Goal: Transaction & Acquisition: Purchase product/service

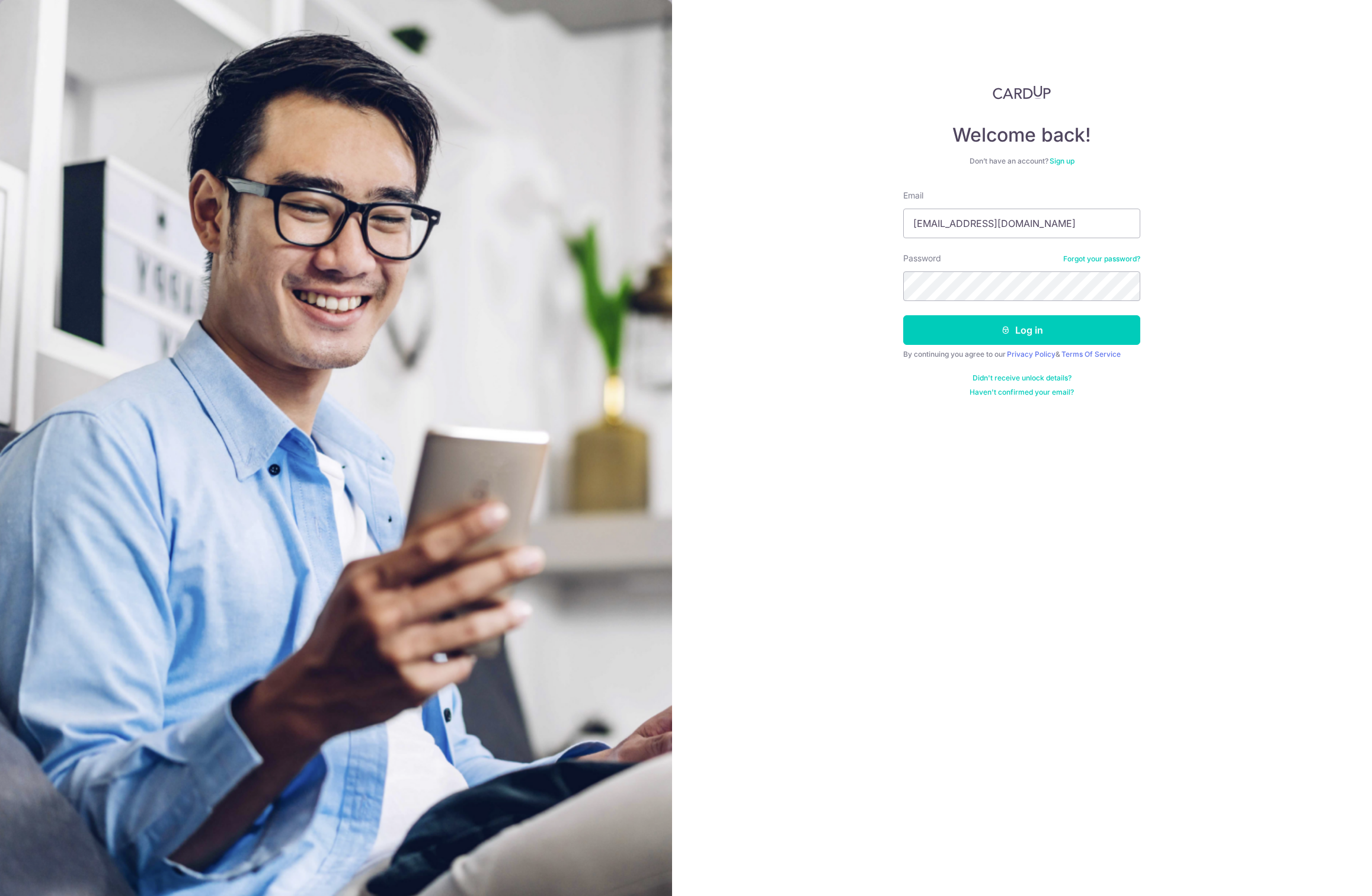
click at [977, 330] on button "Log in" at bounding box center [1021, 330] width 237 height 29
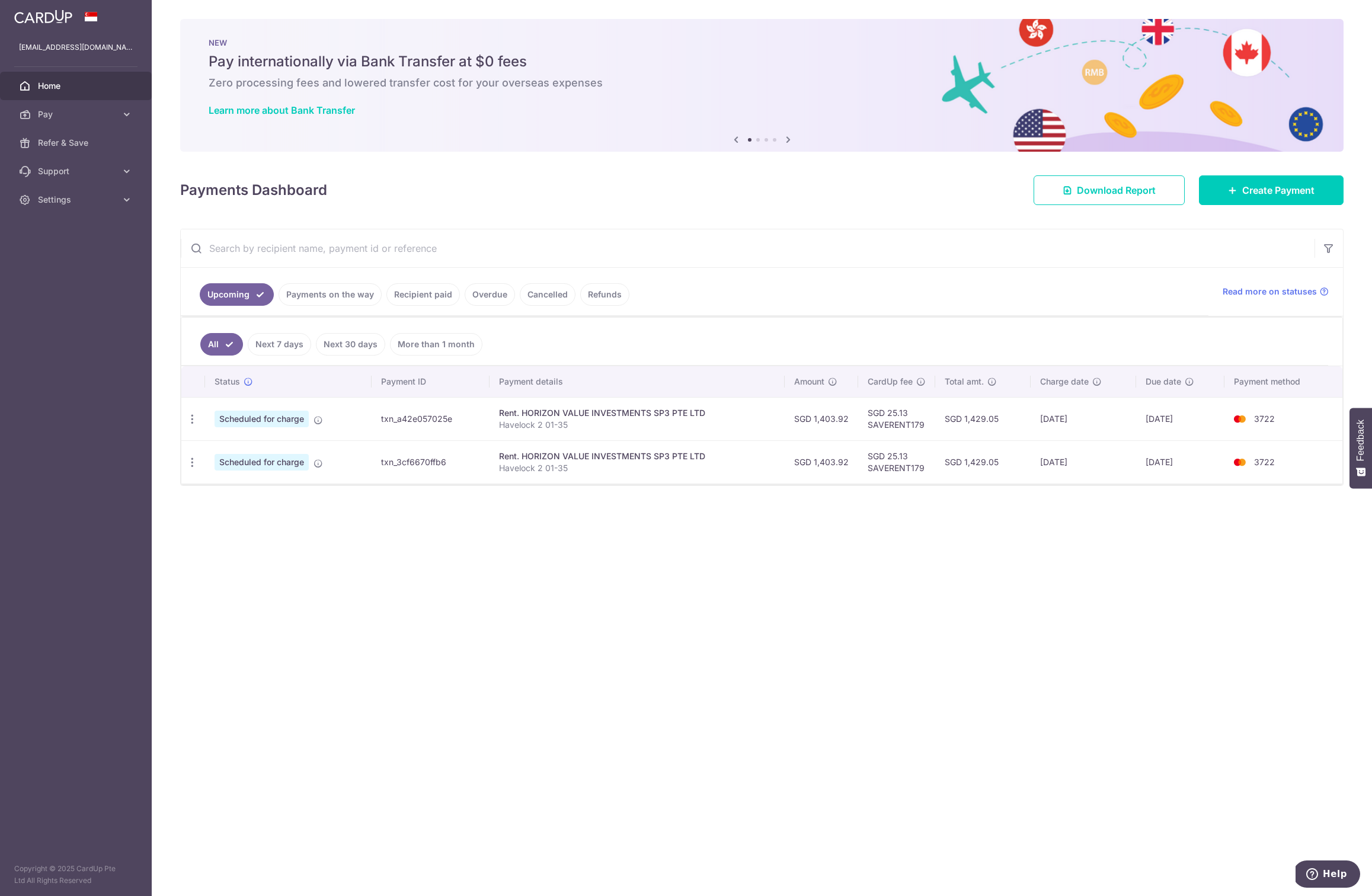
click at [532, 292] on link "Cancelled" at bounding box center [548, 294] width 56 height 22
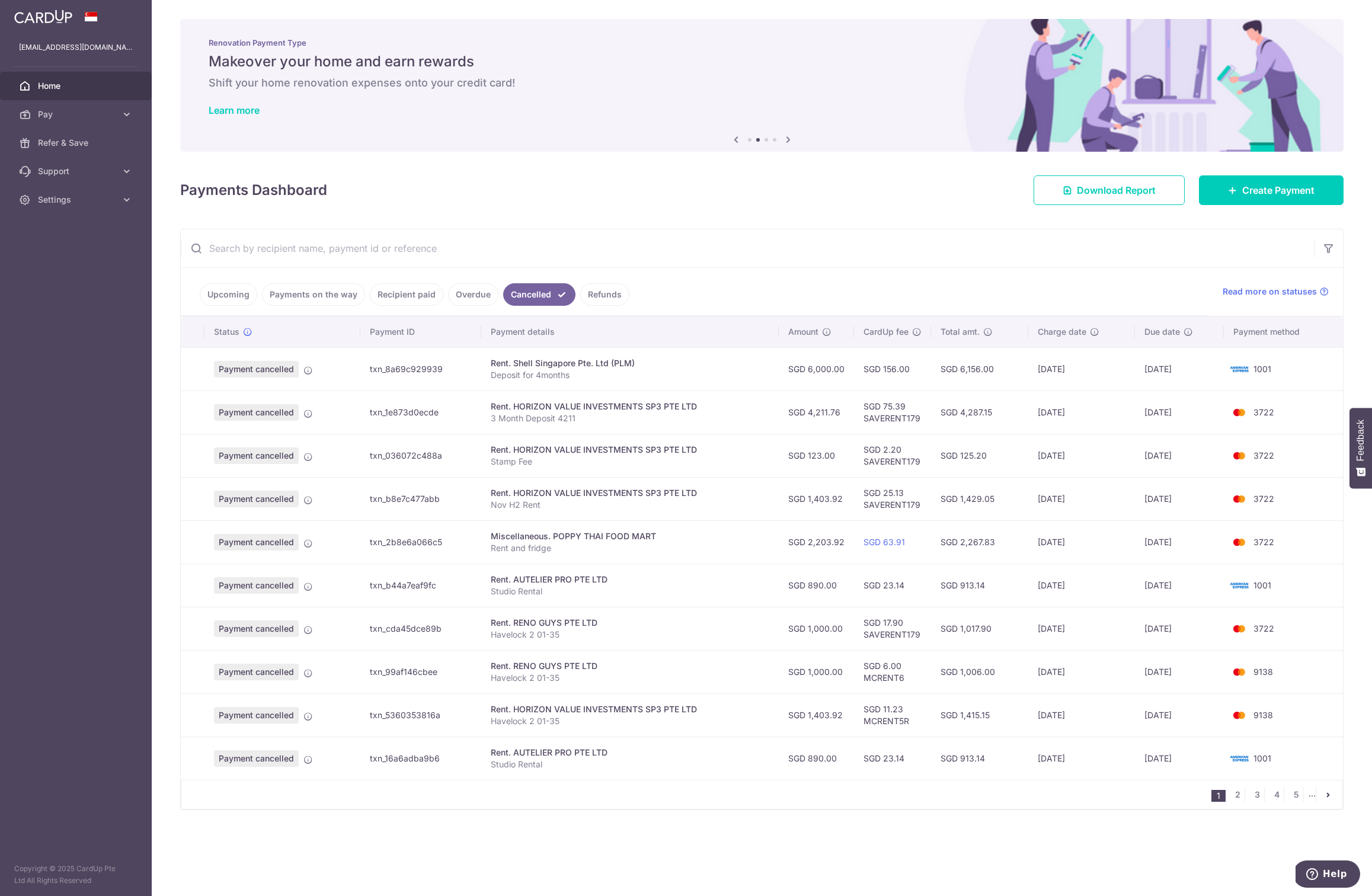
click at [1328, 791] on icon "pager" at bounding box center [1328, 794] width 9 height 9
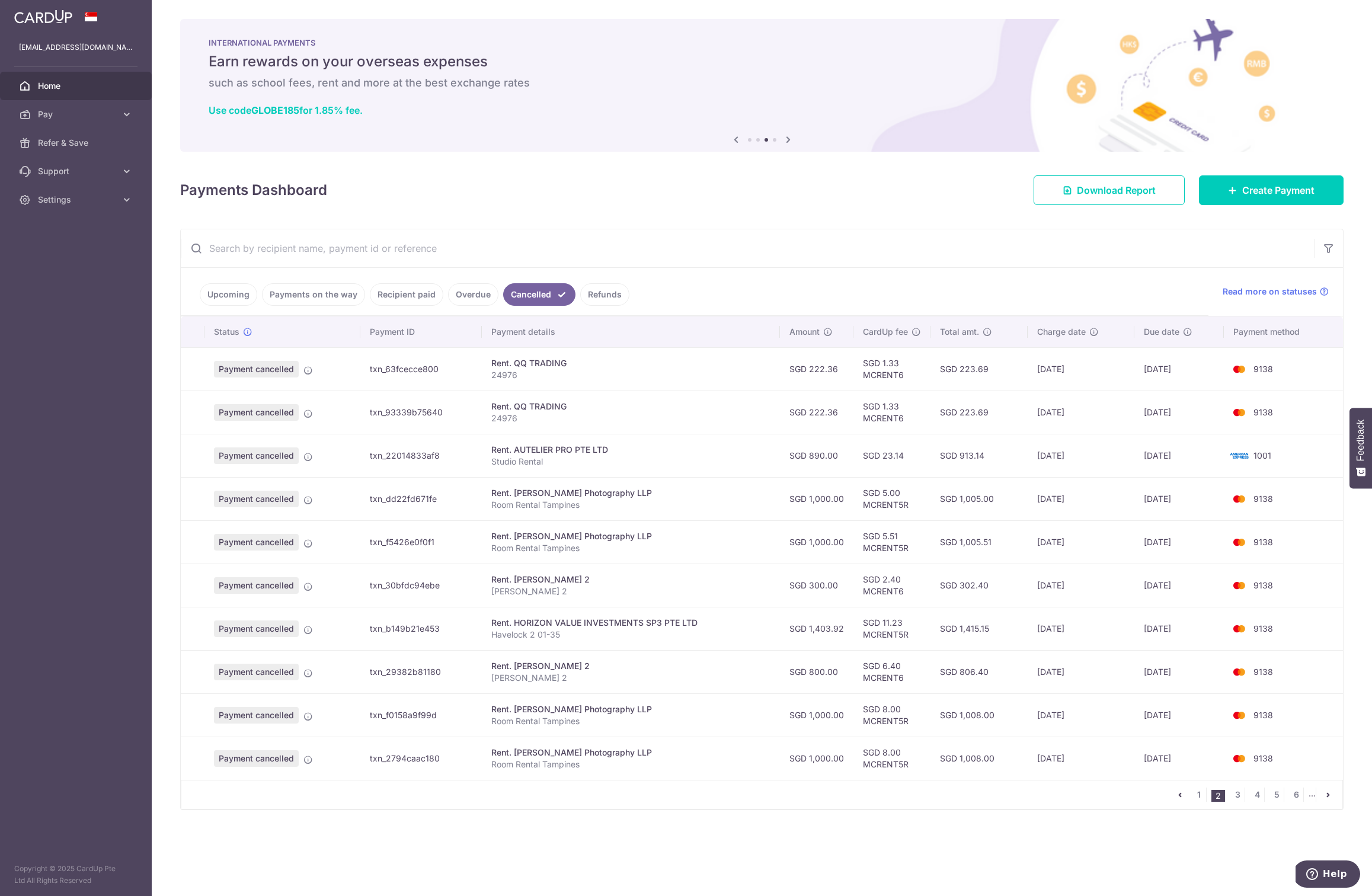
click at [328, 287] on link "Payments on the way" at bounding box center [313, 294] width 103 height 22
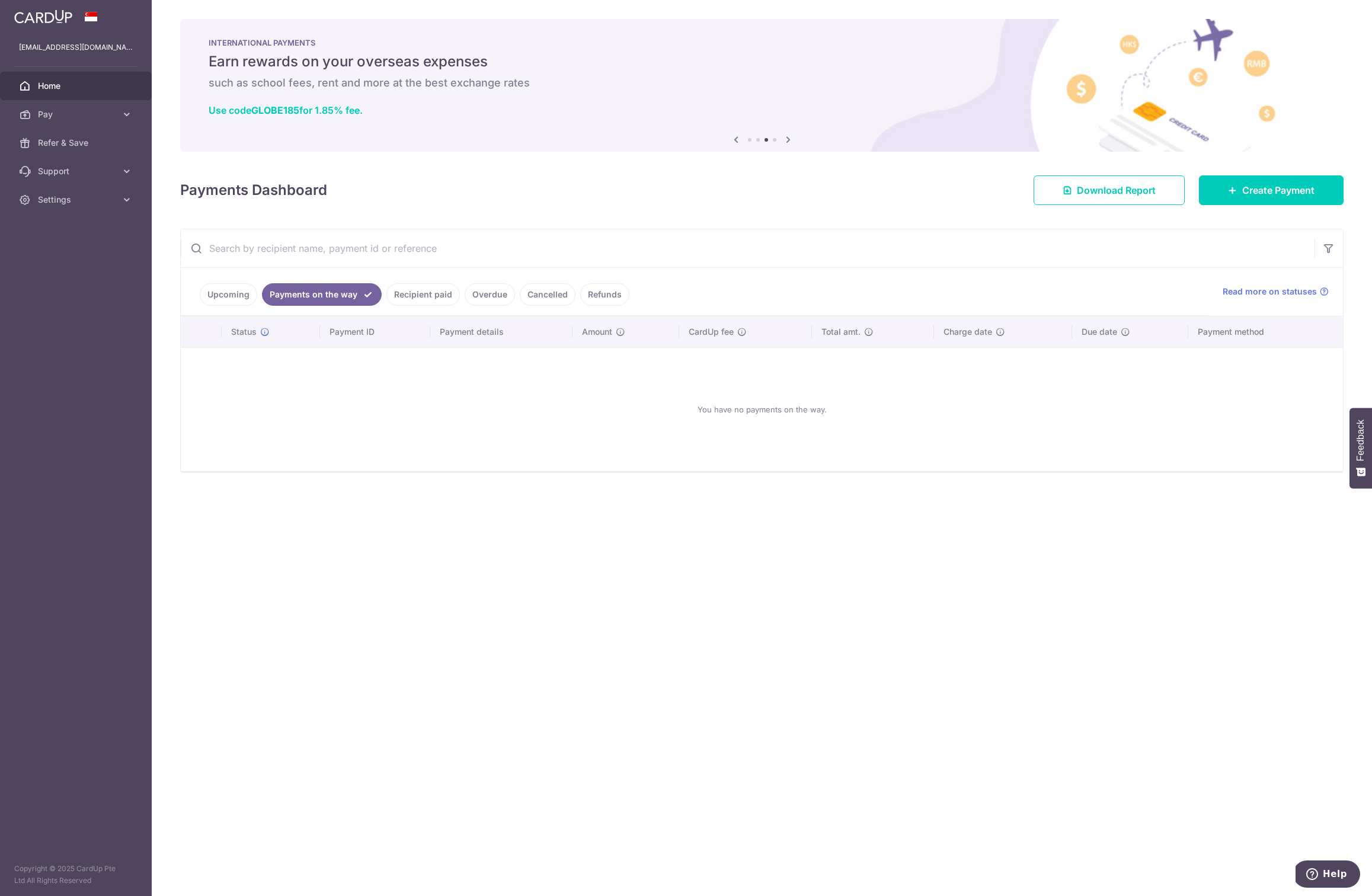
click at [415, 289] on link "Recipient paid" at bounding box center [423, 294] width 74 height 22
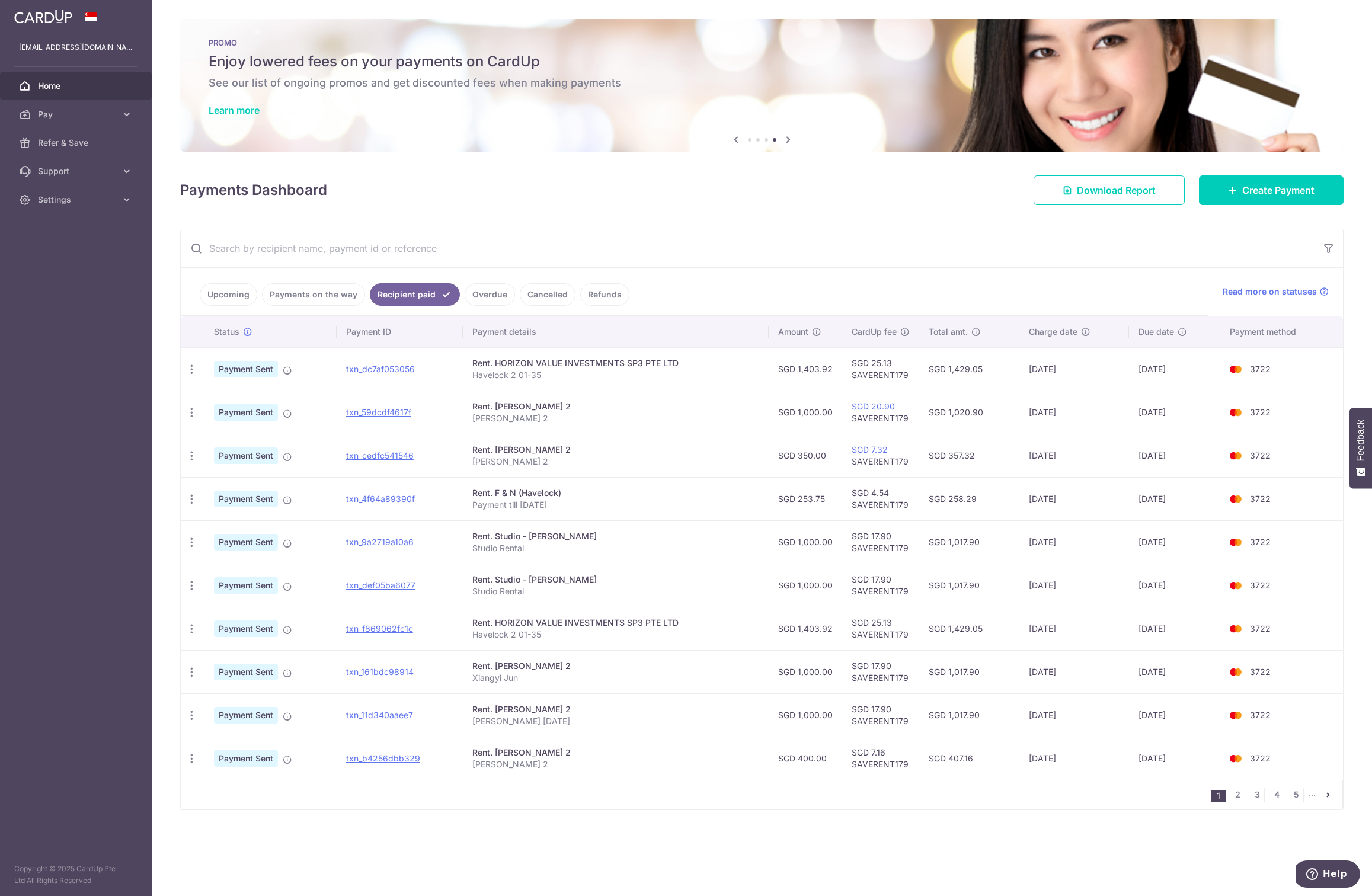
click at [217, 294] on link "Upcoming" at bounding box center [229, 294] width 57 height 22
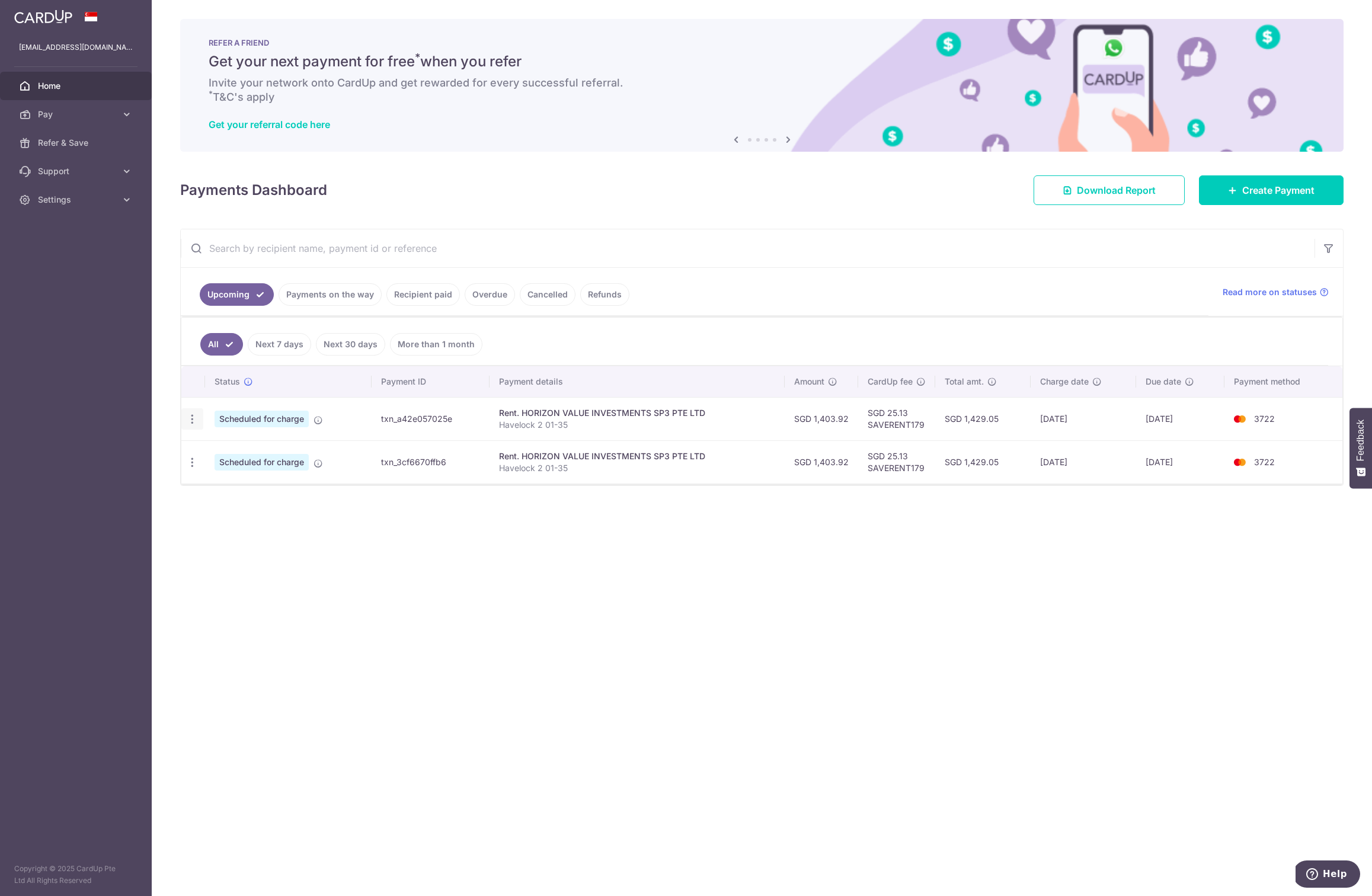
click at [194, 416] on icon "button" at bounding box center [192, 419] width 12 height 12
click at [346, 289] on link "Payments on the way" at bounding box center [330, 294] width 103 height 22
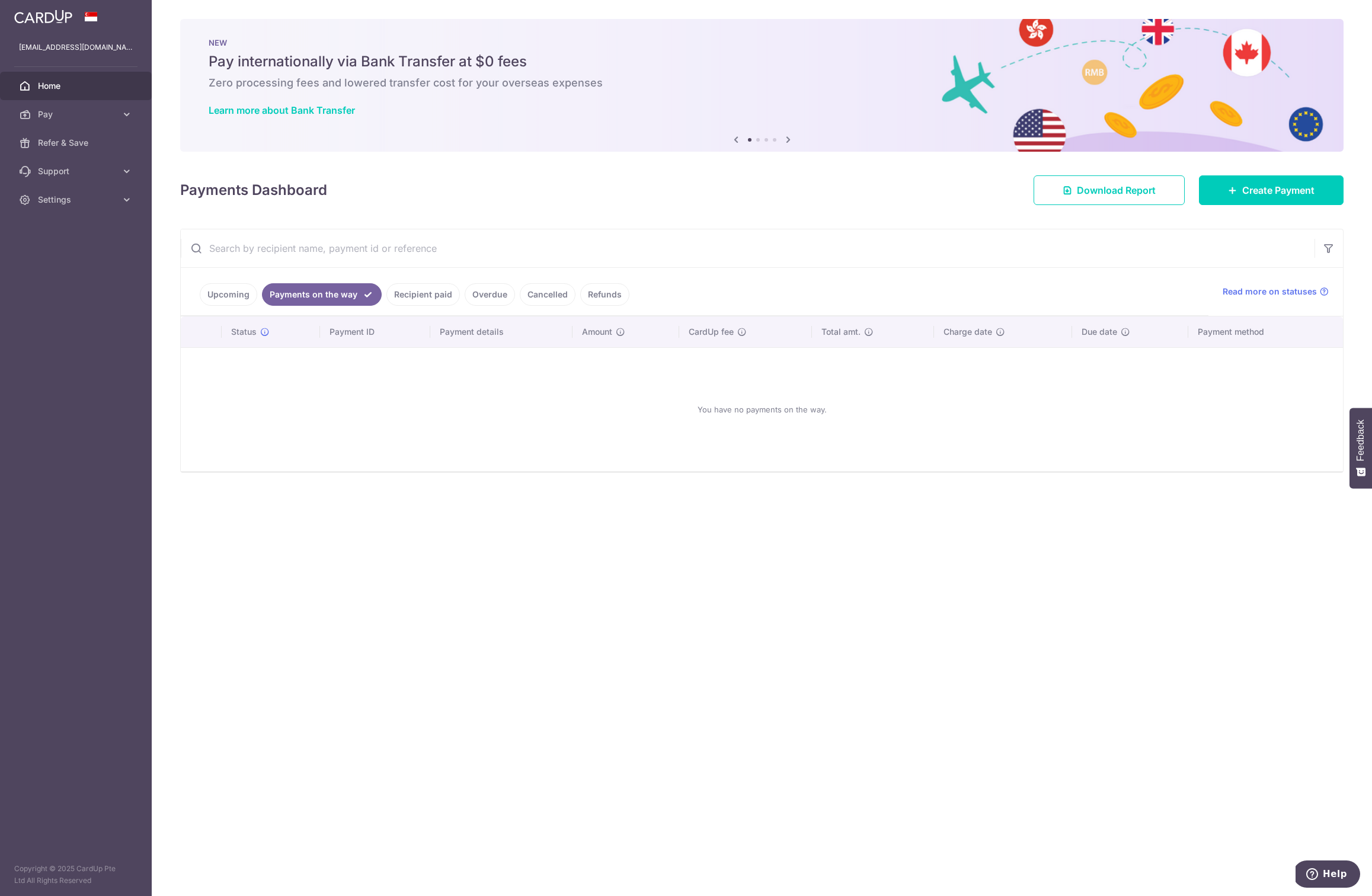
click at [420, 292] on link "Recipient paid" at bounding box center [423, 294] width 74 height 22
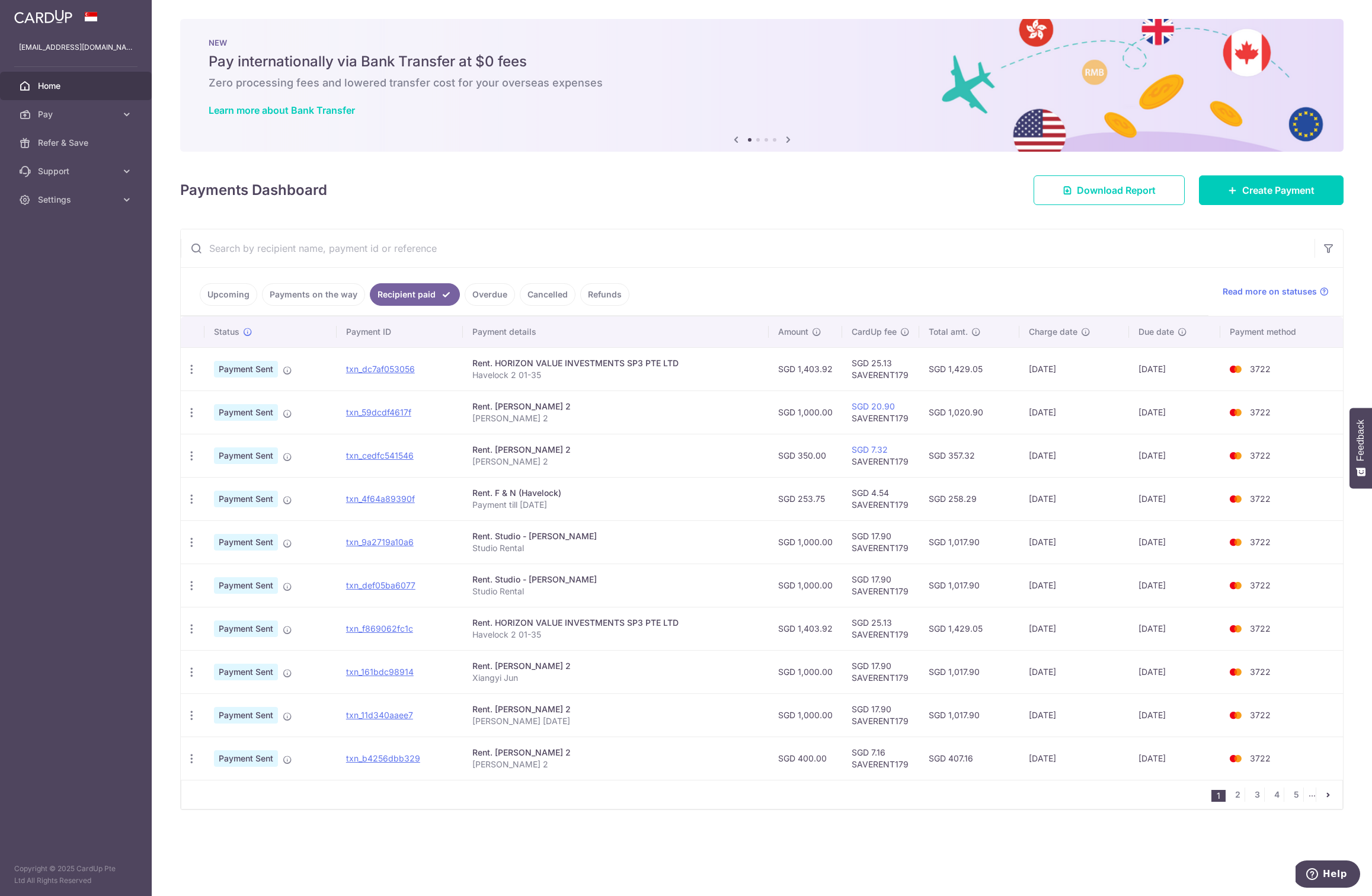
click at [474, 289] on link "Overdue" at bounding box center [490, 294] width 50 height 22
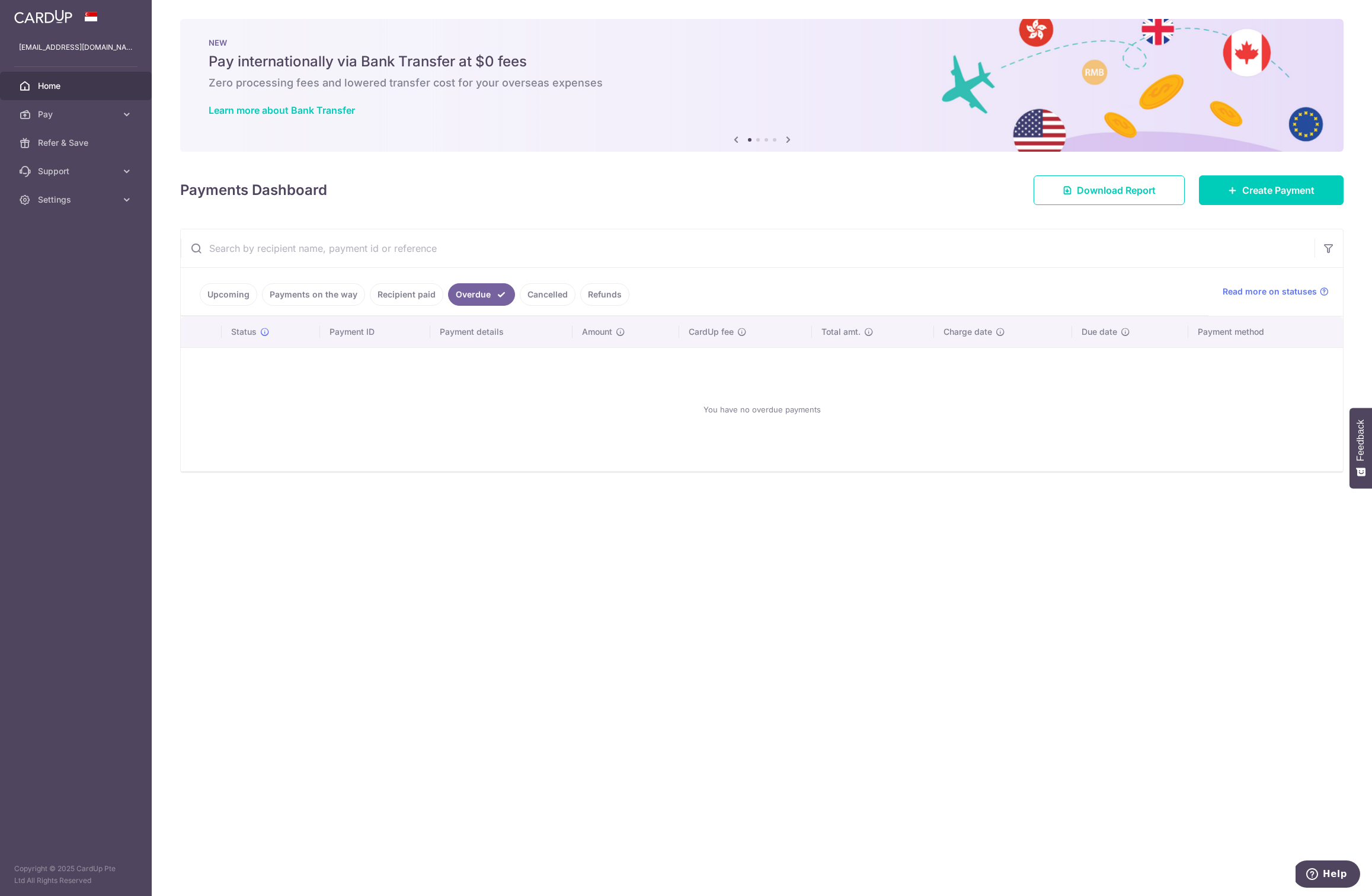
click at [547, 291] on link "Cancelled" at bounding box center [548, 294] width 56 height 22
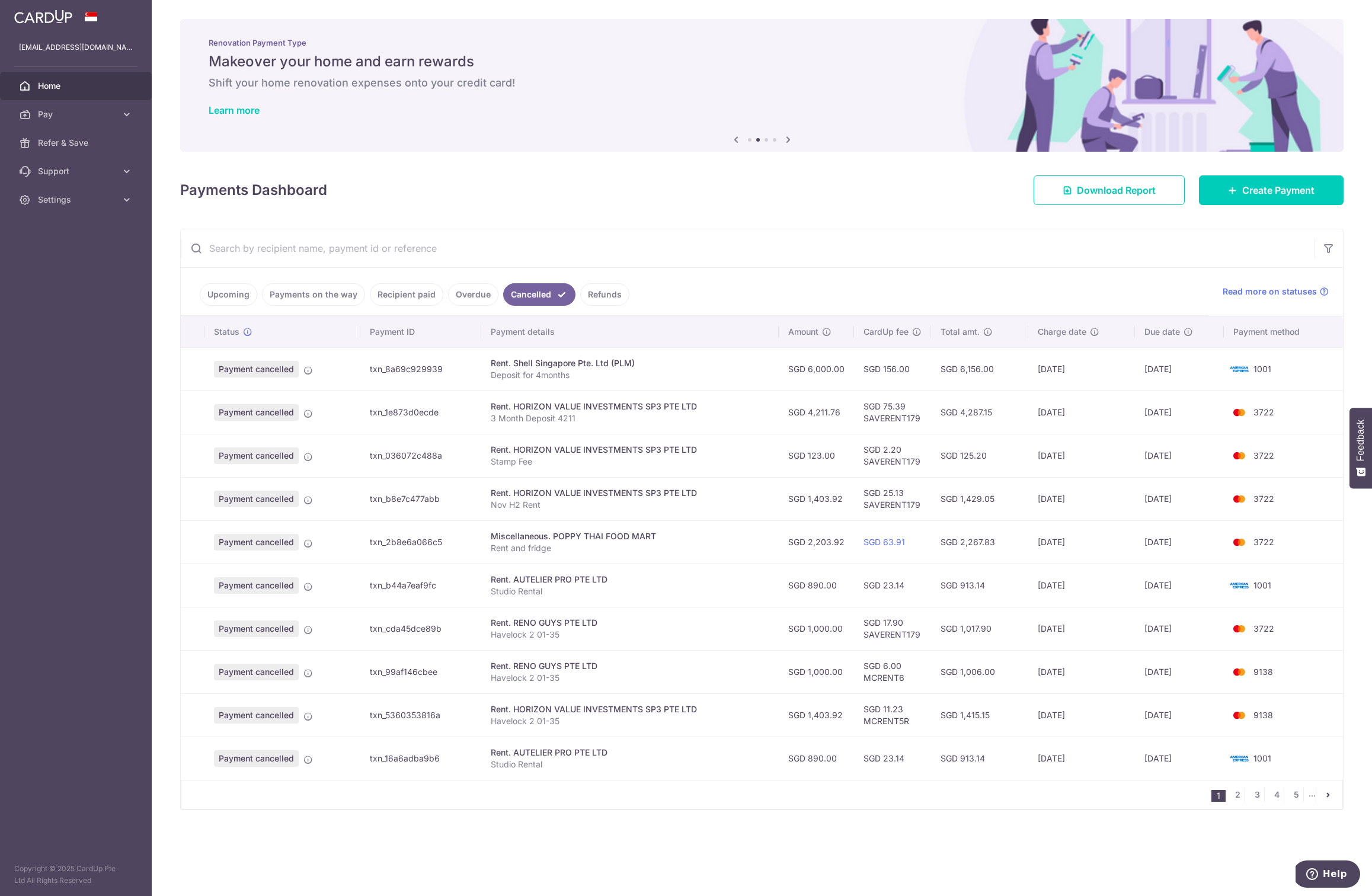
click at [601, 290] on link "Refunds" at bounding box center [604, 294] width 49 height 22
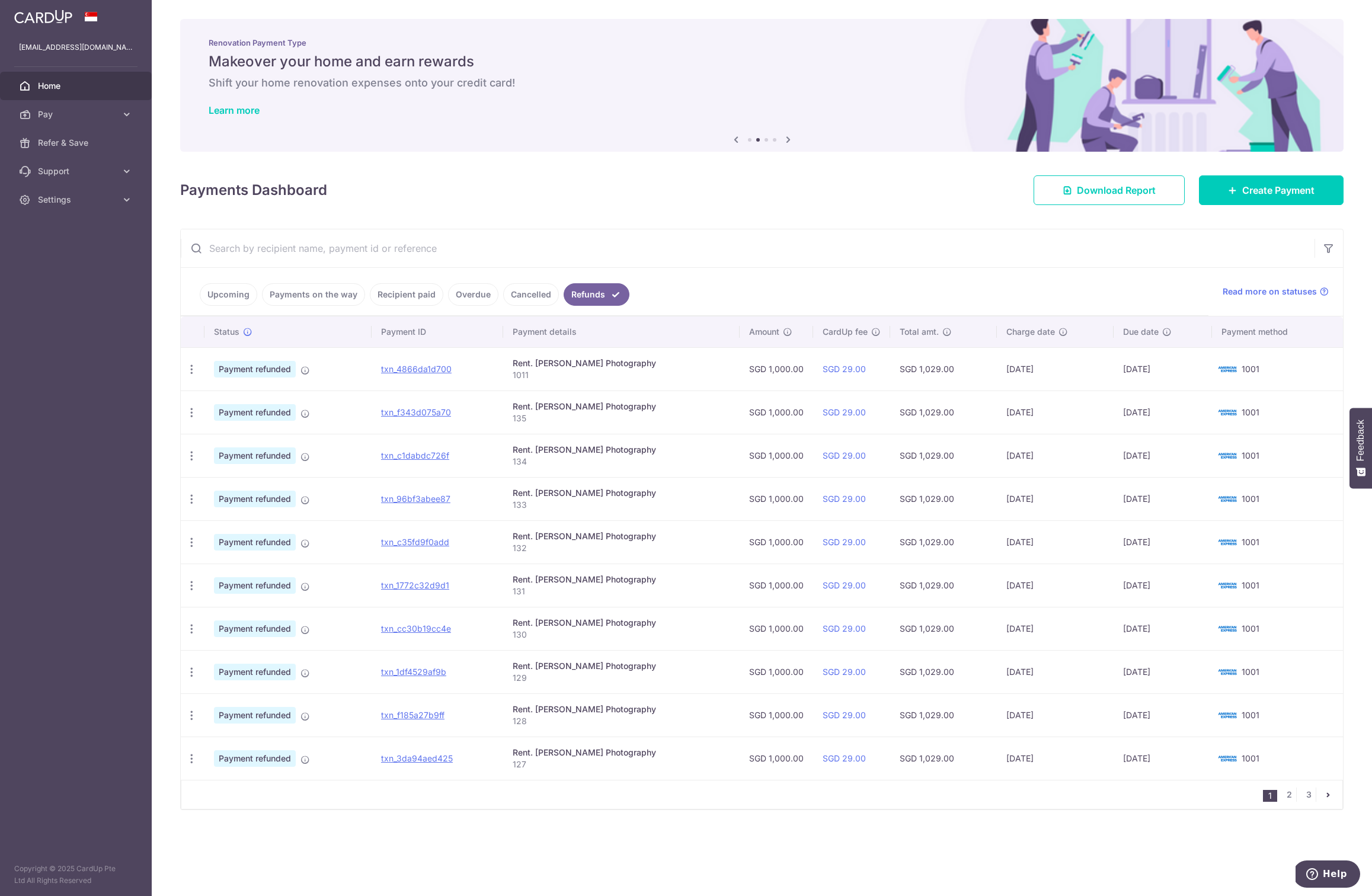
click at [520, 290] on link "Cancelled" at bounding box center [531, 294] width 56 height 22
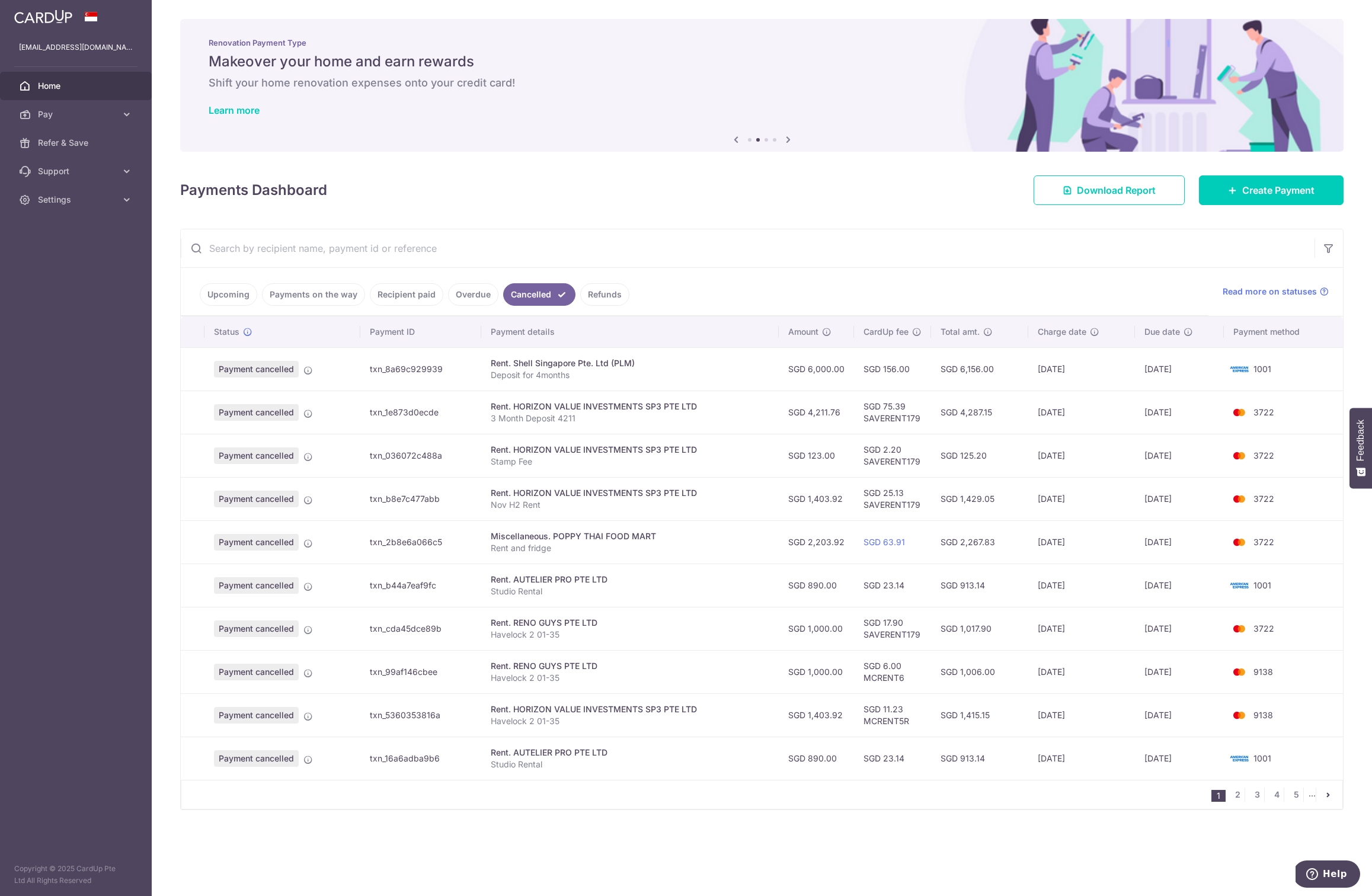
click at [1328, 790] on icon "pager" at bounding box center [1328, 794] width 9 height 9
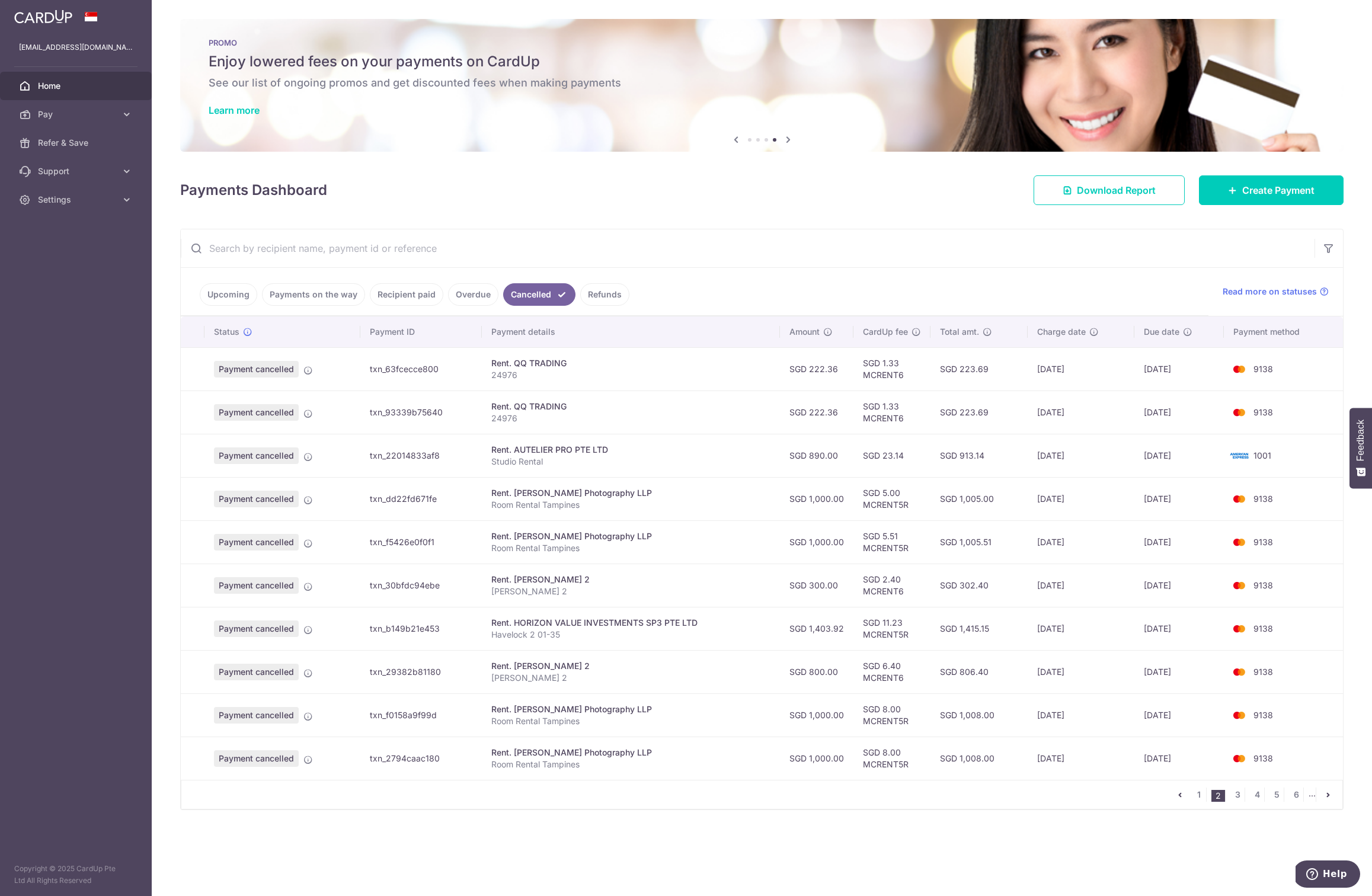
click at [1326, 790] on icon "pager" at bounding box center [1328, 794] width 9 height 9
click at [1297, 788] on link "7" at bounding box center [1296, 795] width 14 height 14
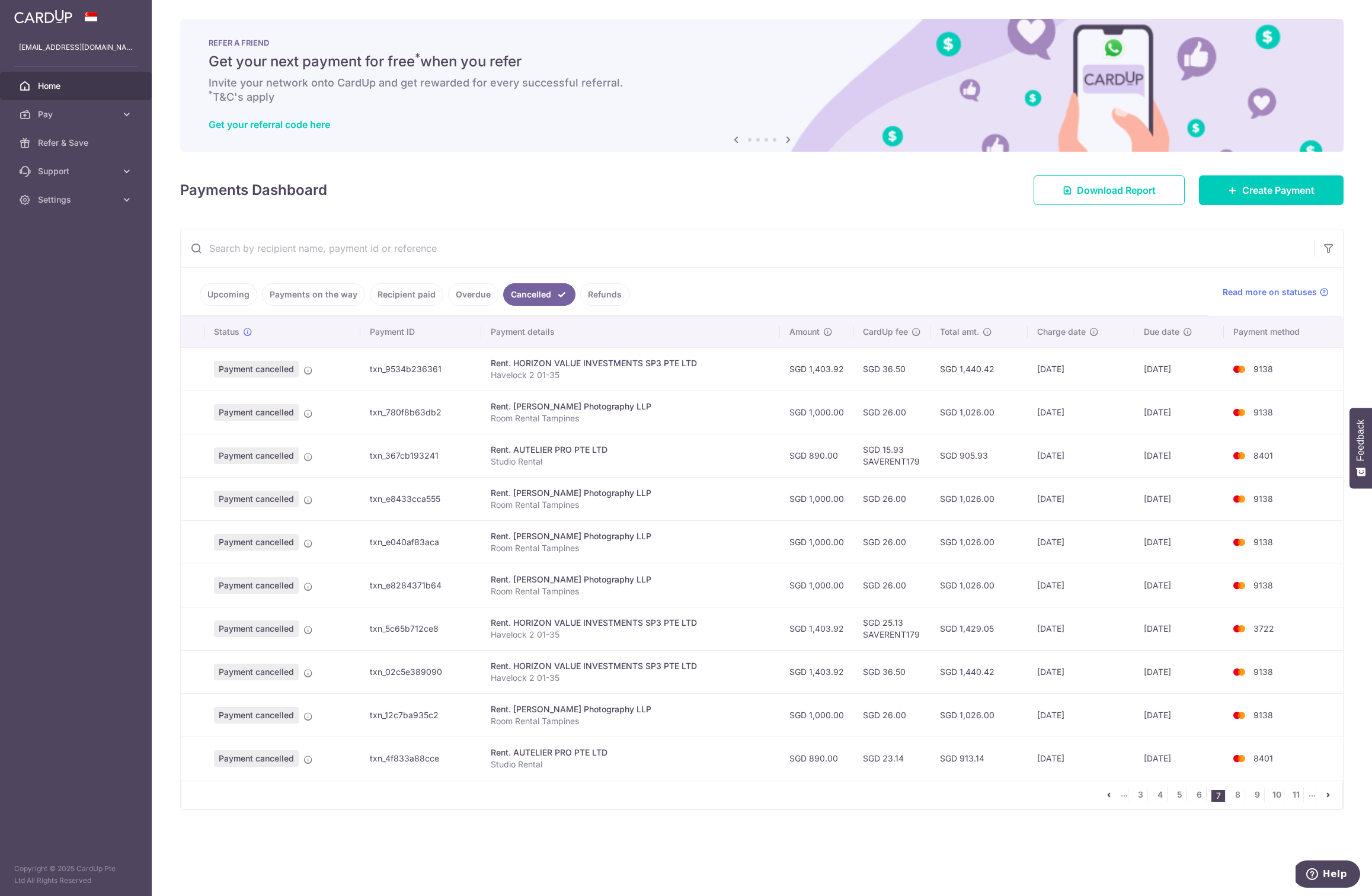
click at [219, 292] on link "Upcoming" at bounding box center [229, 294] width 57 height 22
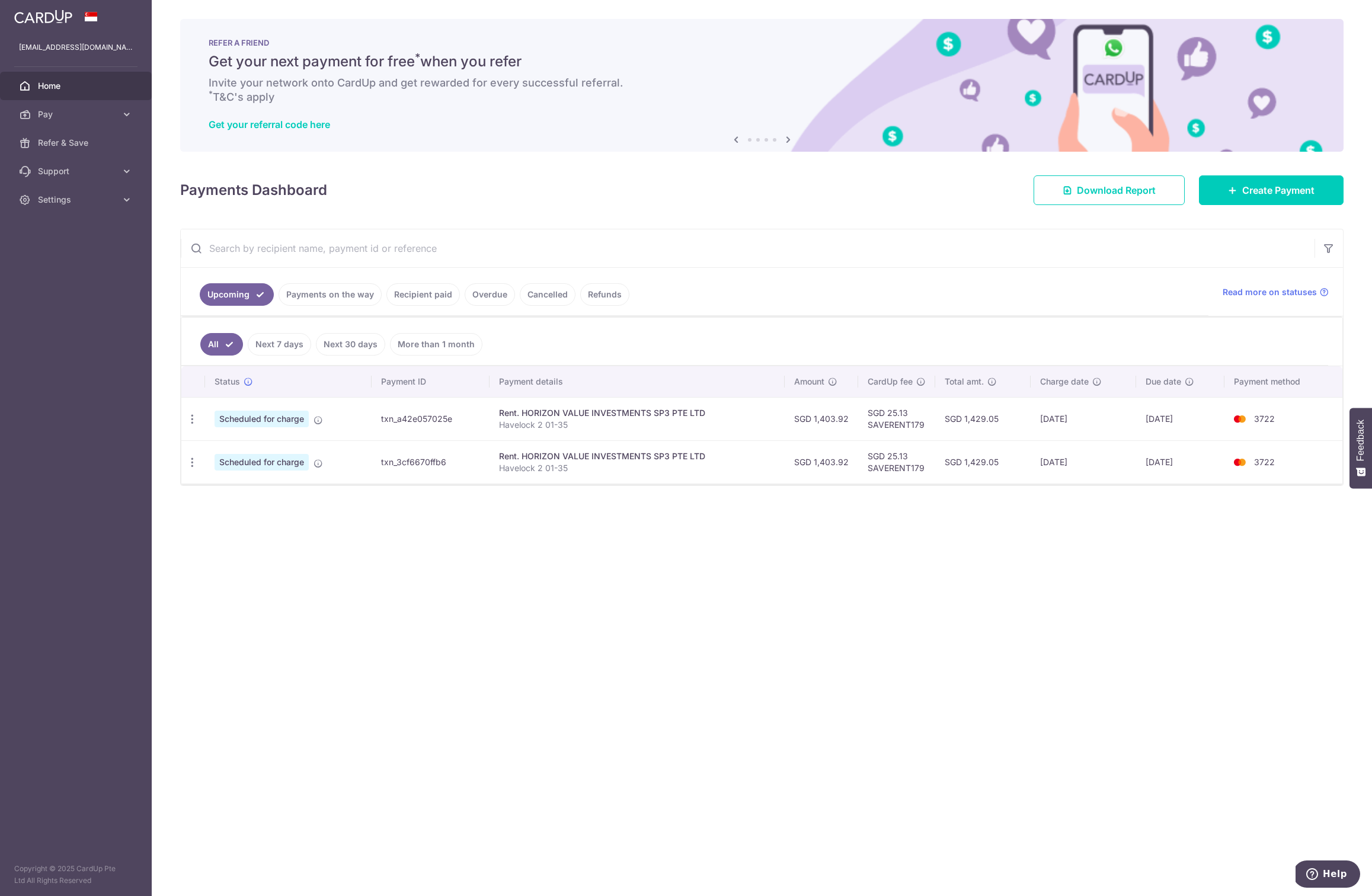
click at [178, 460] on div "× Pause Schedule Pause all future payments in this series Pause just this one p…" at bounding box center [762, 448] width 1220 height 896
click at [193, 422] on div "Update payment Cancel payment" at bounding box center [192, 419] width 22 height 22
click at [194, 415] on icon "button" at bounding box center [192, 419] width 12 height 12
click at [235, 447] on span "Update payment" at bounding box center [255, 452] width 80 height 14
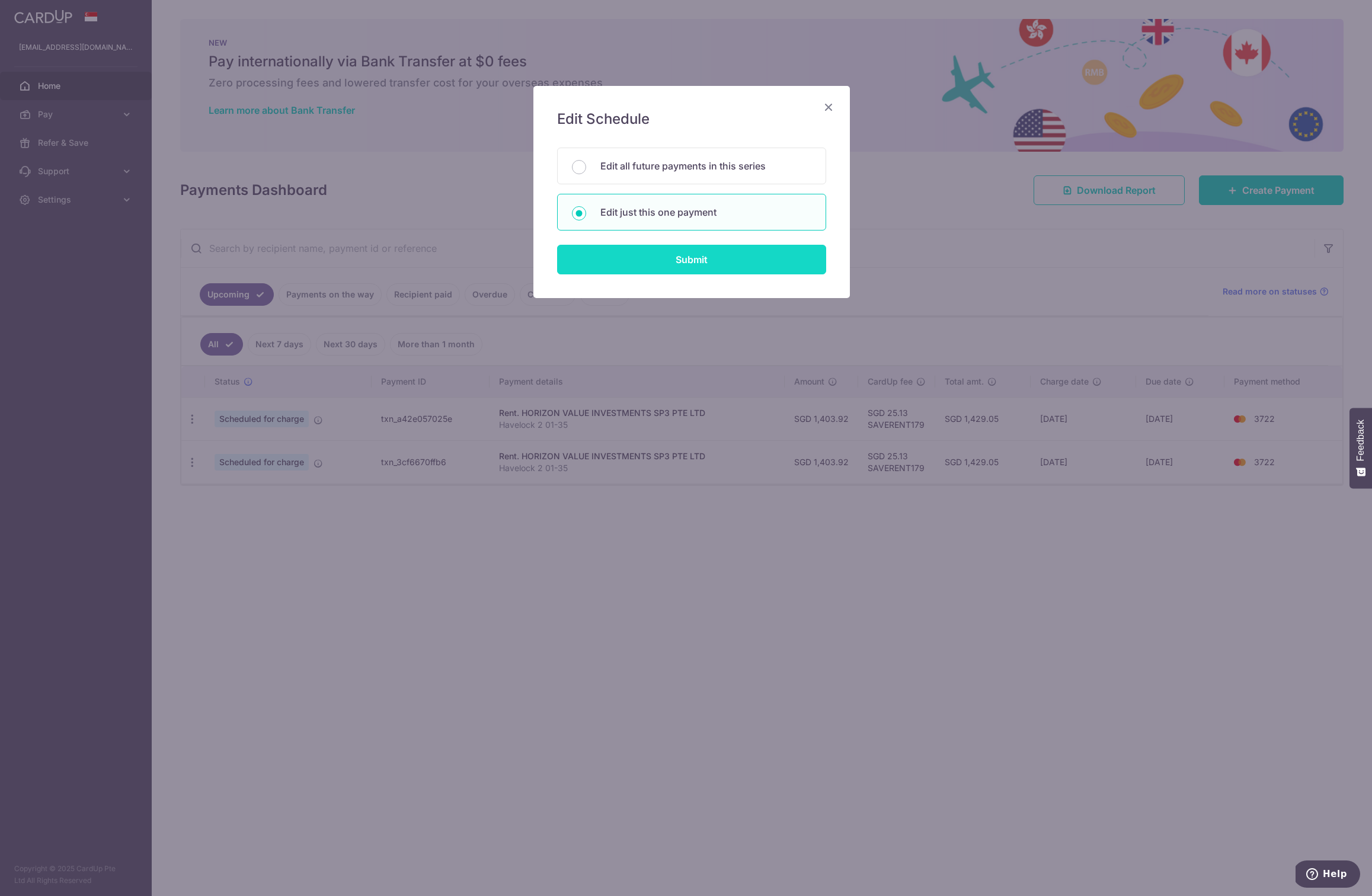
click at [673, 251] on input "Submit" at bounding box center [691, 259] width 269 height 29
radio input "true"
type input "1,403.92"
type input "30/09/2025"
type input "Havelock 2 01-35"
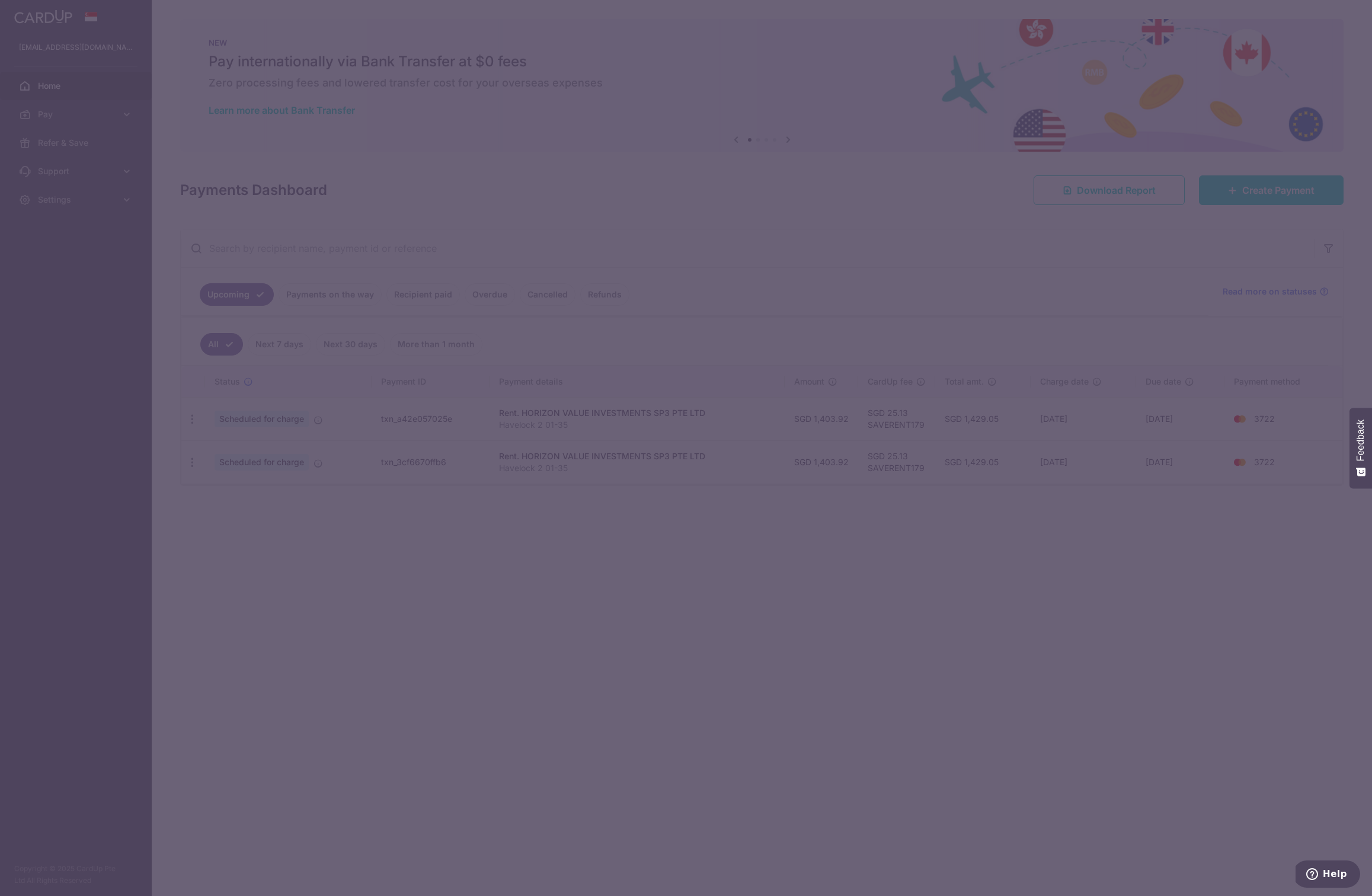
type input "SAVERENT179"
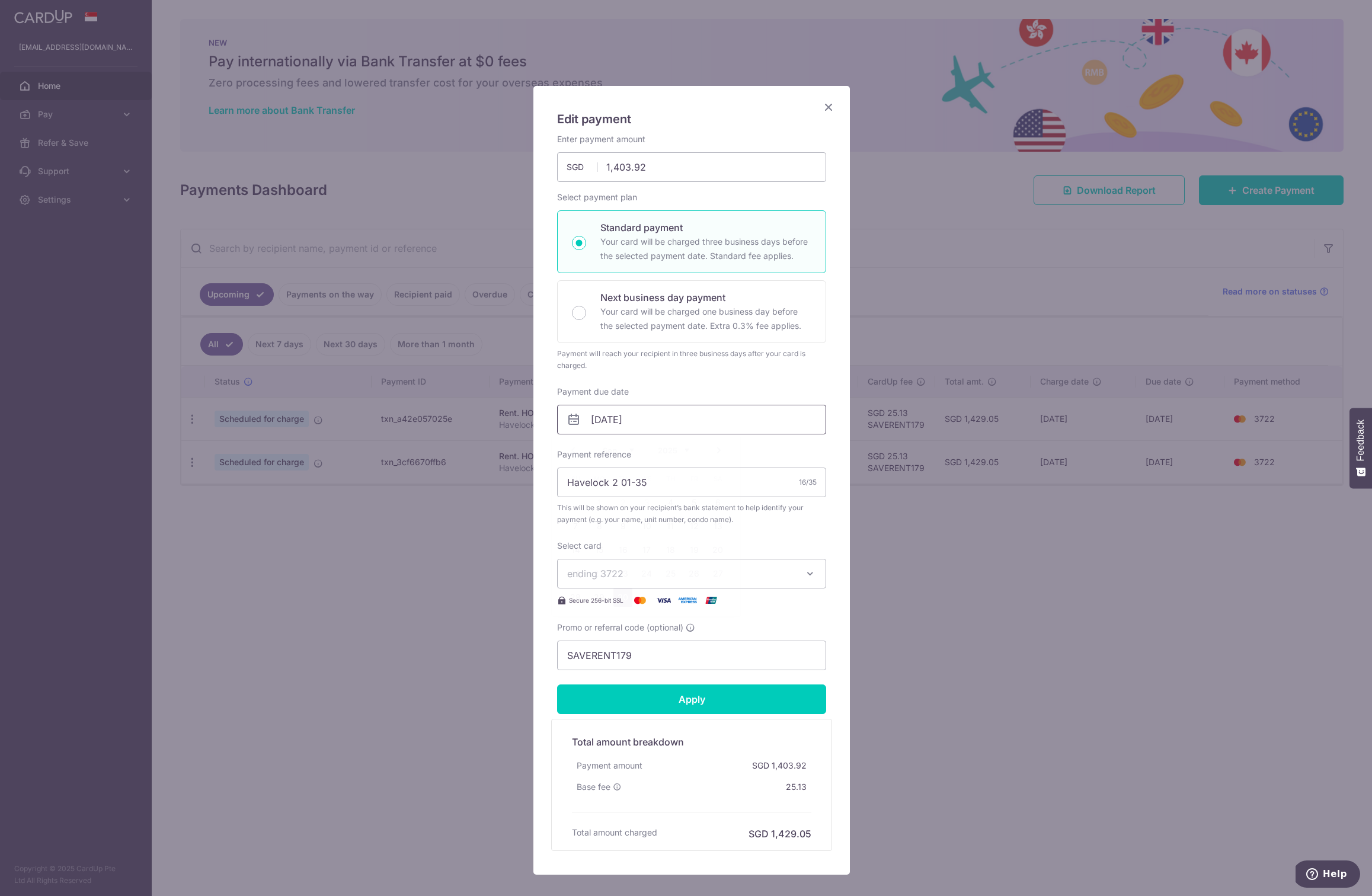
click at [599, 416] on input "30/09/2025" at bounding box center [691, 419] width 269 height 29
click at [673, 501] on link "4" at bounding box center [670, 502] width 19 height 19
type input "04/09/2025"
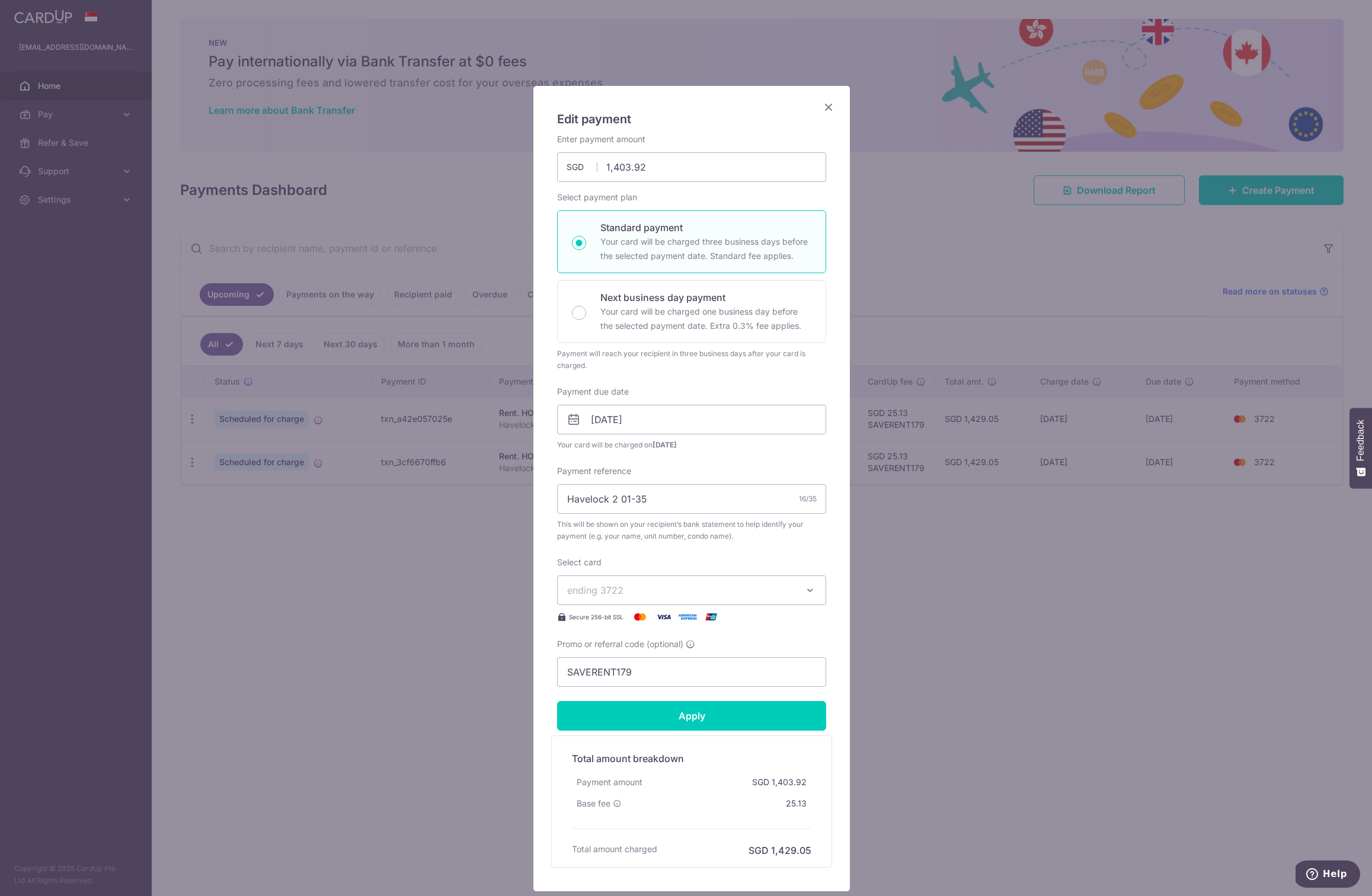
click at [612, 588] on span "ending 3722" at bounding box center [595, 590] width 57 height 12
click at [634, 695] on span "**** 3722" at bounding box center [691, 702] width 249 height 14
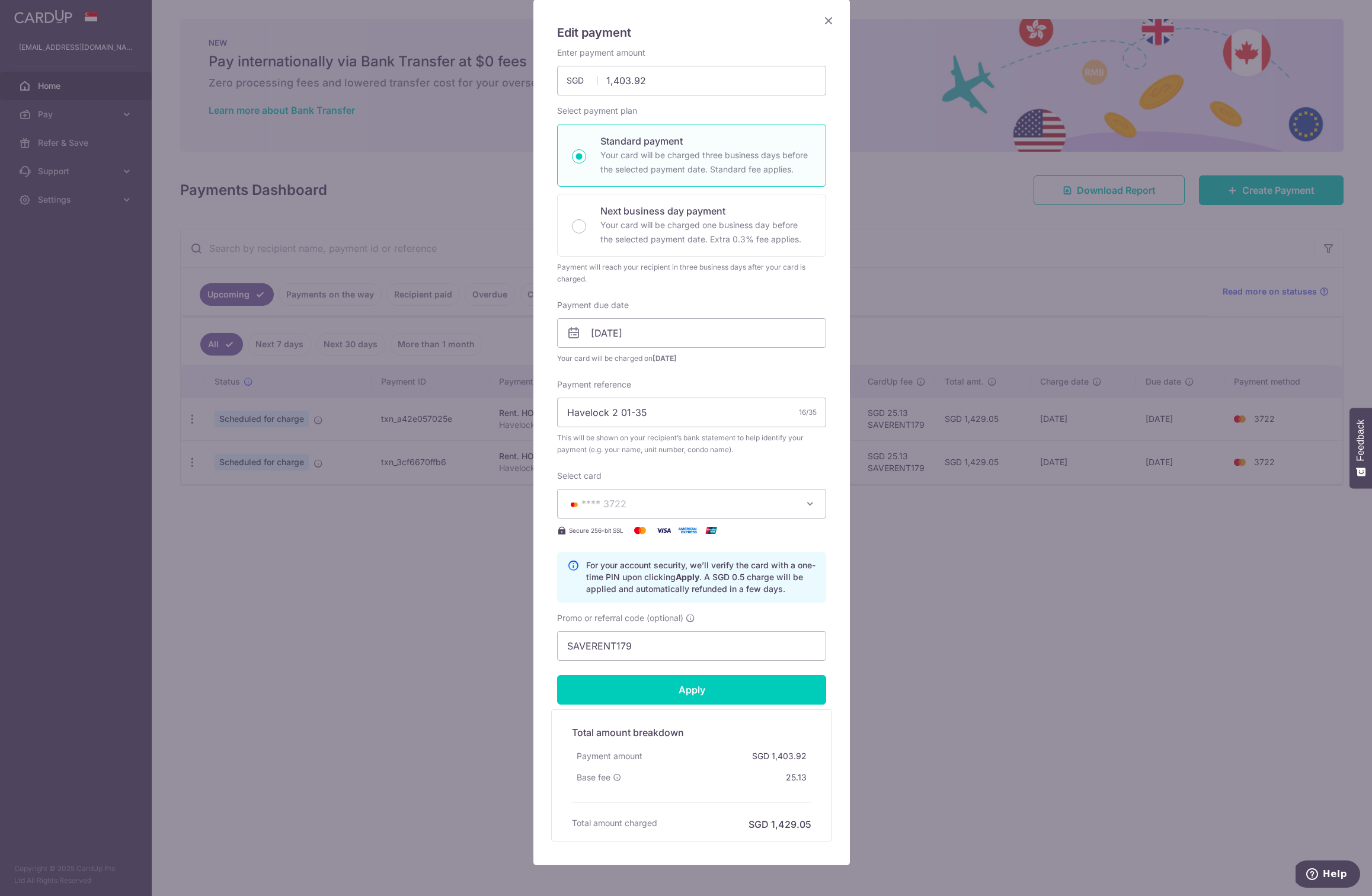
scroll to position [134, 0]
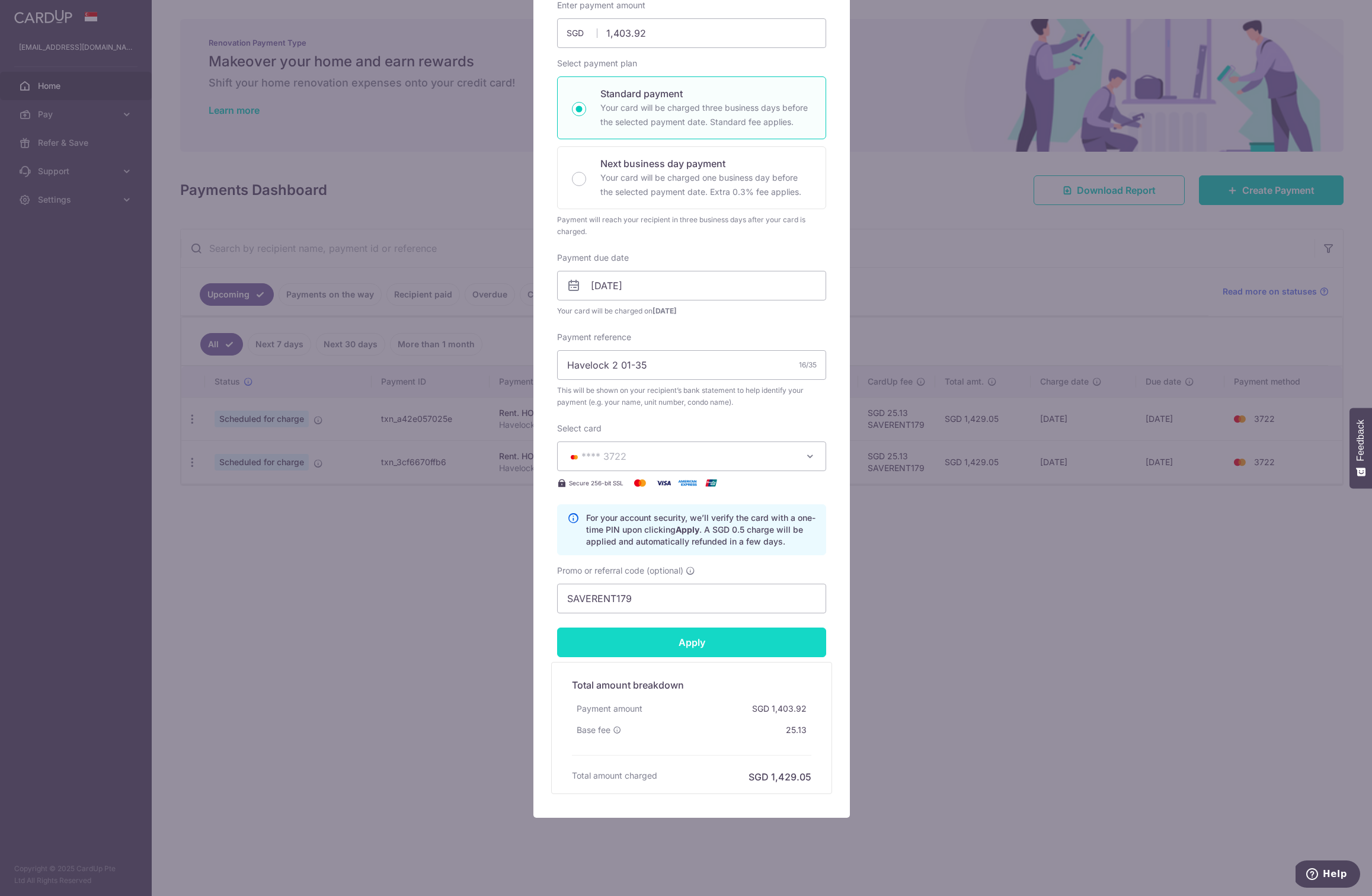
click at [684, 636] on input "Apply" at bounding box center [691, 642] width 269 height 29
type input "Successfully Applied"
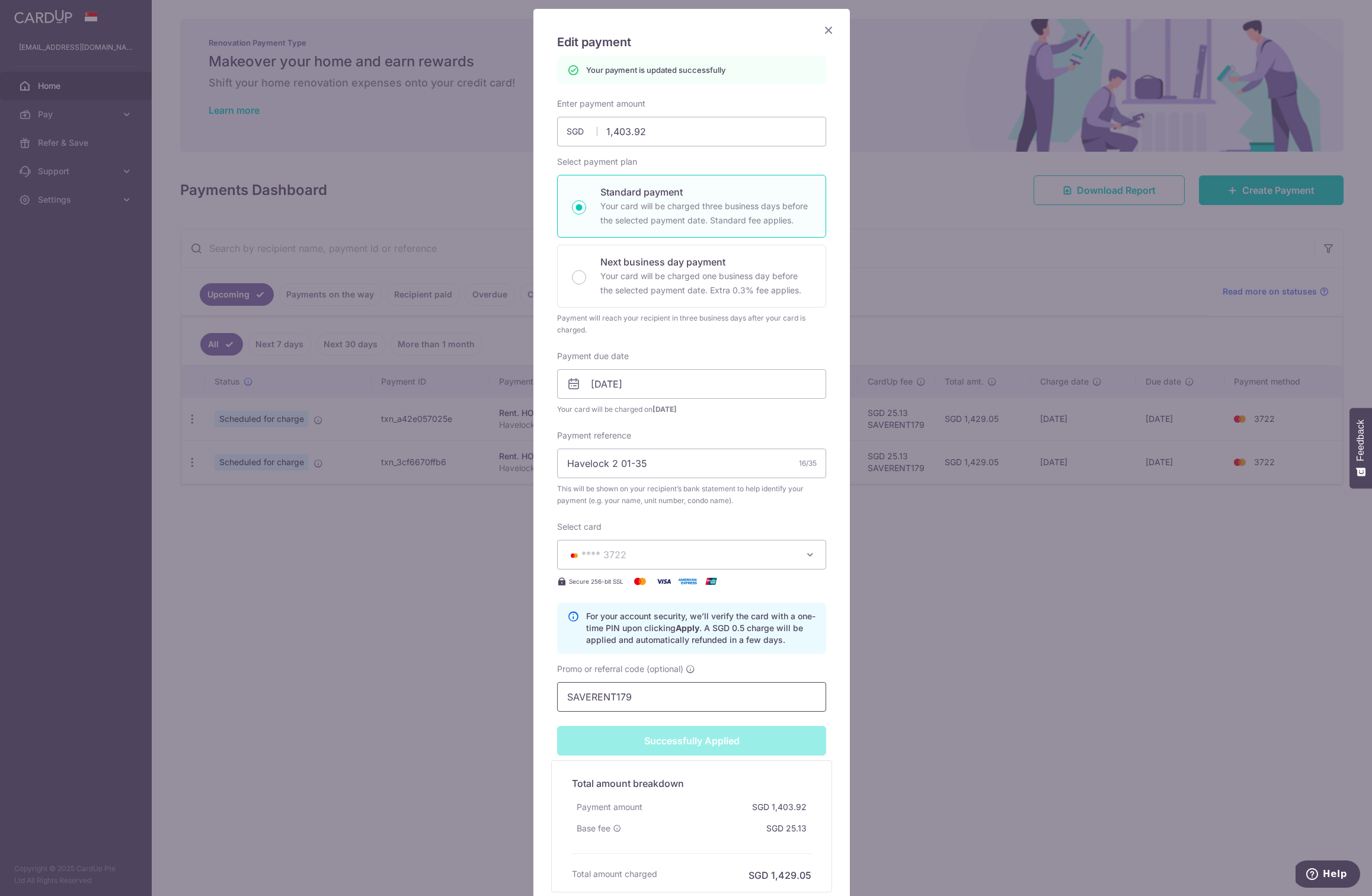
scroll to position [67, 0]
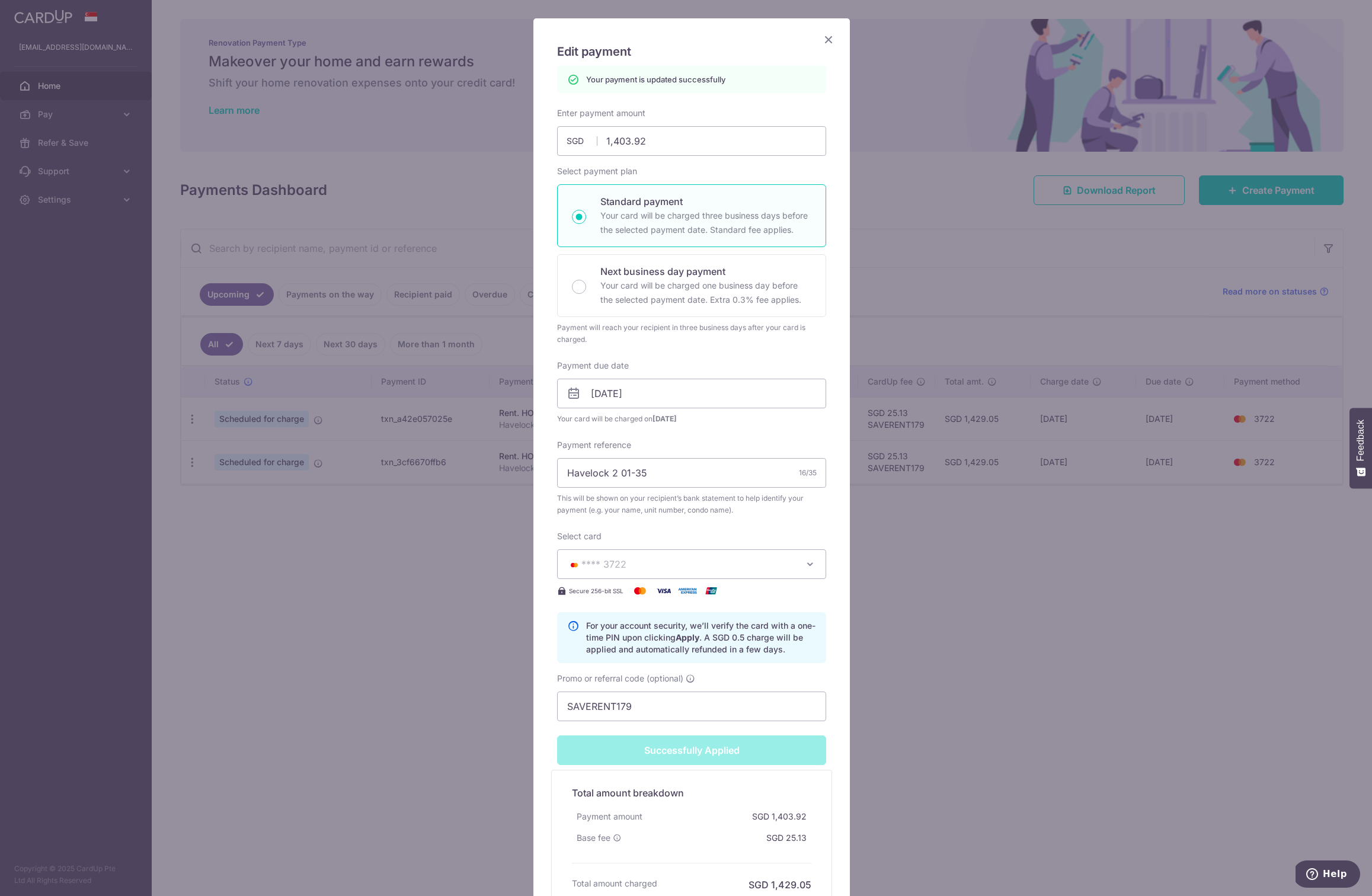
click at [912, 563] on div "Edit payment By clicking apply, you will make changes to all payments to HORIZO…" at bounding box center [686, 448] width 1372 height 896
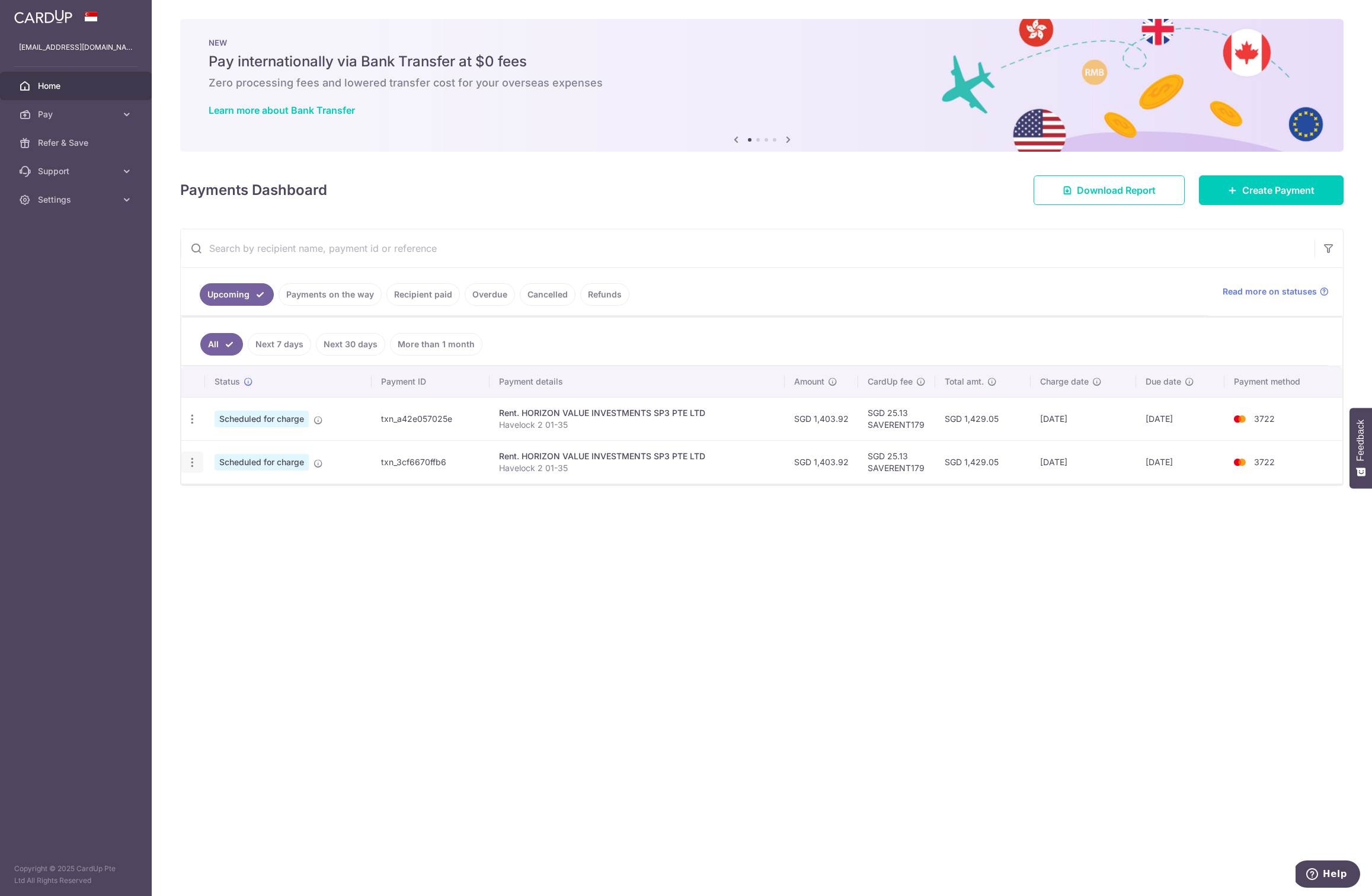
click at [194, 426] on icon "button" at bounding box center [192, 419] width 12 height 12
click at [748, 647] on div "× Pause Schedule Pause all future payments in this series Pause just this one p…" at bounding box center [762, 448] width 1220 height 896
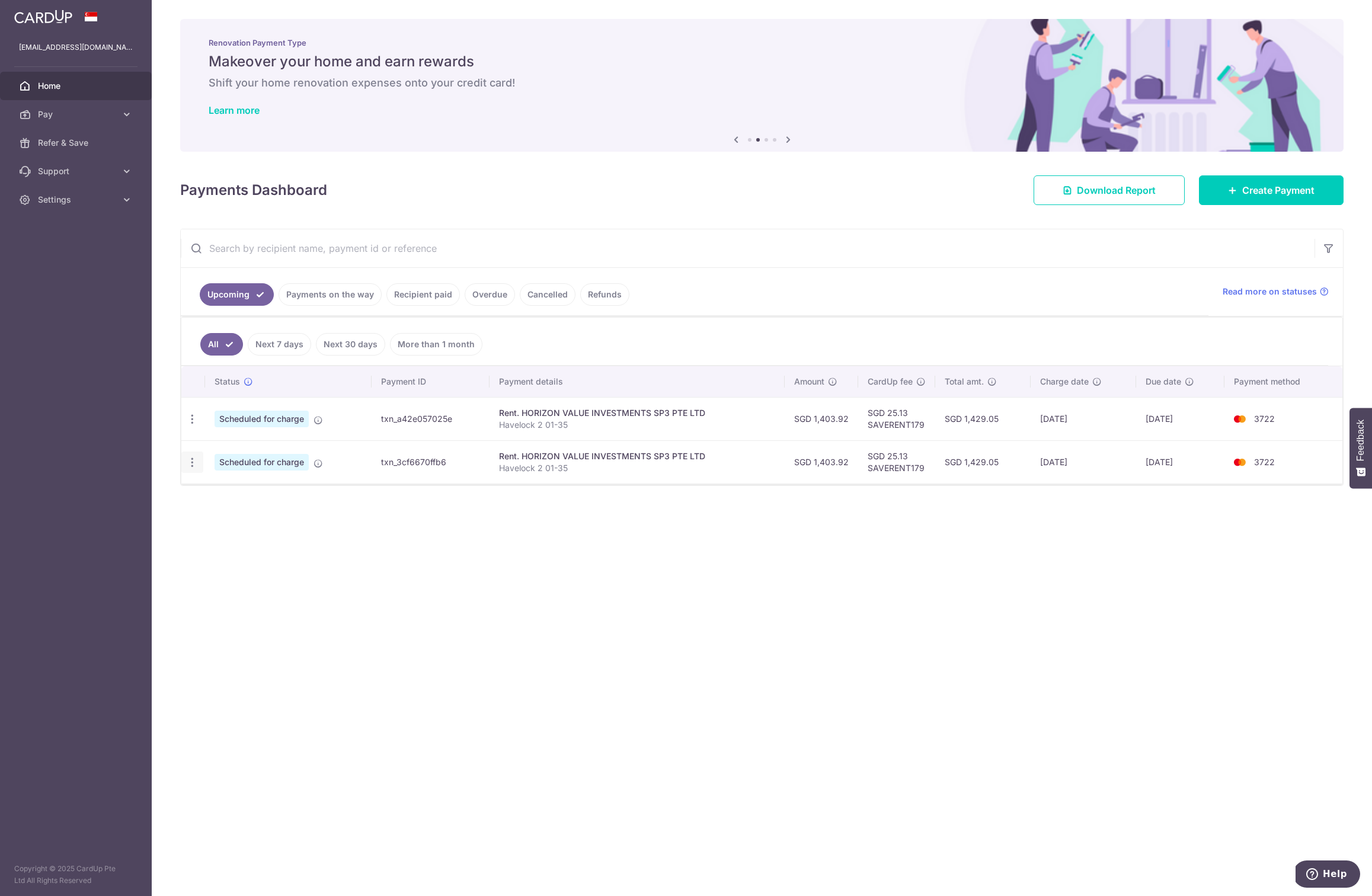
click at [189, 426] on icon "button" at bounding box center [192, 419] width 12 height 12
click at [257, 517] on span "Cancel payment" at bounding box center [255, 524] width 80 height 14
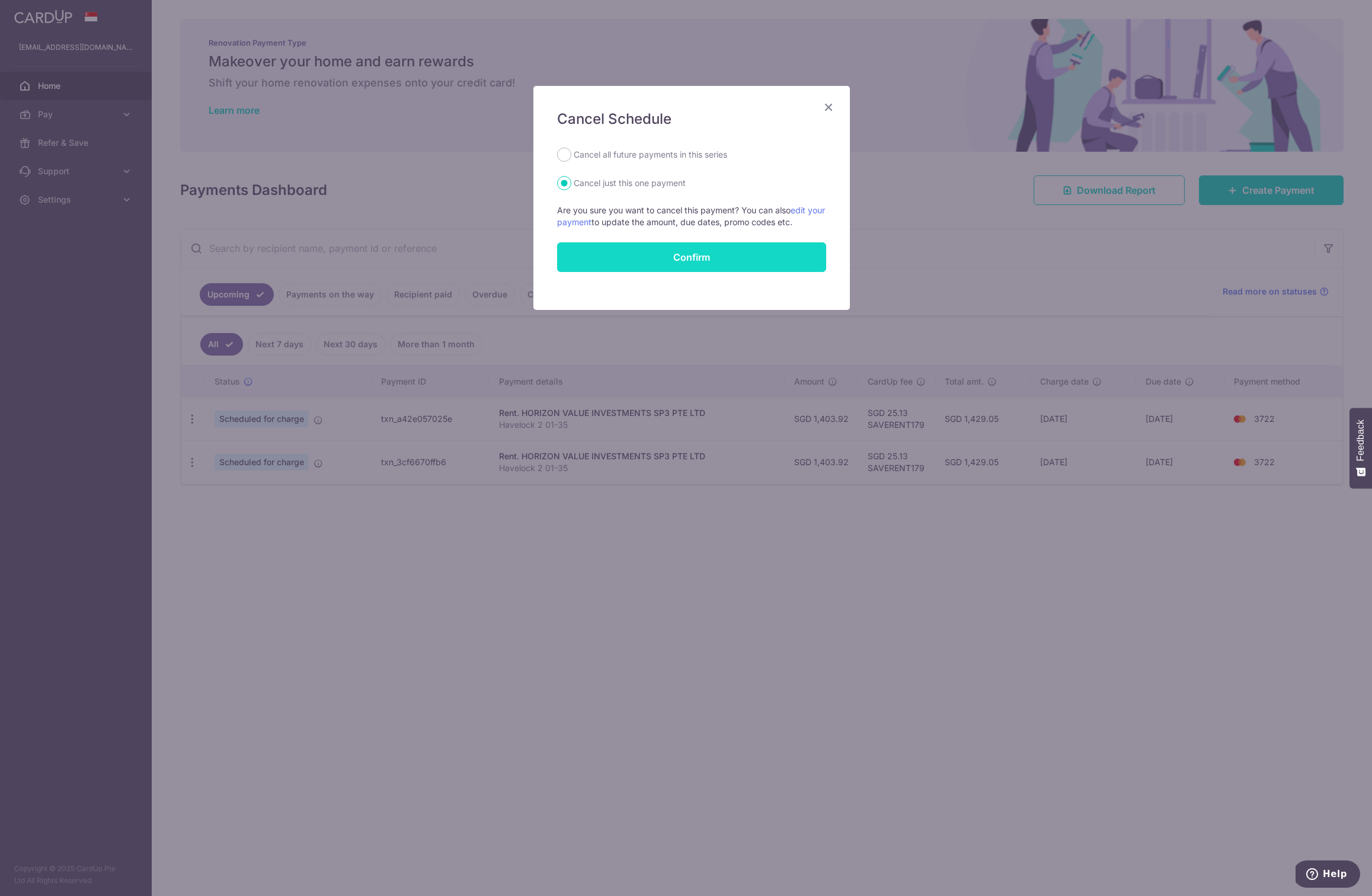
click at [704, 254] on button "Confirm" at bounding box center [691, 257] width 269 height 29
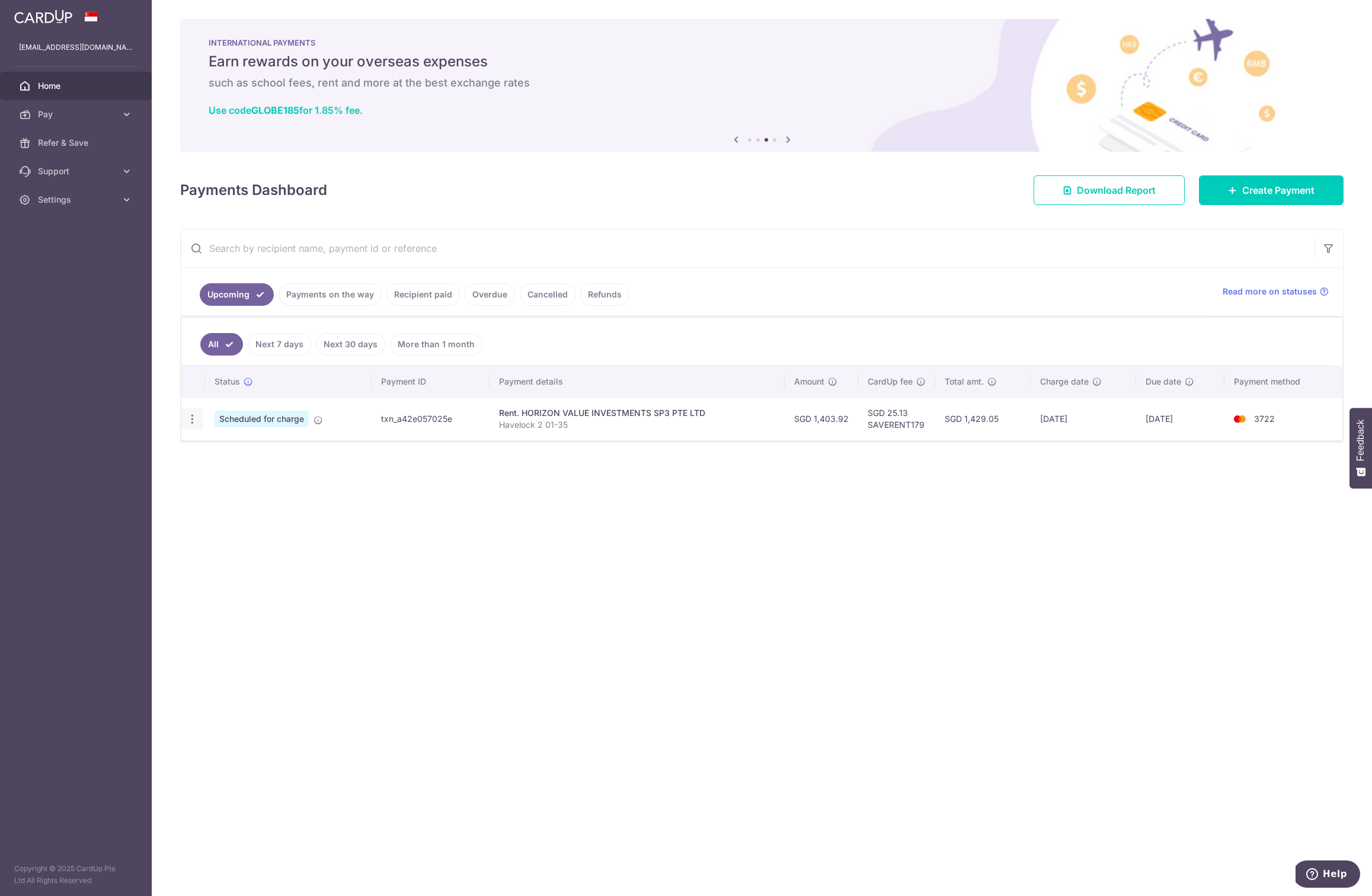
click at [192, 416] on icon "button" at bounding box center [192, 419] width 12 height 12
click at [236, 447] on span "Update payment" at bounding box center [255, 452] width 80 height 14
radio input "true"
type input "1,403.92"
type input "[DATE]"
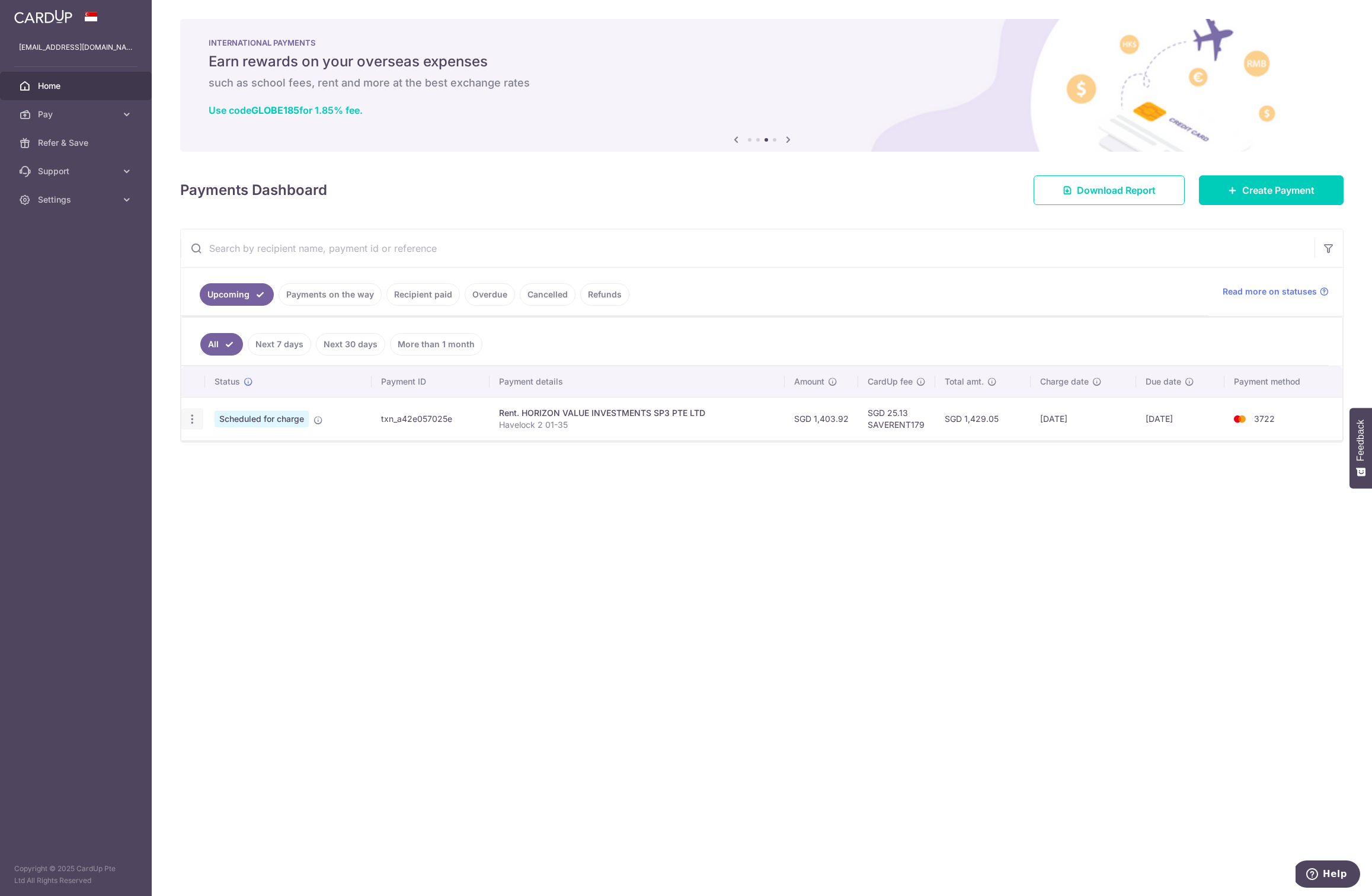
type input "Havelock 2 01-35"
type input "SAVERENT179"
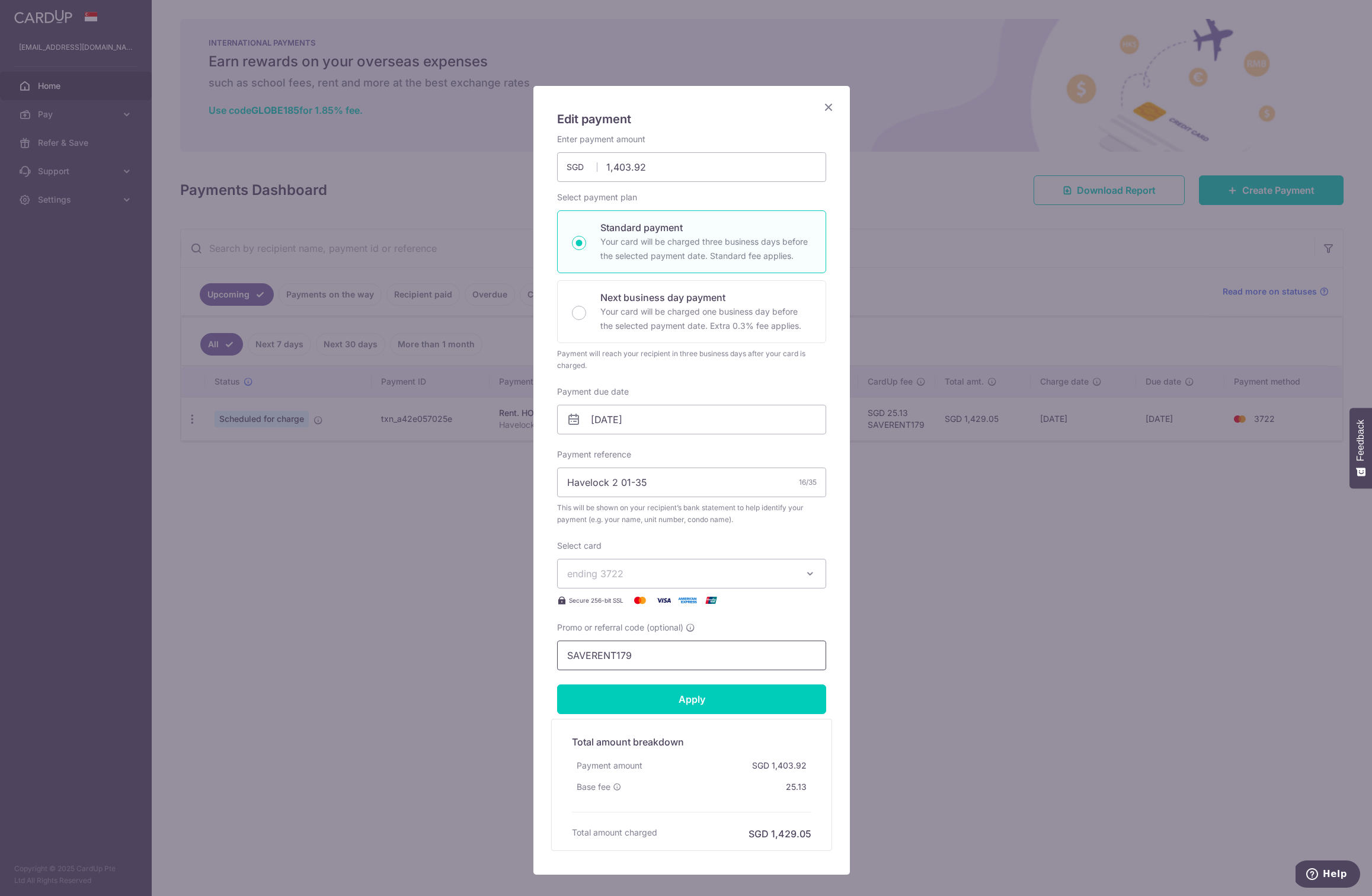
drag, startPoint x: 644, startPoint y: 654, endPoint x: 535, endPoint y: 651, distance: 109.0
click at [535, 651] on div "Edit payment By clicking apply, you will make changes to all payments to HORIZO…" at bounding box center [691, 480] width 316 height 788
paste input "text"
drag, startPoint x: 651, startPoint y: 650, endPoint x: 502, endPoint y: 652, distance: 149.0
click at [502, 652] on div "Edit payment By clicking apply, you will make changes to all payments to HORIZO…" at bounding box center [686, 448] width 1372 height 896
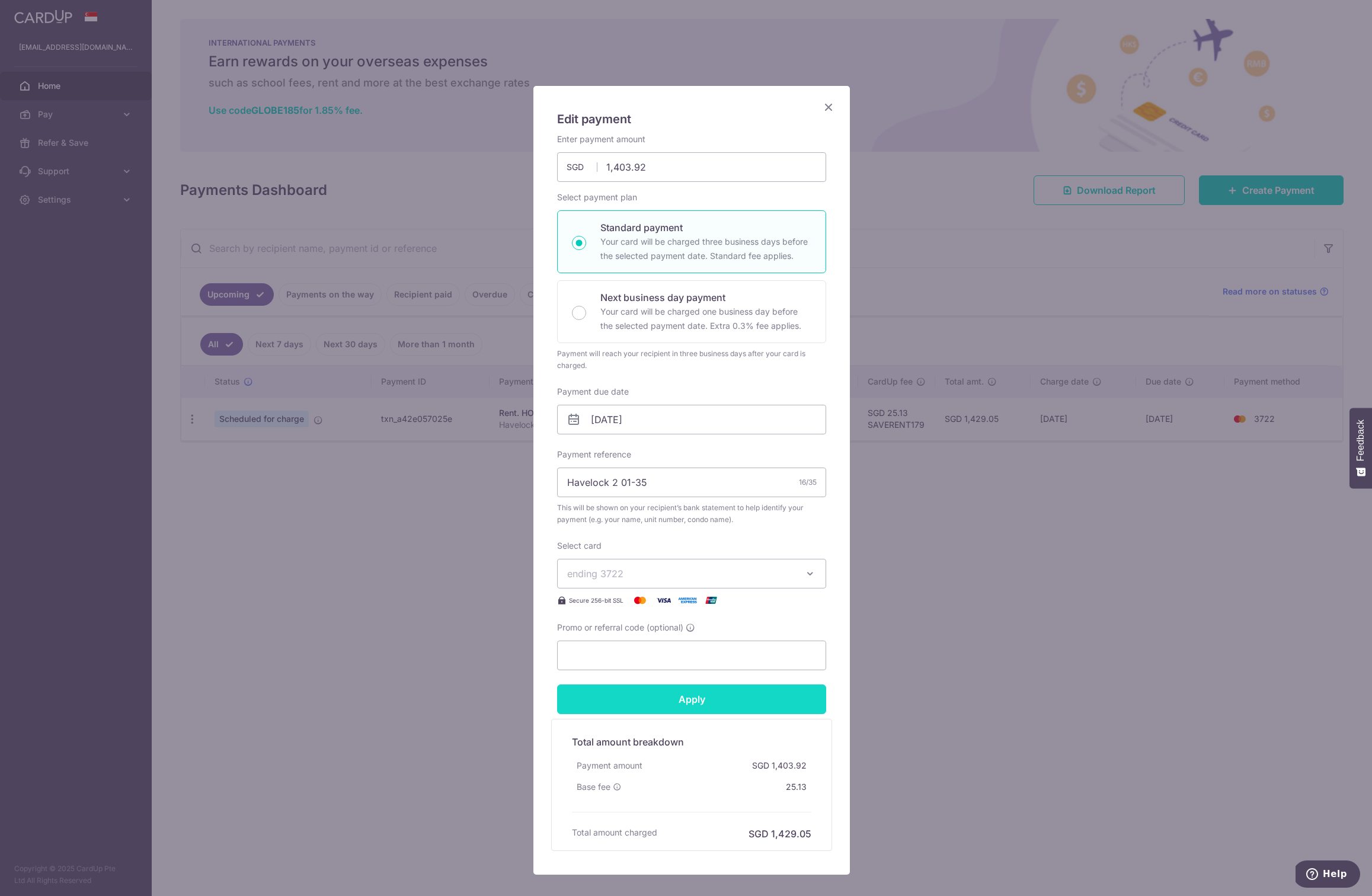
click at [650, 702] on input "Apply" at bounding box center [691, 699] width 269 height 29
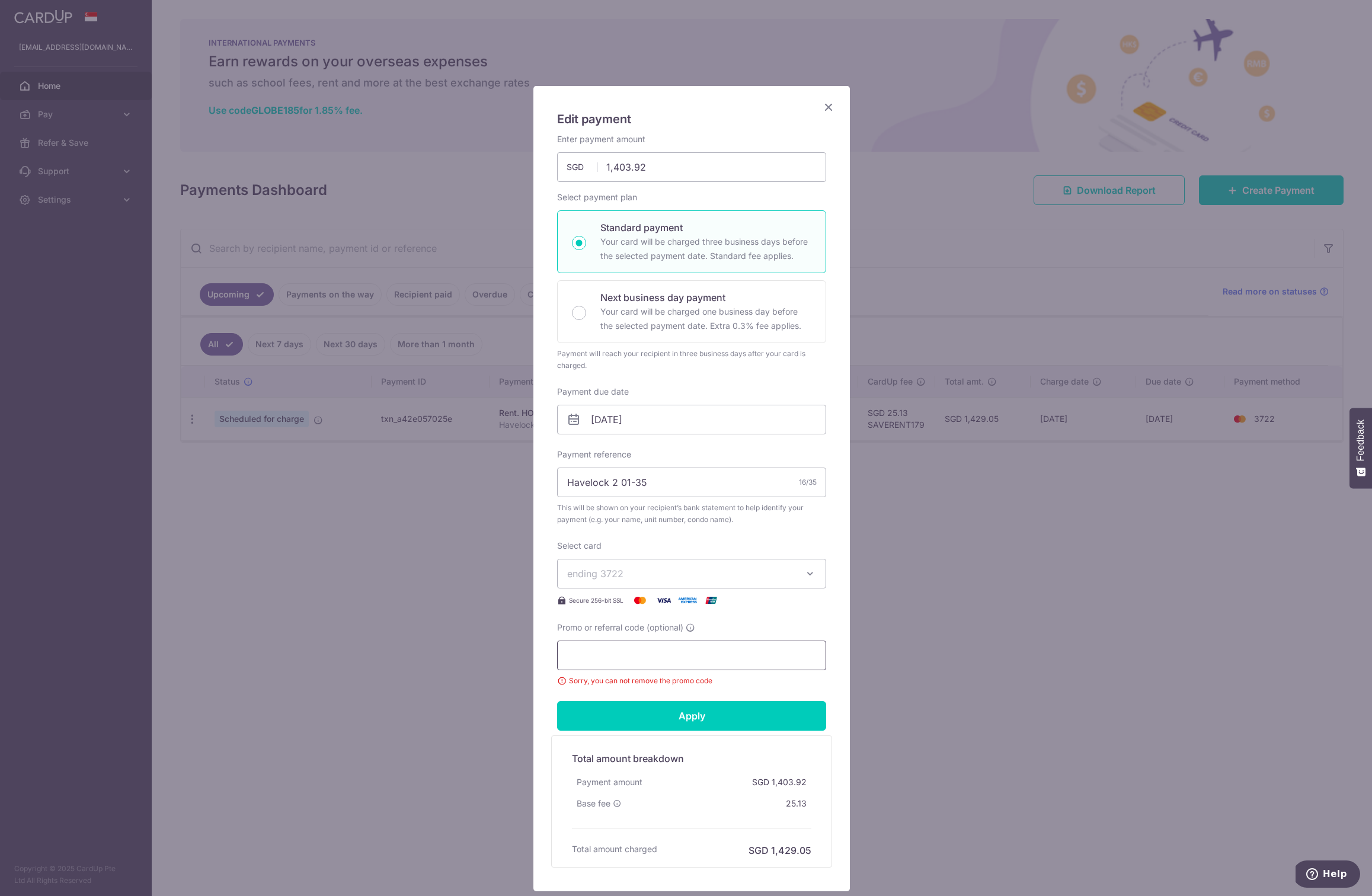
click at [606, 644] on input "Promo or referral code (optional)" at bounding box center [691, 655] width 269 height 29
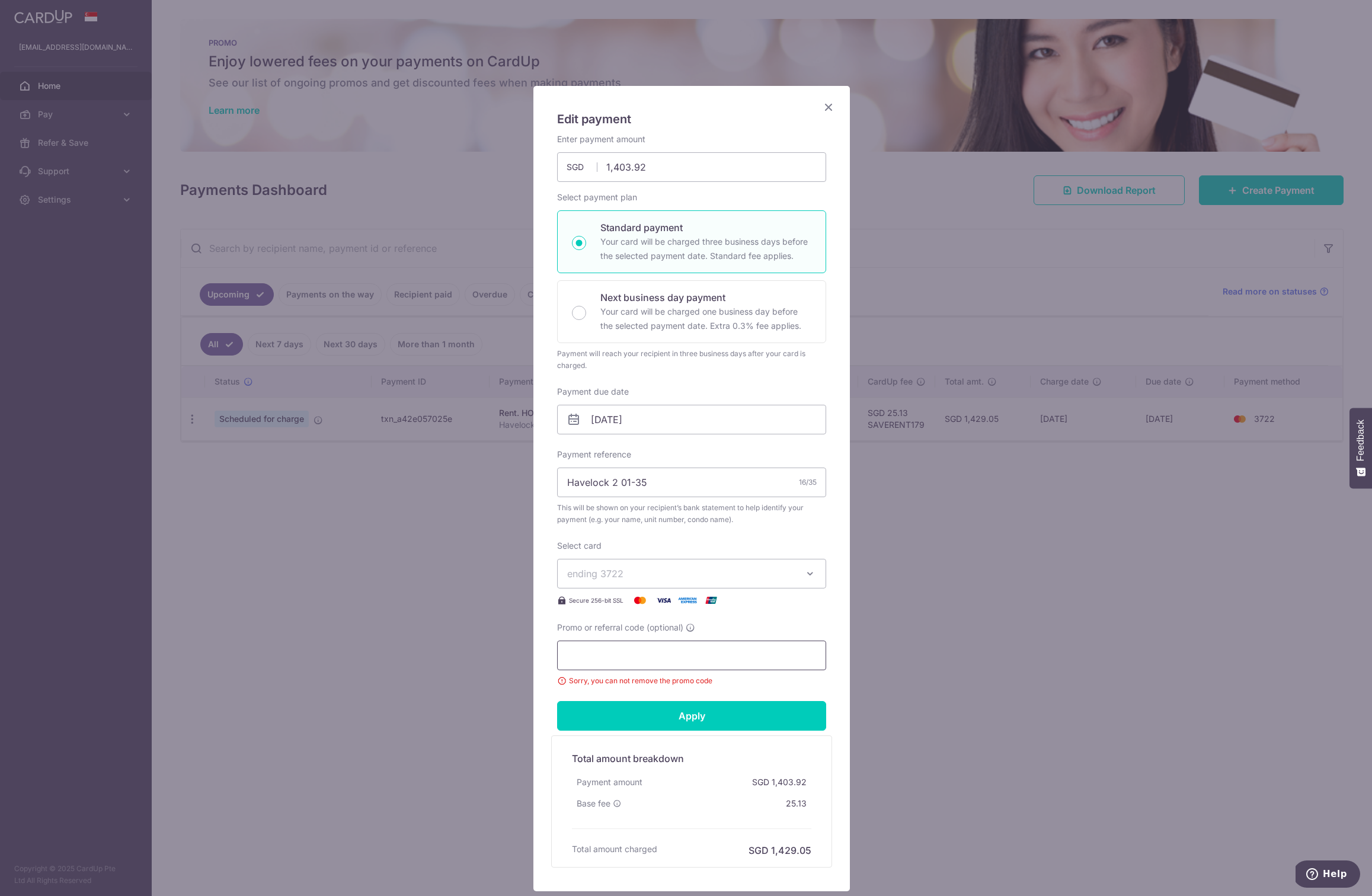
paste input "SAVERENT179"
type input "SAVERENT179"
click at [690, 720] on input "Apply" at bounding box center [691, 715] width 269 height 29
type input "Successfully Applied"
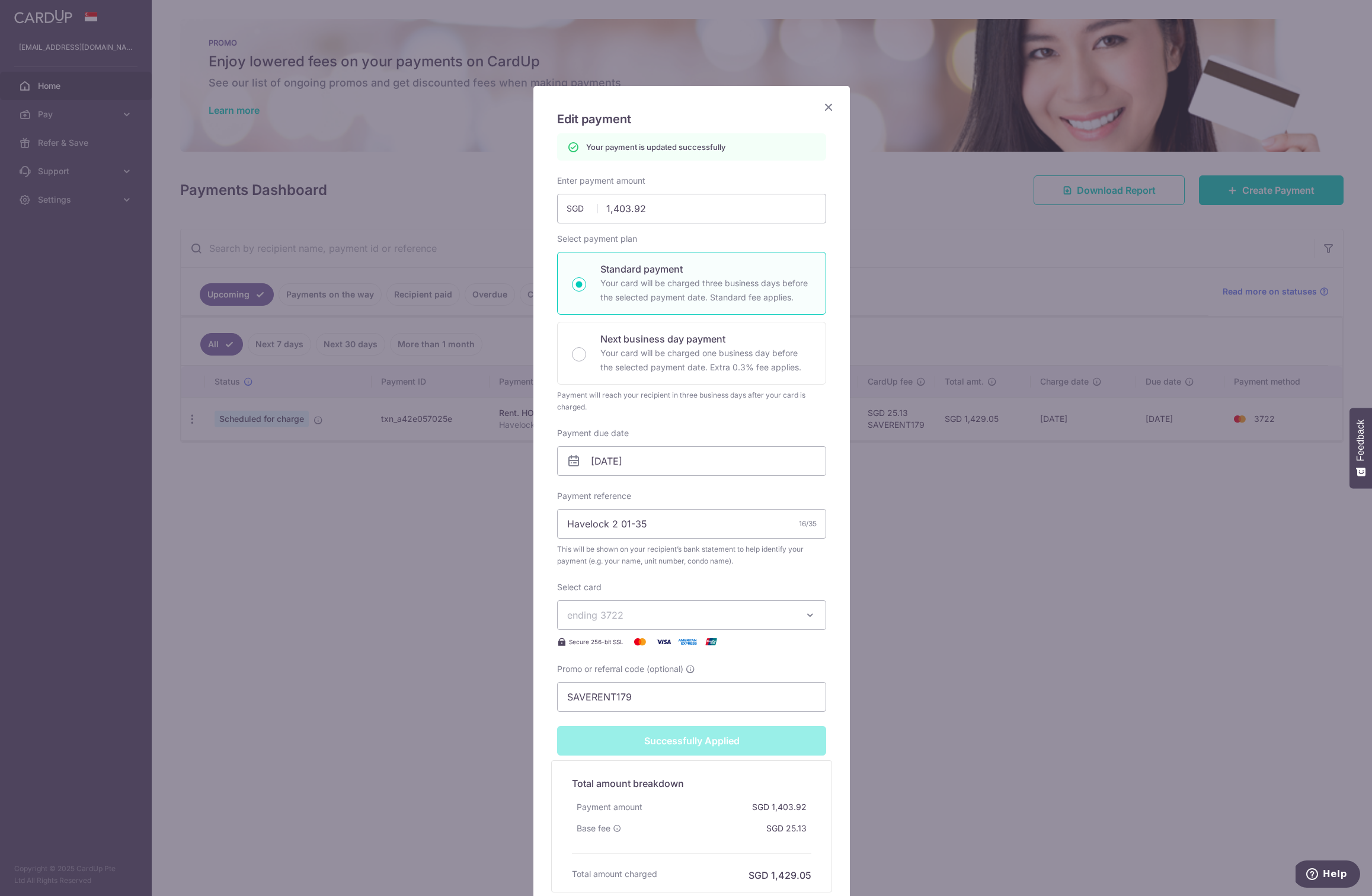
click at [829, 105] on icon "Close" at bounding box center [829, 107] width 14 height 15
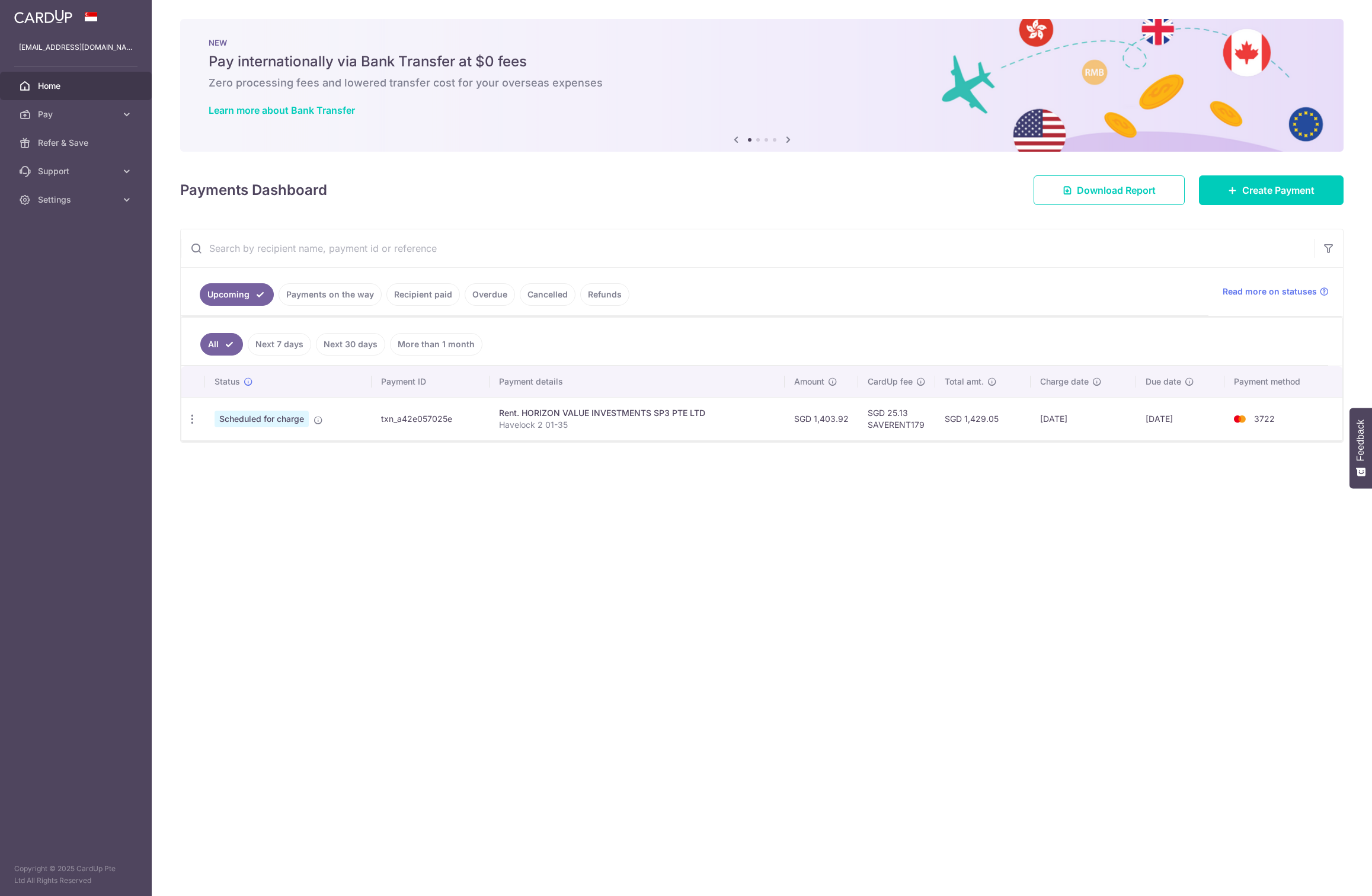
click at [456, 542] on div "× Pause Schedule Pause all future payments in this series Pause just this one p…" at bounding box center [762, 448] width 1220 height 896
click at [1253, 188] on span "Create Payment" at bounding box center [1278, 190] width 72 height 14
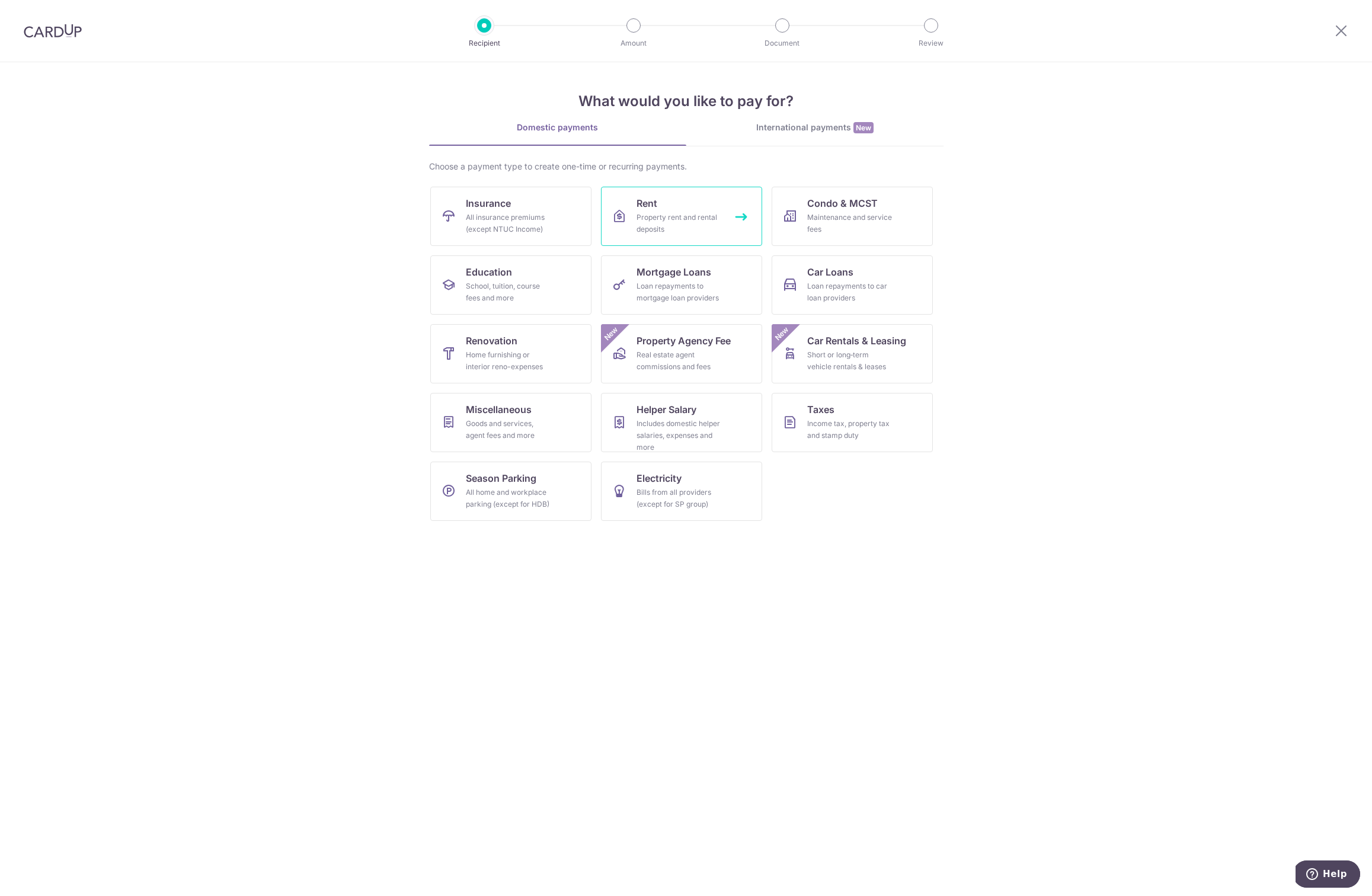
click at [670, 214] on div "Property rent and rental deposits" at bounding box center [679, 223] width 85 height 24
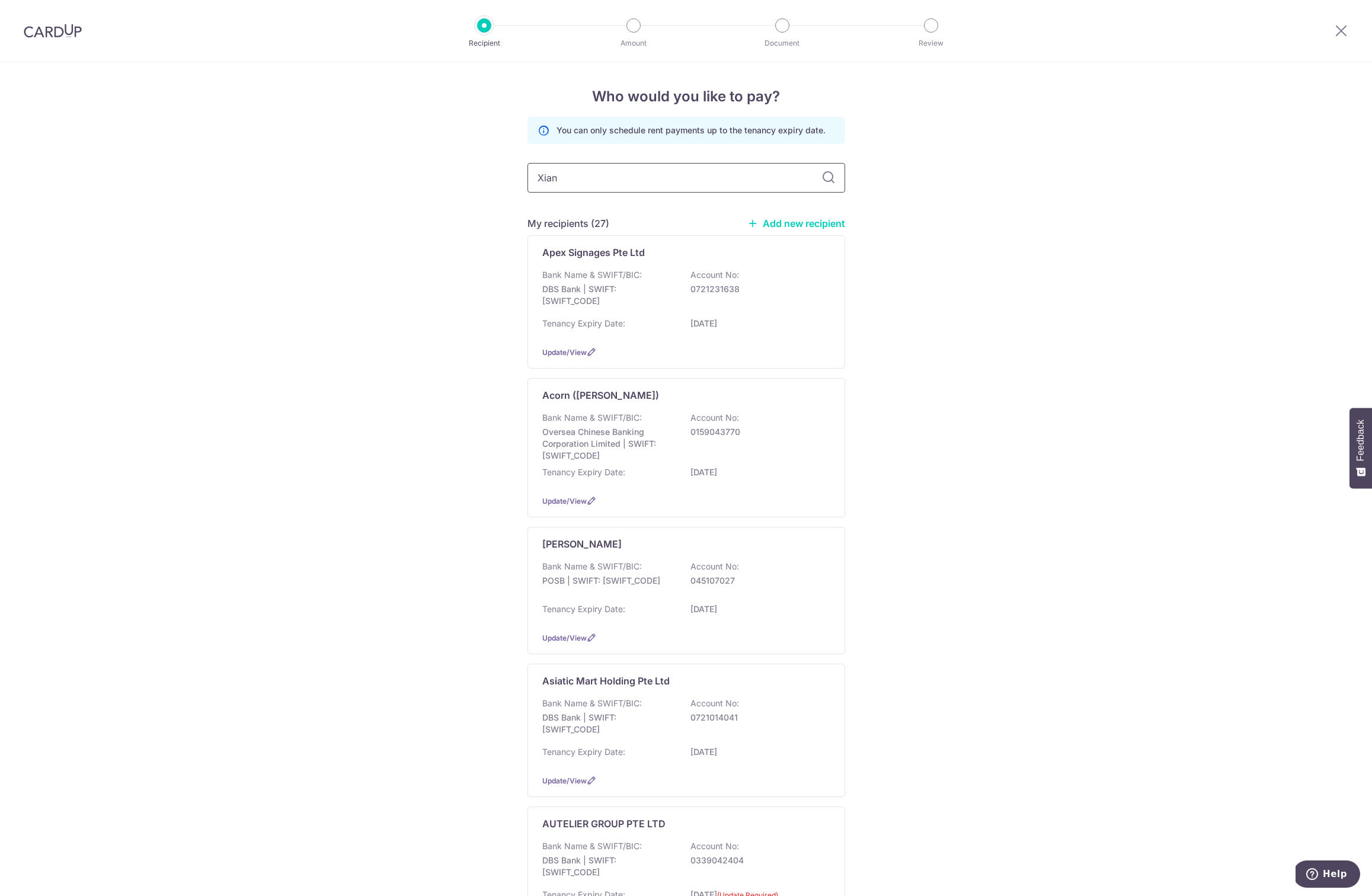
type input "Xiang"
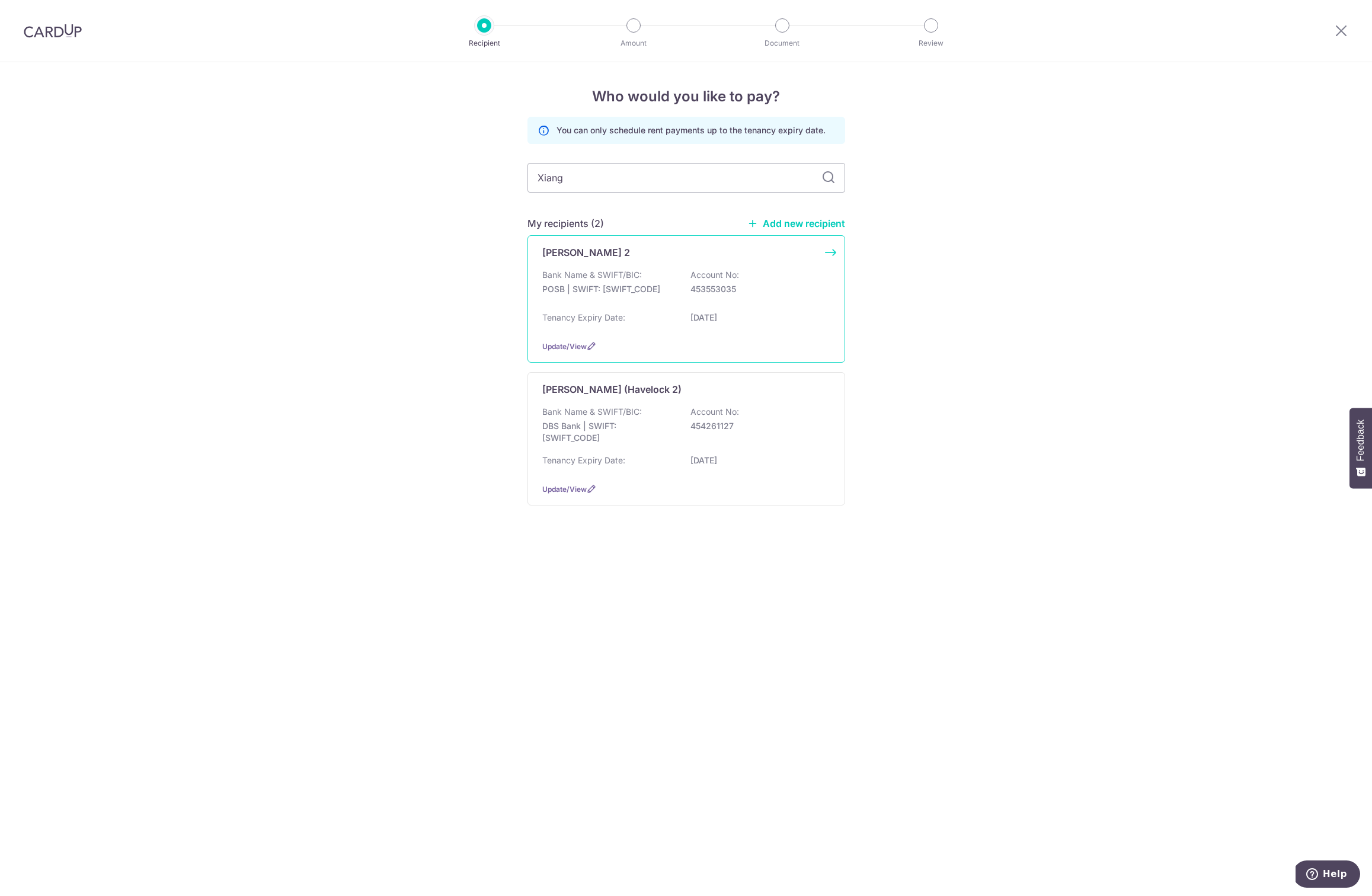
click at [620, 275] on p "Bank Name & SWIFT/BIC:" at bounding box center [591, 275] width 100 height 12
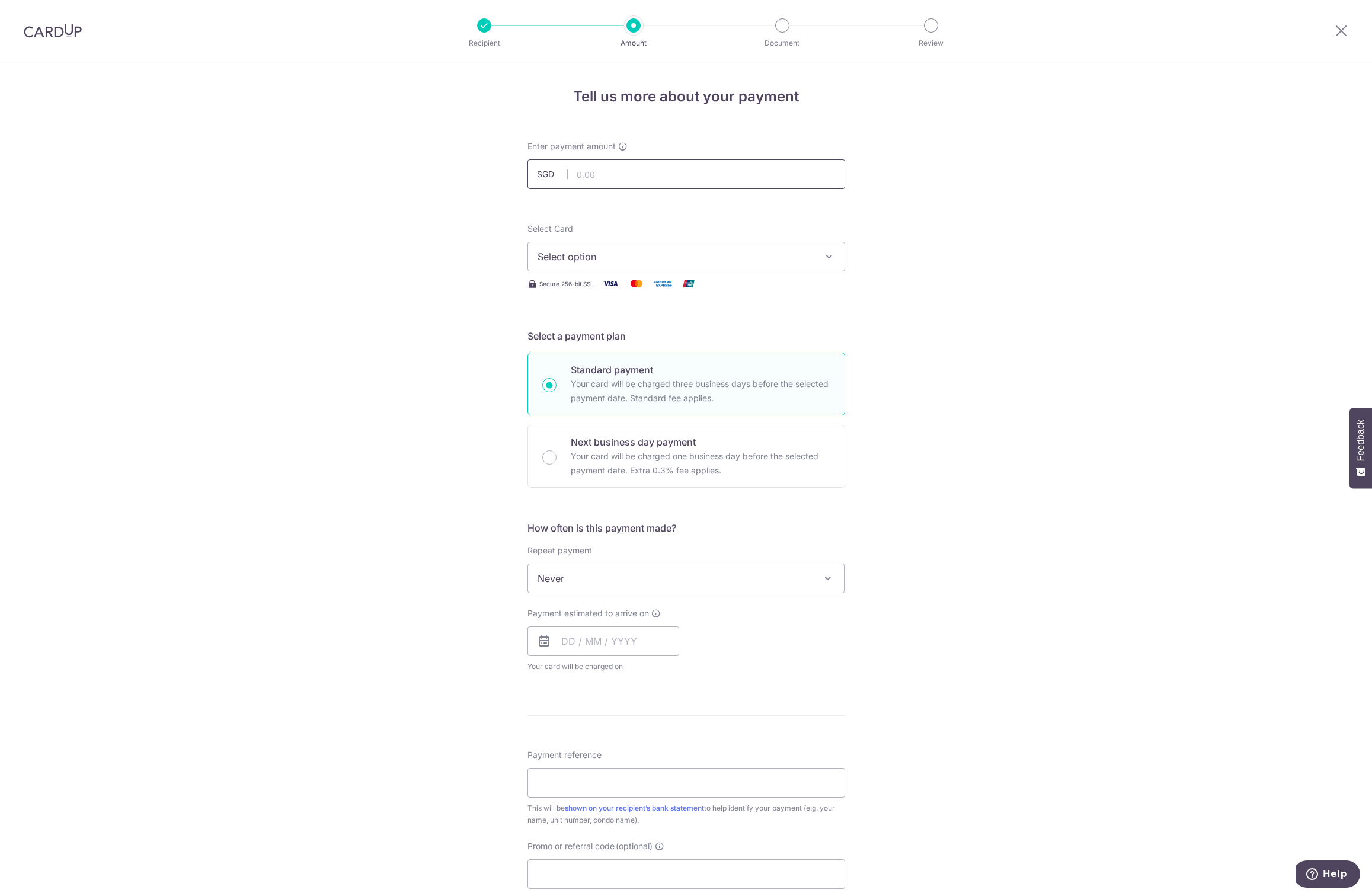
click at [583, 172] on input "text" at bounding box center [686, 173] width 318 height 29
type input "1,000.00"
click at [598, 251] on span "Select option" at bounding box center [675, 257] width 276 height 14
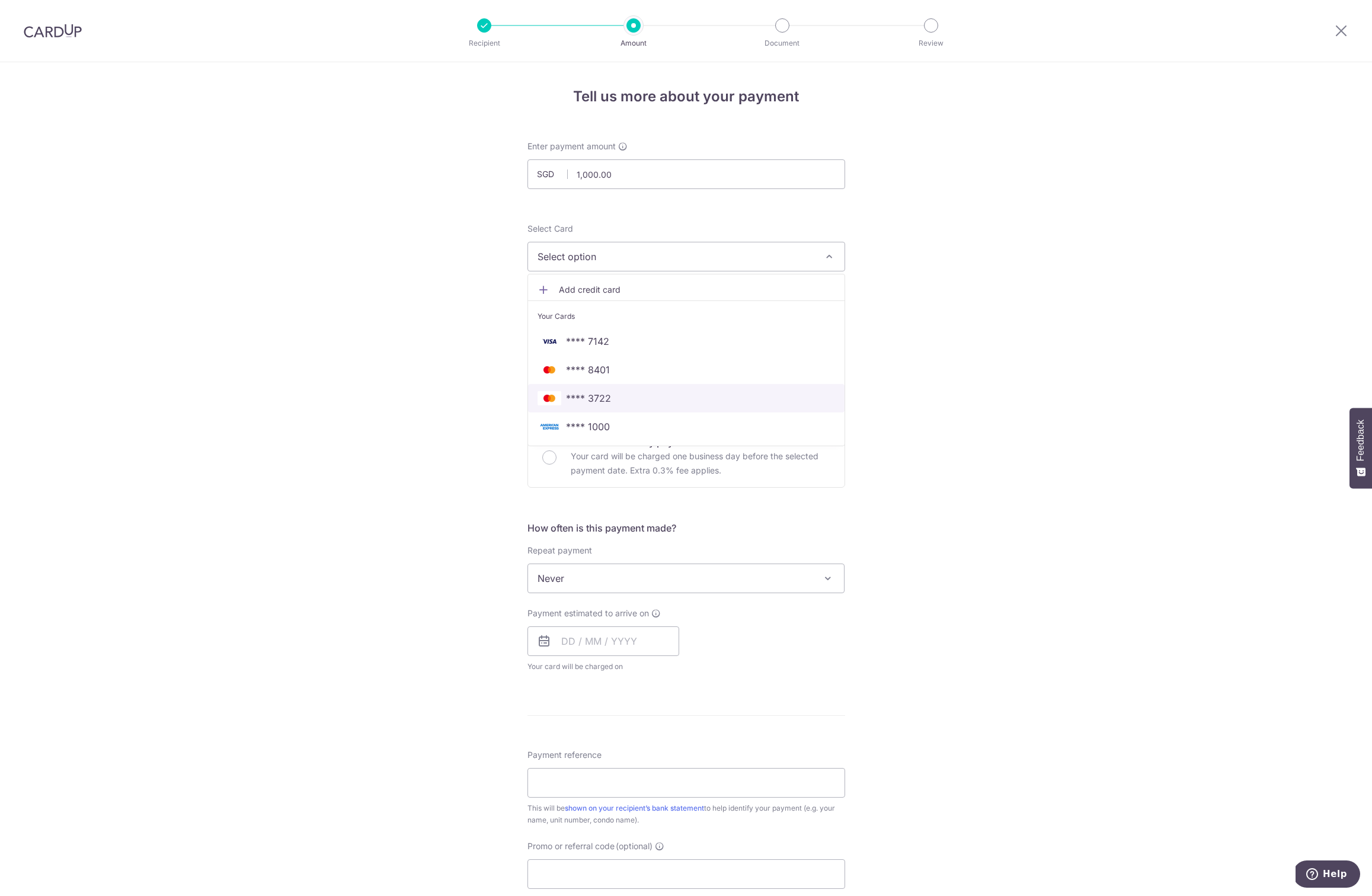
click at [608, 394] on span "**** 3722" at bounding box center [686, 399] width 297 height 14
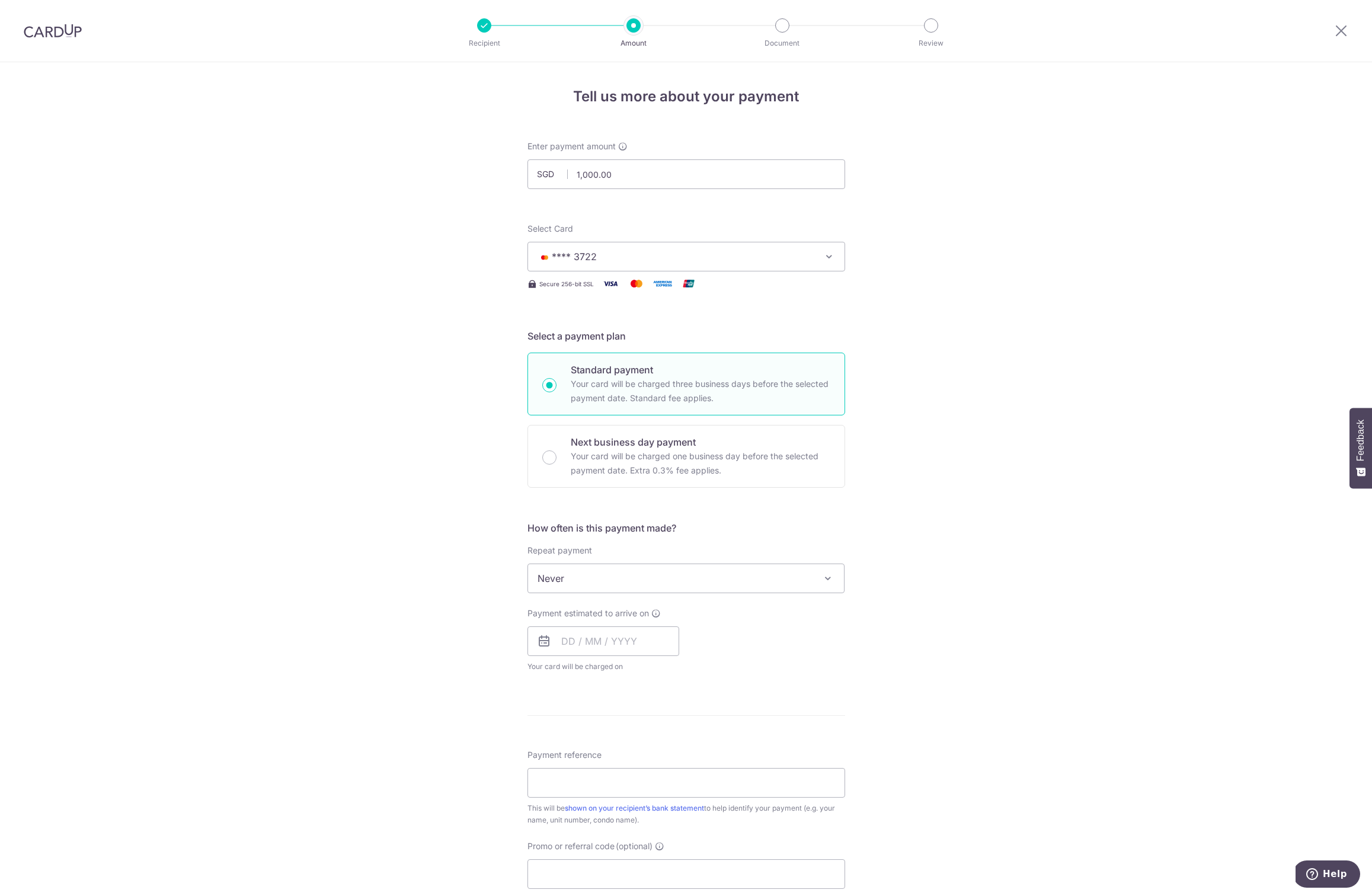
click at [568, 572] on span "Never" at bounding box center [686, 578] width 316 height 29
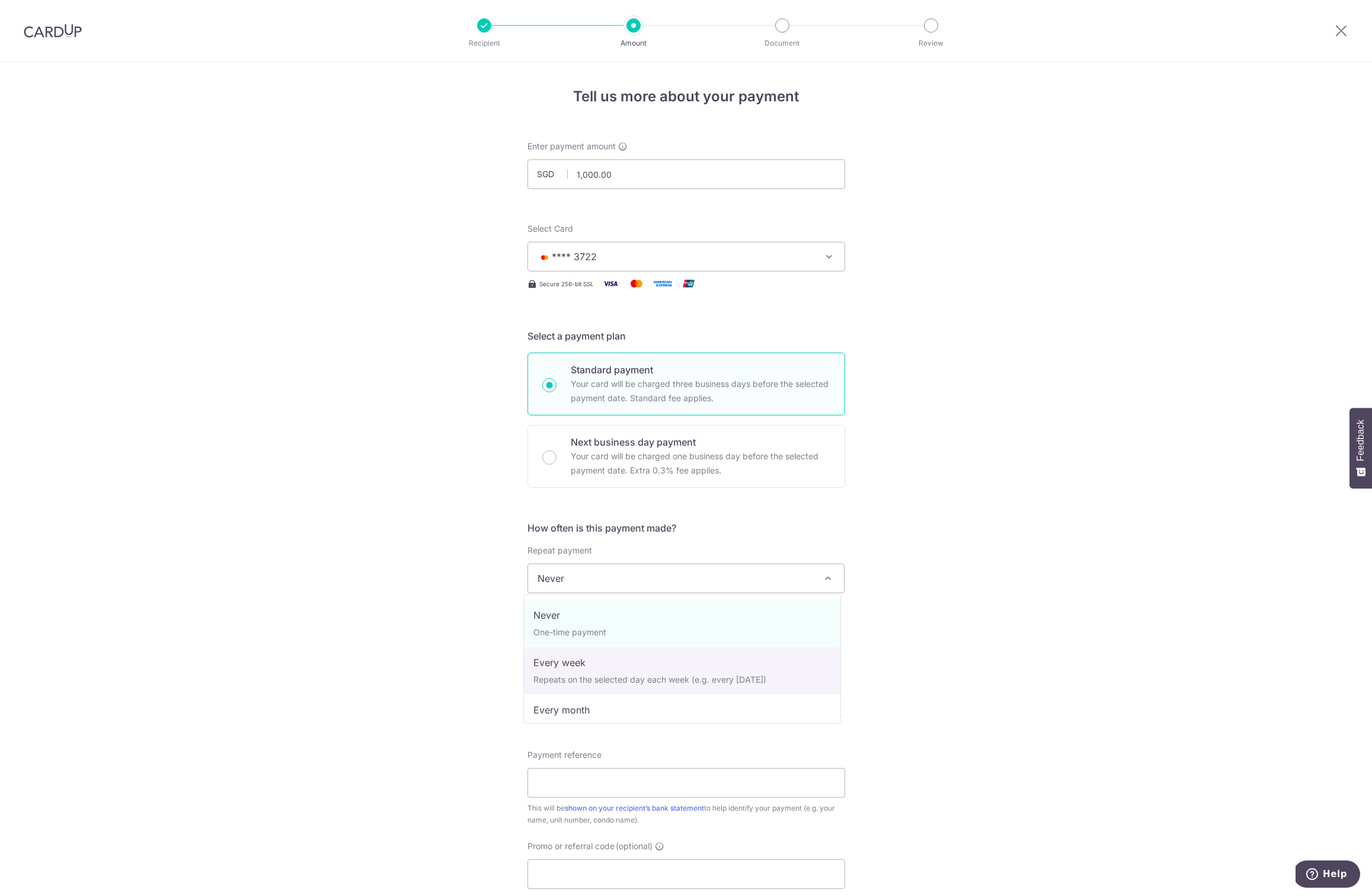
click at [439, 627] on div "Tell us more about your payment Enter payment amount SGD 1,000.00 1000.00 Selec…" at bounding box center [686, 598] width 1372 height 1072
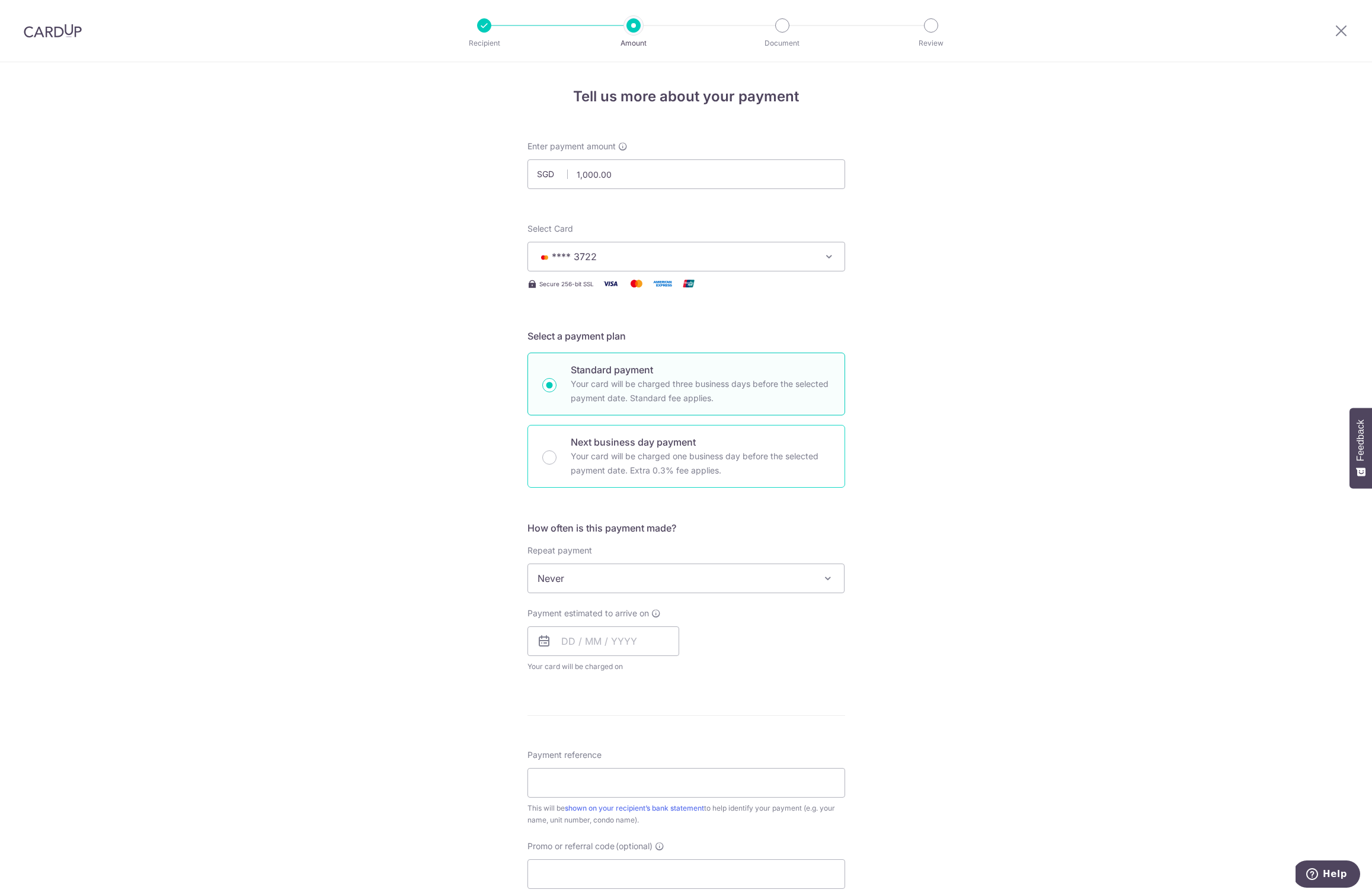
click at [552, 461] on div "Next business day payment Your card will be charged one business day before the…" at bounding box center [686, 457] width 318 height 63
radio input "false"
radio input "true"
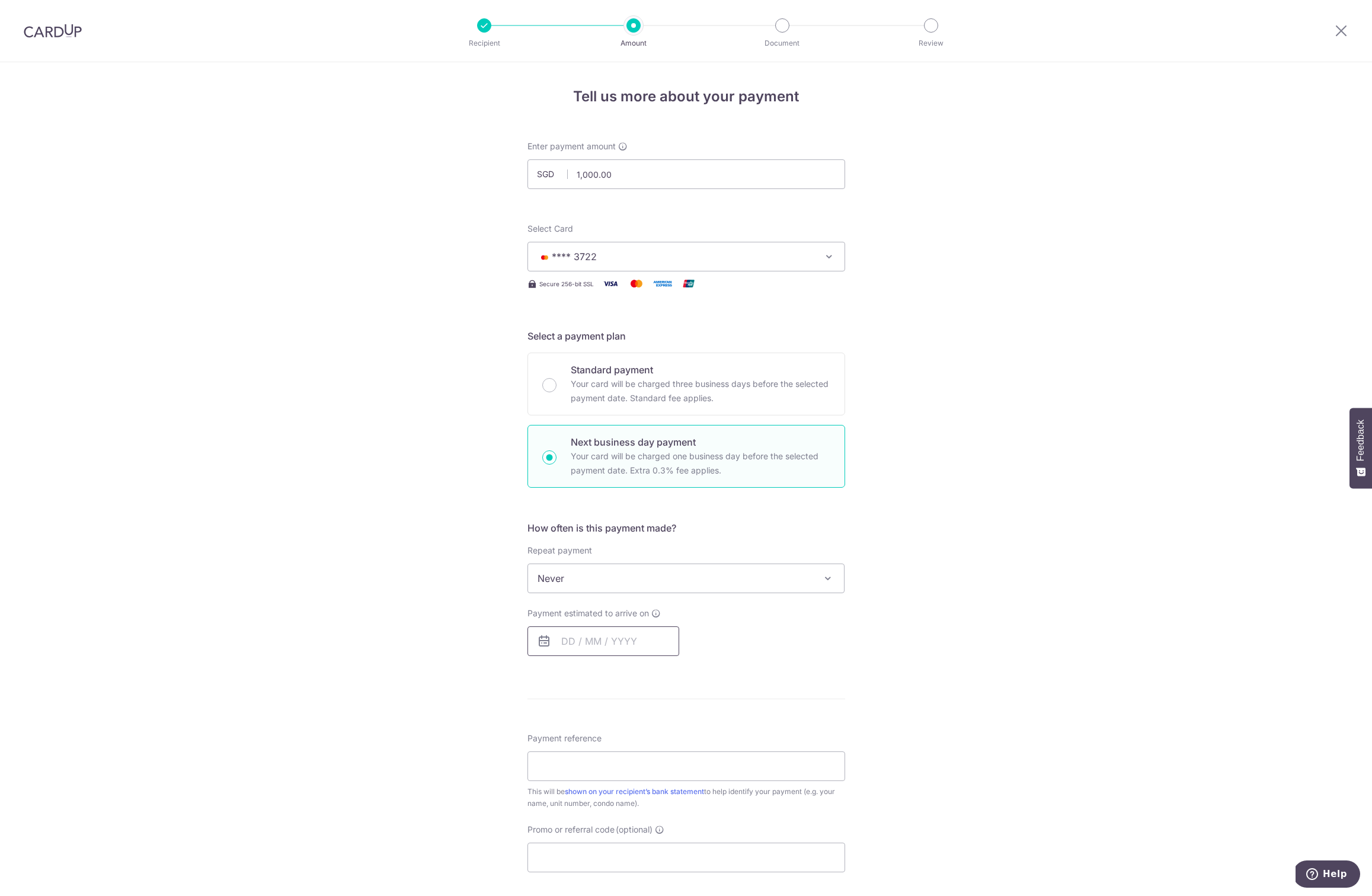
click at [568, 634] on input "text" at bounding box center [604, 641] width 152 height 29
click at [596, 724] on link "2" at bounding box center [599, 725] width 19 height 19
type input "02/09/2025"
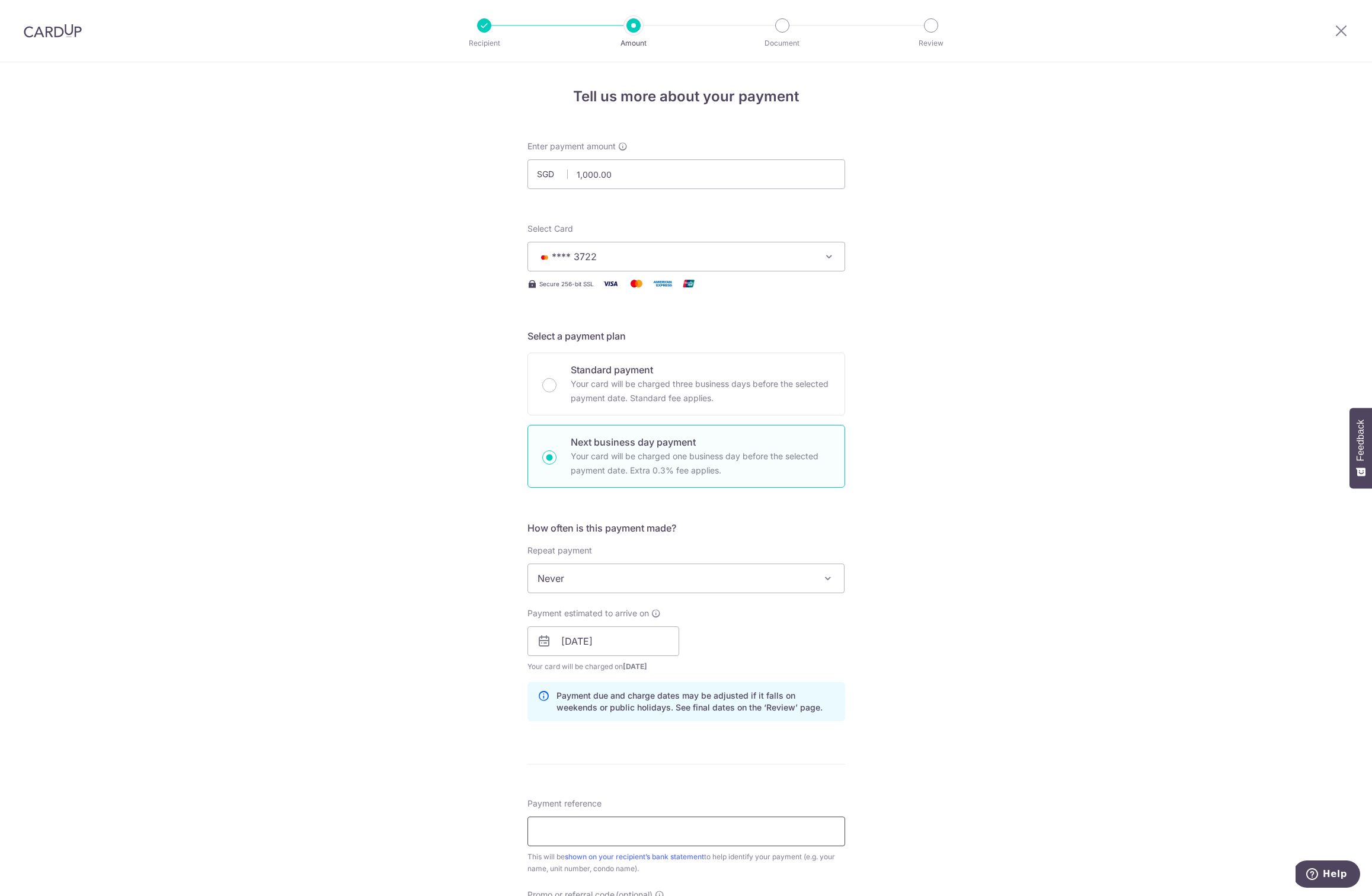
click at [569, 822] on input "Payment reference" at bounding box center [686, 831] width 318 height 29
click at [887, 689] on div "Tell us more about your payment Enter payment amount SGD 1,000.00 1000.00 Selec…" at bounding box center [686, 651] width 1372 height 1178
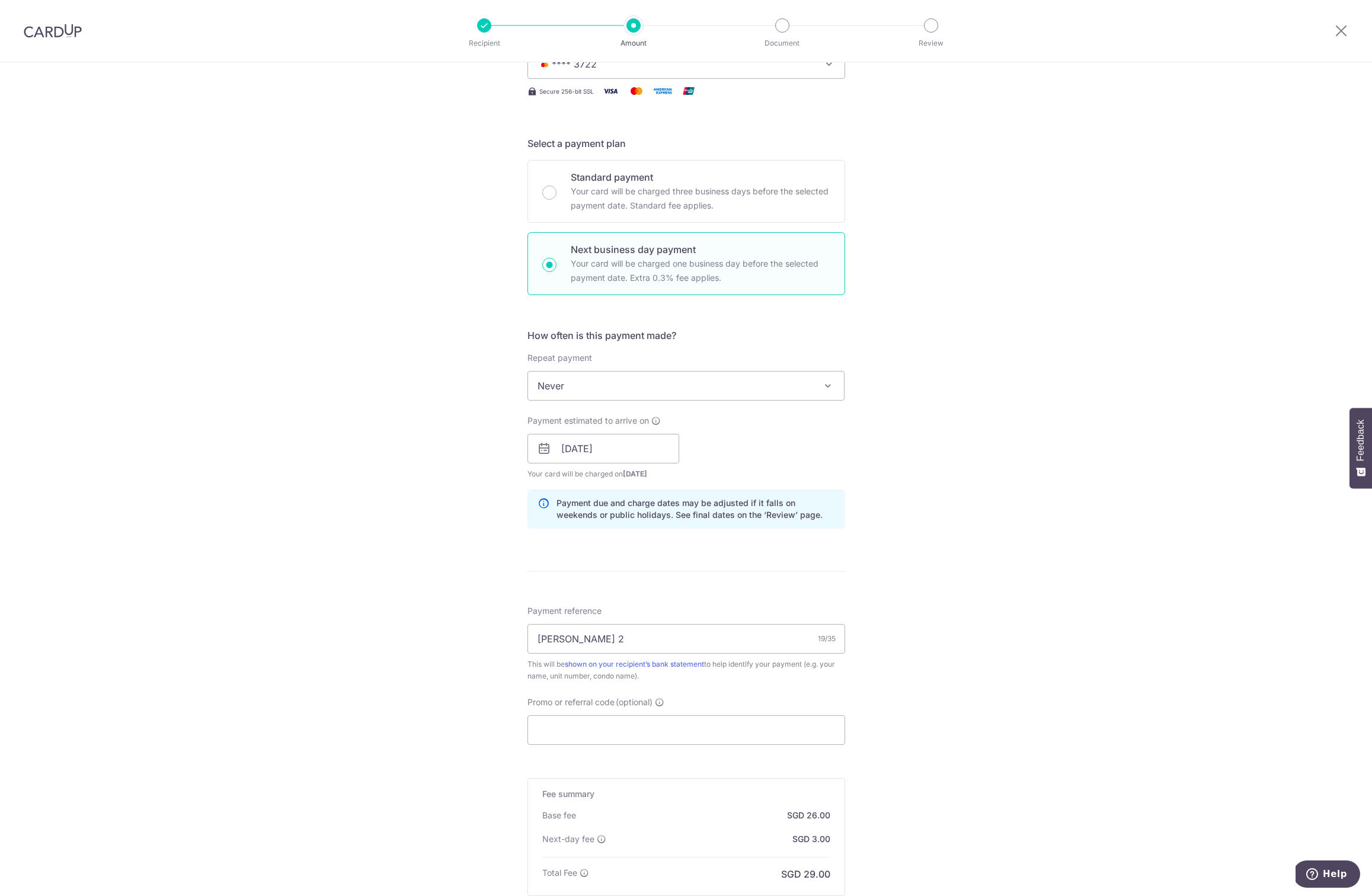
scroll to position [275, 0]
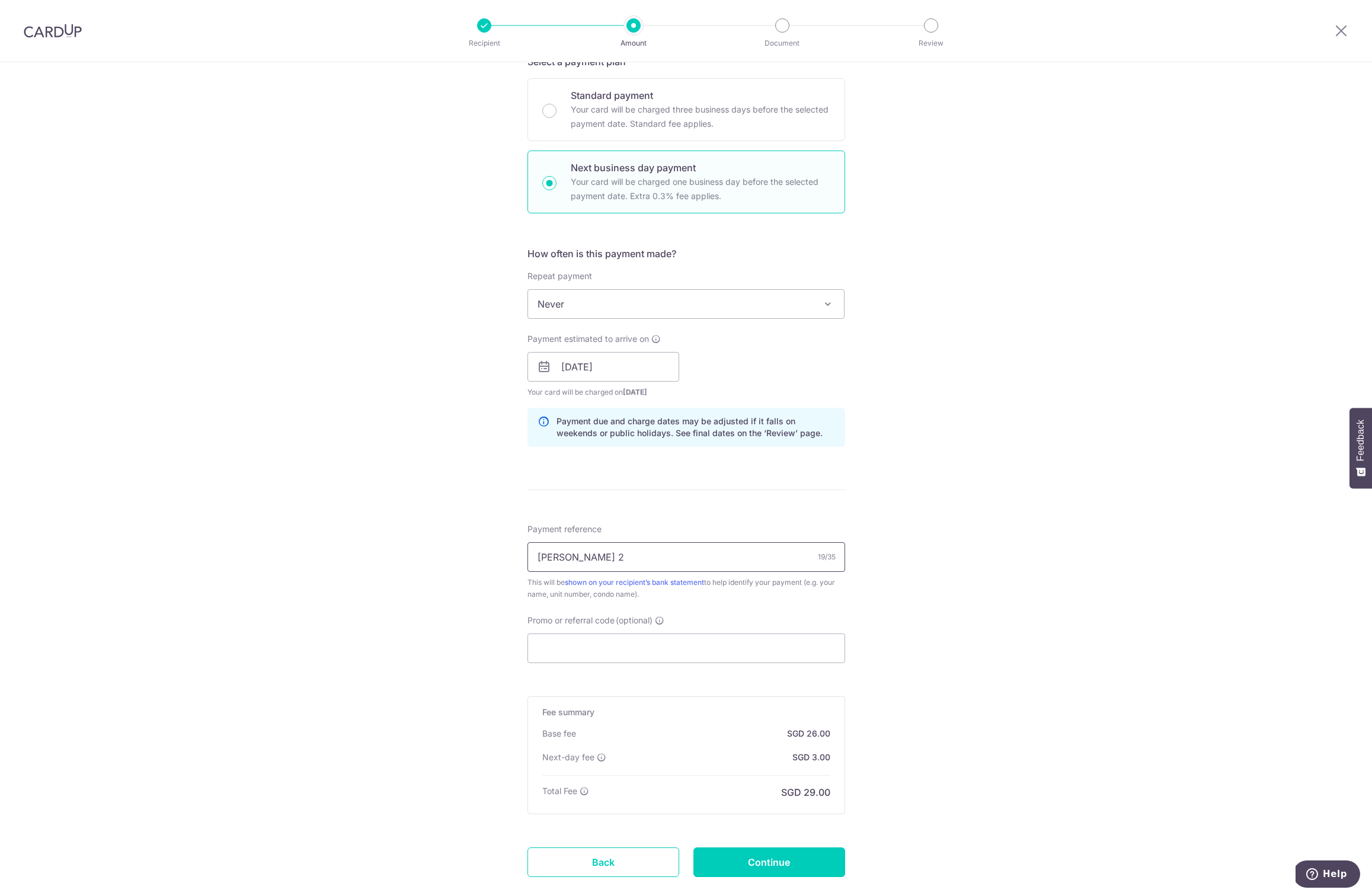
click at [661, 554] on input "[PERSON_NAME] 2" at bounding box center [686, 556] width 318 height 29
type input "Xiang Yi Havelock 2 Aug"
click at [368, 667] on div "Tell us more about your payment Enter payment amount SGD 1,000.00 1000.00 Selec…" at bounding box center [686, 376] width 1372 height 1178
click at [589, 648] on input "Promo or referral code (optional)" at bounding box center [686, 648] width 318 height 29
paste input "SAVERENT179"
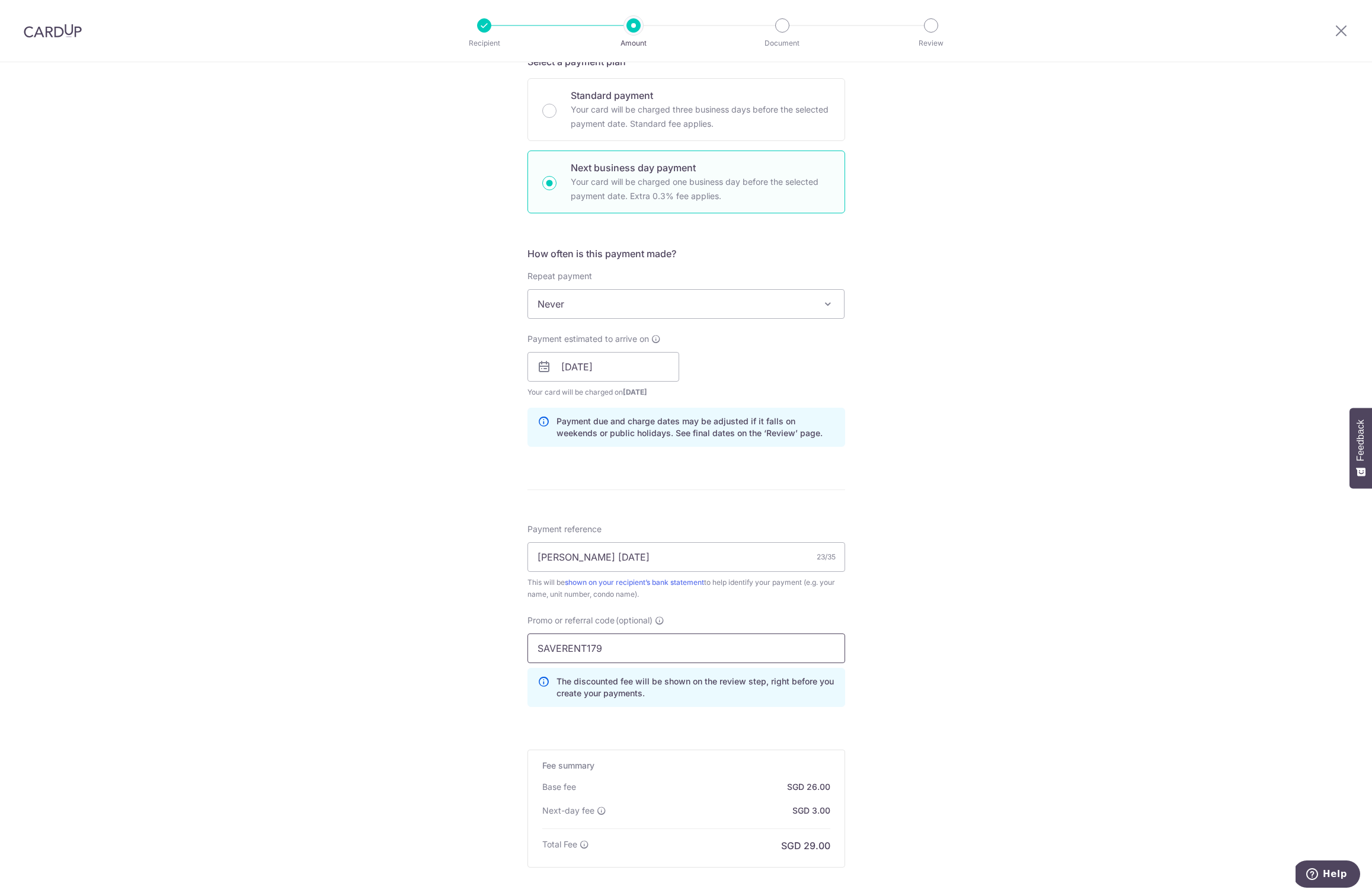
type input "SAVERENT179"
click at [928, 664] on div "Tell us more about your payment Enter payment amount SGD 1,000.00 1000.00 Selec…" at bounding box center [686, 404] width 1372 height 1231
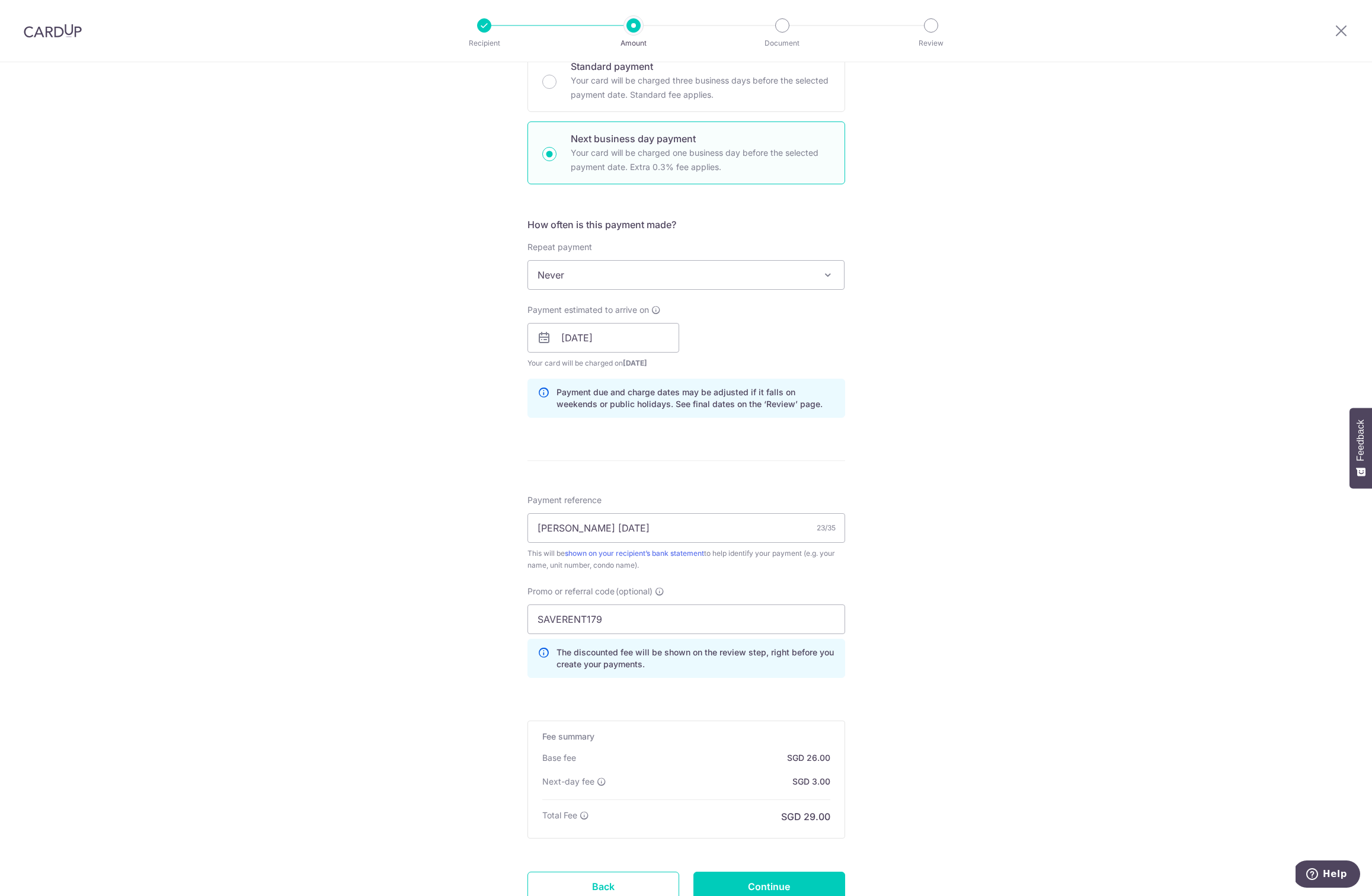
scroll to position [313, 0]
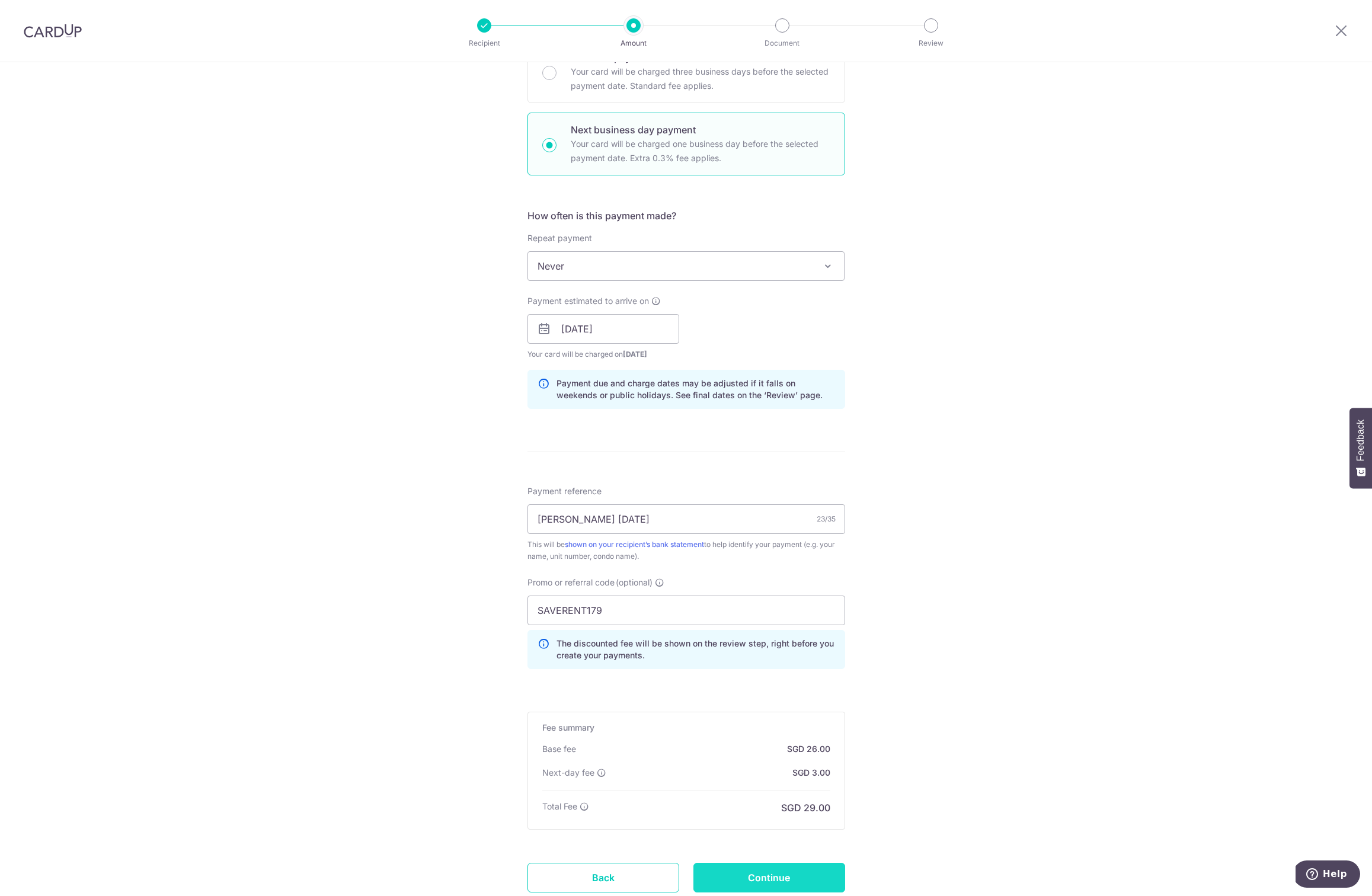
click at [776, 864] on input "Continue" at bounding box center [769, 877] width 152 height 29
type input "Create Schedule"
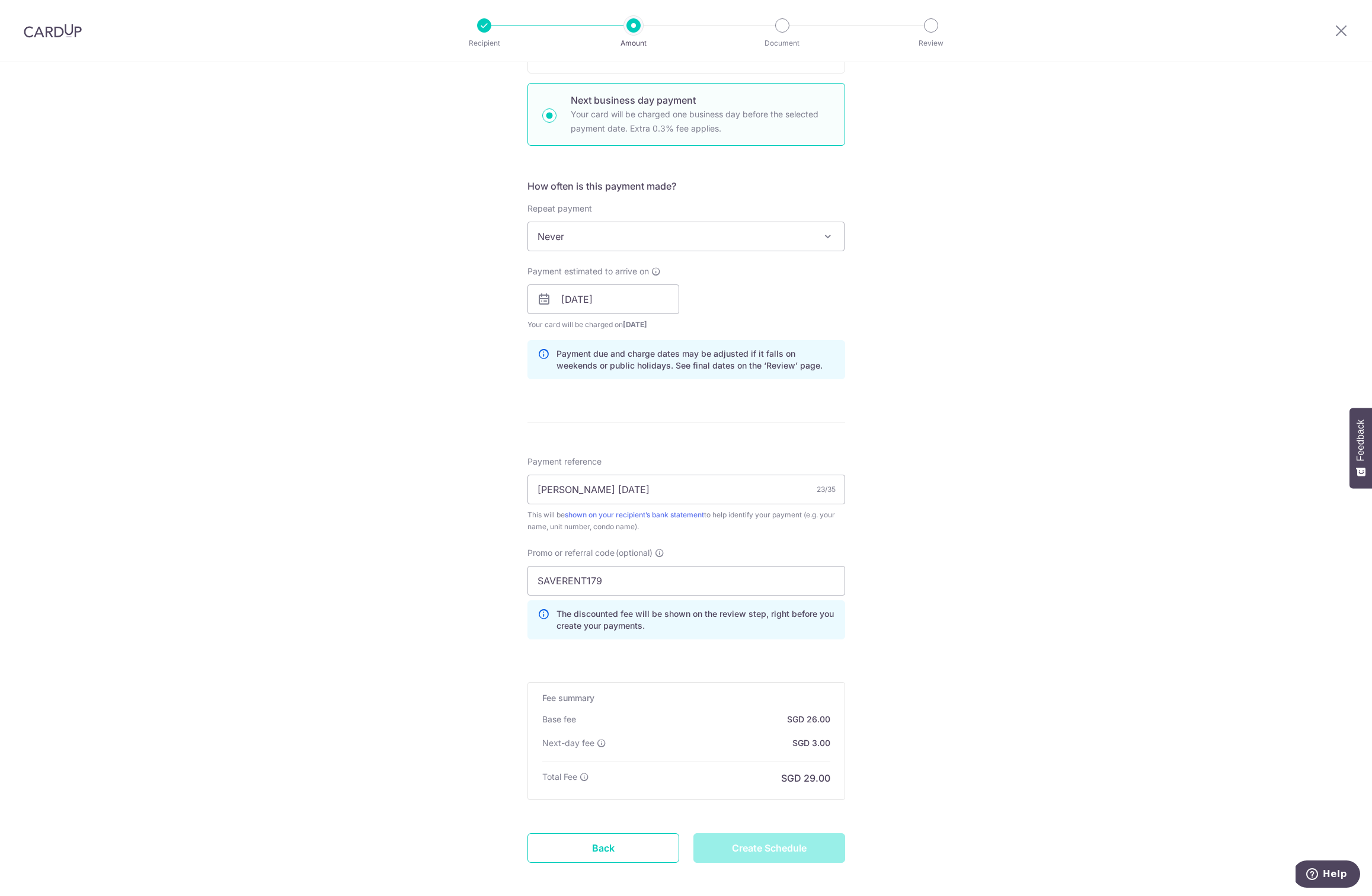
scroll to position [394, 0]
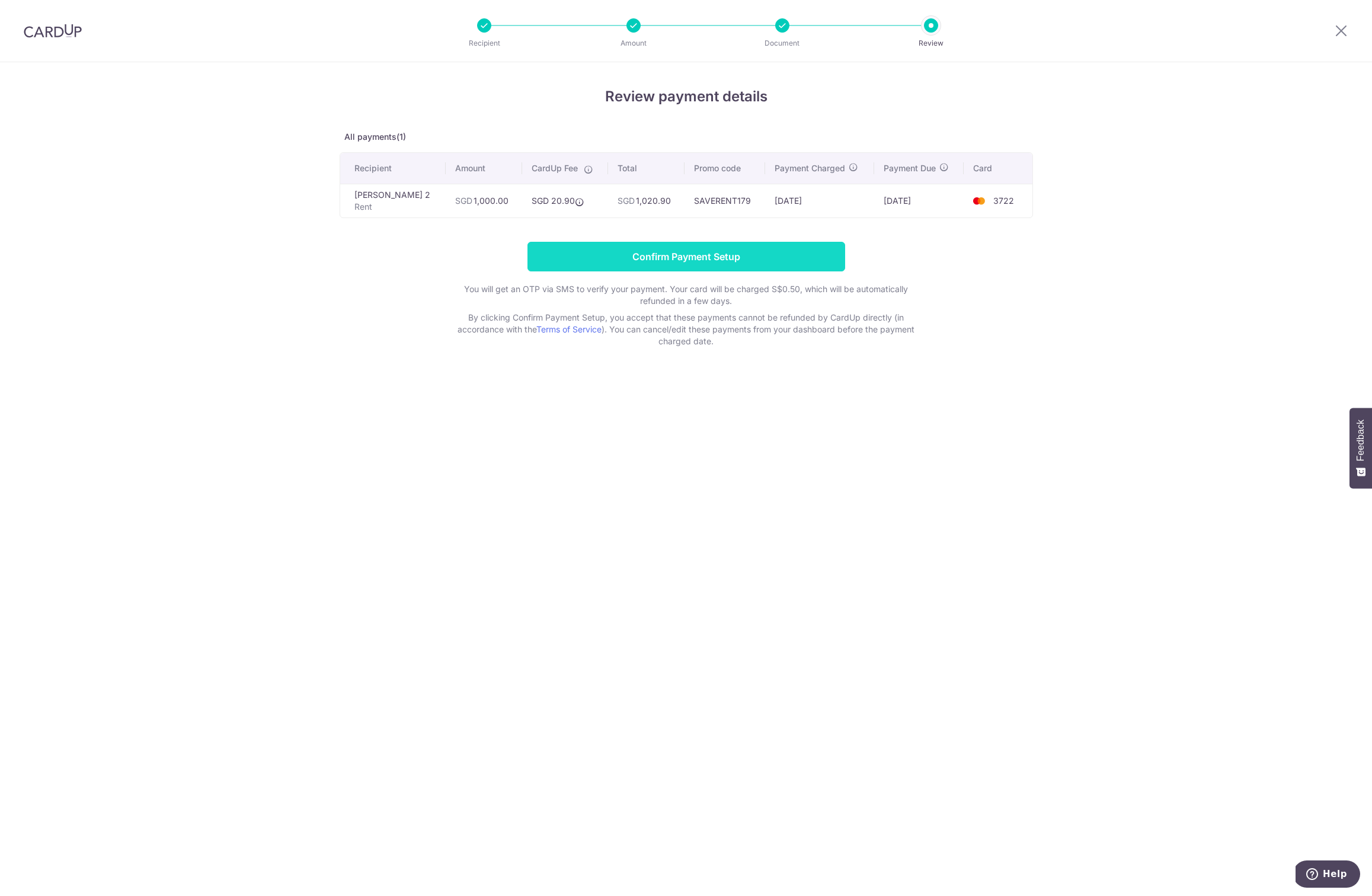
drag, startPoint x: 744, startPoint y: 254, endPoint x: 742, endPoint y: 261, distance: 7.3
click at [742, 261] on input "Confirm Payment Setup" at bounding box center [686, 256] width 318 height 29
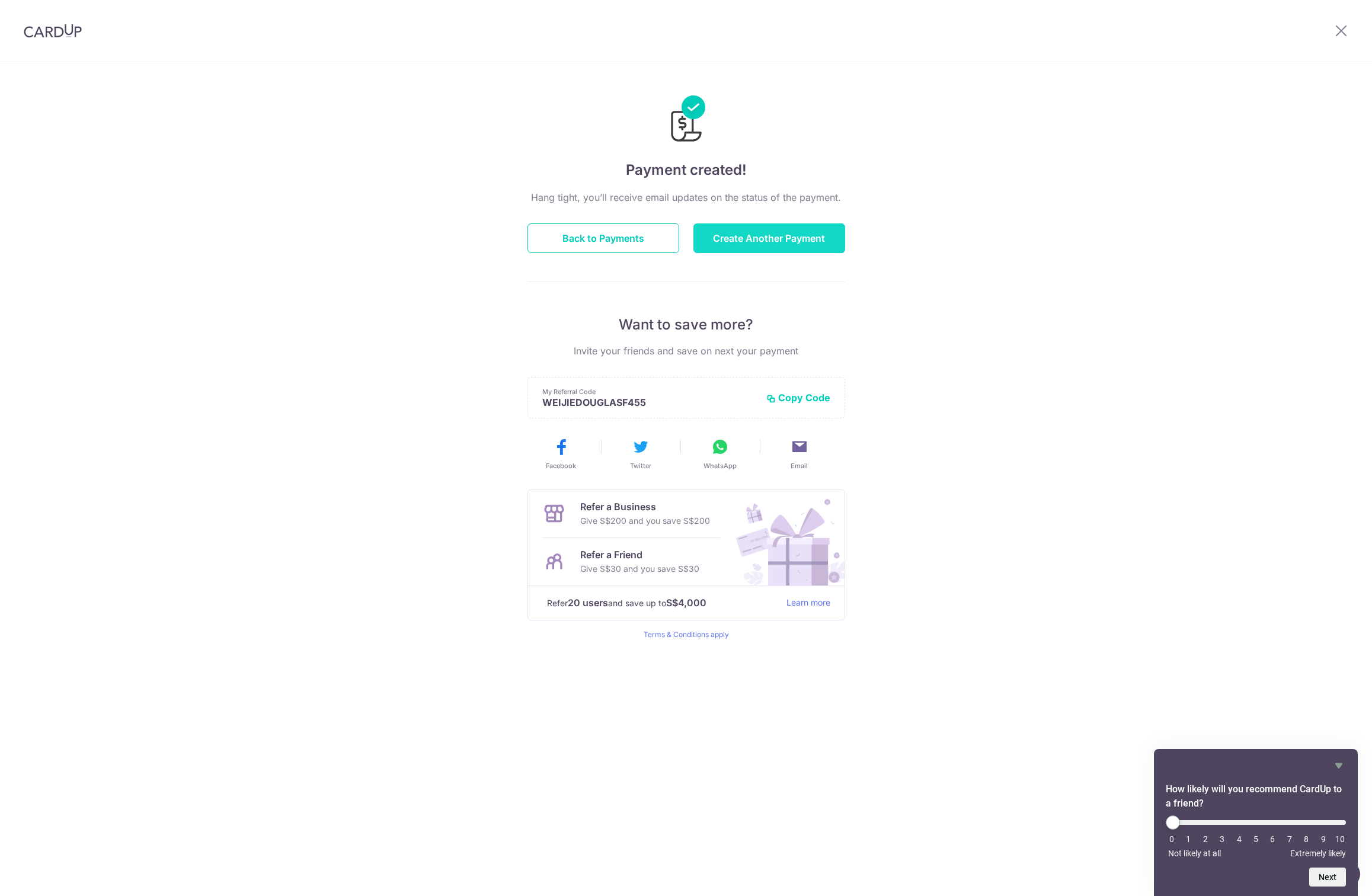
click at [755, 236] on button "Create Another Payment" at bounding box center [769, 238] width 152 height 29
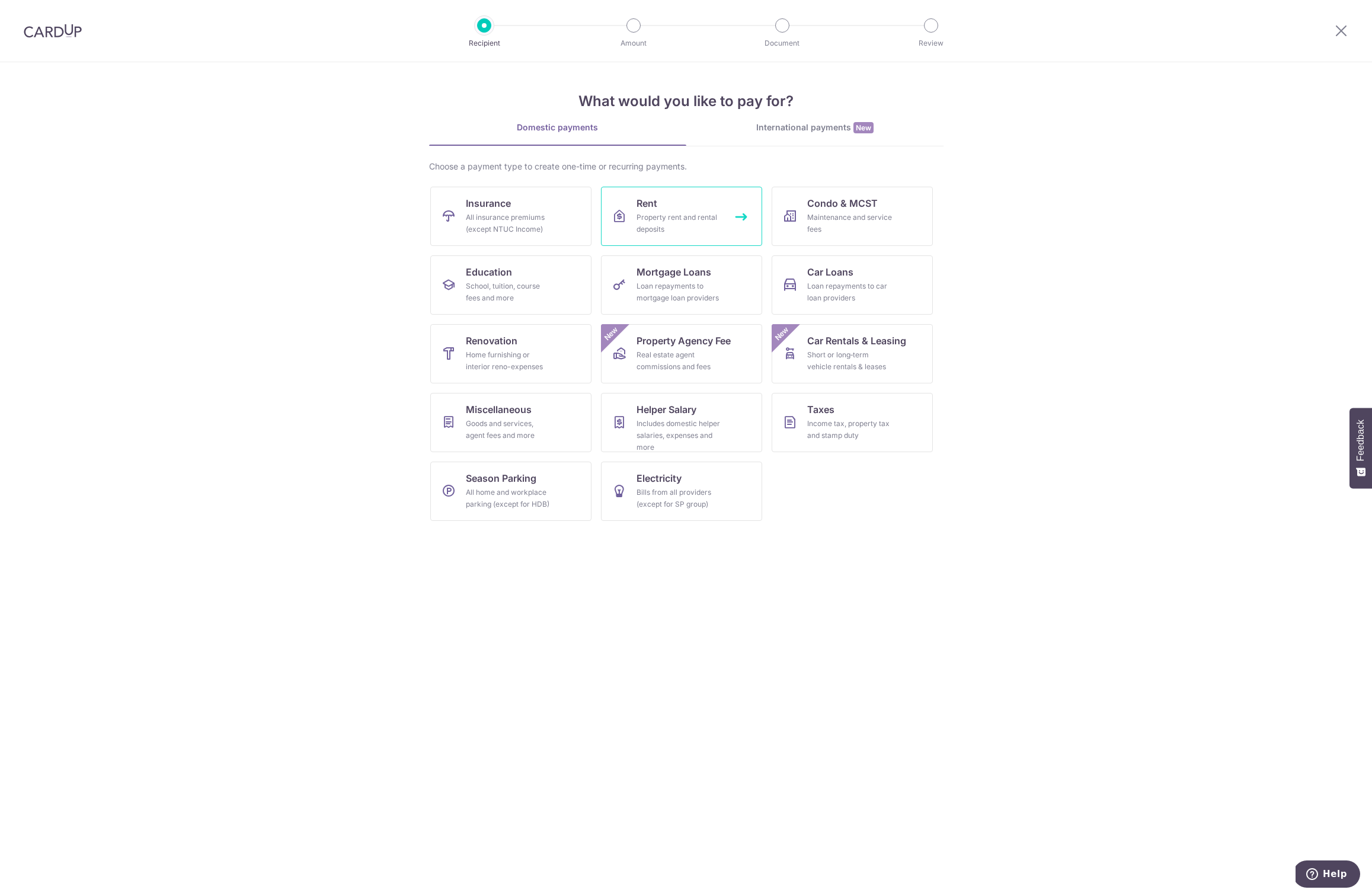
click at [643, 210] on link "Rent Property rent and rental deposits" at bounding box center [681, 216] width 161 height 59
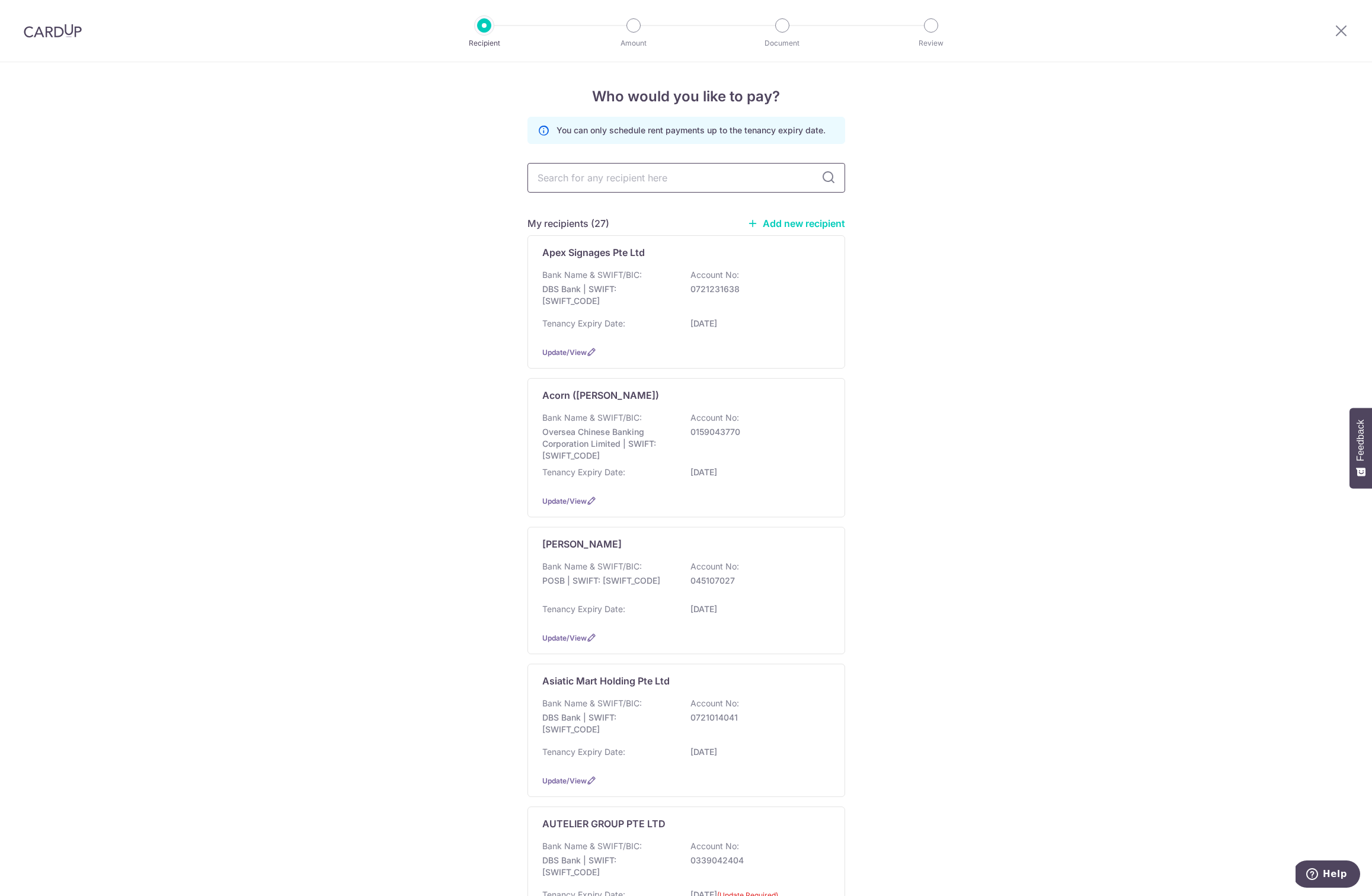
click at [634, 174] on input "text" at bounding box center [686, 177] width 318 height 29
type input "xiang yi"
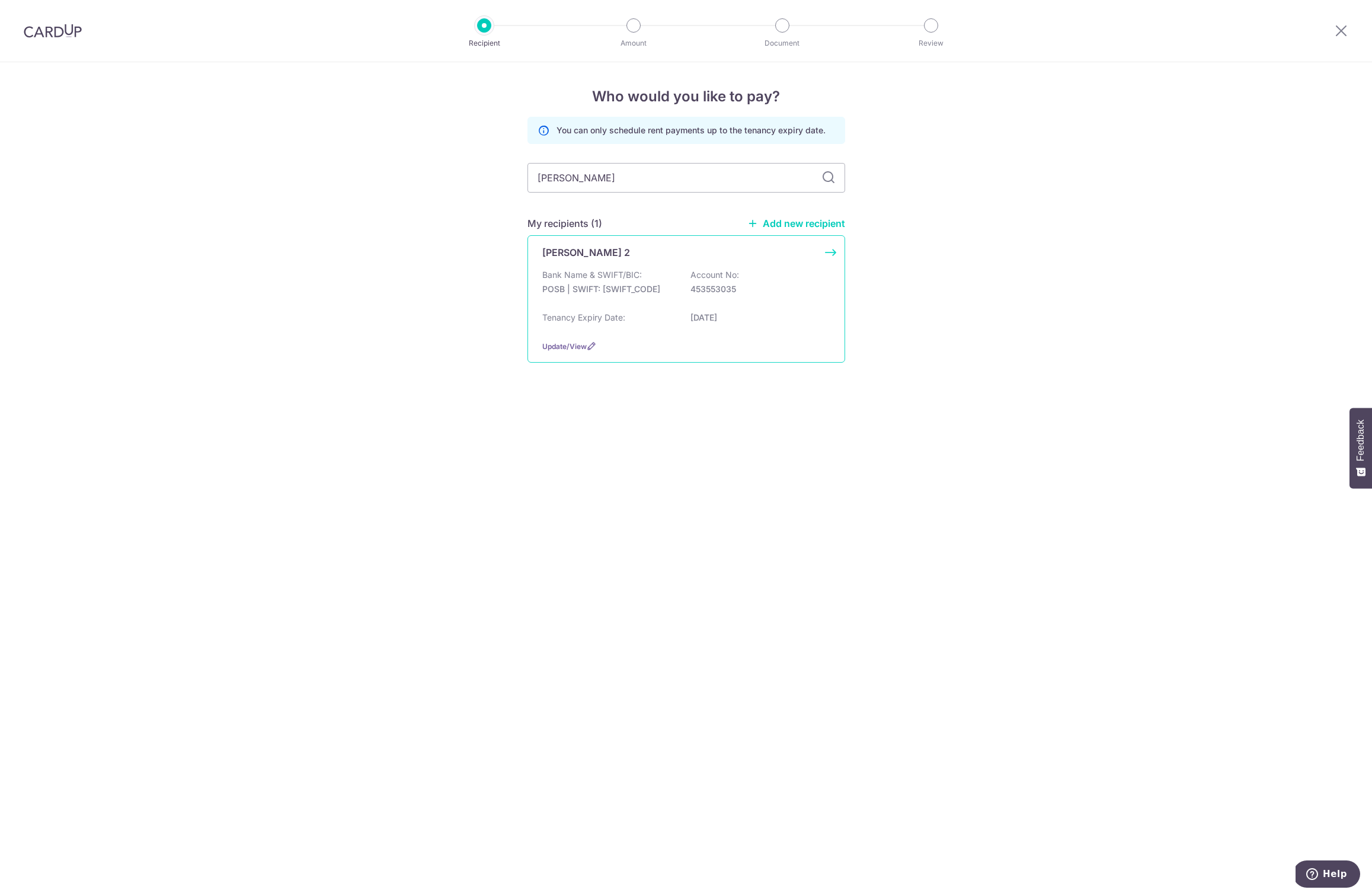
click at [591, 252] on p "[PERSON_NAME] 2" at bounding box center [586, 252] width 87 height 14
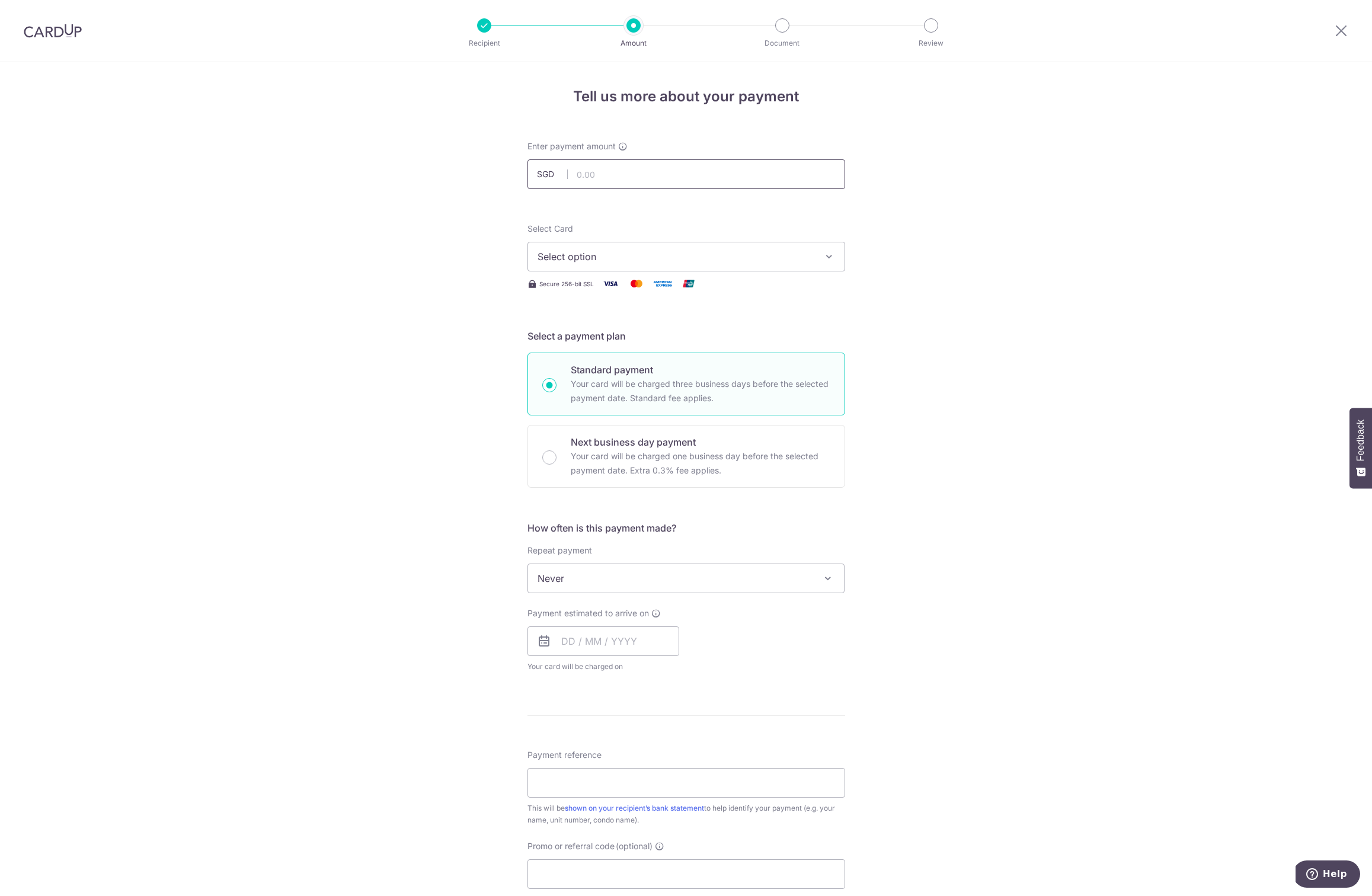
click at [592, 175] on input "text" at bounding box center [686, 173] width 318 height 29
type input "1,000.00"
click at [556, 248] on button "Select option" at bounding box center [686, 256] width 318 height 29
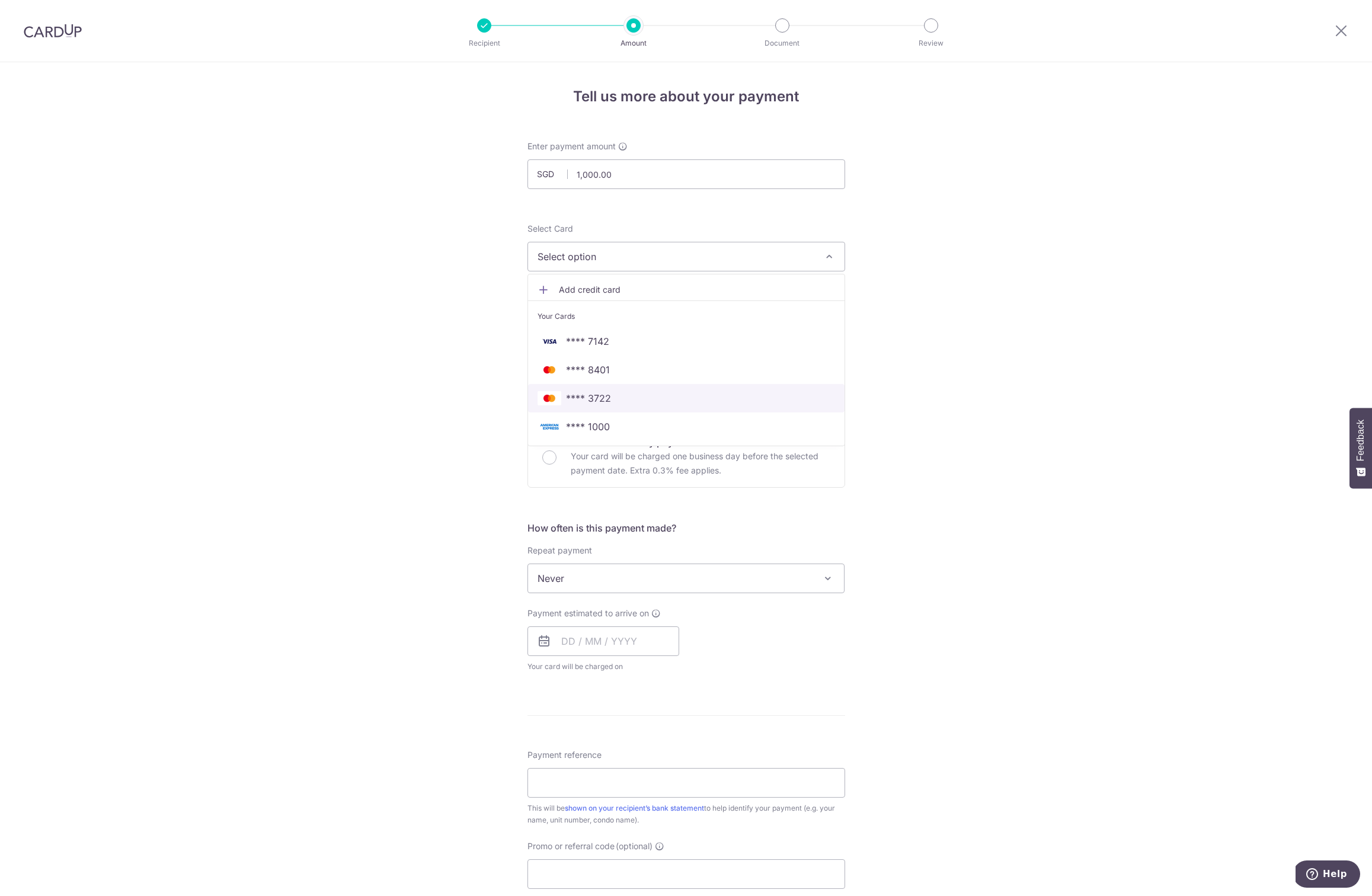
click at [601, 399] on span "**** 3722" at bounding box center [588, 399] width 45 height 14
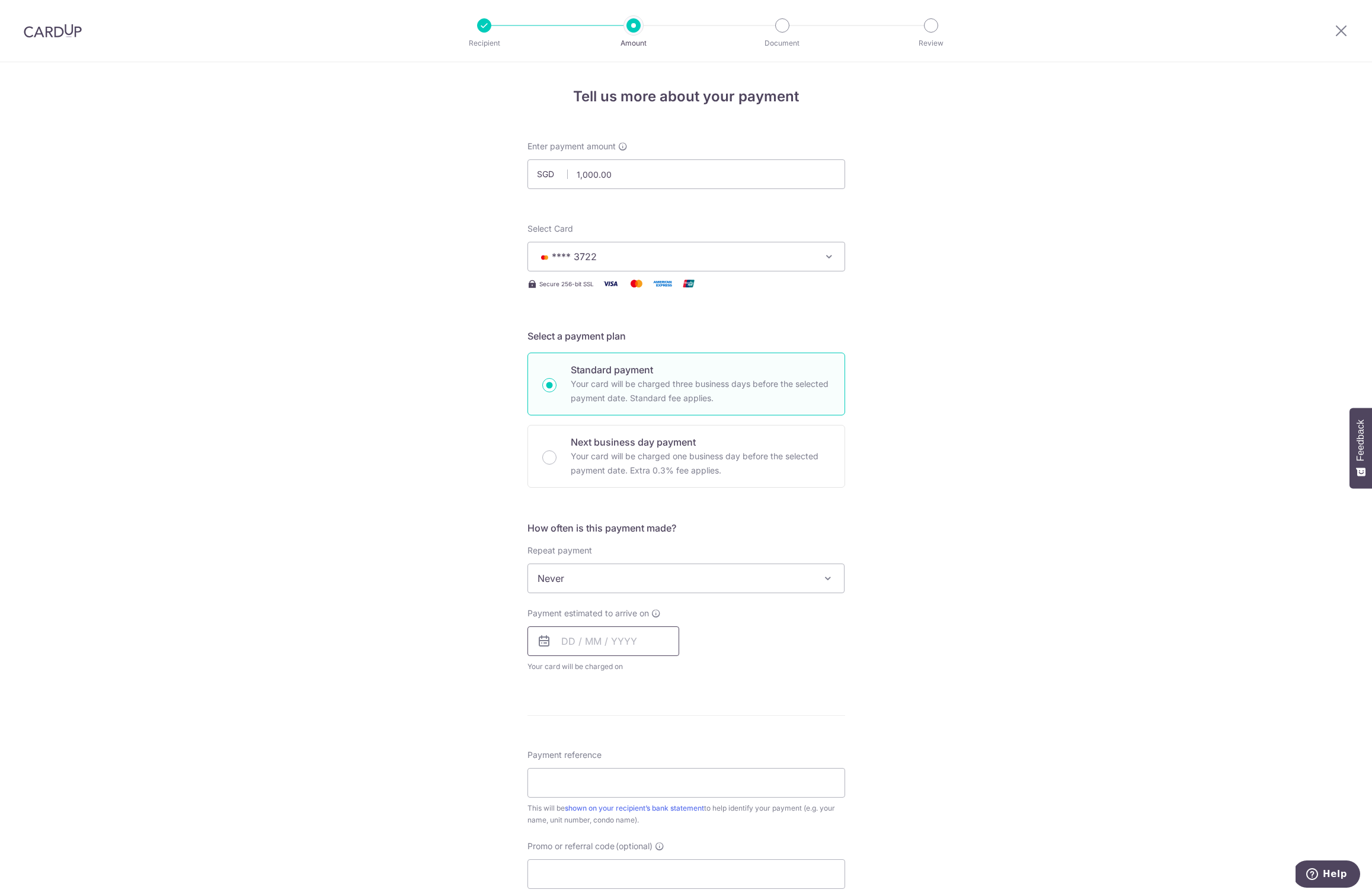
click at [561, 631] on input "text" at bounding box center [604, 641] width 152 height 29
click at [542, 456] on input "Next business day payment Your card will be charged one business day before the…" at bounding box center [549, 457] width 14 height 14
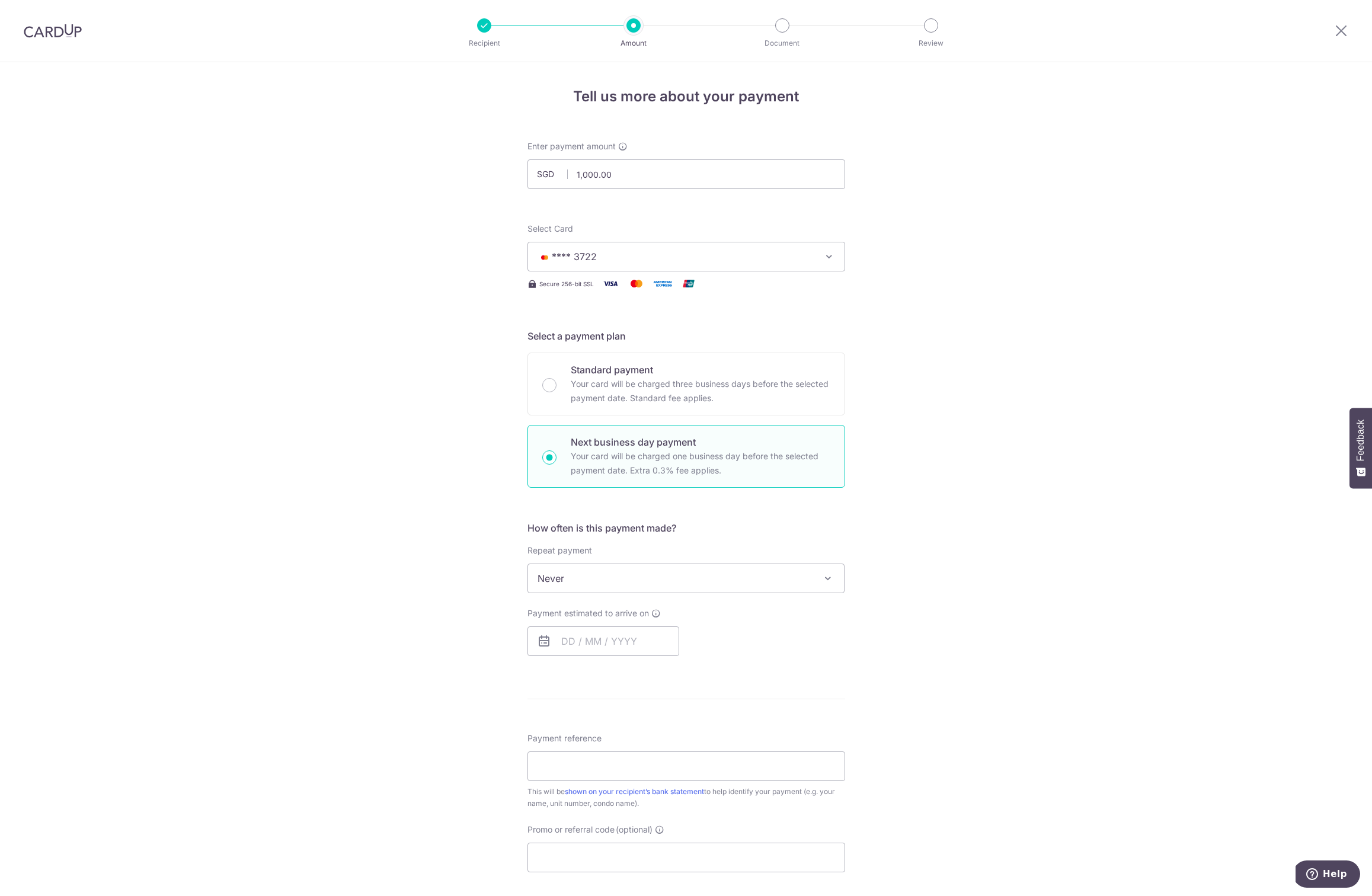
click at [542, 456] on input "Next business day payment Your card will be charged one business day before the…" at bounding box center [549, 457] width 14 height 14
radio input "true"
click at [564, 636] on input "text" at bounding box center [604, 641] width 152 height 29
click at [596, 724] on link "2" at bounding box center [599, 725] width 19 height 19
type input "02/09/2025"
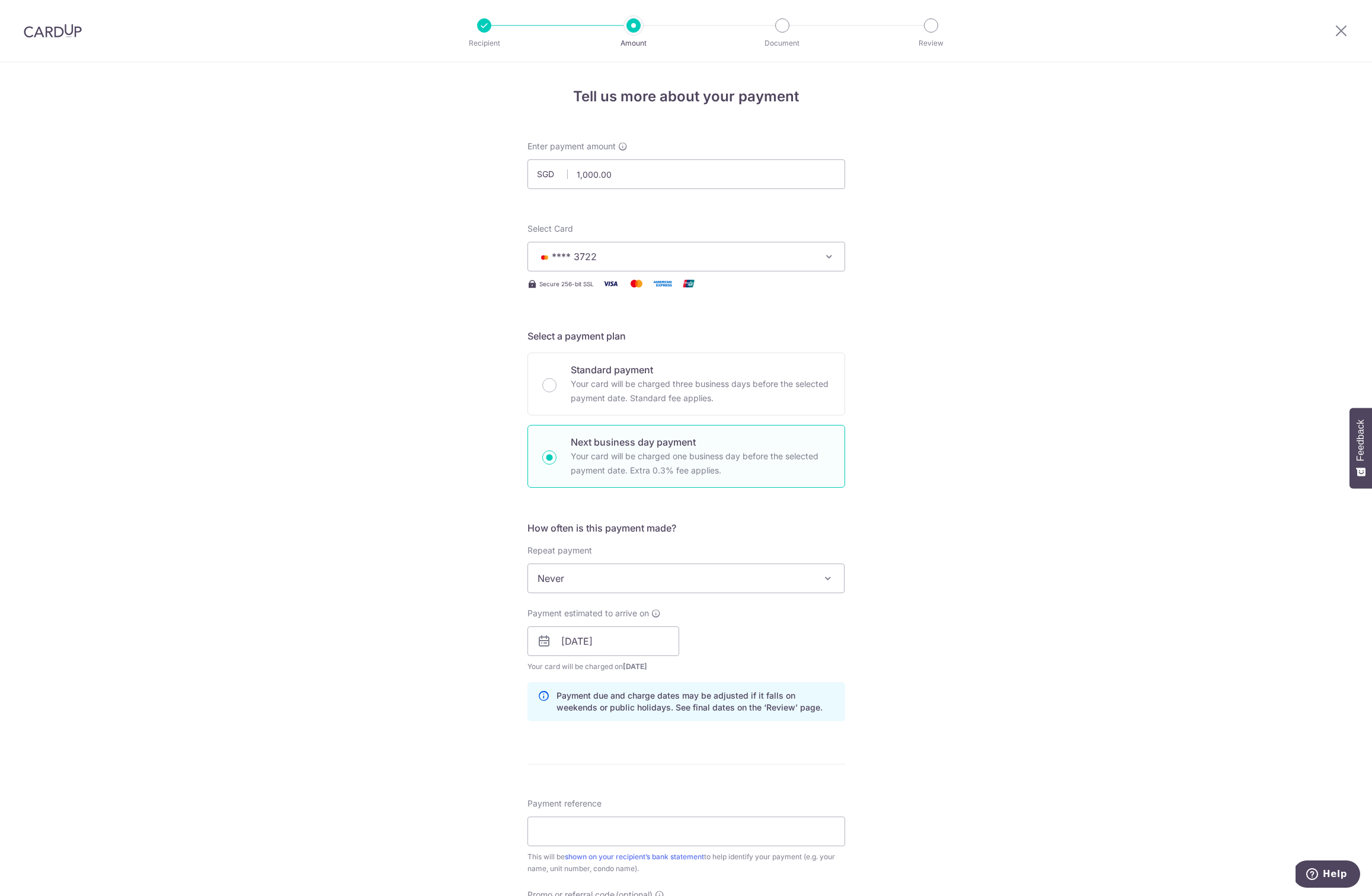
click at [771, 619] on div "Payment estimated to arrive on 02/09/2025 Prev Next Sep Oct Nov Dec 2025 2026 2…" at bounding box center [686, 639] width 332 height 65
click at [571, 829] on input "Payment reference" at bounding box center [686, 831] width 318 height 29
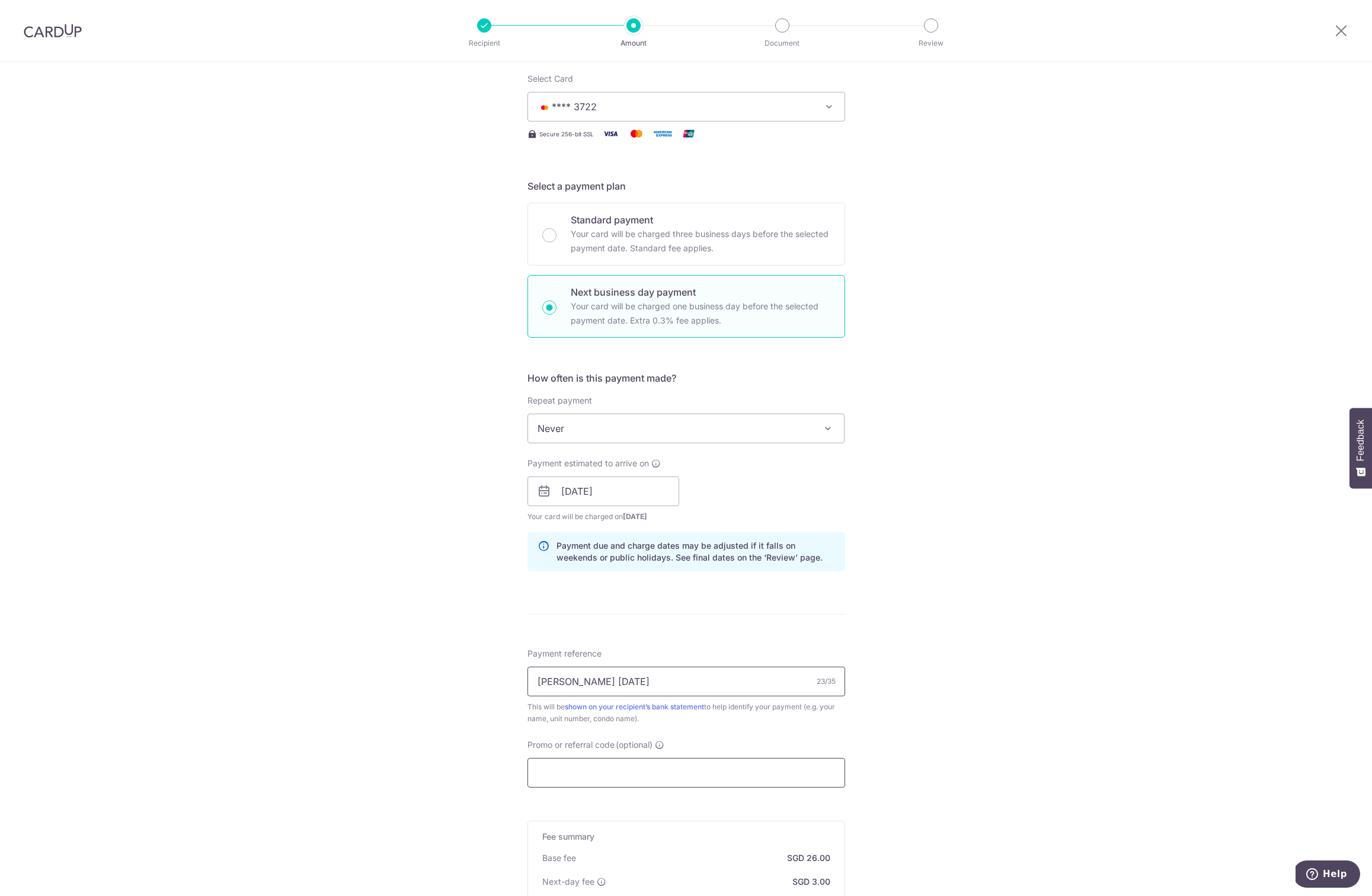
type input "Xiang Yi Havelock 2 Aug"
click at [624, 759] on input "Promo or referral code (optional)" at bounding box center [686, 772] width 318 height 29
paste input "SAVERENT179"
type input "SAVERENT179"
click at [1009, 647] on div "Tell us more about your payment Enter payment amount SGD 1,000.00 1000.00 Selec…" at bounding box center [686, 528] width 1372 height 1231
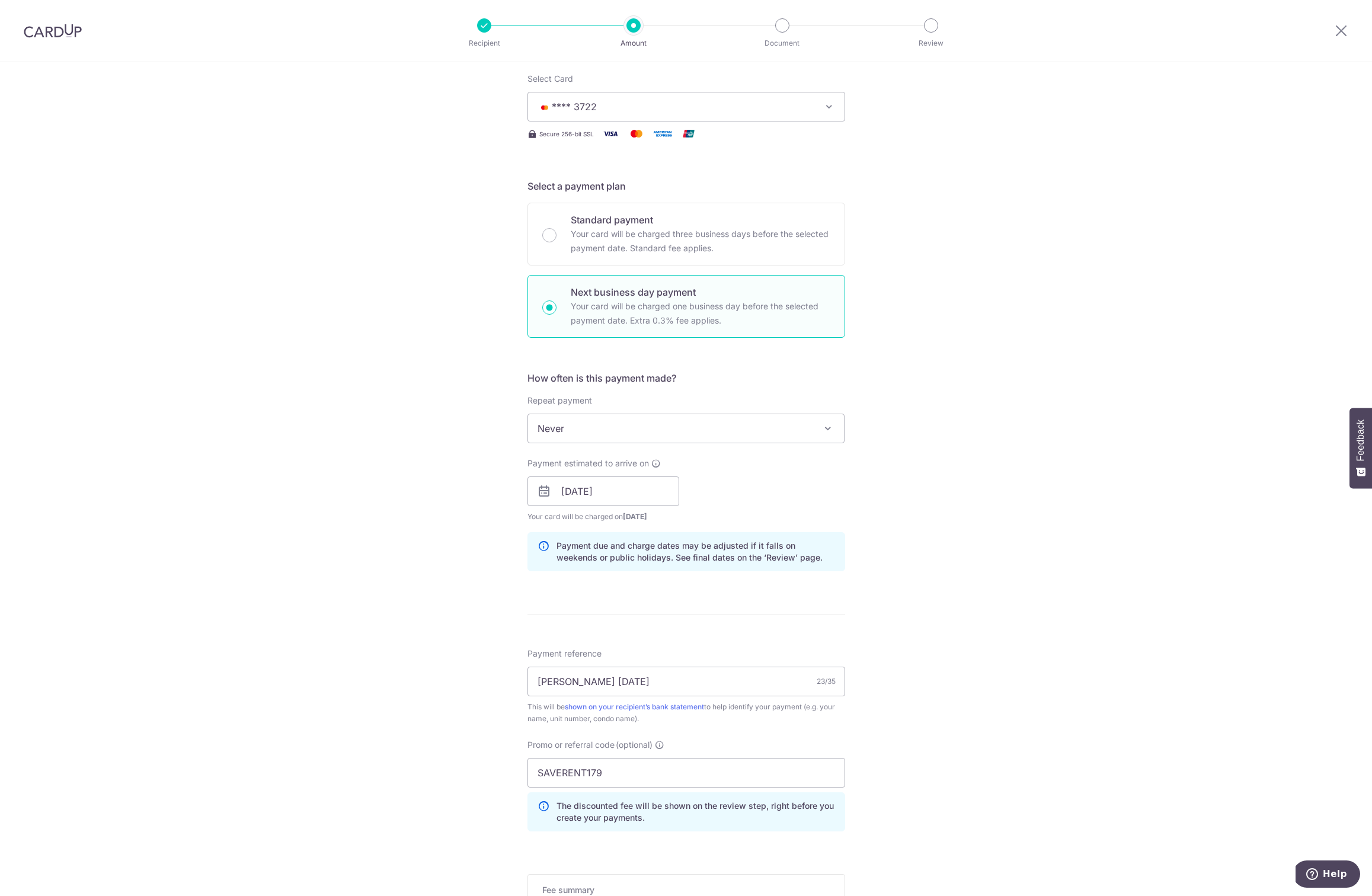
scroll to position [394, 0]
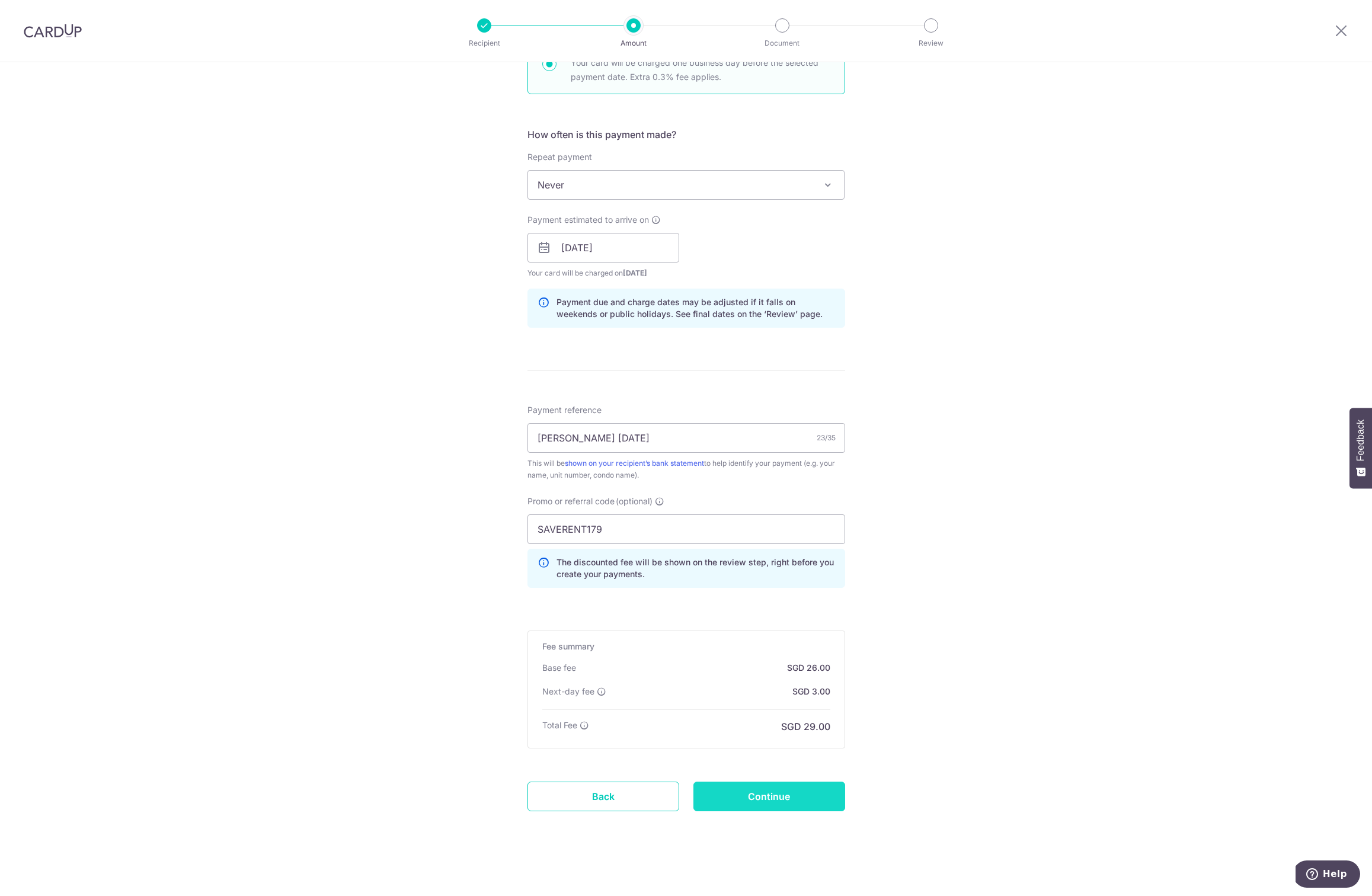
click at [787, 793] on input "Continue" at bounding box center [769, 796] width 152 height 29
type input "Create Schedule"
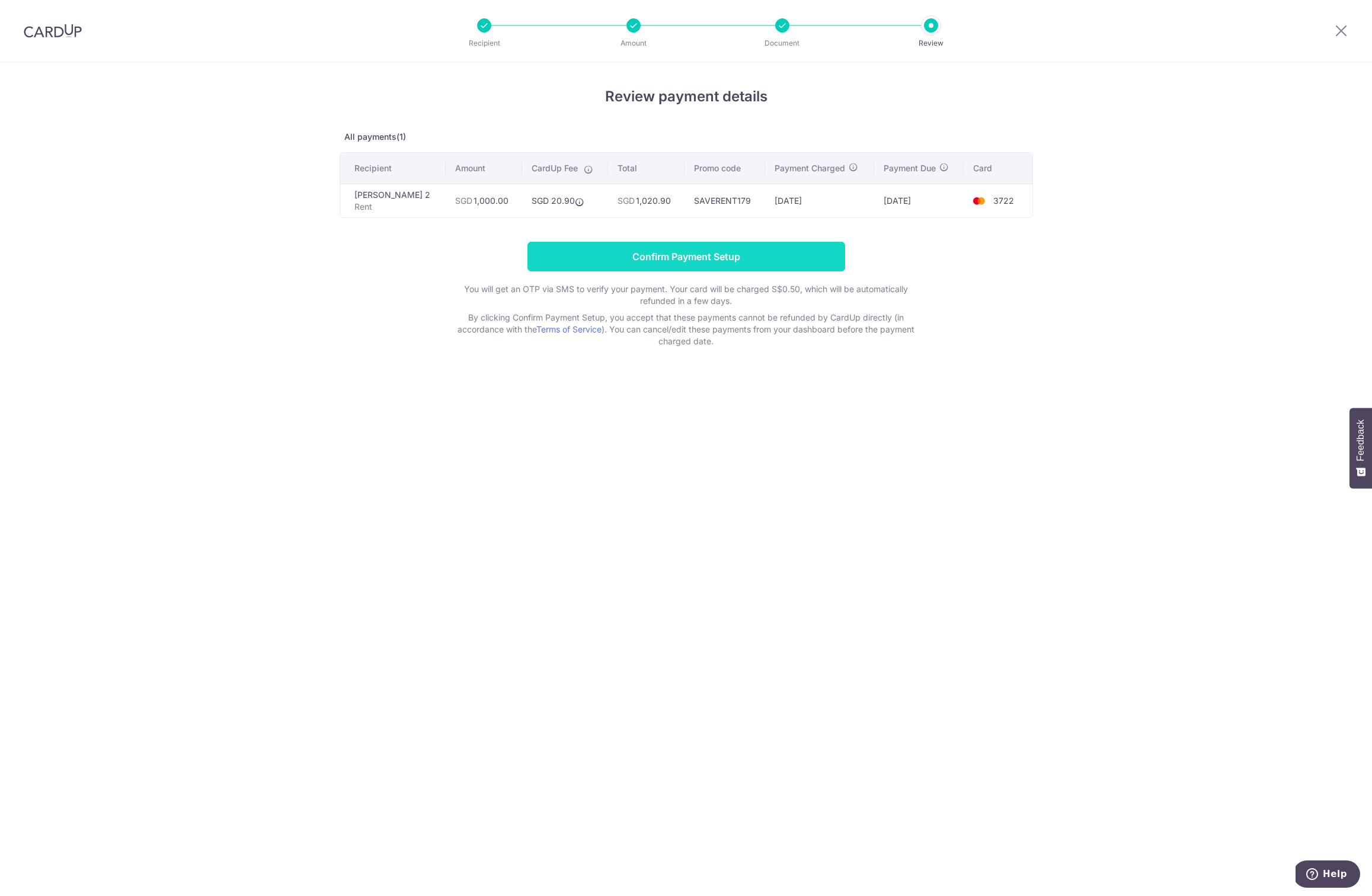
click at [695, 251] on input "Confirm Payment Setup" at bounding box center [686, 256] width 318 height 29
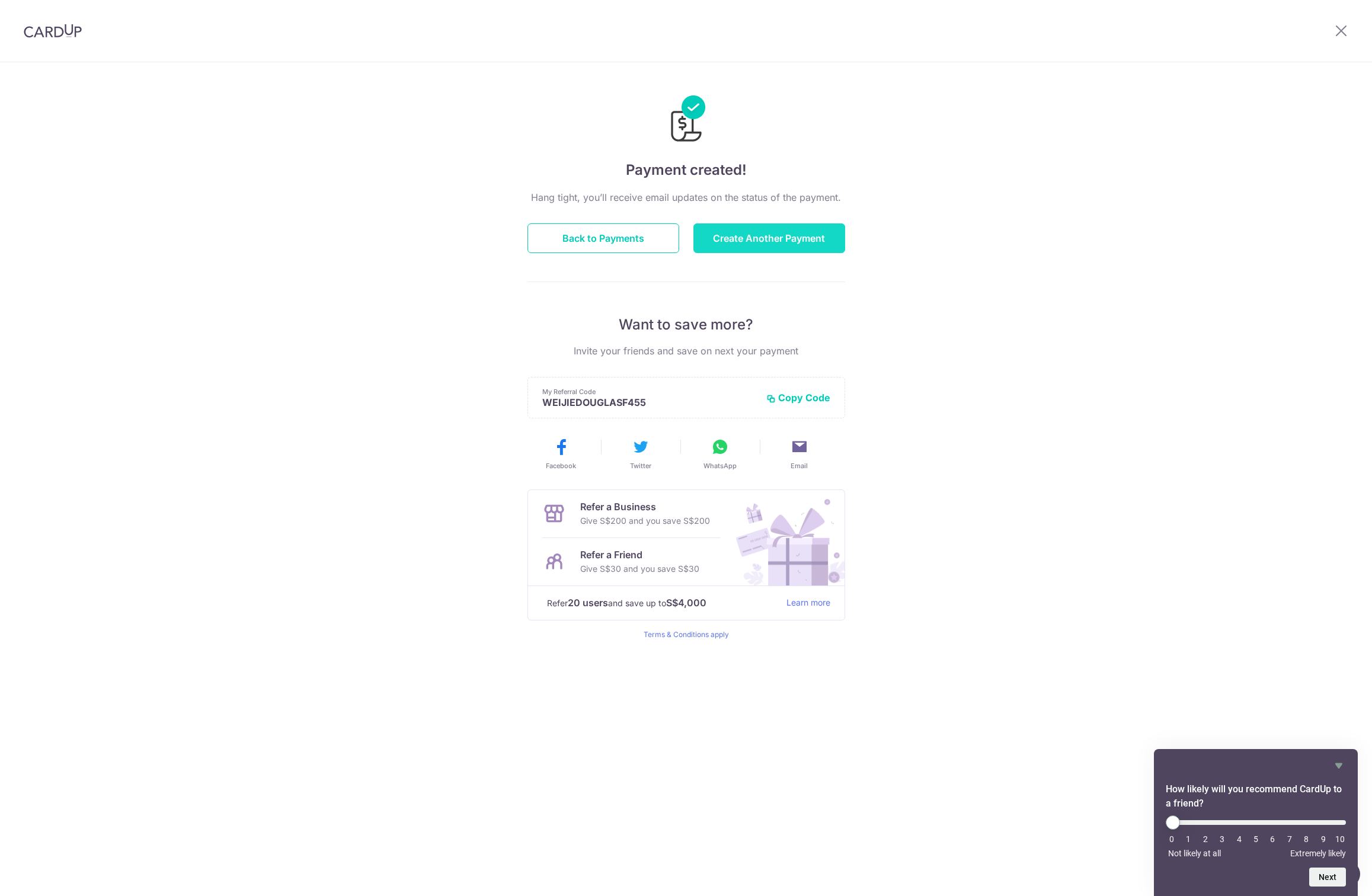
click at [751, 241] on button "Create Another Payment" at bounding box center [769, 238] width 152 height 29
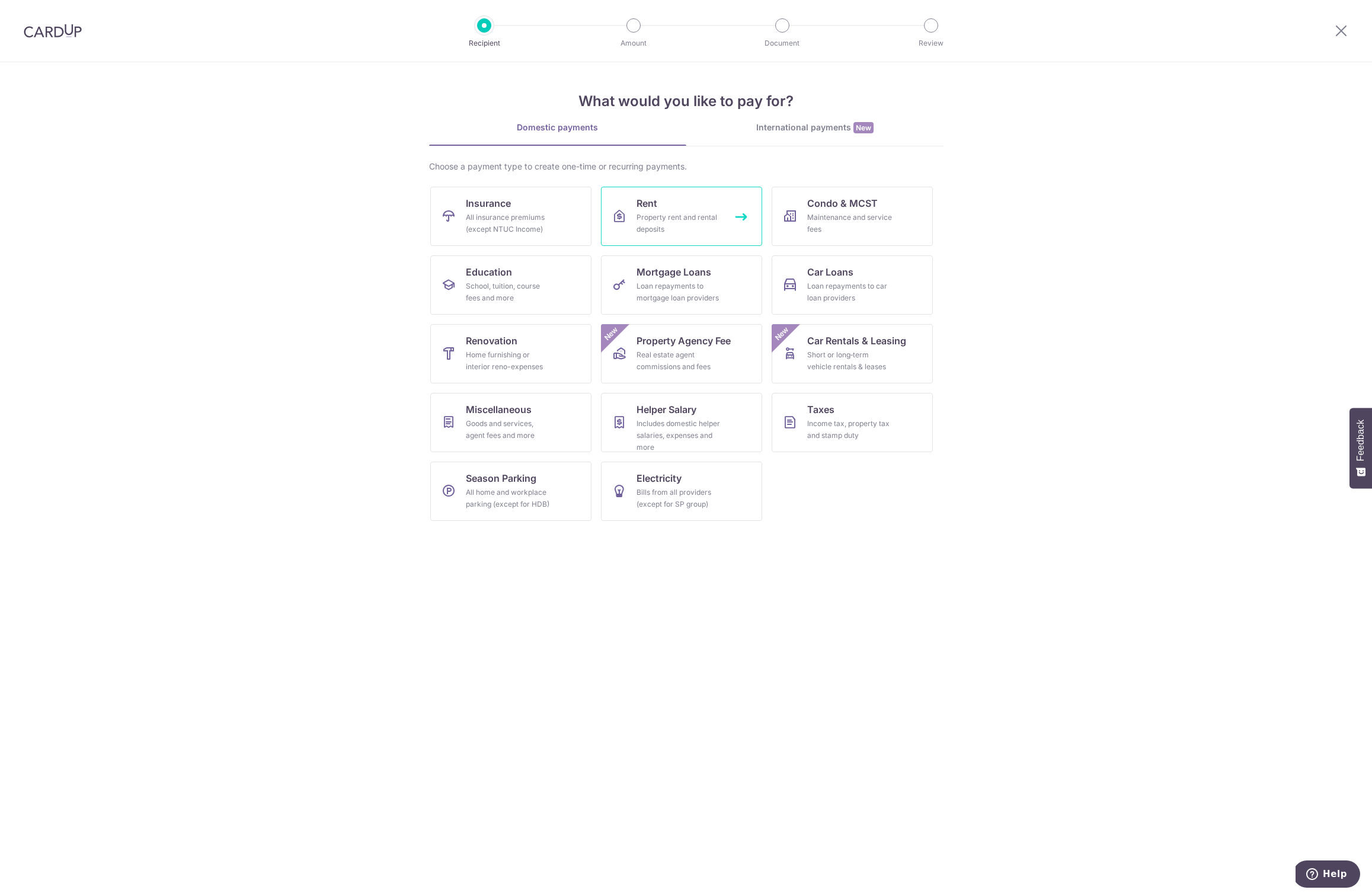
click at [653, 212] on div "Property rent and rental deposits" at bounding box center [679, 223] width 85 height 24
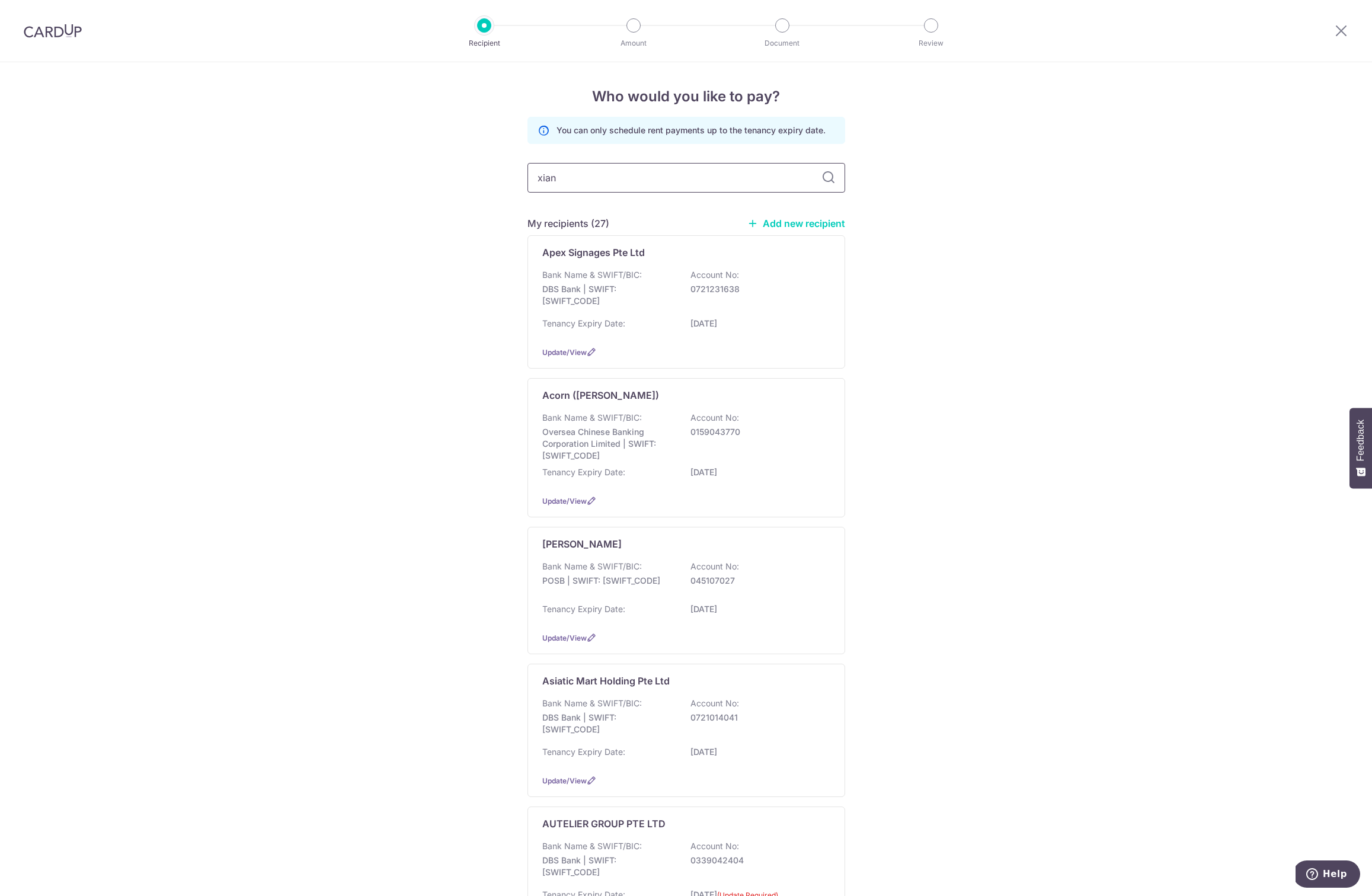
type input "xiang"
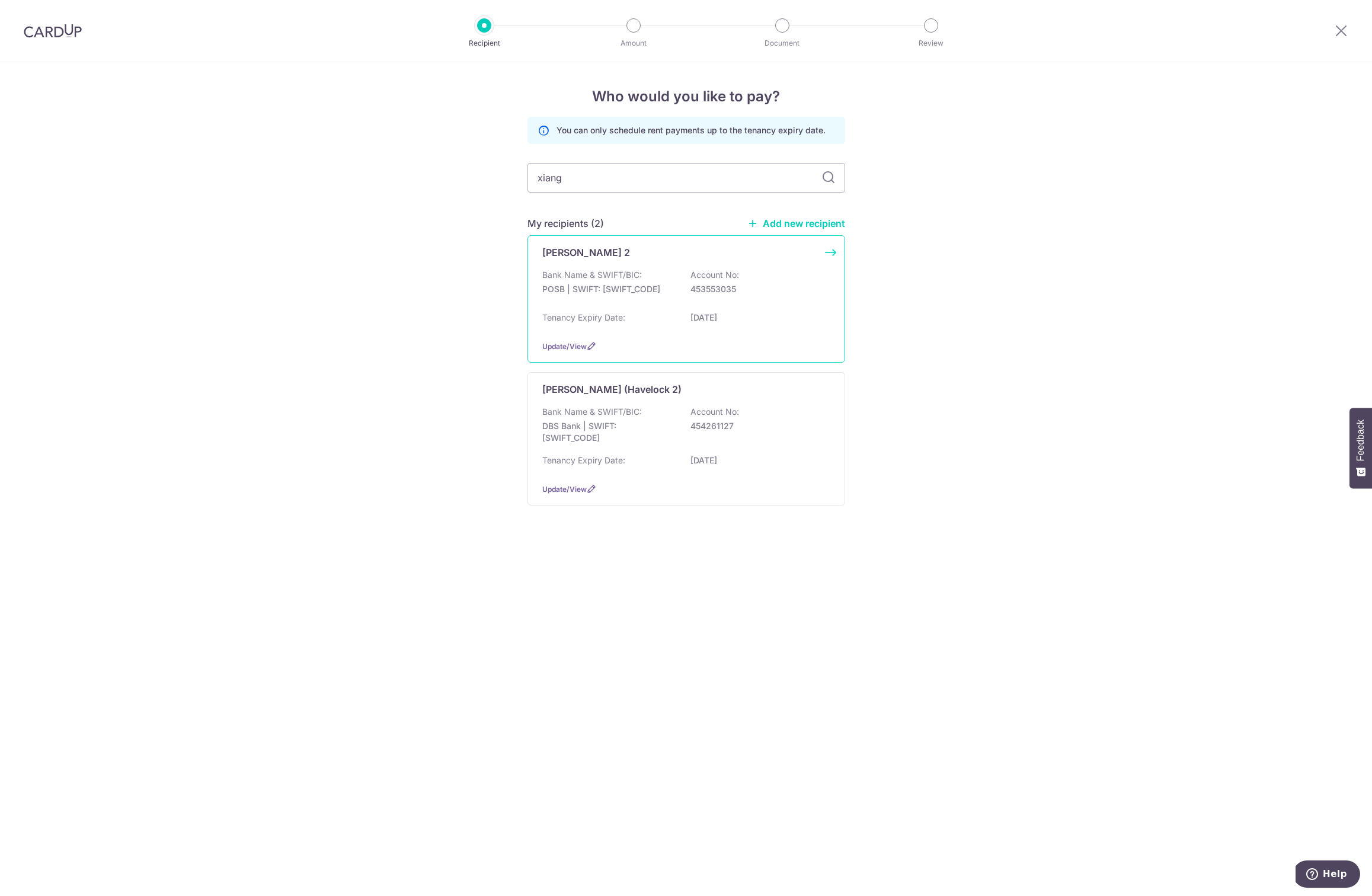
click at [651, 257] on div "[PERSON_NAME] 2" at bounding box center [679, 252] width 274 height 14
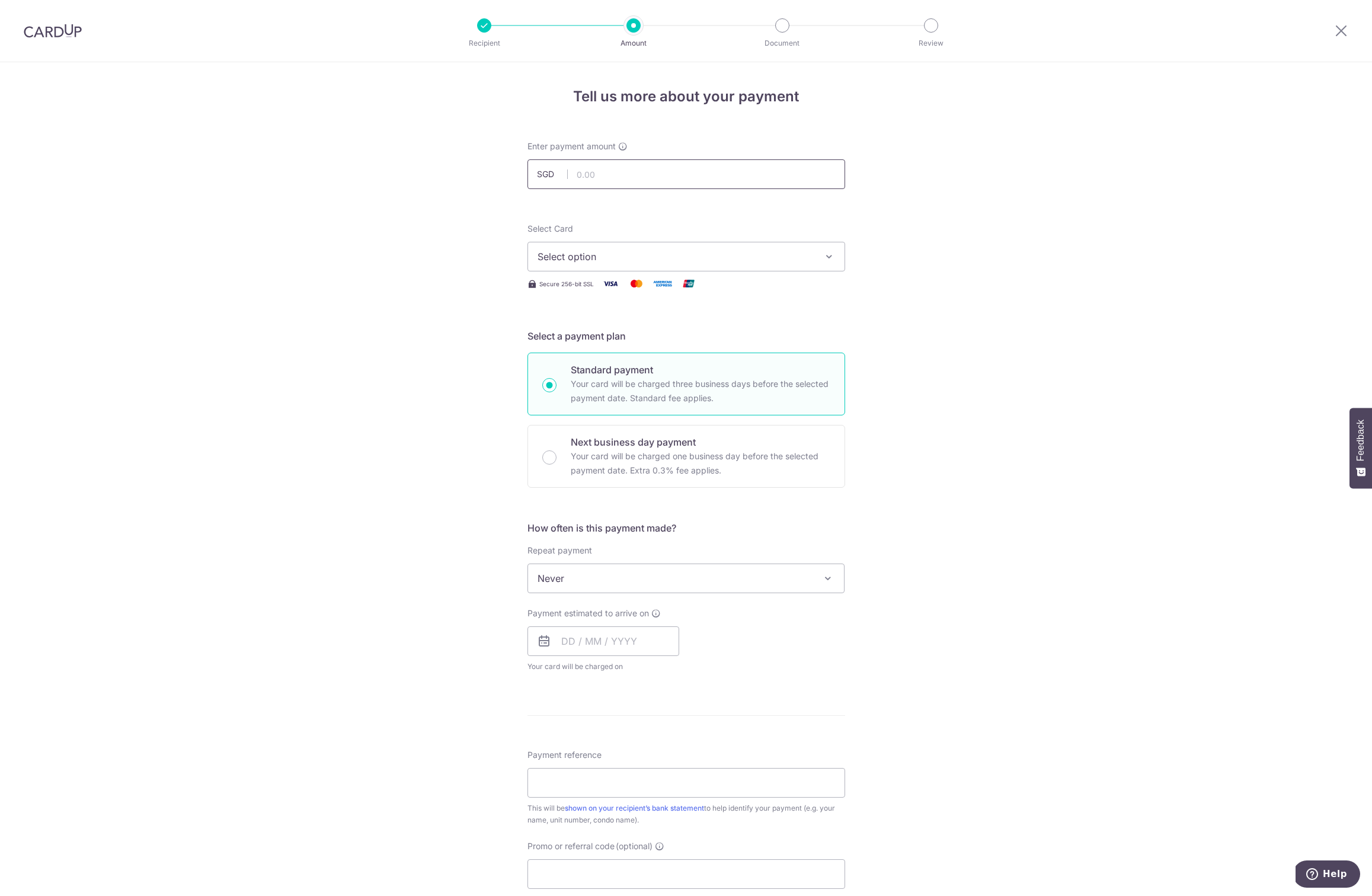
click at [587, 166] on input "text" at bounding box center [686, 173] width 318 height 29
type input "350.00"
click at [434, 204] on div "Tell us more about your payment Enter payment amount SGD 350.00 350.00 Select C…" at bounding box center [686, 598] width 1372 height 1072
click at [579, 247] on button "Select option" at bounding box center [686, 256] width 318 height 29
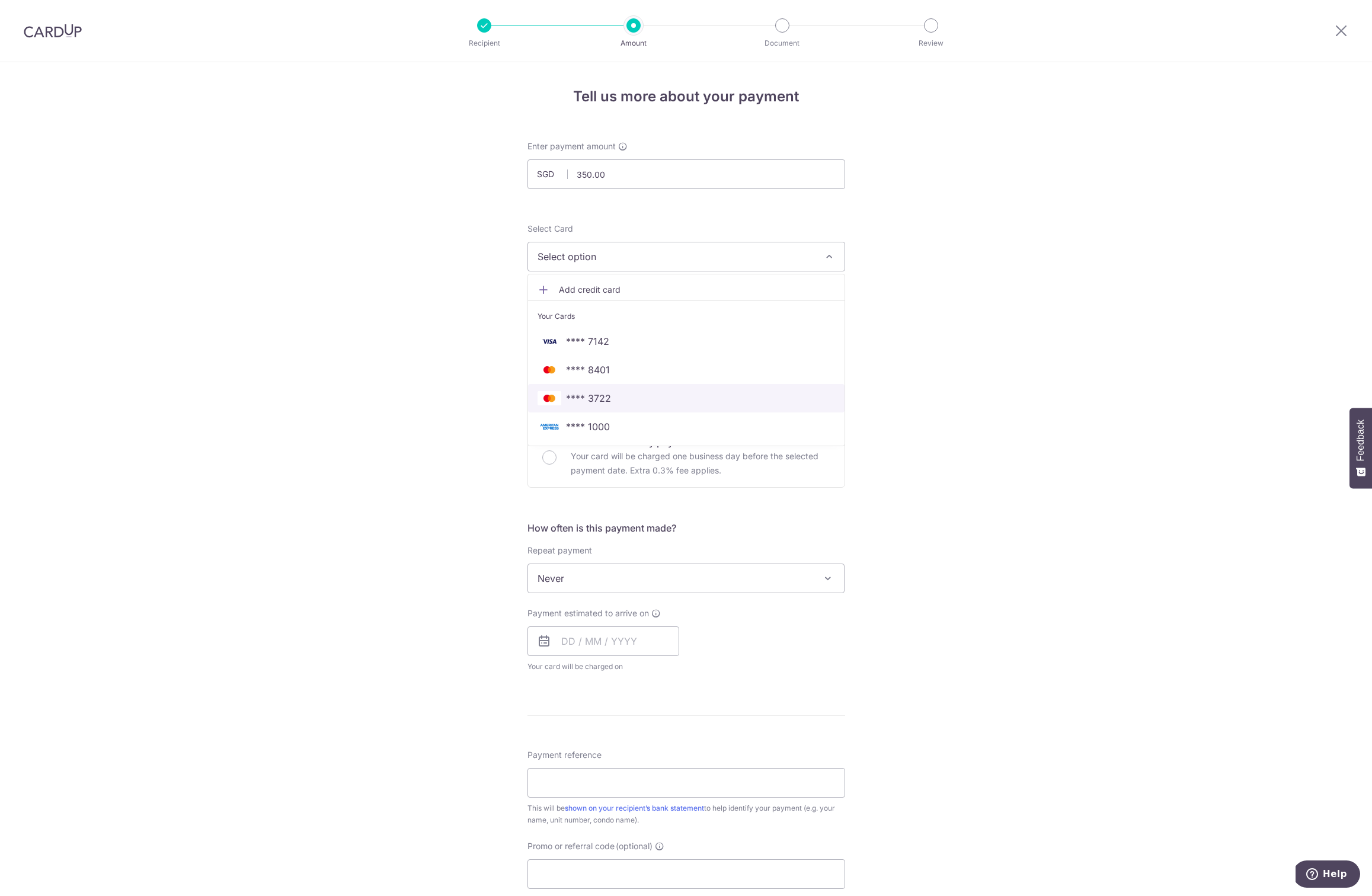
click at [601, 396] on span "**** 3722" at bounding box center [588, 399] width 45 height 14
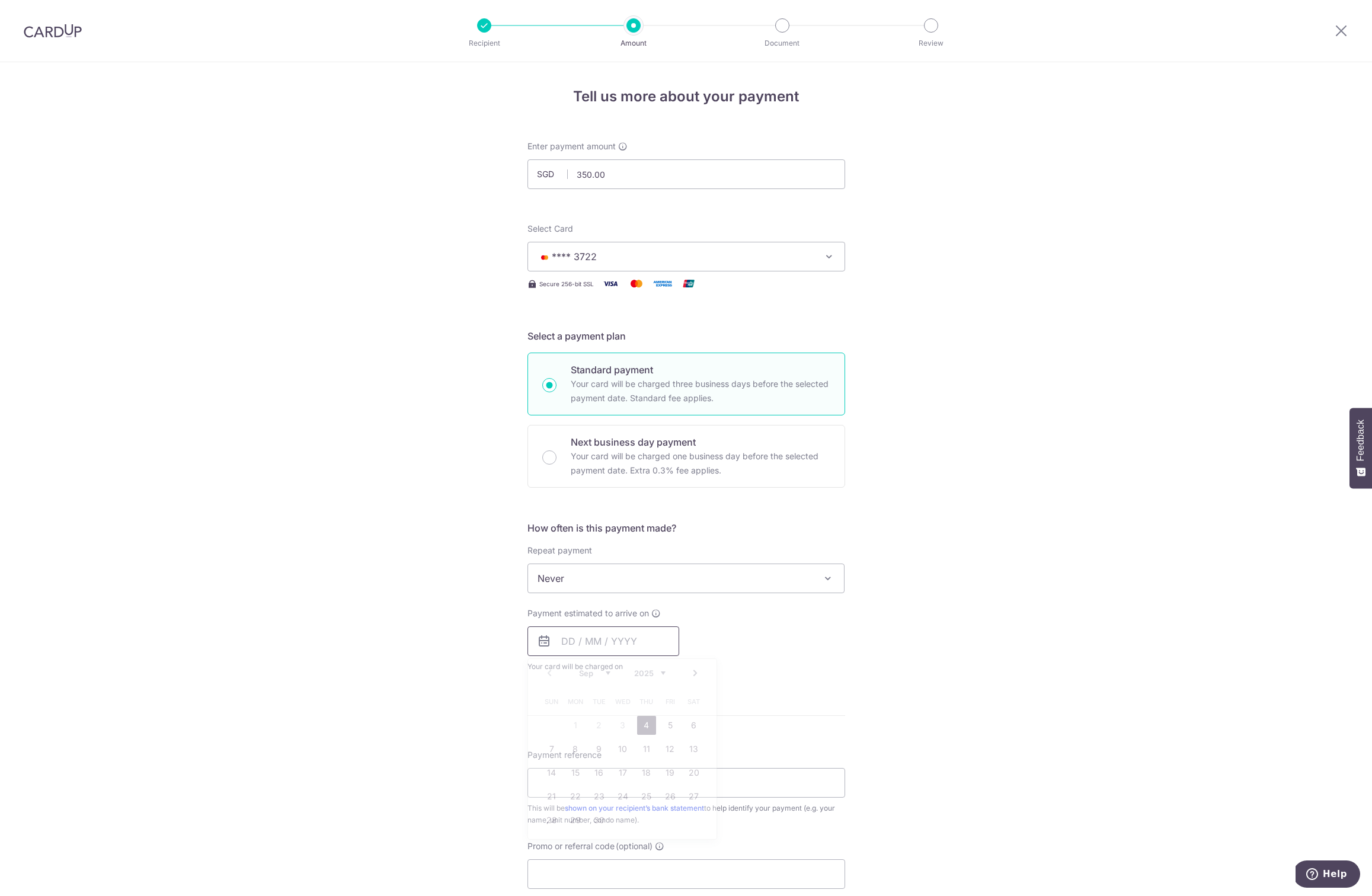
click at [564, 645] on input "text" at bounding box center [604, 641] width 152 height 29
click at [546, 450] on input "Next business day payment Your card will be charged one business day before the…" at bounding box center [549, 457] width 14 height 14
radio input "true"
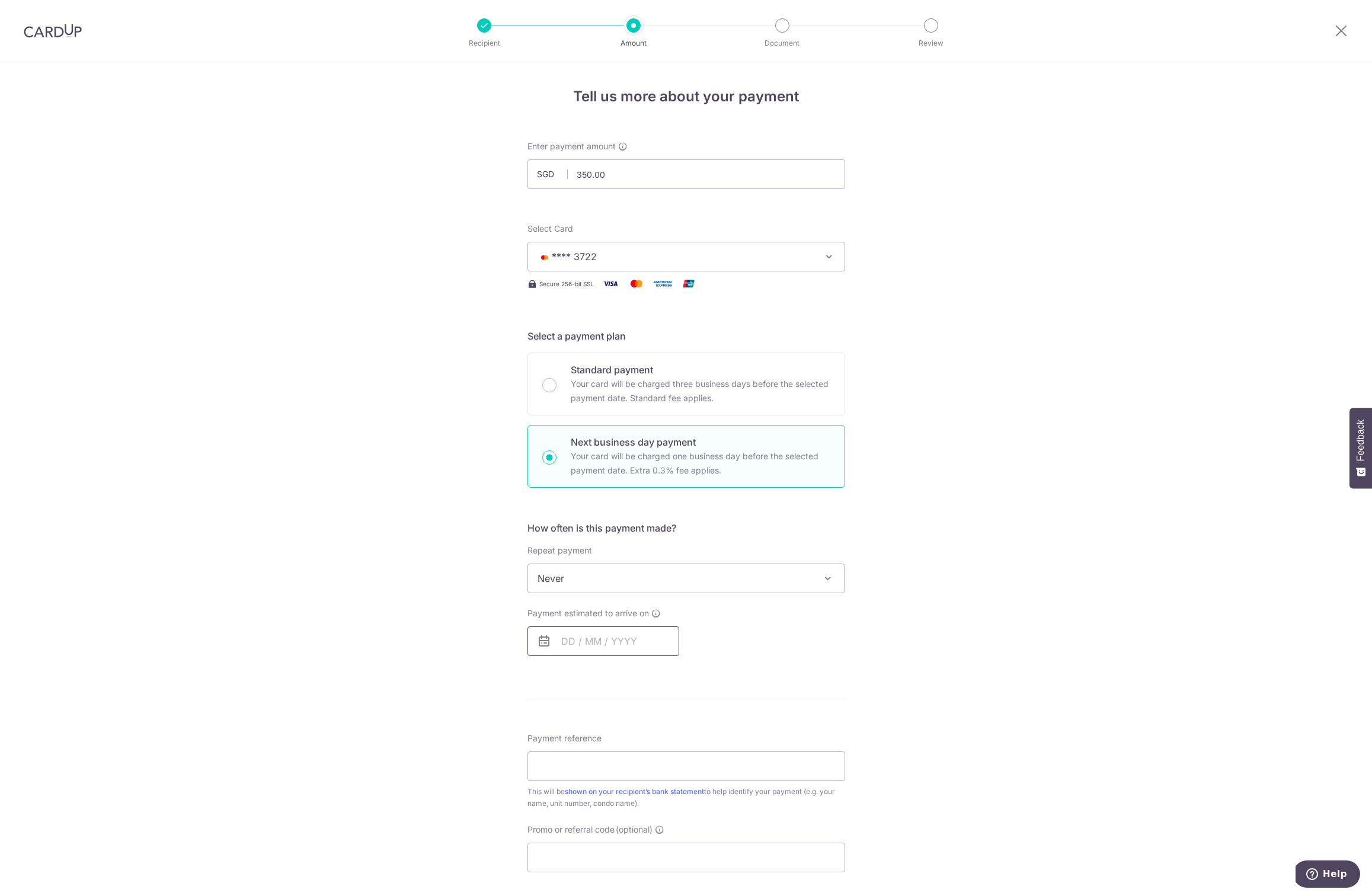
click at [568, 634] on input "text" at bounding box center [604, 641] width 152 height 29
click at [592, 723] on link "2" at bounding box center [599, 725] width 19 height 19
type input "[DATE]"
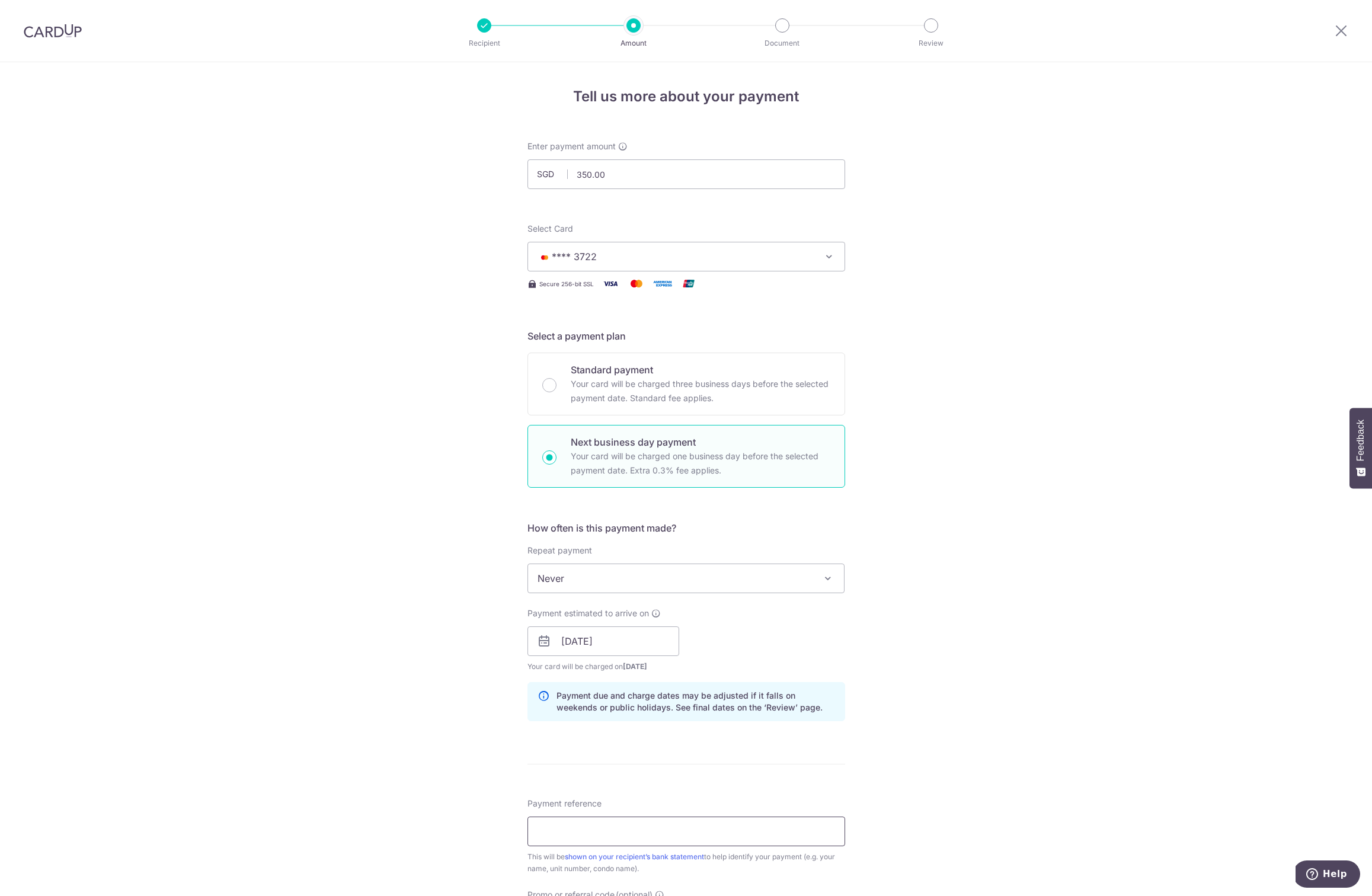
click at [586, 826] on input "Payment reference" at bounding box center [686, 831] width 318 height 29
type input "Xiang Yi Havelock 2 Aug"
click at [378, 713] on div "Tell us more about your payment Enter payment amount SGD 350.00 350.00 Select C…" at bounding box center [686, 651] width 1372 height 1178
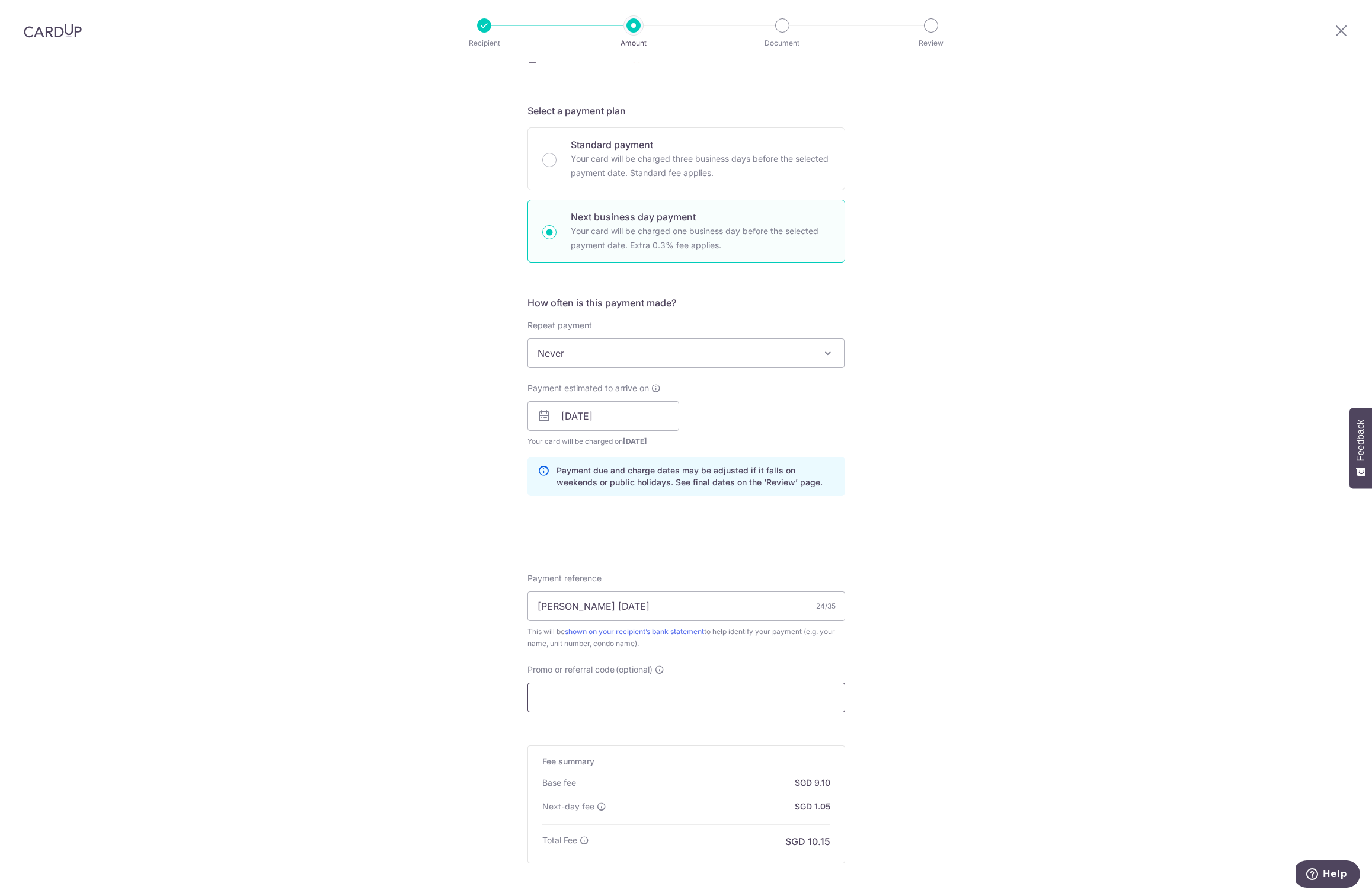
click at [561, 687] on input "Promo or referral code (optional)" at bounding box center [686, 697] width 318 height 29
paste input "SAVERENT179"
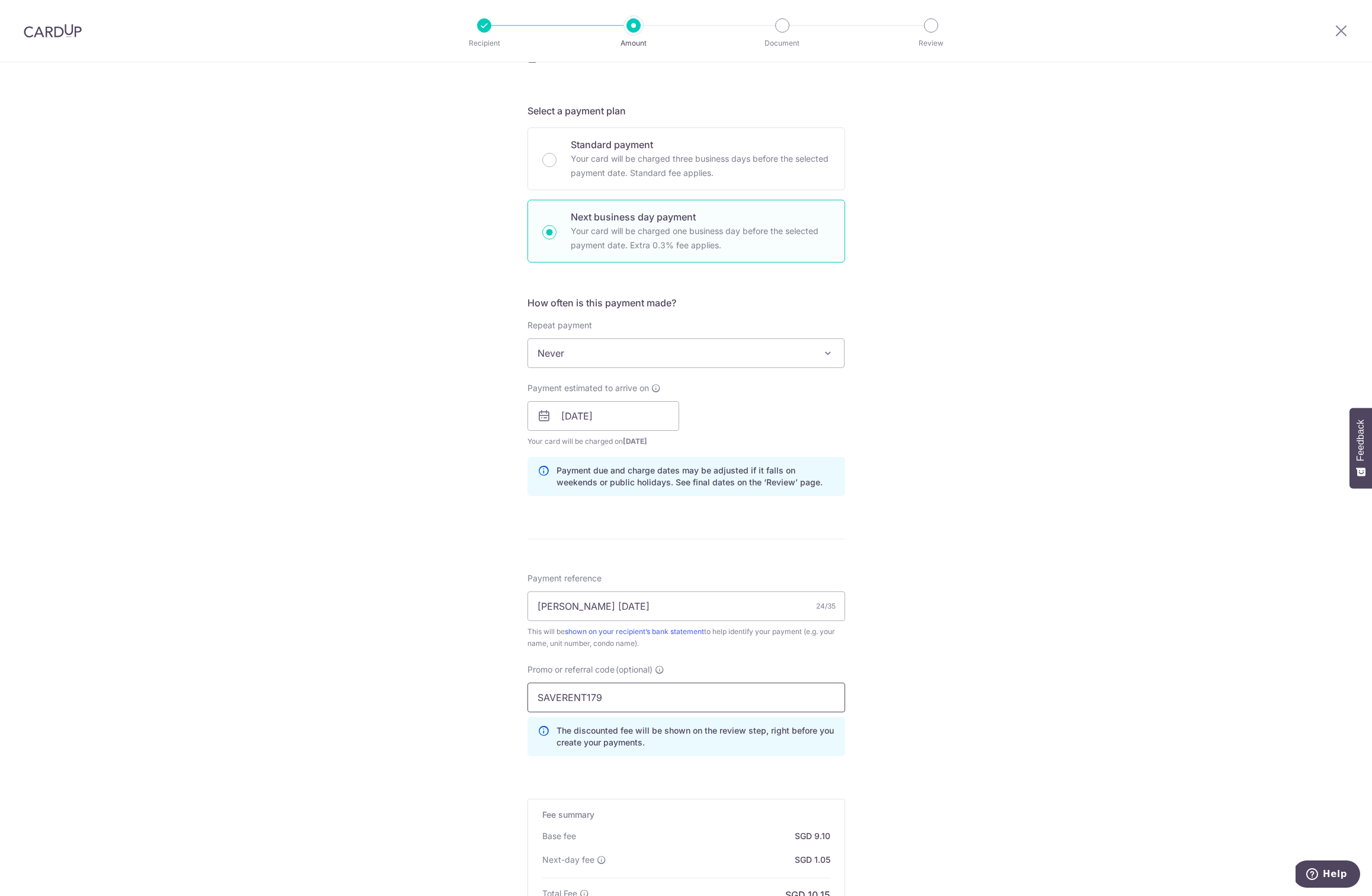
type input "SAVERENT179"
click at [868, 672] on div "Tell us more about your payment Enter payment amount SGD 350.00 350.00 Select C…" at bounding box center [686, 453] width 1372 height 1231
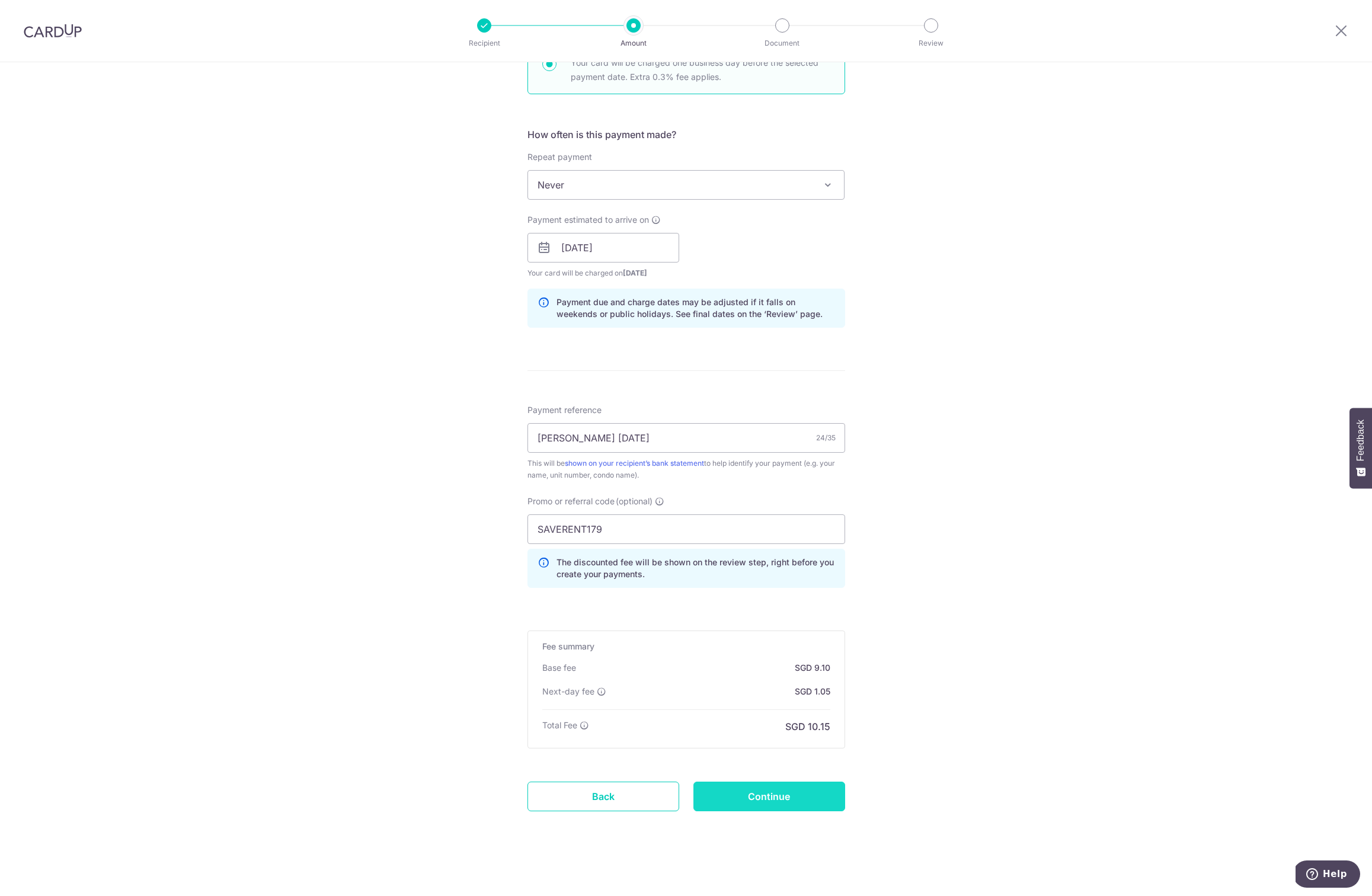
drag, startPoint x: 745, startPoint y: 809, endPoint x: 748, endPoint y: 796, distance: 13.3
click at [748, 796] on form "Enter payment amount SGD 350.00 350.00 Select Card **** 3722 Add credit card Yo…" at bounding box center [686, 295] width 318 height 1097
click at [744, 786] on input "Continue" at bounding box center [769, 796] width 152 height 29
type input "Create Schedule"
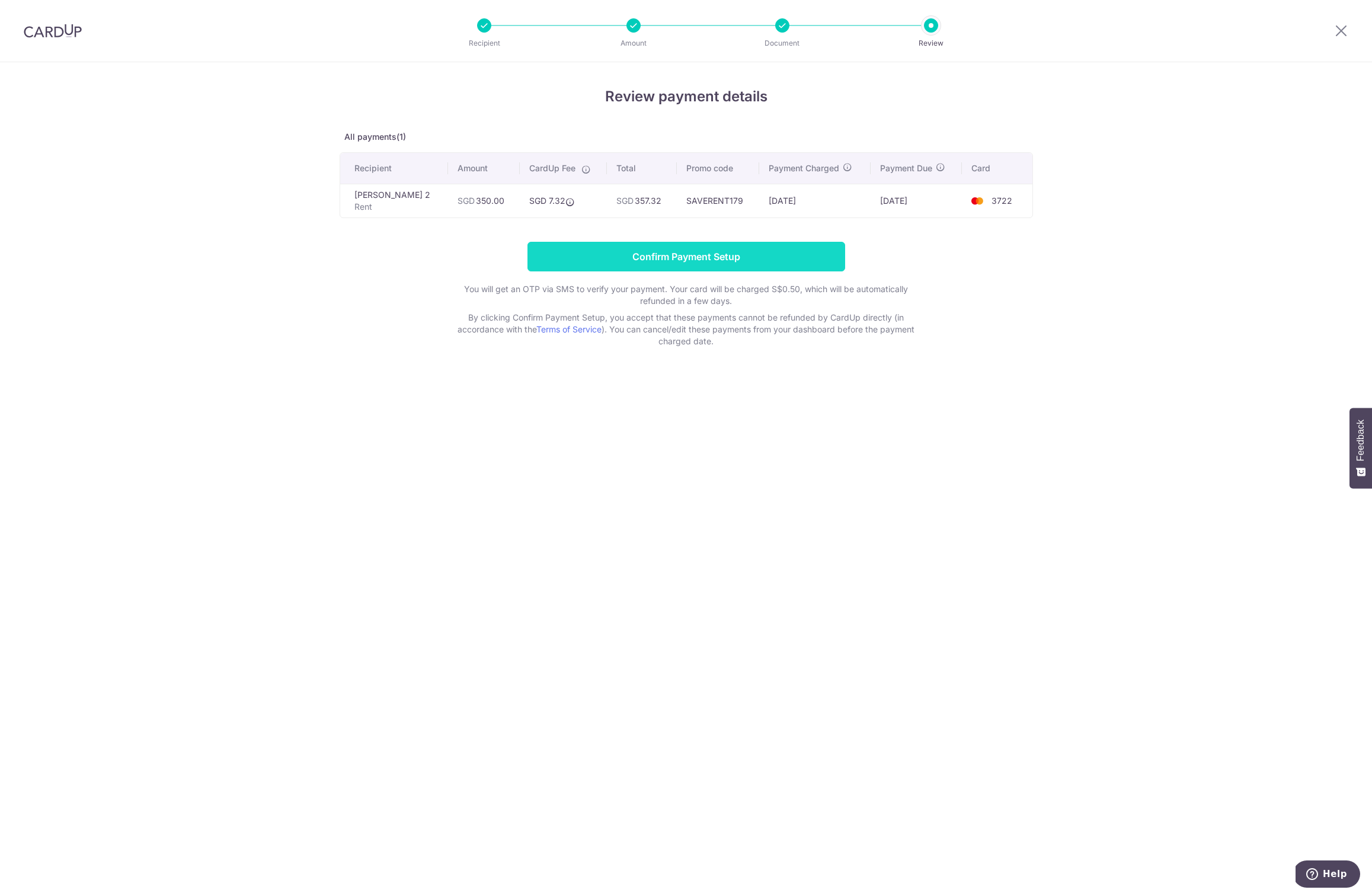
click at [700, 248] on input "Confirm Payment Setup" at bounding box center [686, 256] width 318 height 29
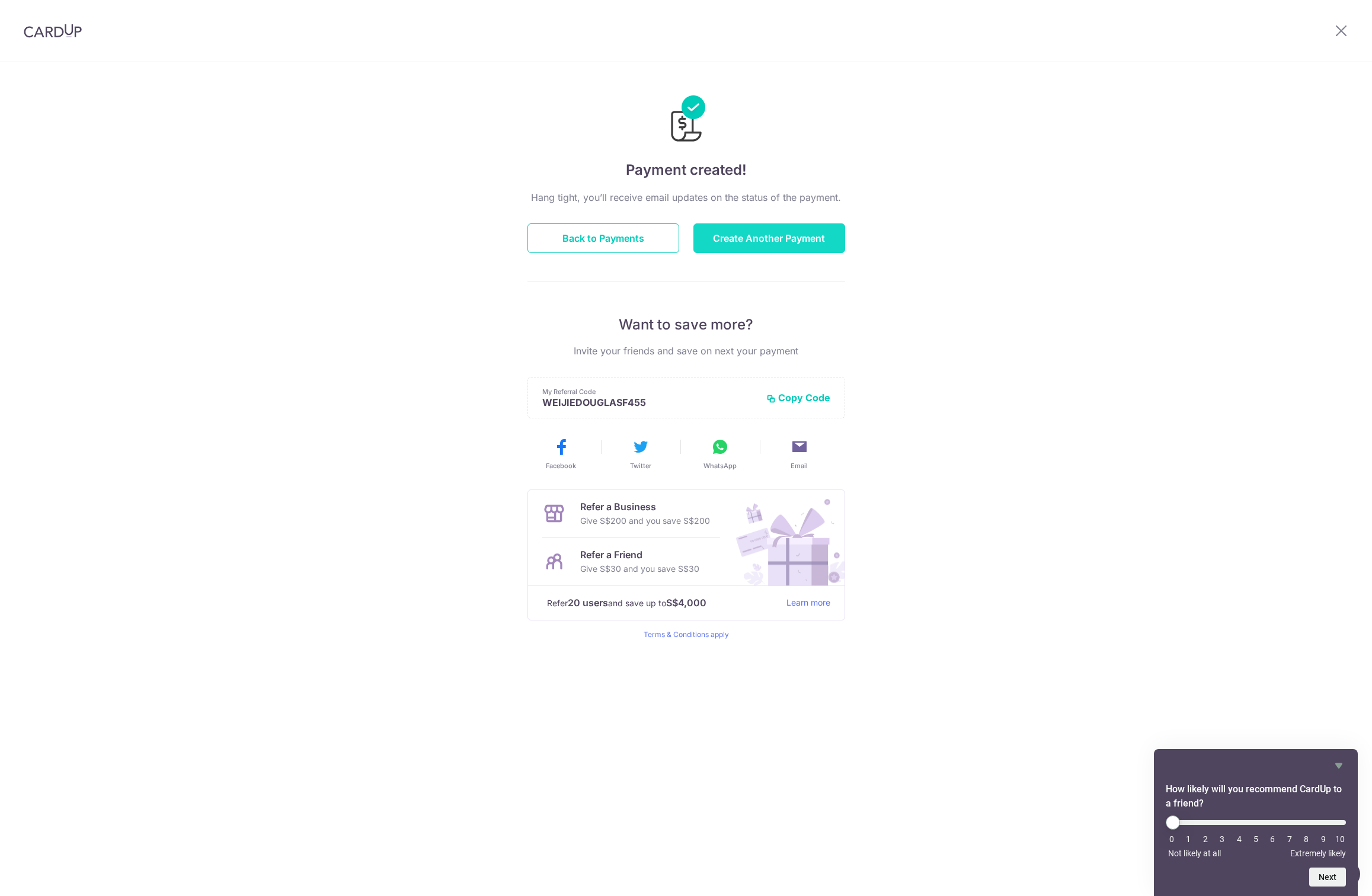
click at [806, 224] on button "Create Another Payment" at bounding box center [769, 238] width 152 height 29
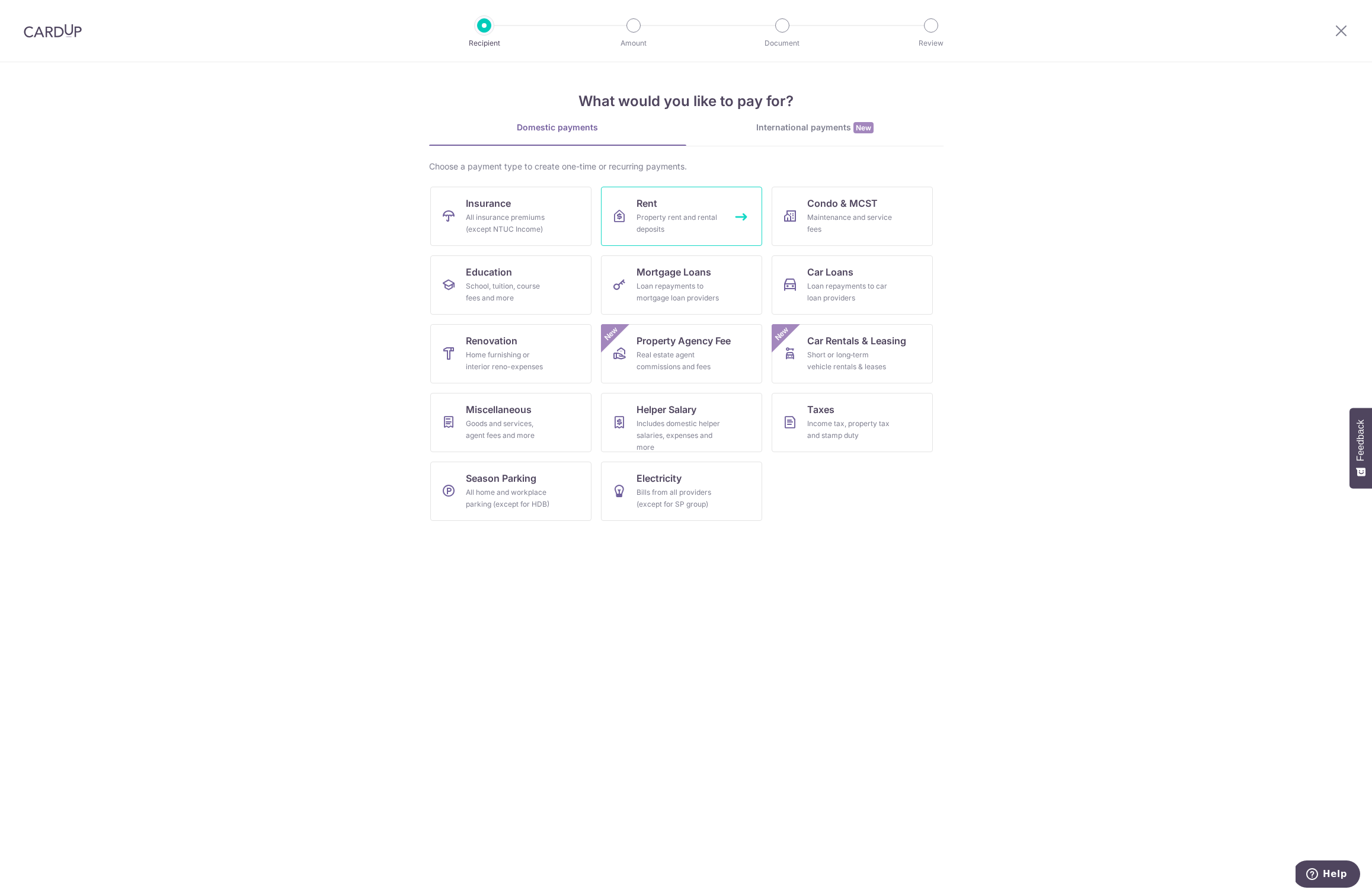
click at [669, 210] on link "Rent Property rent and rental deposits" at bounding box center [681, 216] width 161 height 59
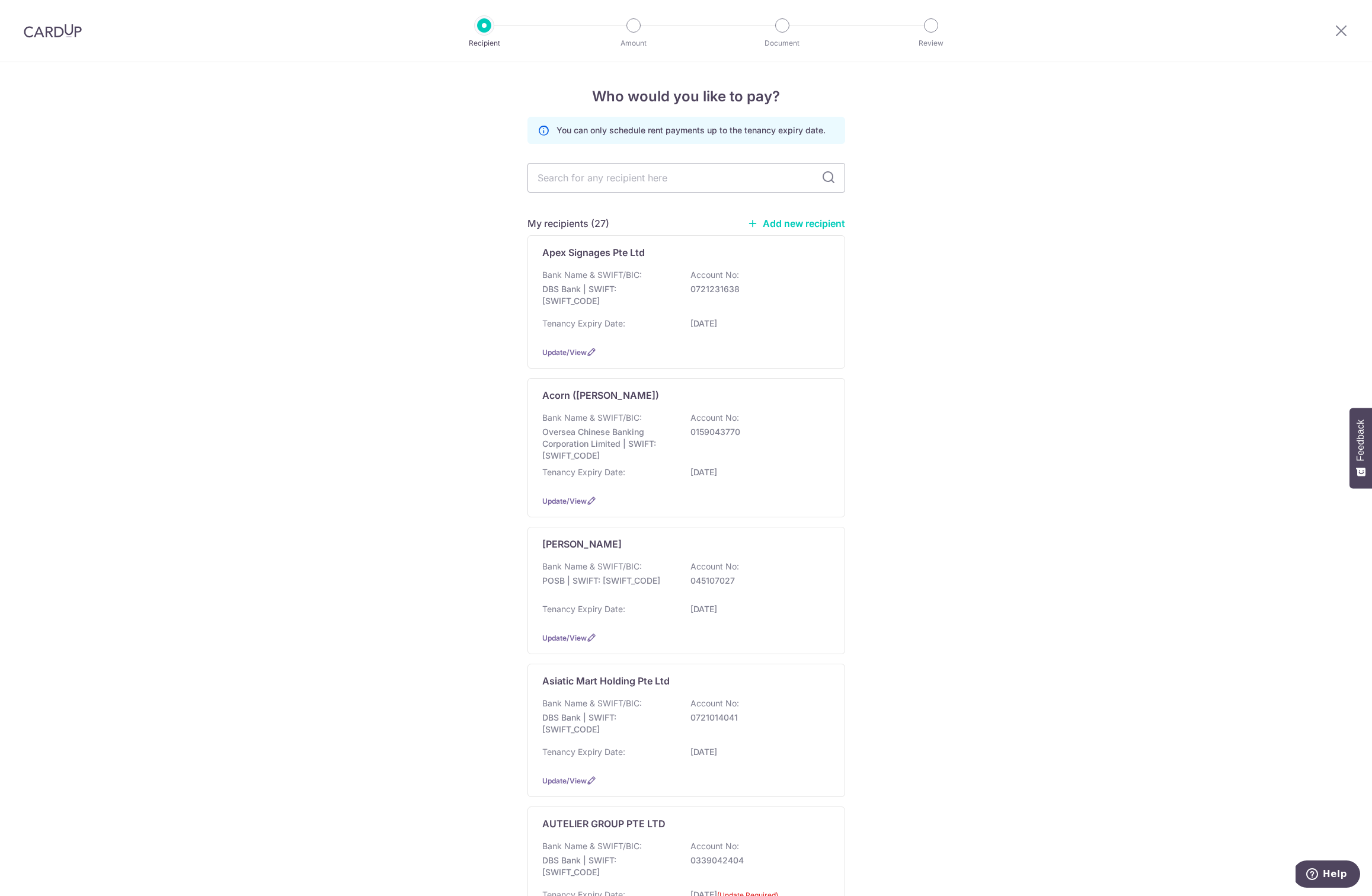
click at [791, 221] on link "Add new recipient" at bounding box center [796, 223] width 97 height 12
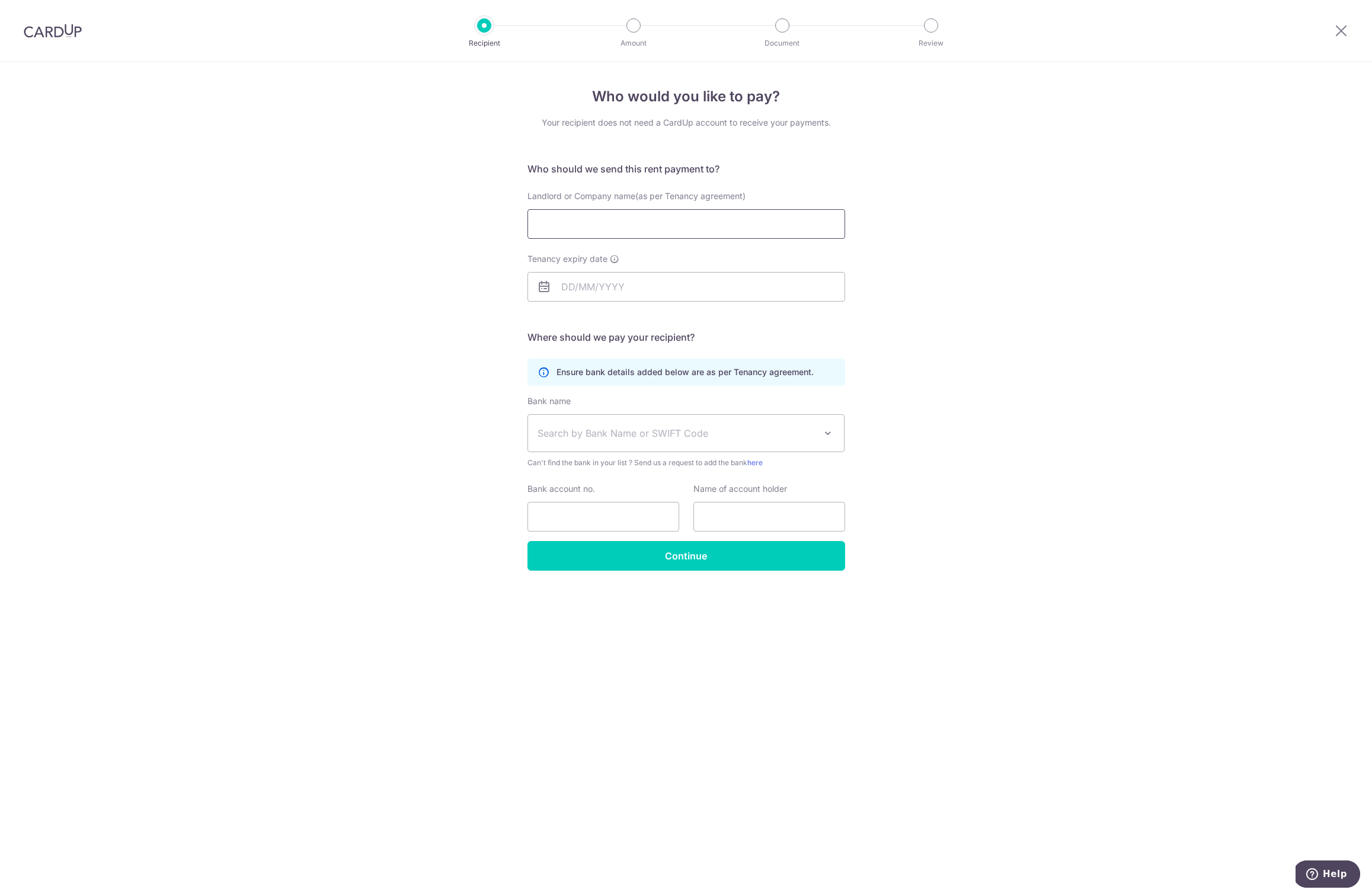
click at [604, 221] on input "Landlord or Company name(as per Tenancy agreement)" at bounding box center [686, 224] width 318 height 29
type input "[PERSON_NAME]"
click at [515, 244] on div "Who would you like to pay? Your recipient does not need a CardUp account to rec…" at bounding box center [686, 479] width 1372 height 834
click at [565, 283] on input "Tenancy expiry date" at bounding box center [686, 286] width 318 height 29
type input "[DATE]"
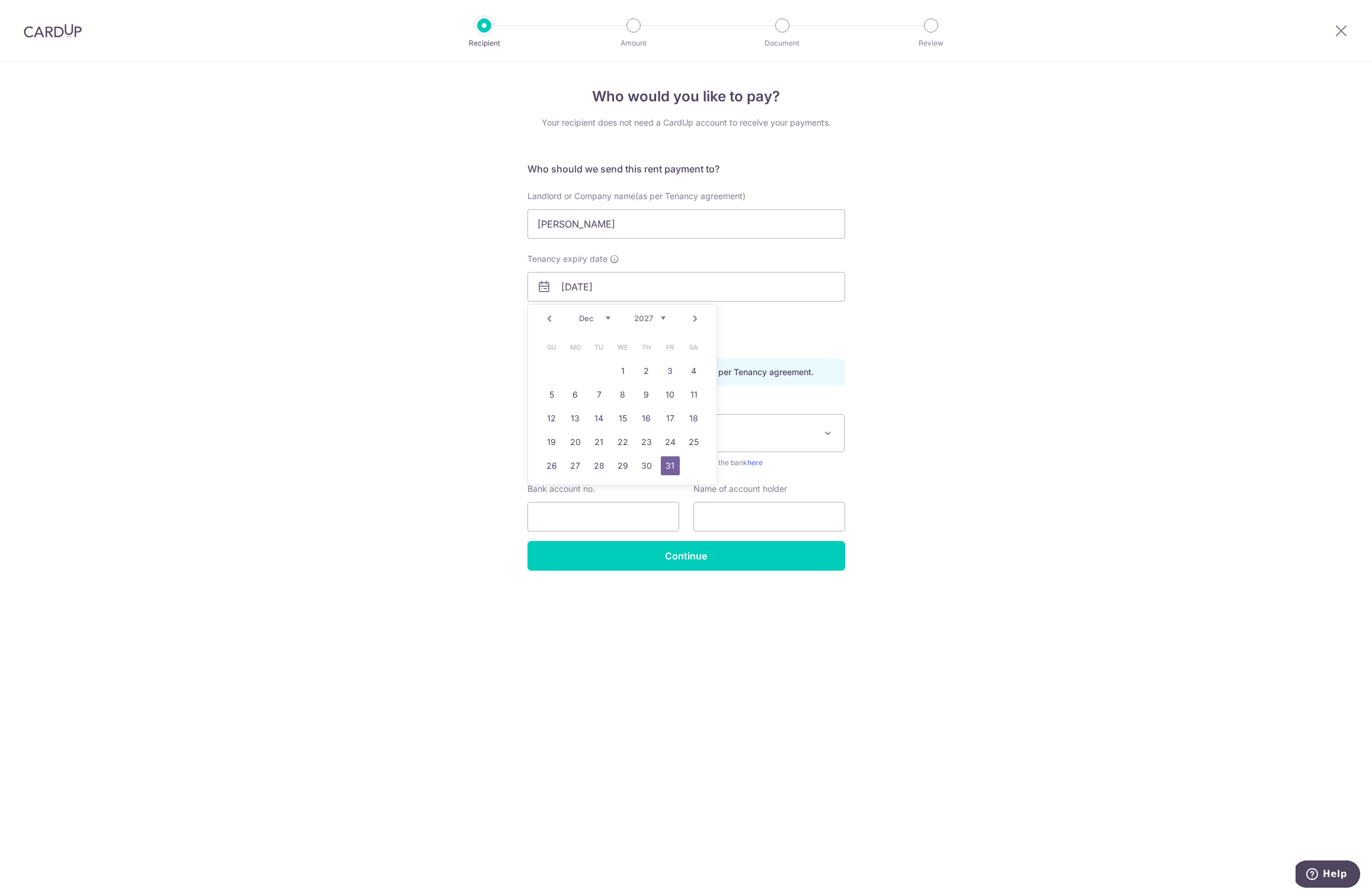
click at [934, 328] on div "Who would you like to pay? Your recipient does not need a CardUp account to rec…" at bounding box center [686, 479] width 1372 height 834
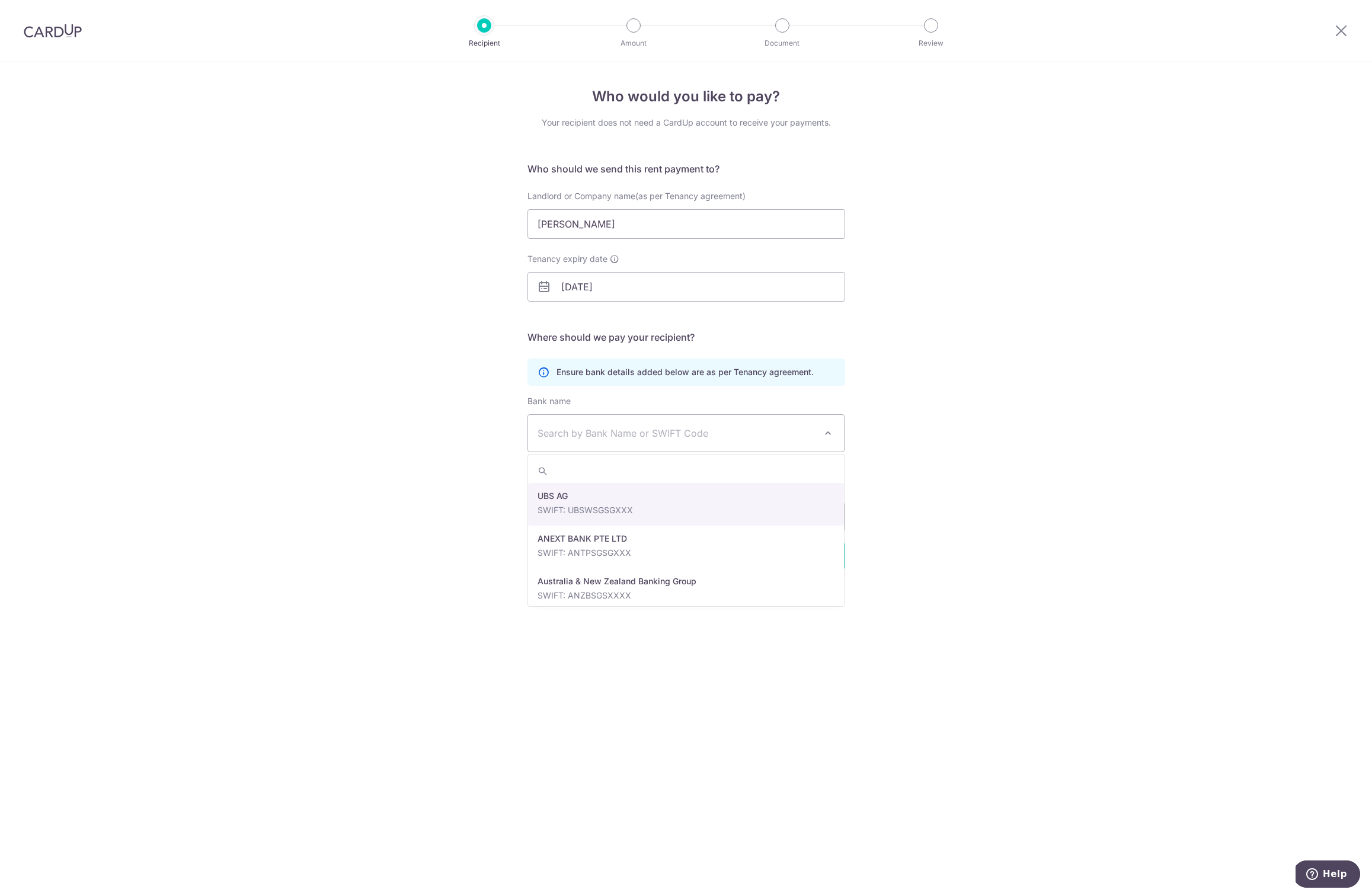
click at [602, 422] on span "Search by Bank Name or SWIFT Code" at bounding box center [686, 433] width 316 height 37
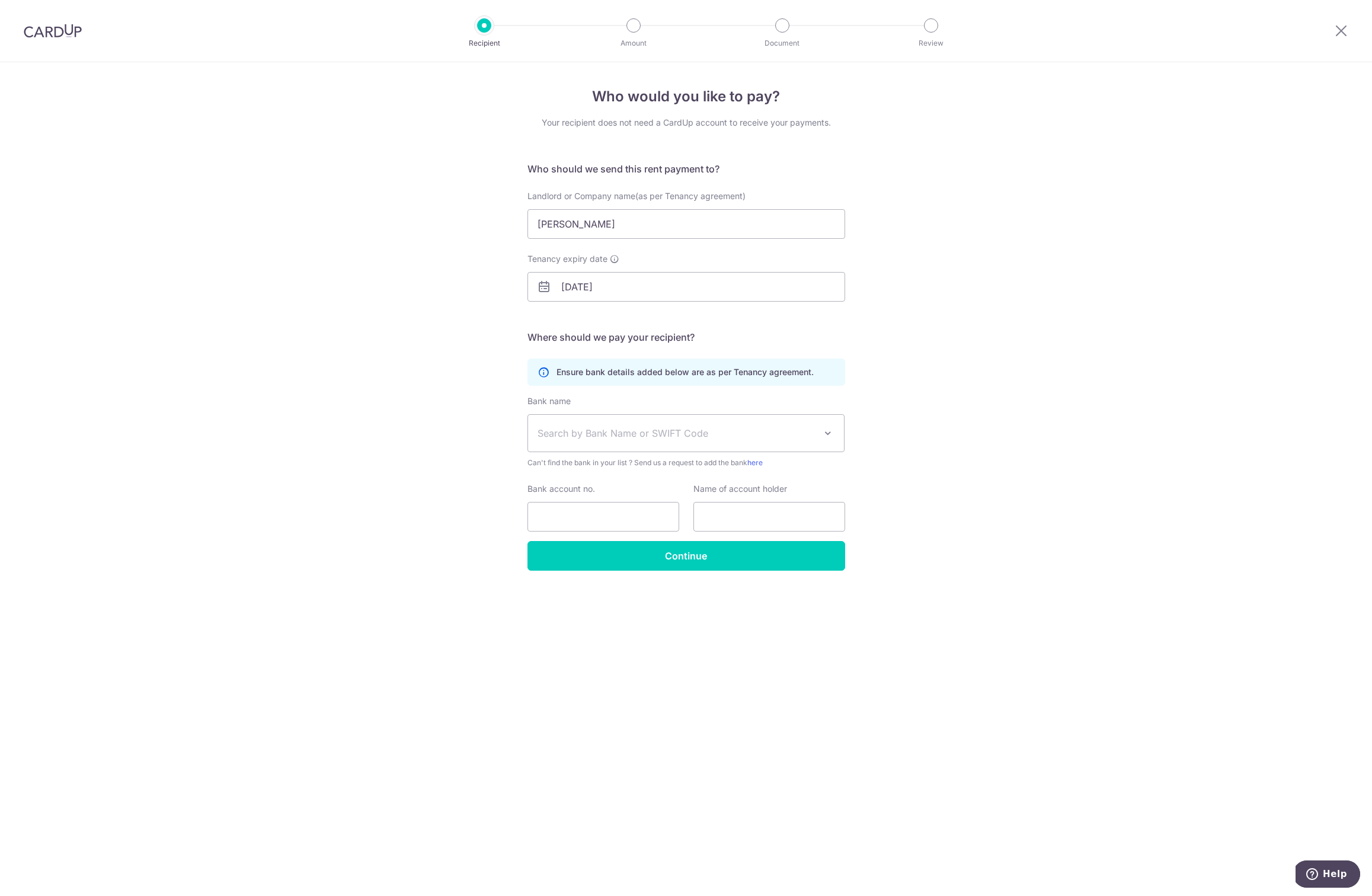
click at [609, 423] on span "Search by Bank Name or SWIFT Code" at bounding box center [686, 433] width 316 height 37
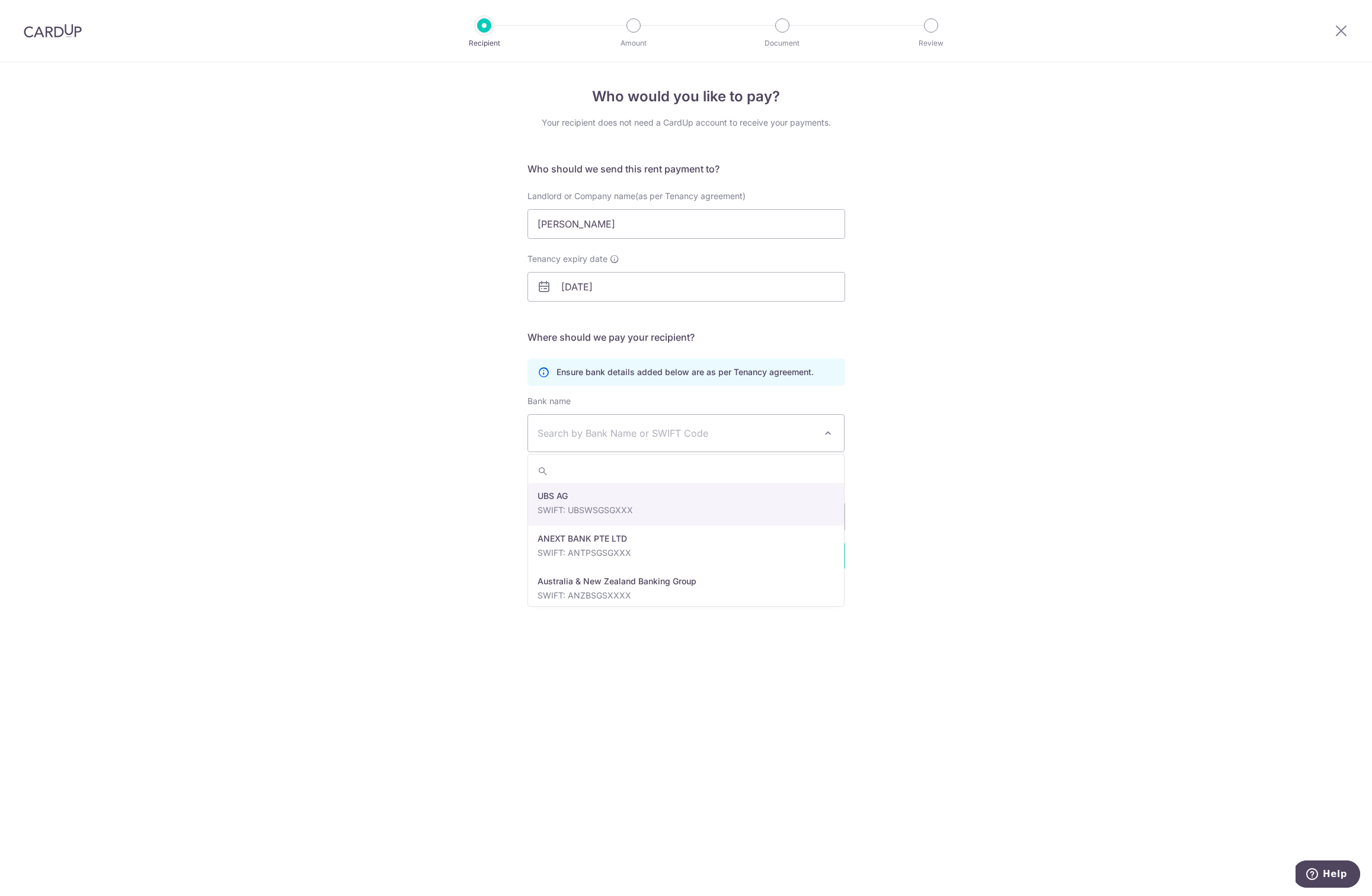
click at [609, 423] on span "Search by Bank Name or SWIFT Code" at bounding box center [686, 433] width 316 height 37
type input "DBS"
select select "6"
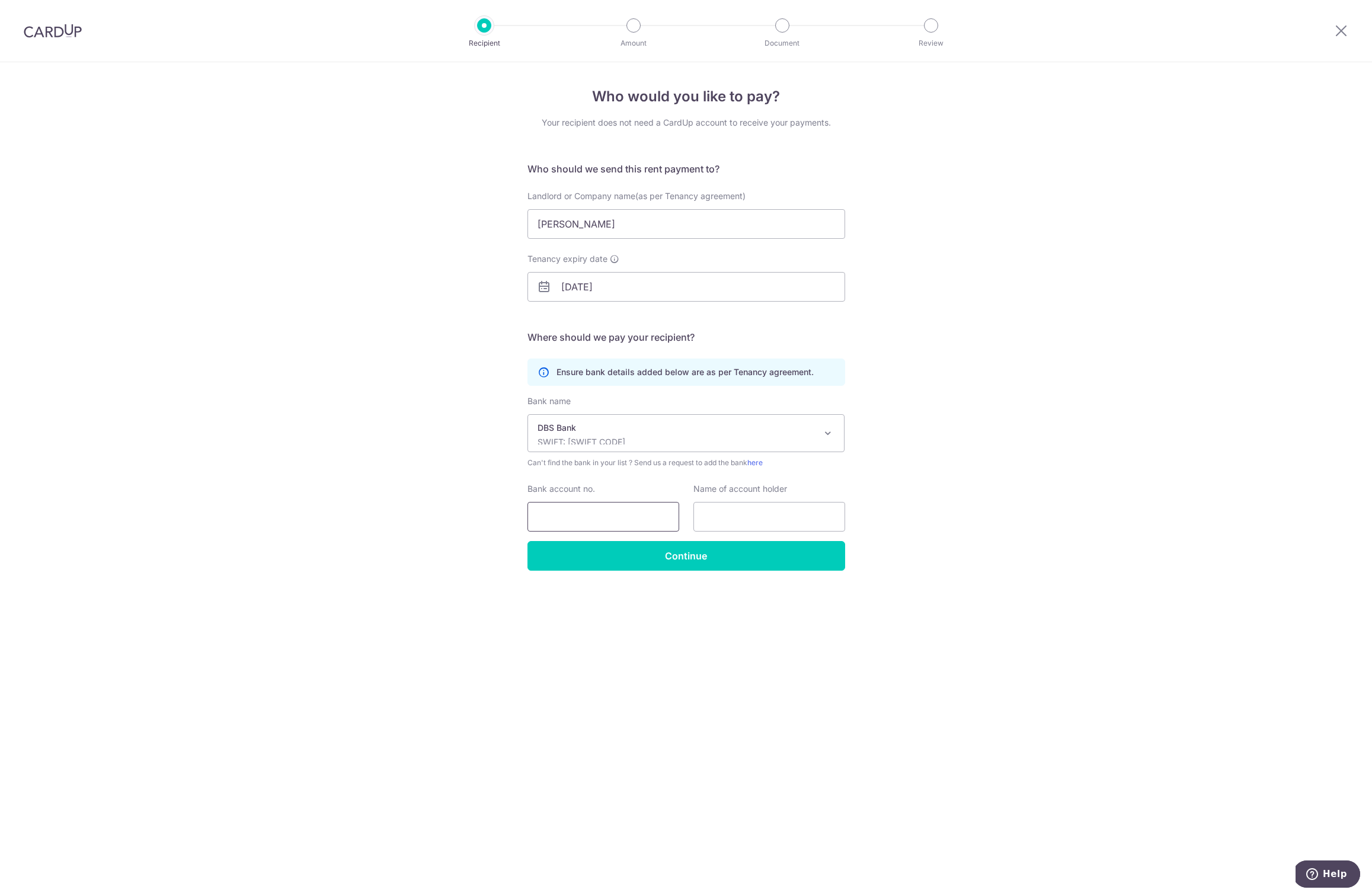
click at [612, 518] on input "Bank account no." at bounding box center [604, 516] width 152 height 29
type input "452674157"
click at [736, 513] on input "text" at bounding box center [769, 516] width 152 height 29
drag, startPoint x: 601, startPoint y: 224, endPoint x: 528, endPoint y: 226, distance: 73.0
click at [528, 226] on input "[PERSON_NAME]" at bounding box center [686, 224] width 318 height 29
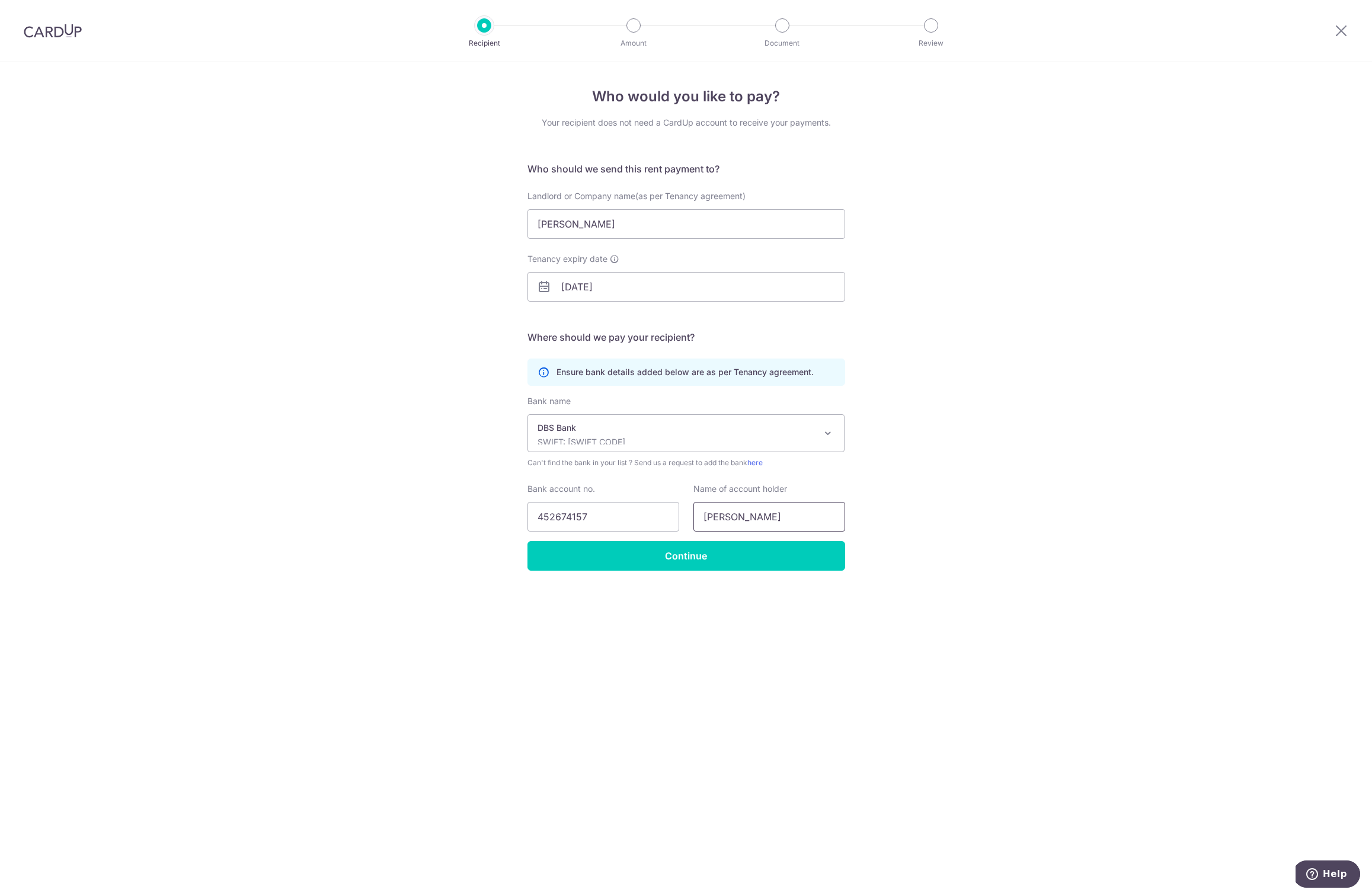
drag, startPoint x: 767, startPoint y: 518, endPoint x: 685, endPoint y: 515, distance: 82.1
click at [686, 515] on div "Name of account holder Dainel Tang" at bounding box center [768, 507] width 166 height 49
paste input "ni"
type input "[PERSON_NAME]"
click at [688, 550] on input "Continue" at bounding box center [686, 556] width 318 height 29
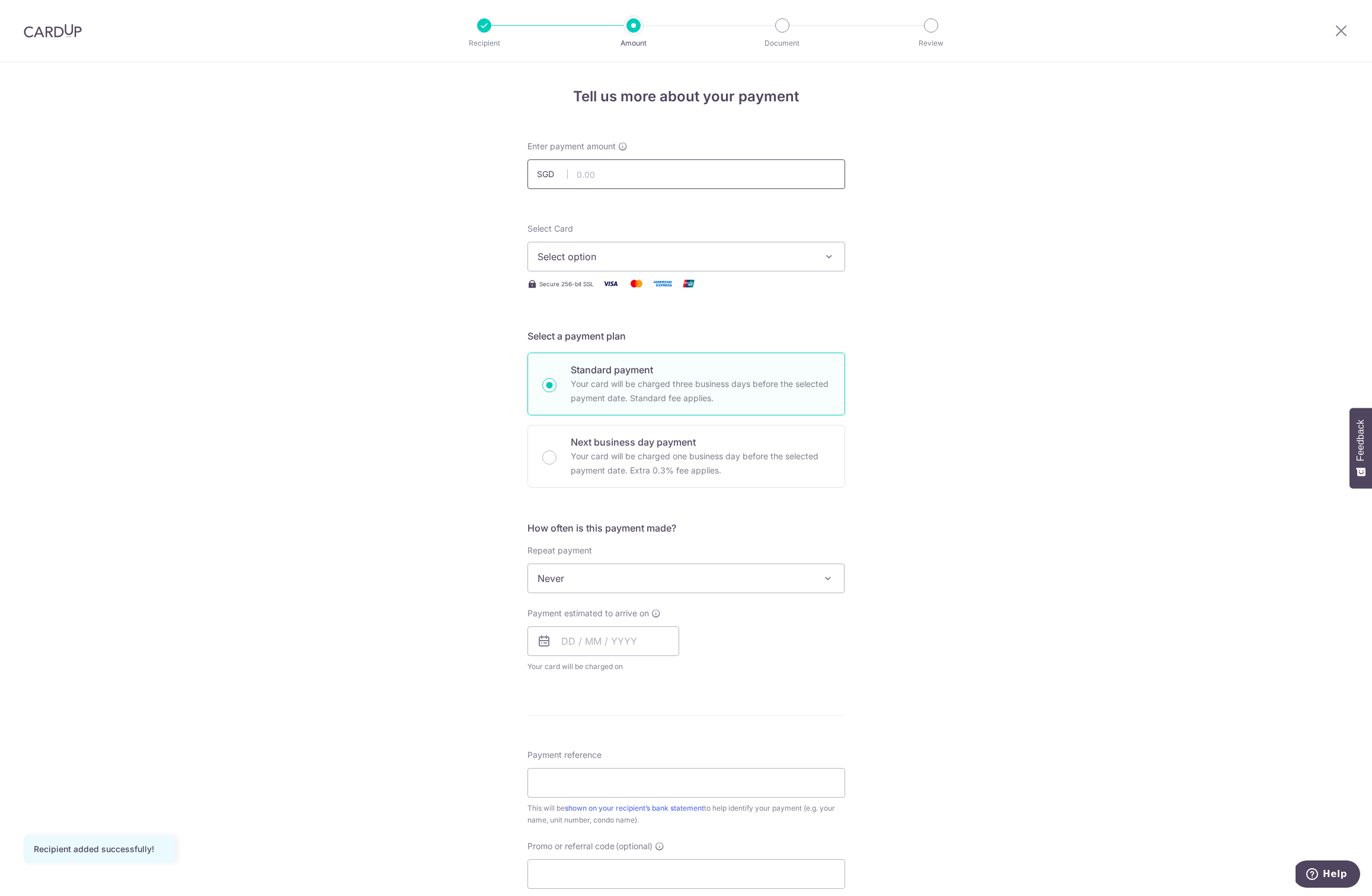
click at [605, 176] on input "text" at bounding box center [686, 173] width 318 height 29
type input "1,000.00"
click at [581, 258] on span "Select option" at bounding box center [675, 257] width 276 height 14
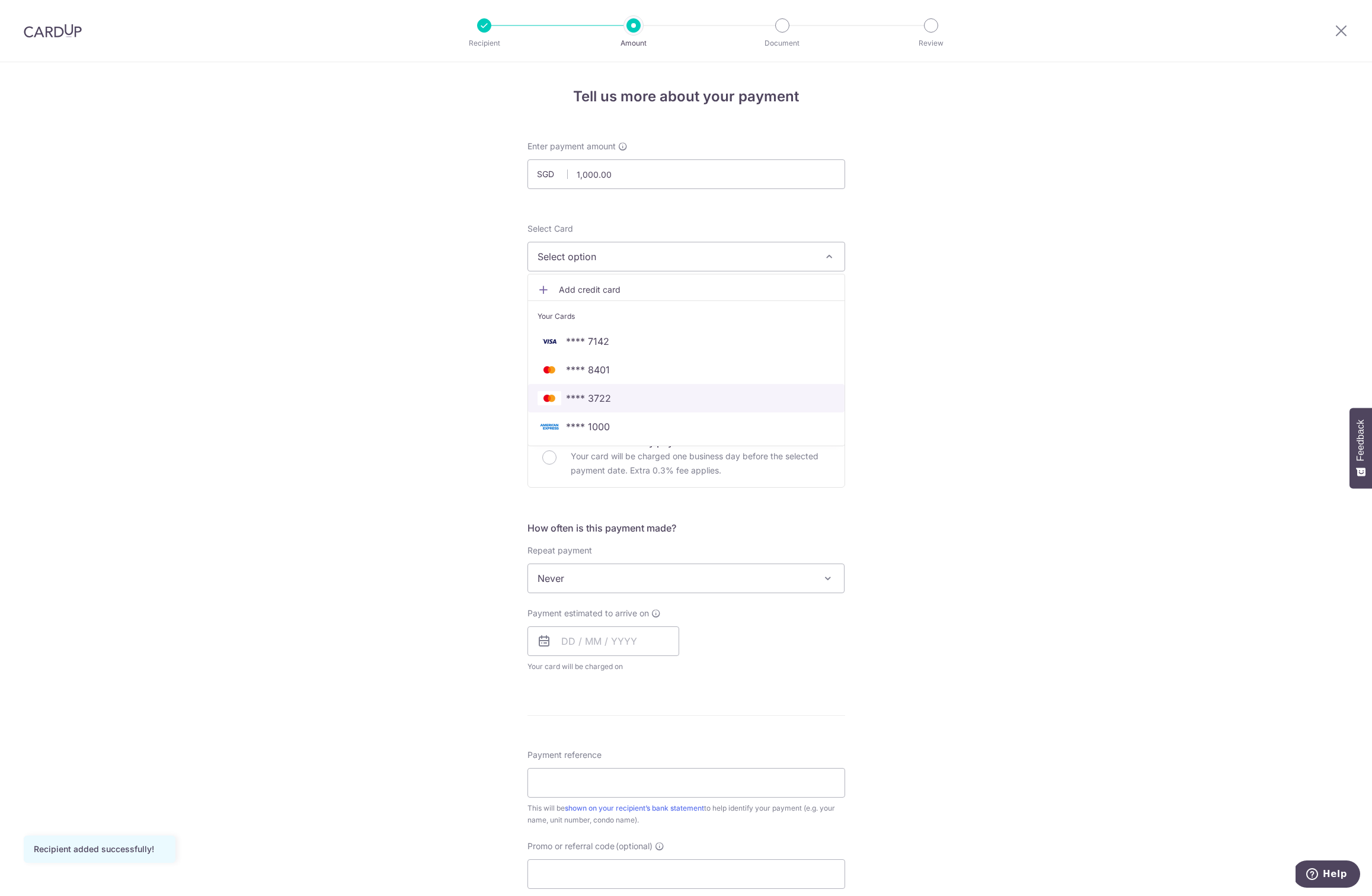
click at [600, 394] on span "**** 3722" at bounding box center [588, 399] width 45 height 14
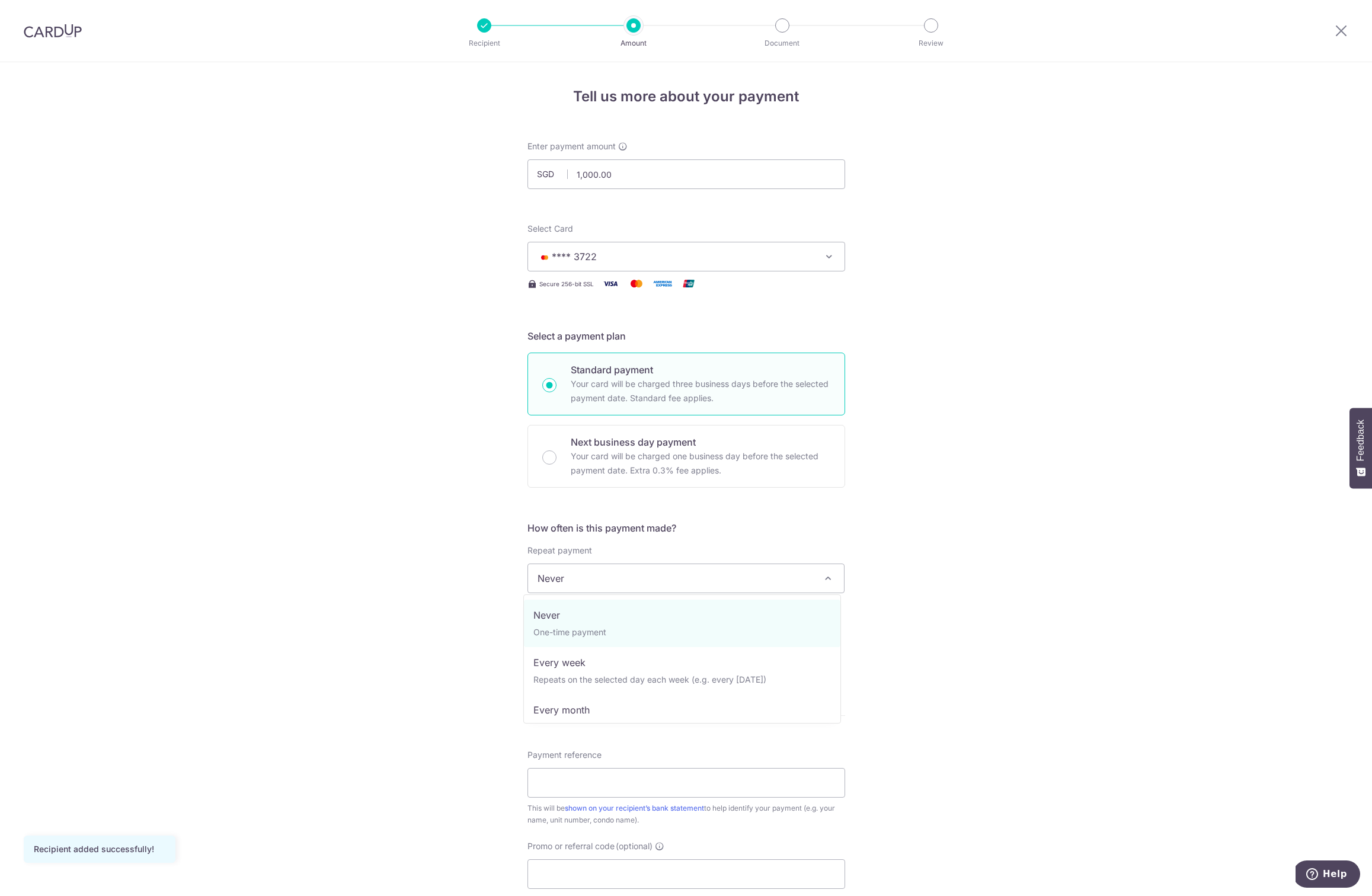
click at [604, 585] on span "Never" at bounding box center [686, 578] width 316 height 29
click at [409, 537] on div "Tell us more about your payment Enter payment amount SGD 1,000.00 1000.00 Recip…" at bounding box center [686, 598] width 1372 height 1072
click at [571, 644] on input "text" at bounding box center [604, 641] width 152 height 29
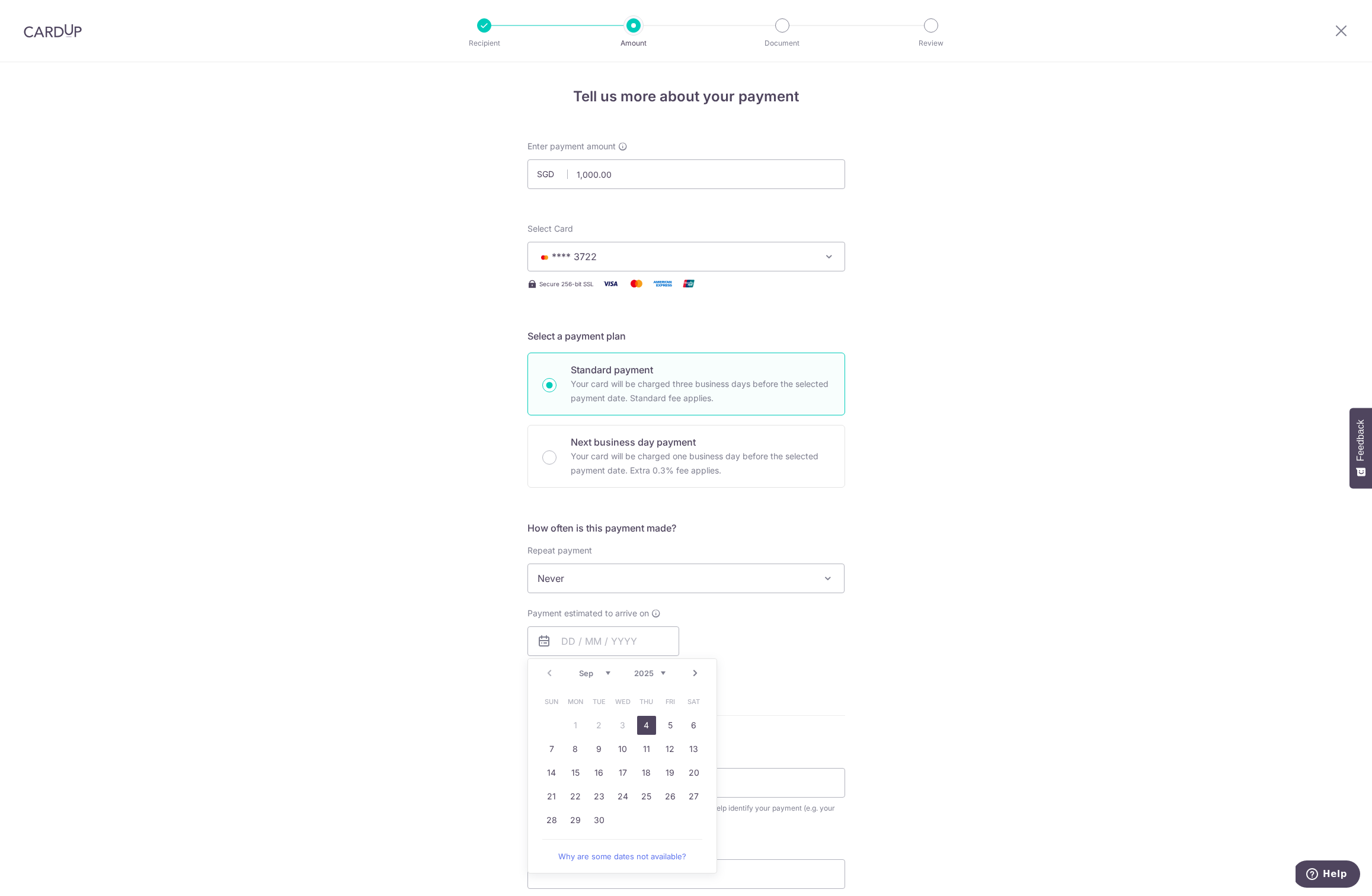
click at [443, 631] on div "Tell us more about your payment Enter payment amount SGD 1,000.00 1000.00 Recip…" at bounding box center [686, 598] width 1372 height 1072
click at [545, 453] on input "Next business day payment Your card will be charged one business day before the…" at bounding box center [549, 457] width 14 height 14
radio input "true"
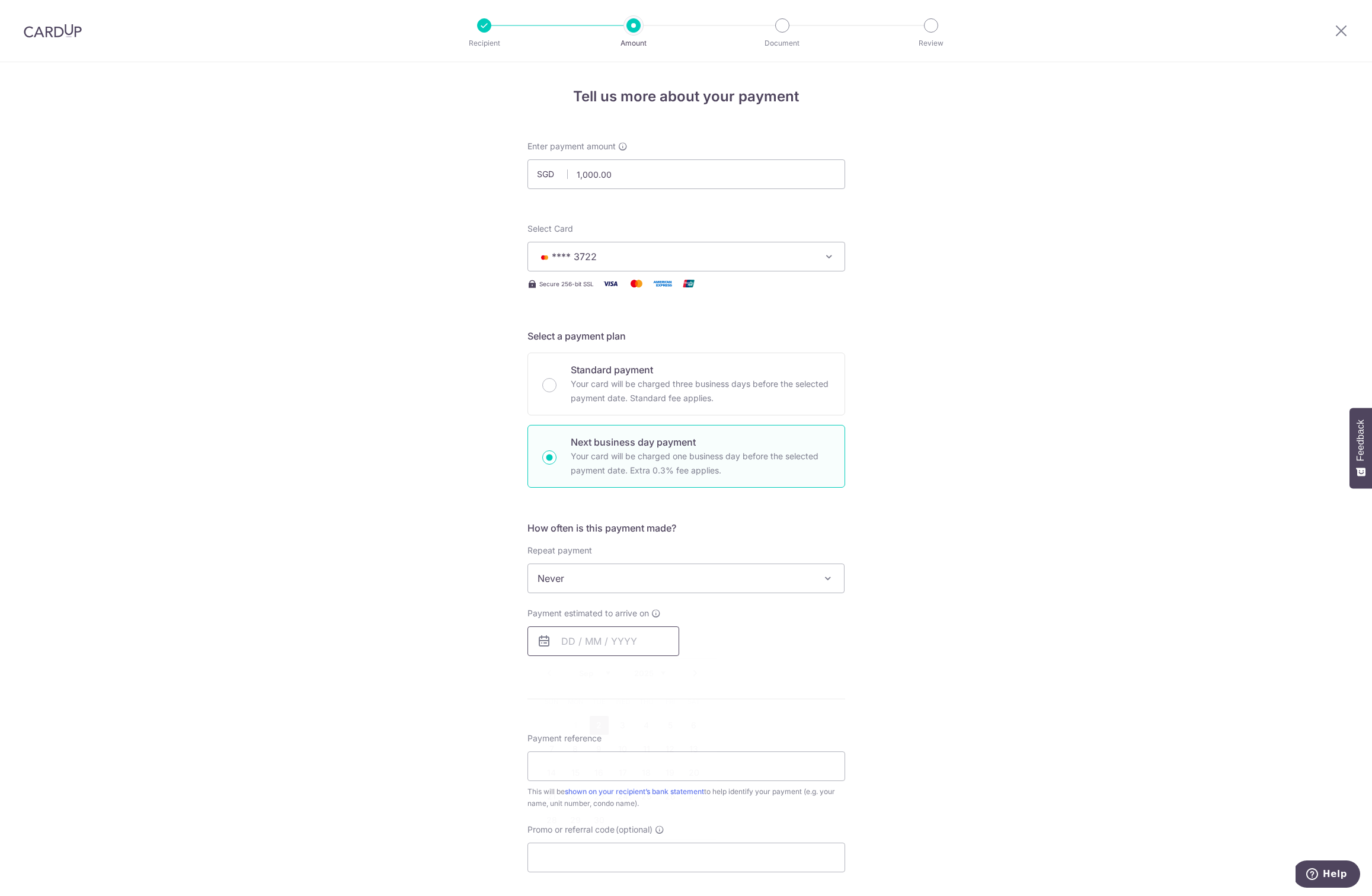
click at [563, 632] on input "text" at bounding box center [604, 641] width 152 height 29
click at [591, 726] on link "2" at bounding box center [599, 725] width 19 height 19
type input "[DATE]"
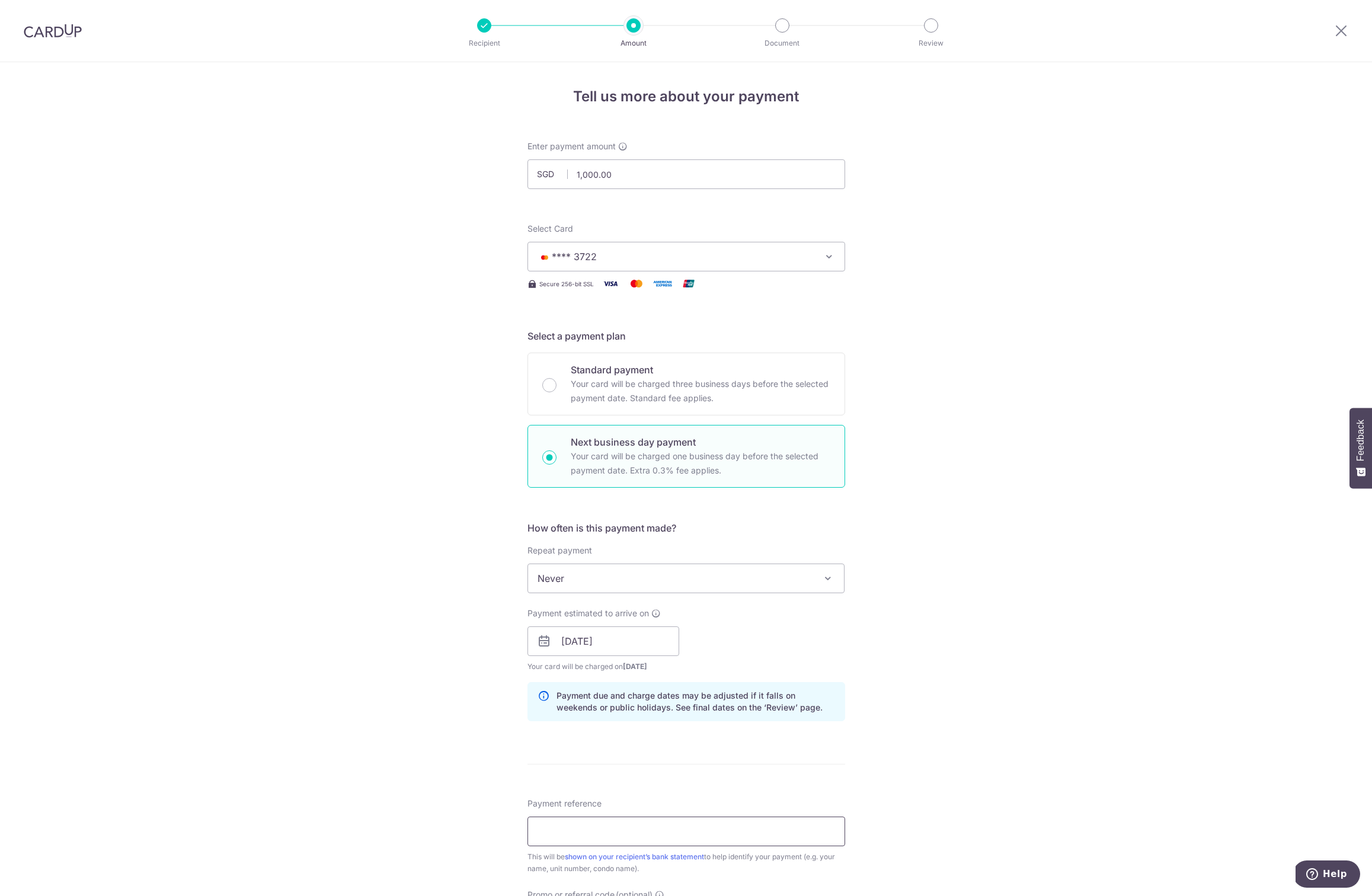
click at [578, 821] on input "Payment reference" at bounding box center [686, 831] width 318 height 29
type input "Chasing Aug"
click at [440, 791] on div "Tell us more about your payment Enter payment amount SGD 1,000.00 1000.00 Recip…" at bounding box center [686, 651] width 1372 height 1178
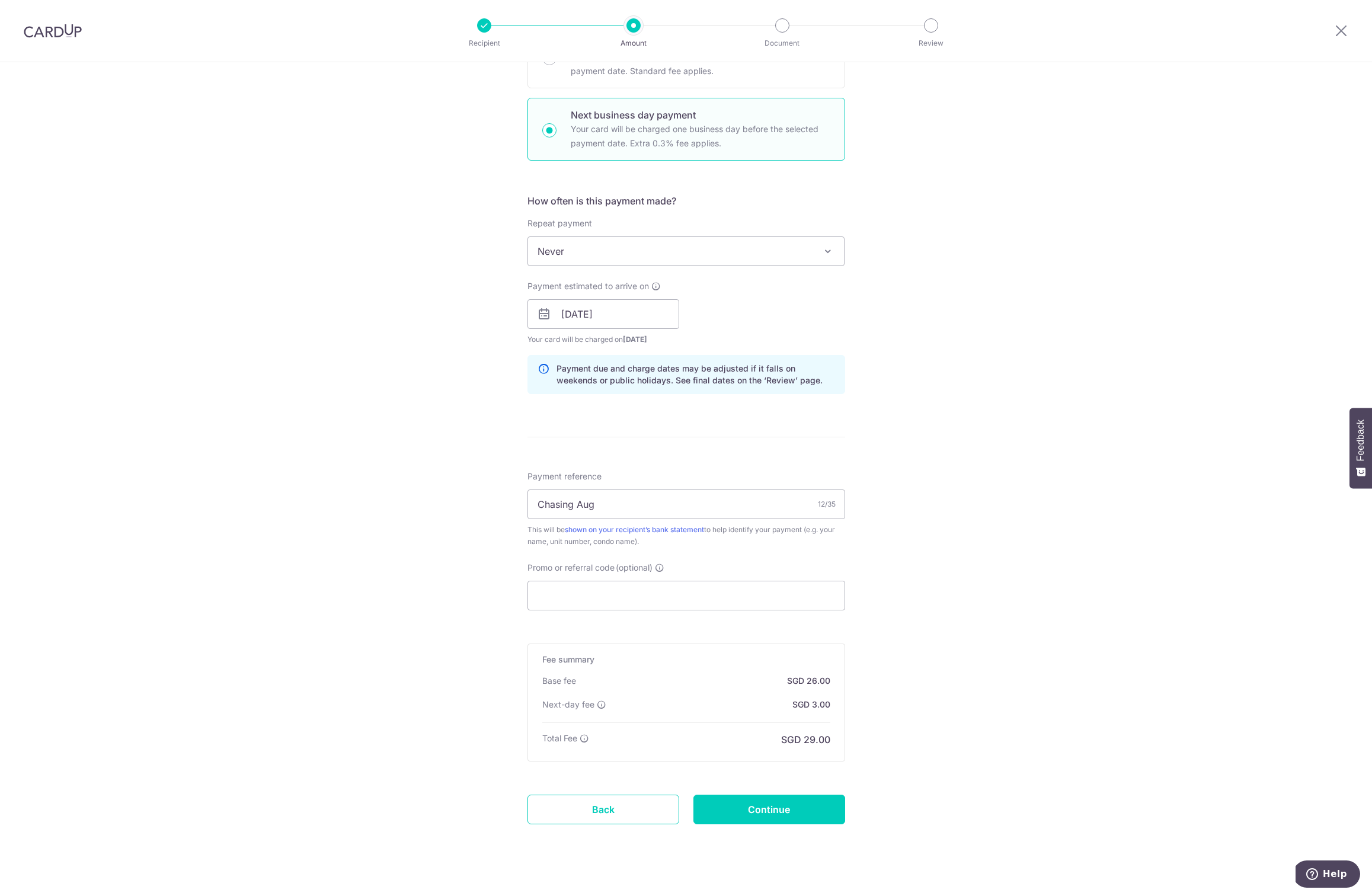
scroll to position [340, 0]
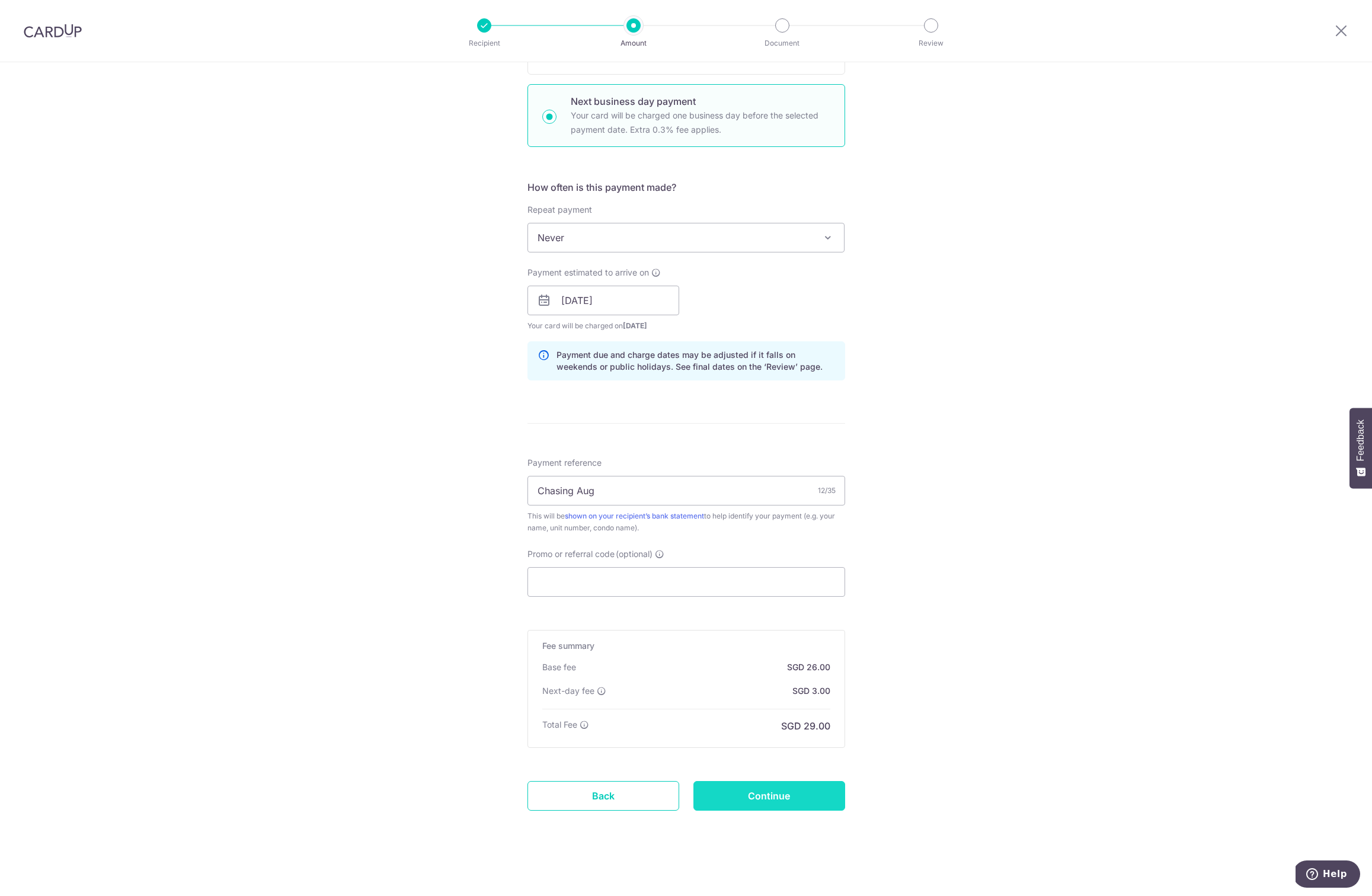
click at [770, 795] on input "Continue" at bounding box center [769, 795] width 152 height 29
type input "Create Schedule"
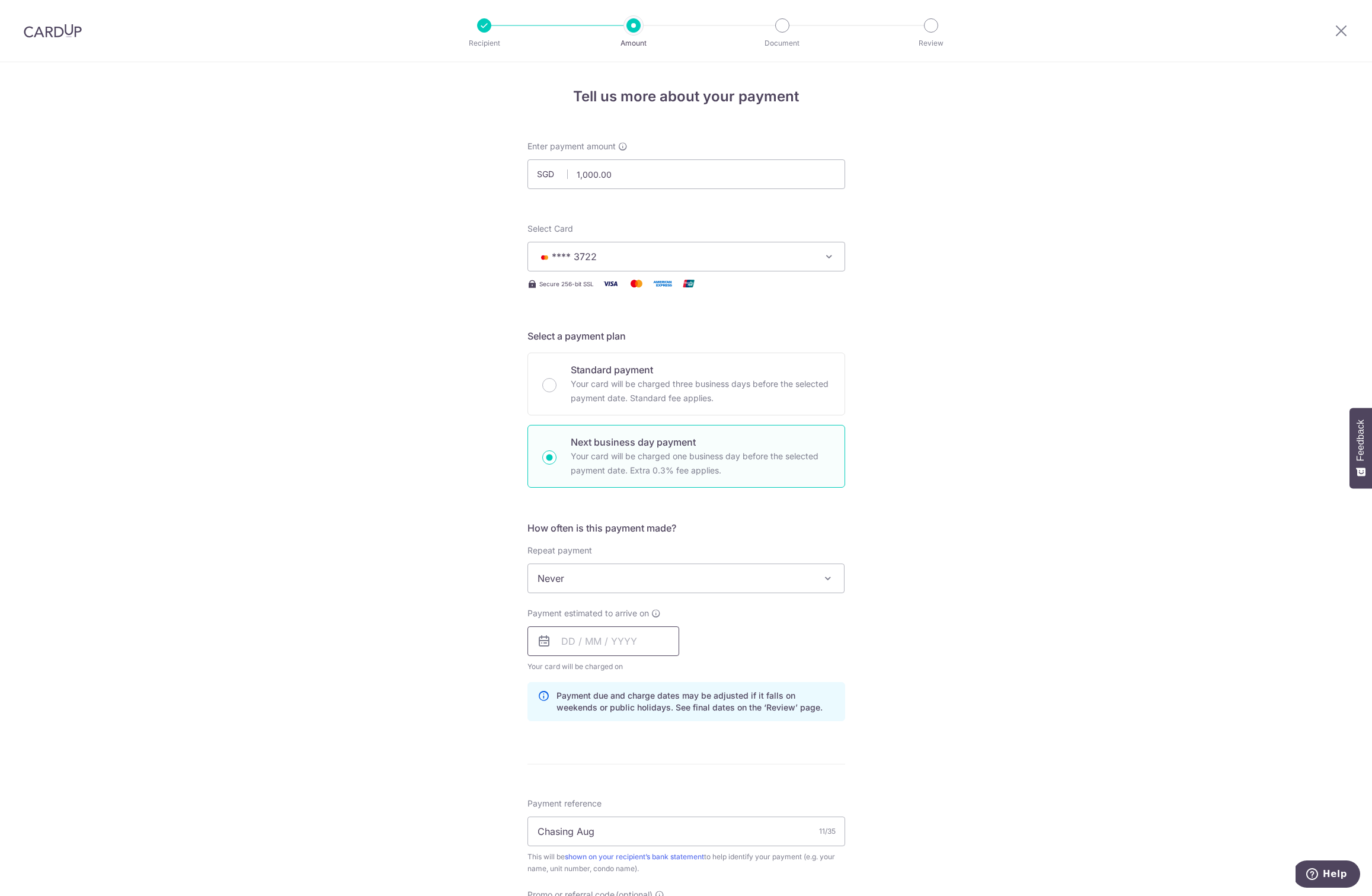
click at [564, 644] on input "text" at bounding box center [604, 641] width 152 height 29
click at [529, 709] on div "Prev Next Sep Oct Nov [DATE] 2026 2027 2028 2029 2030 2031 2032 2033 2034 2035 …" at bounding box center [622, 766] width 190 height 215
click at [594, 720] on link "2" at bounding box center [599, 725] width 19 height 19
type input "[DATE]"
click at [882, 743] on div "Tell us more about your payment Enter payment amount SGD 1,000.00 1000.00 Selec…" at bounding box center [686, 651] width 1372 height 1178
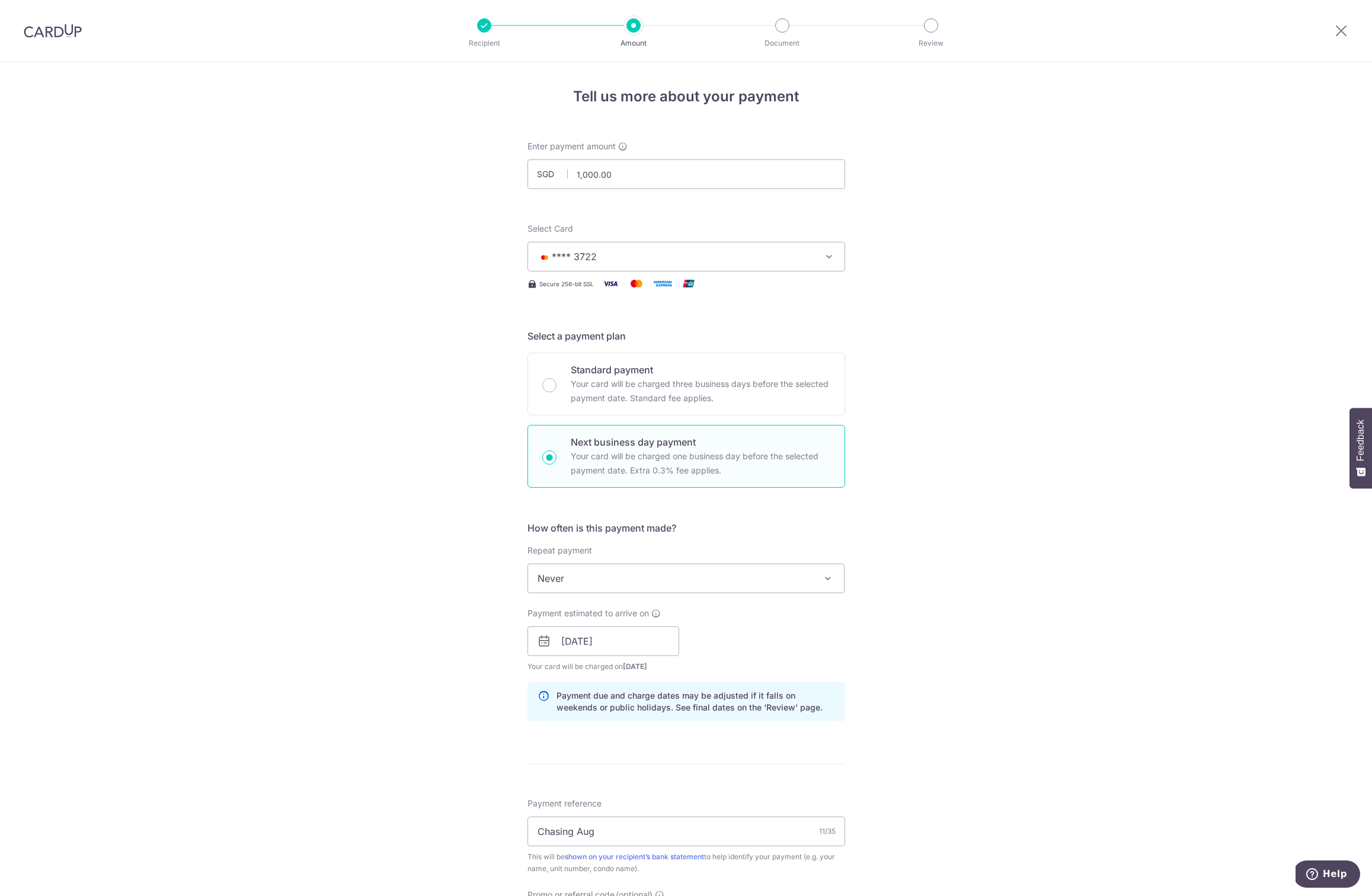
scroll to position [274, 0]
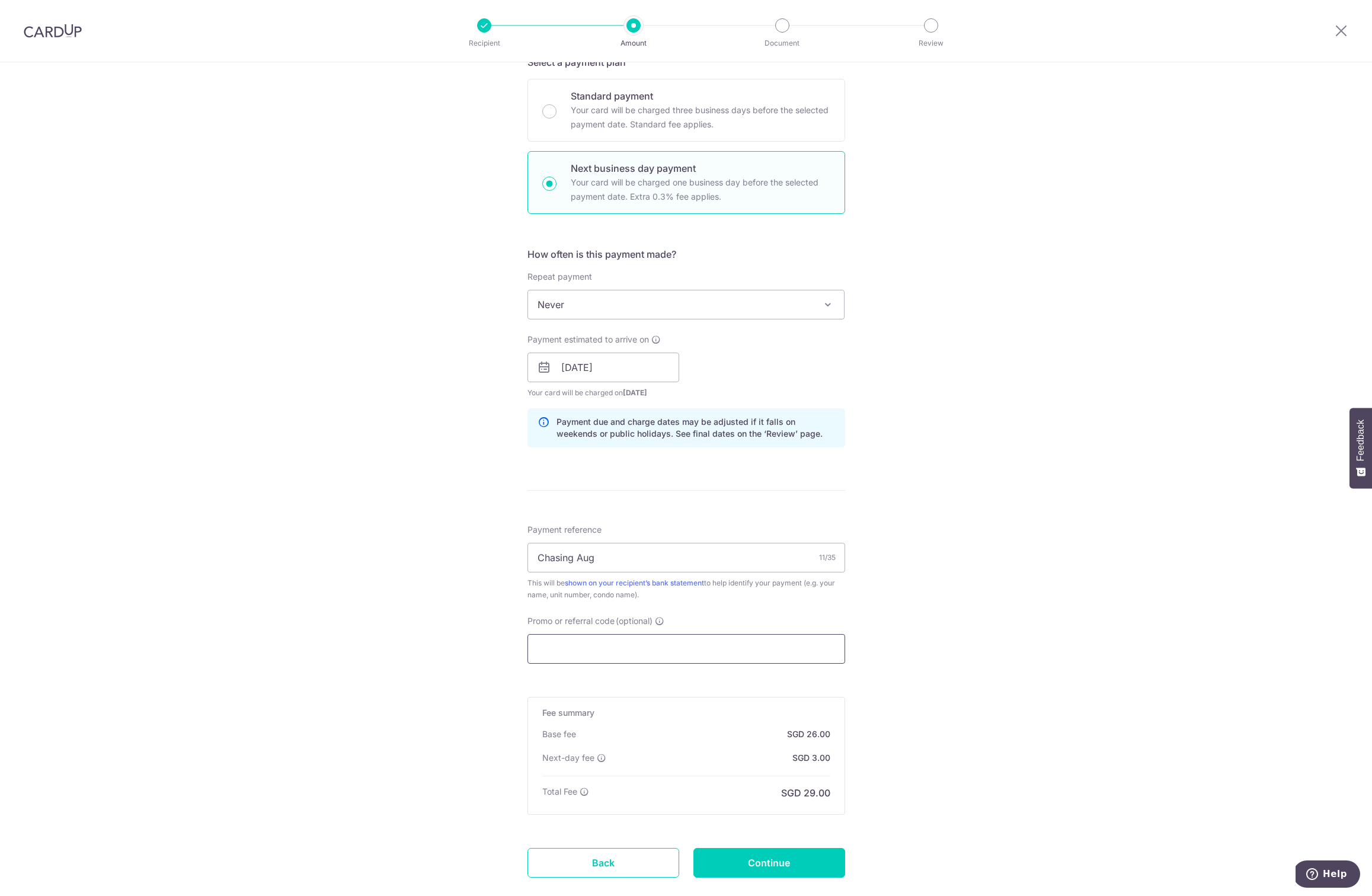
click at [589, 655] on input "Promo or referral code (optional)" at bounding box center [686, 648] width 318 height 29
paste input "[PERSON_NAME]"
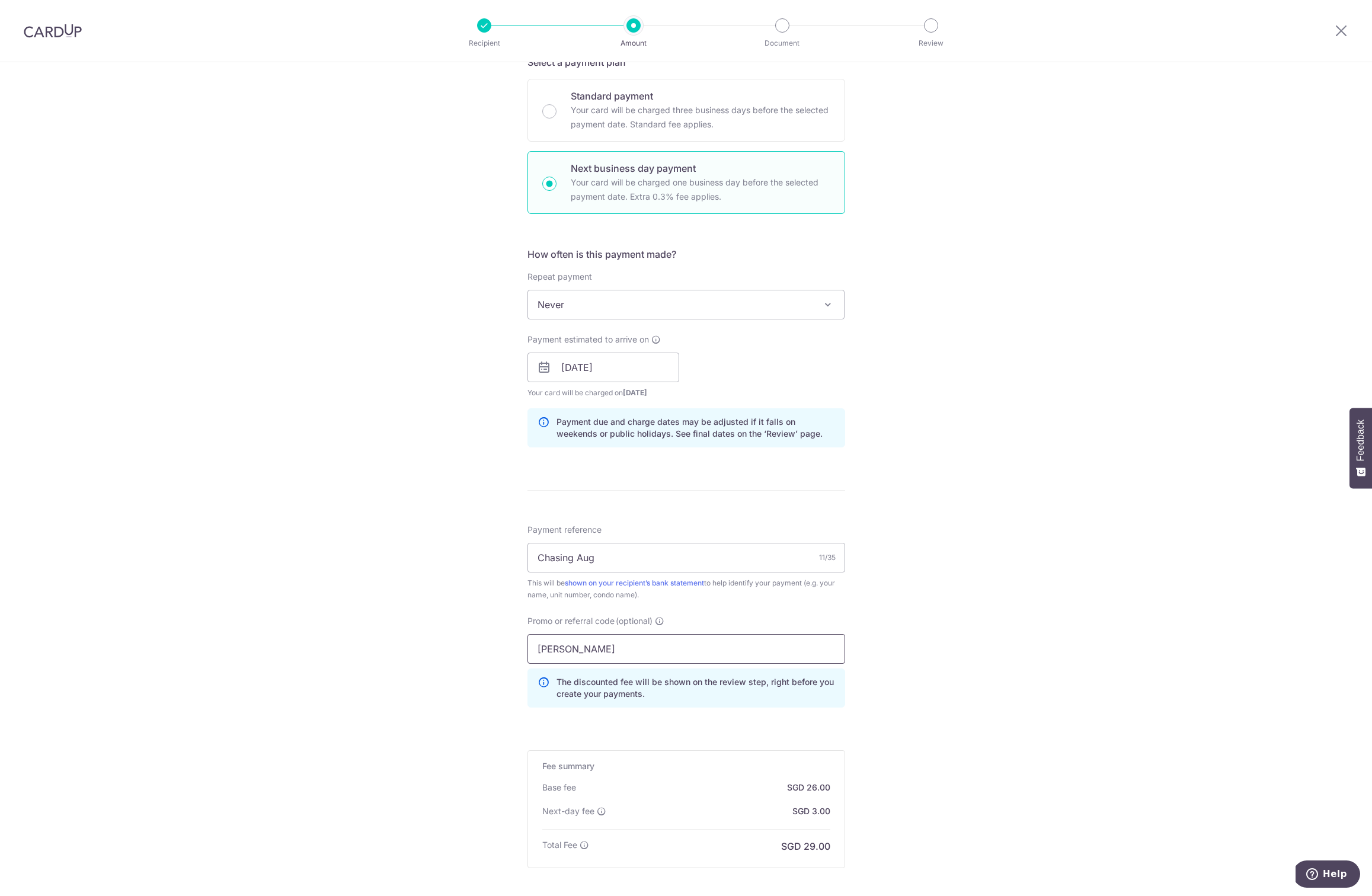
type input "[PERSON_NAME]"
click at [911, 730] on div "Tell us more about your payment Enter payment amount SGD 1,000.00 1000.00 Selec…" at bounding box center [686, 404] width 1372 height 1231
drag, startPoint x: 617, startPoint y: 649, endPoint x: 495, endPoint y: 648, distance: 122.0
click at [495, 648] on div "Tell us more about your payment Enter payment amount SGD 1,000.00 1000.00 Selec…" at bounding box center [686, 404] width 1372 height 1231
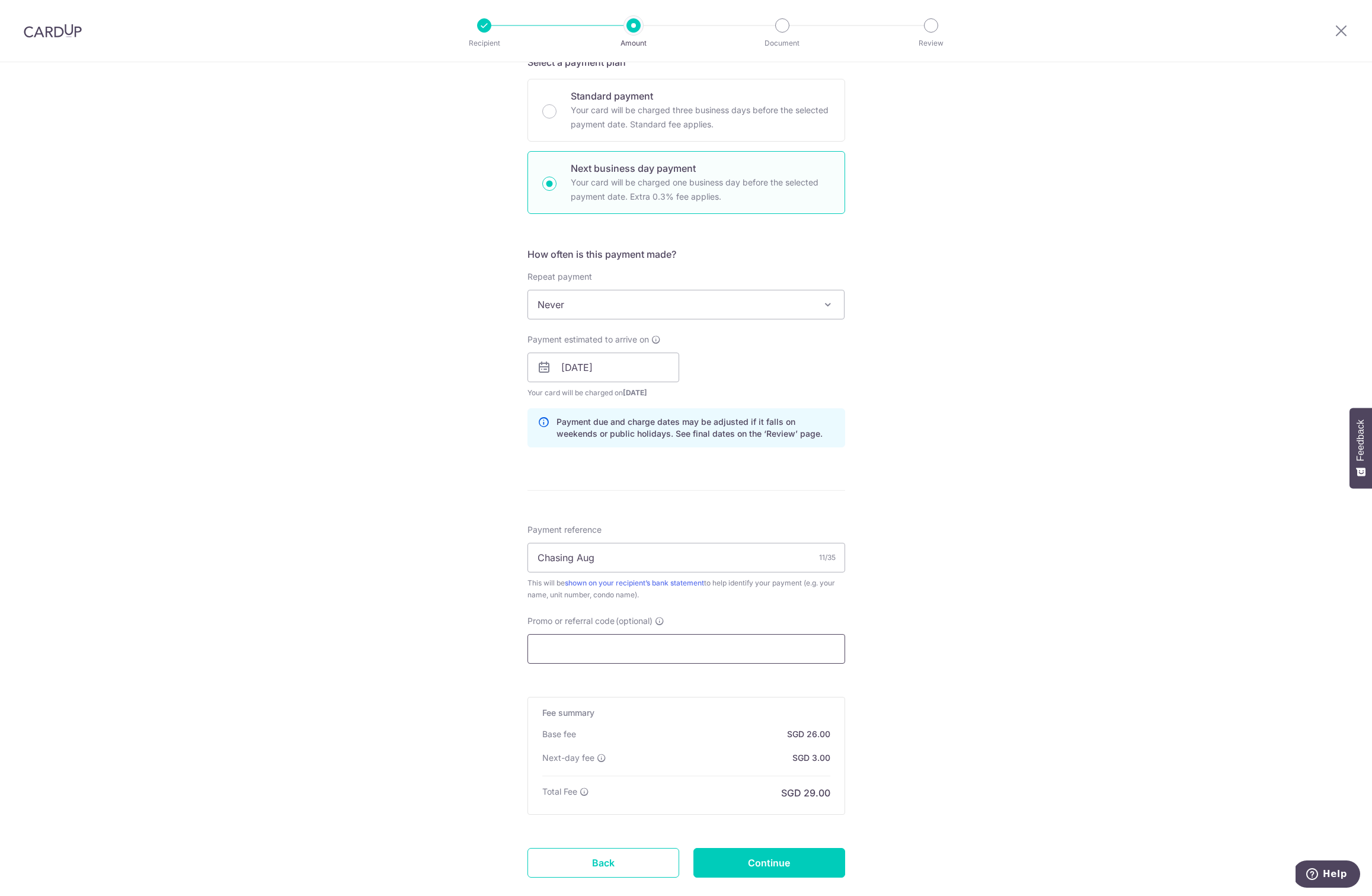
click at [572, 647] on input "Promo or referral code (optional)" at bounding box center [686, 648] width 318 height 29
paste input "SAVERENT179"
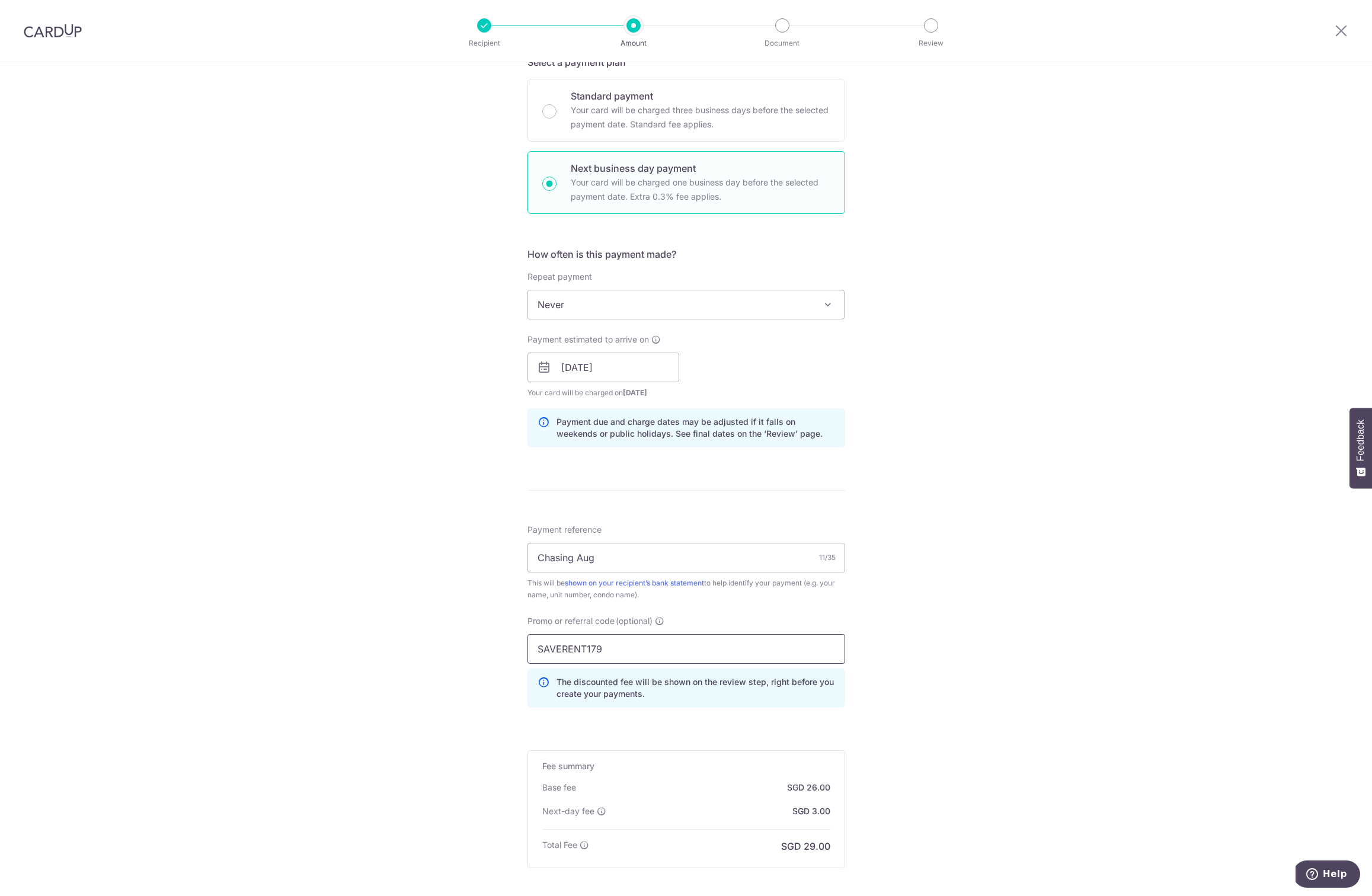
type input "SAVERENT179"
click at [902, 671] on div "Tell us more about your payment Enter payment amount SGD 1,000.00 1000.00 Selec…" at bounding box center [686, 404] width 1372 height 1231
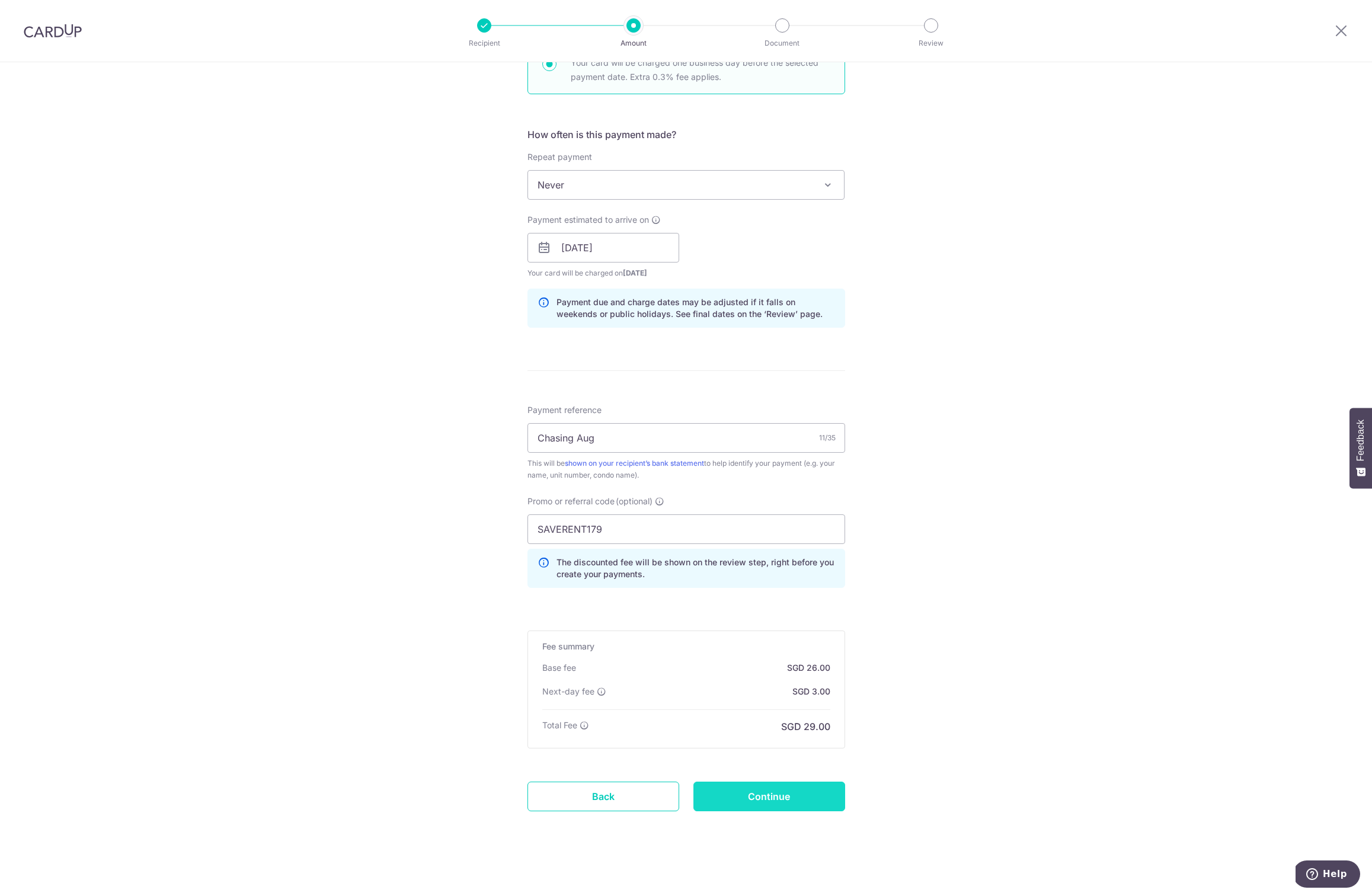
click at [770, 788] on input "Continue" at bounding box center [769, 796] width 152 height 29
type input "Update Schedule"
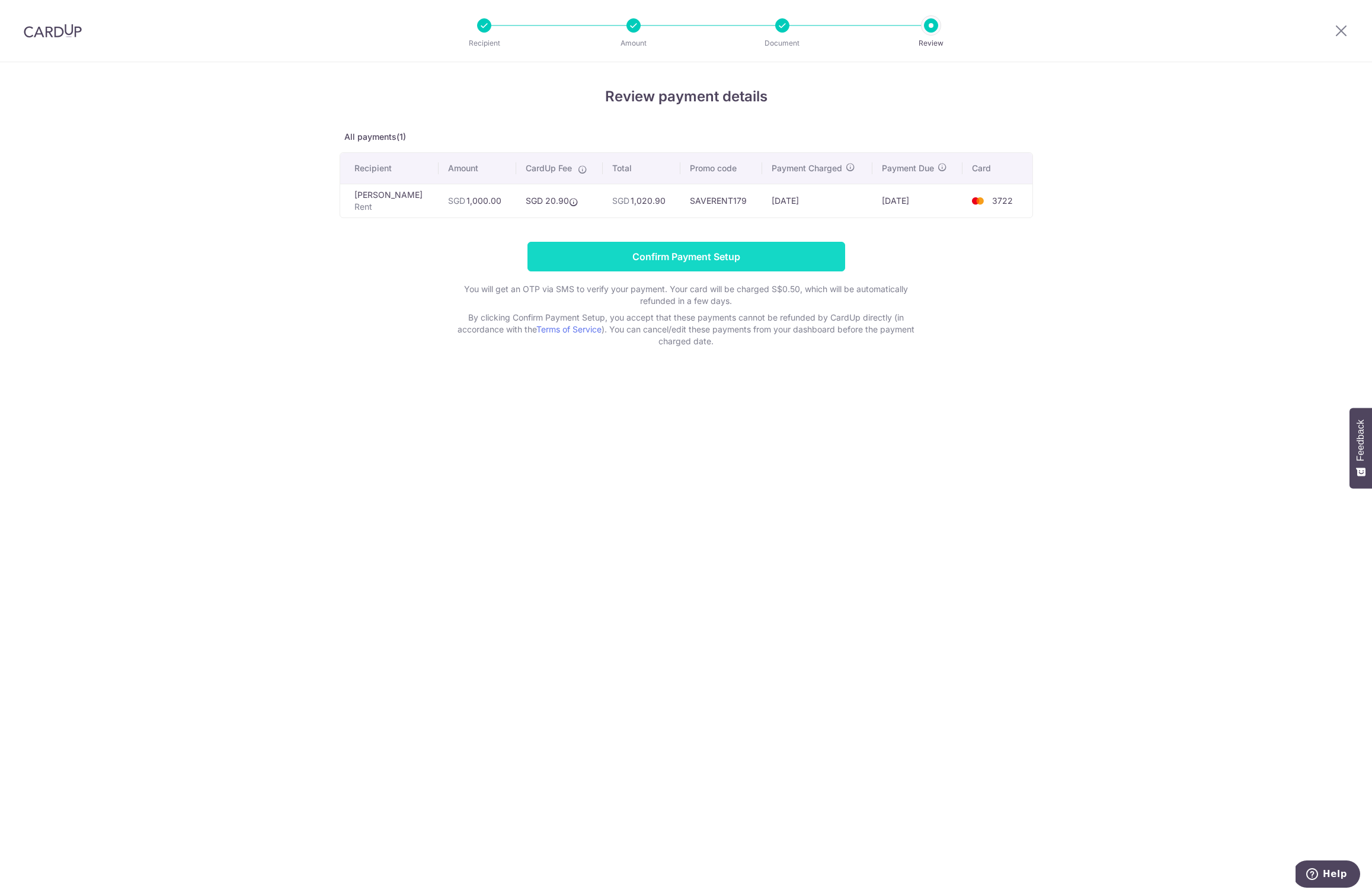
click at [662, 252] on input "Confirm Payment Setup" at bounding box center [686, 256] width 318 height 29
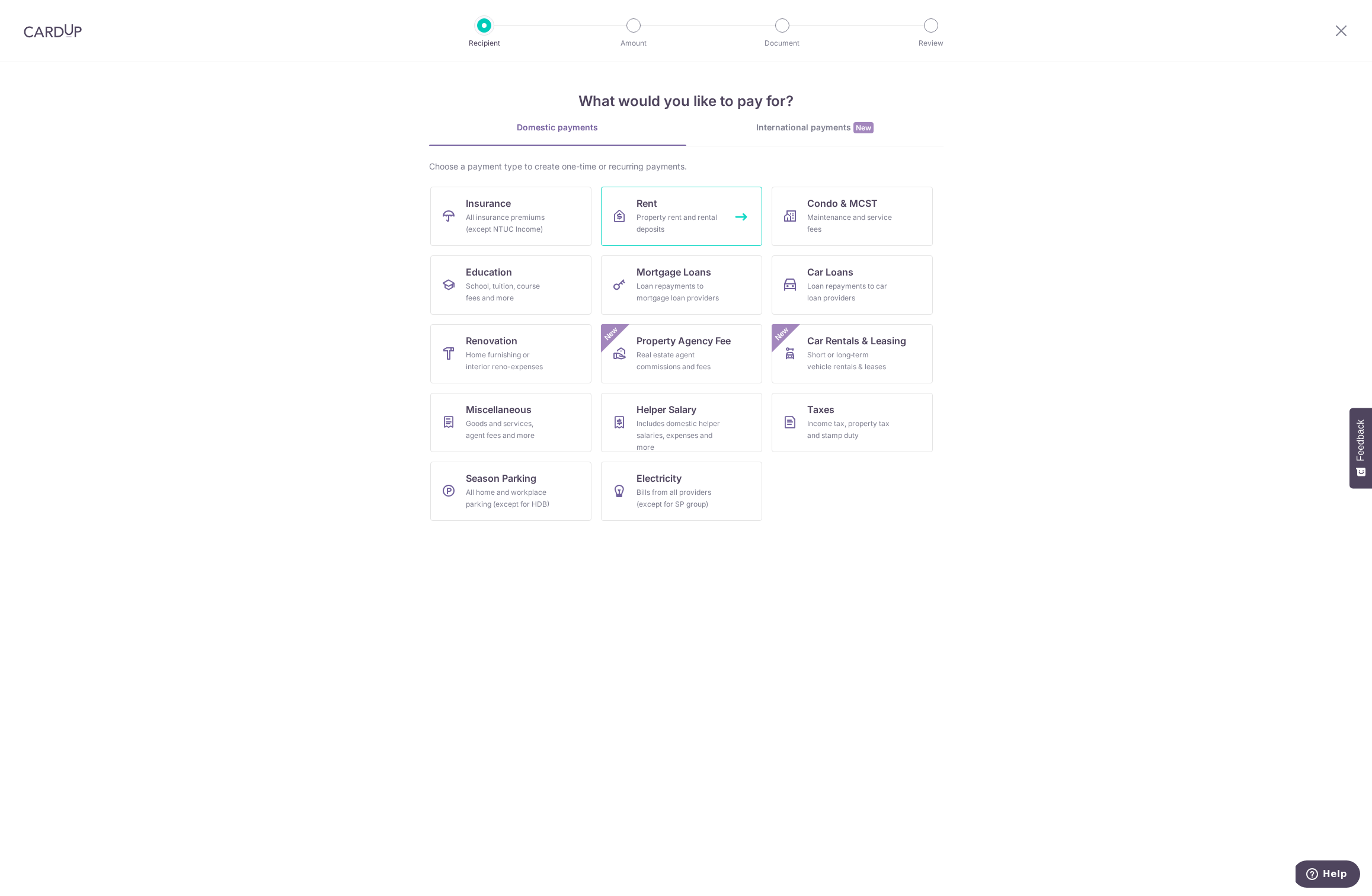
click at [682, 217] on div "Property rent and rental deposits" at bounding box center [679, 223] width 85 height 24
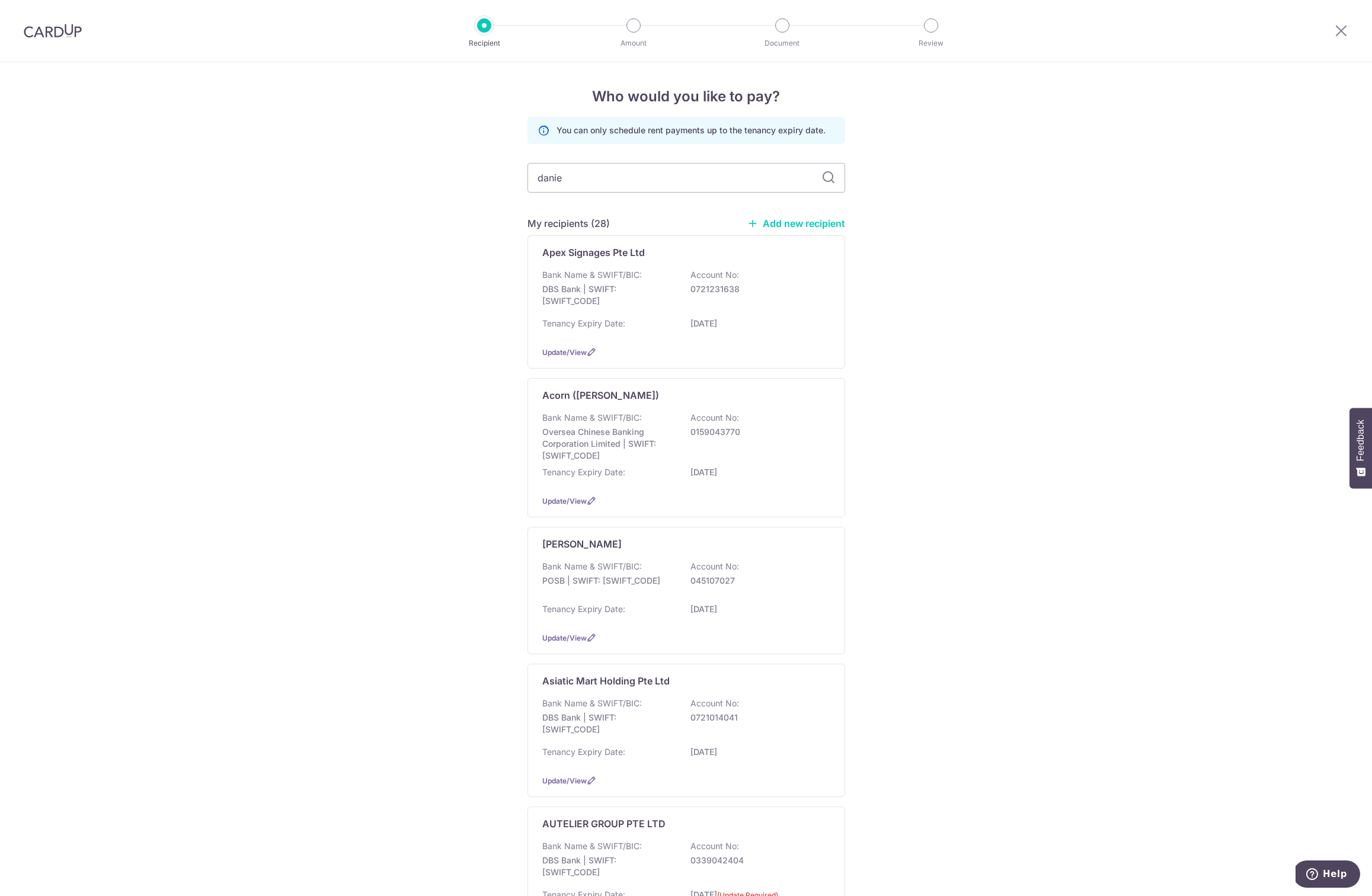
type input "daniel"
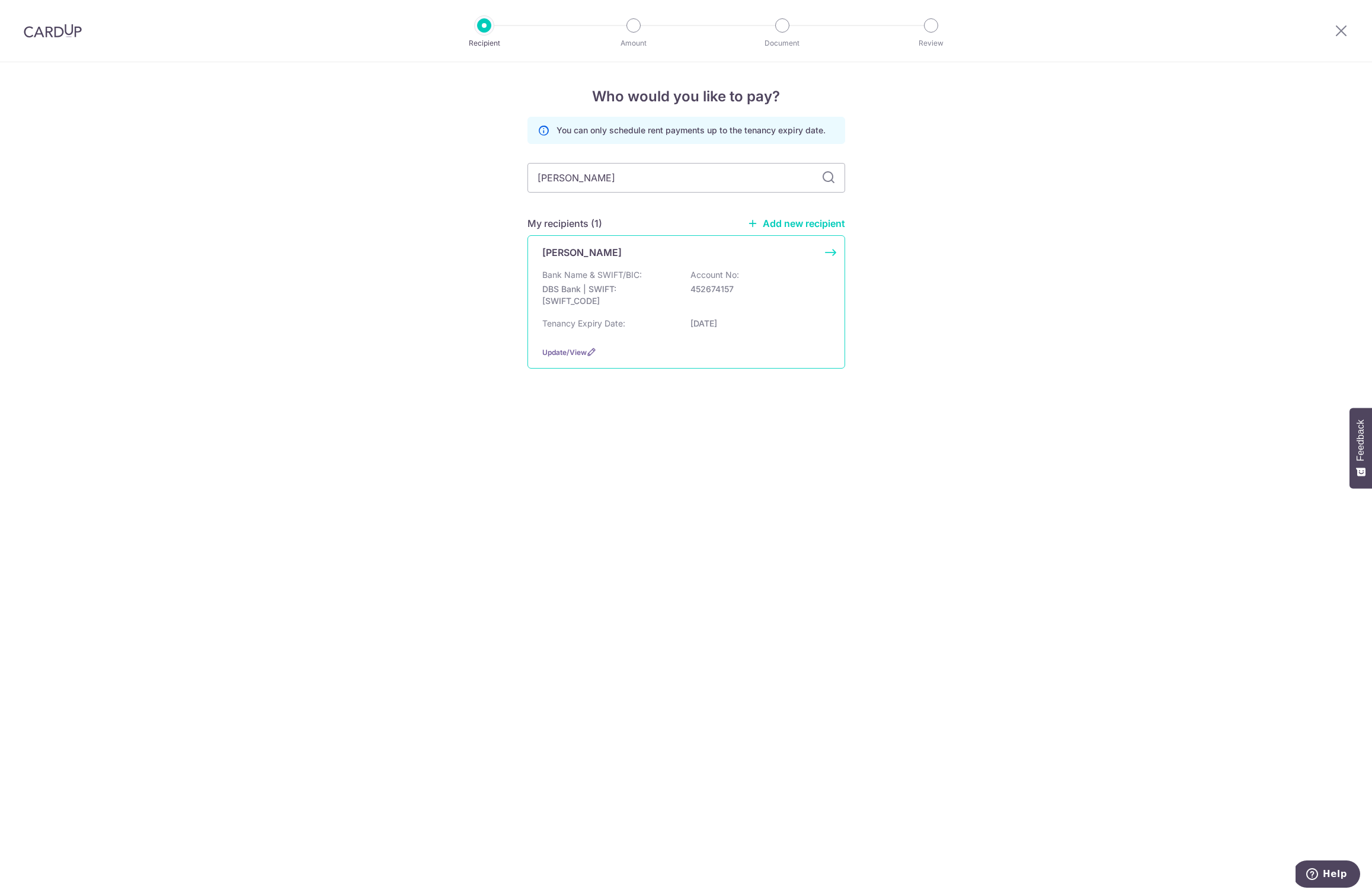
click at [583, 250] on p "Daniel Tang" at bounding box center [581, 252] width 80 height 14
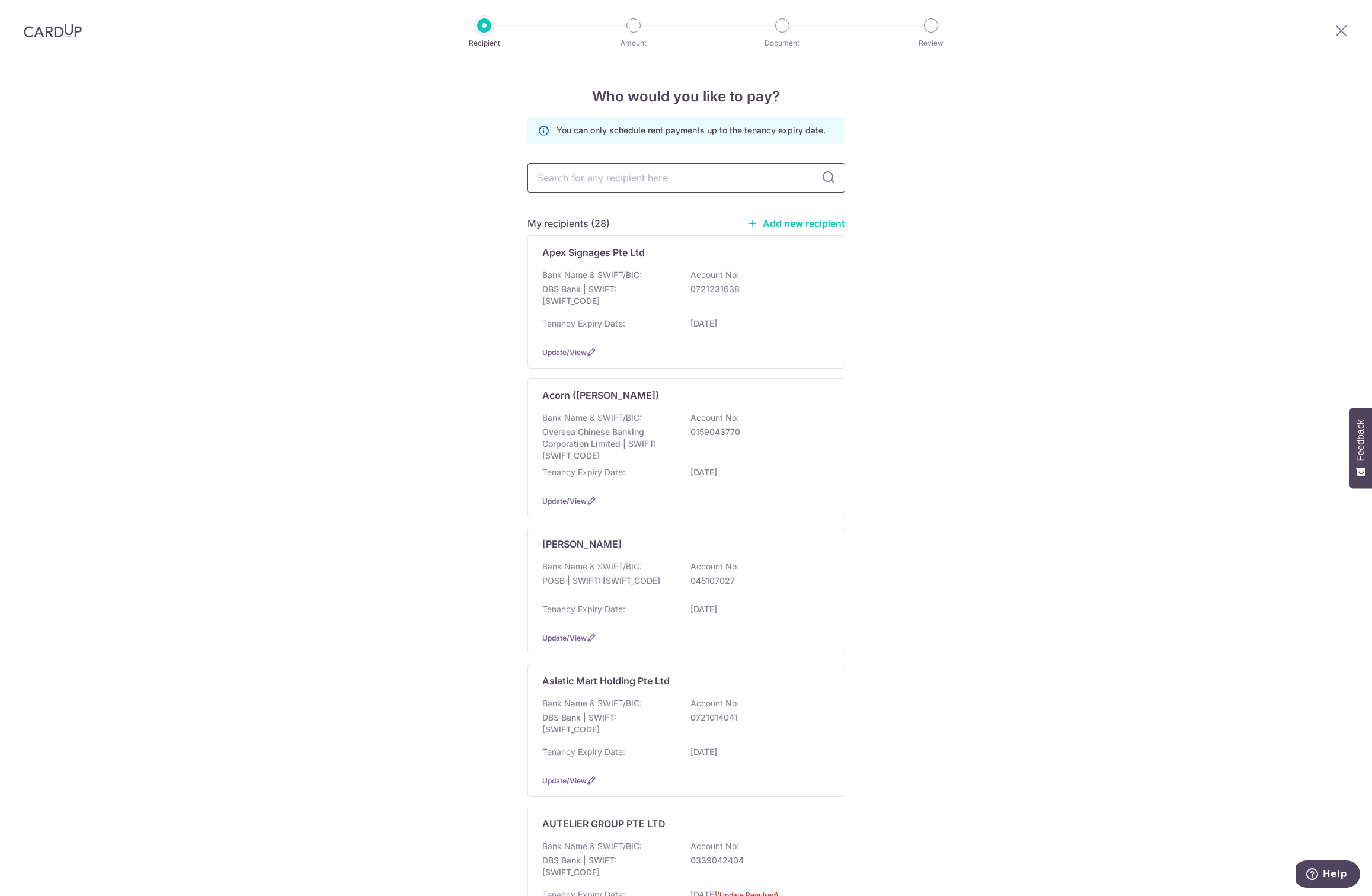
click at [575, 169] on input "text" at bounding box center [686, 177] width 318 height 29
type input "daniel"
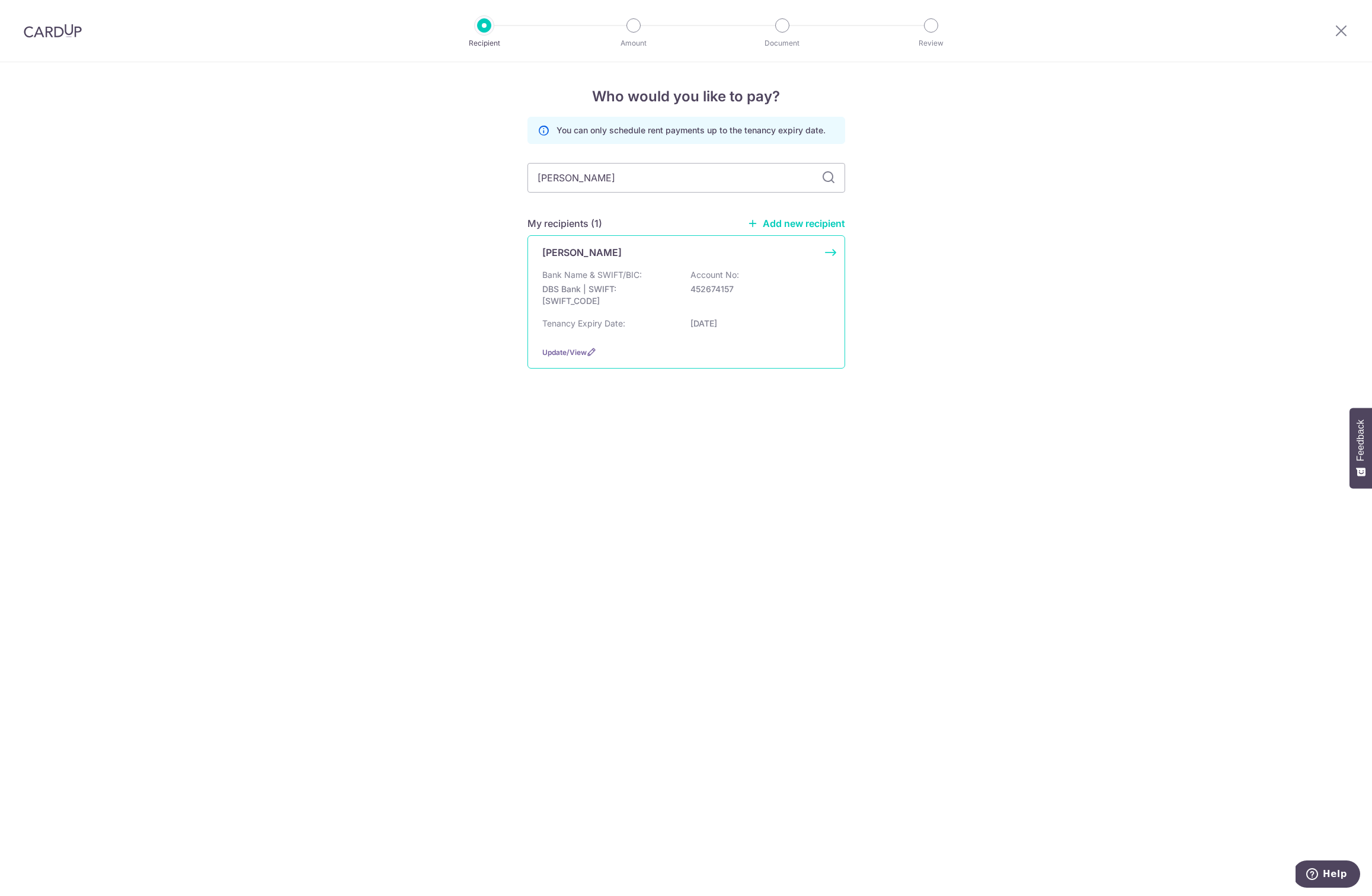
click at [715, 246] on div "[PERSON_NAME]" at bounding box center [679, 252] width 274 height 14
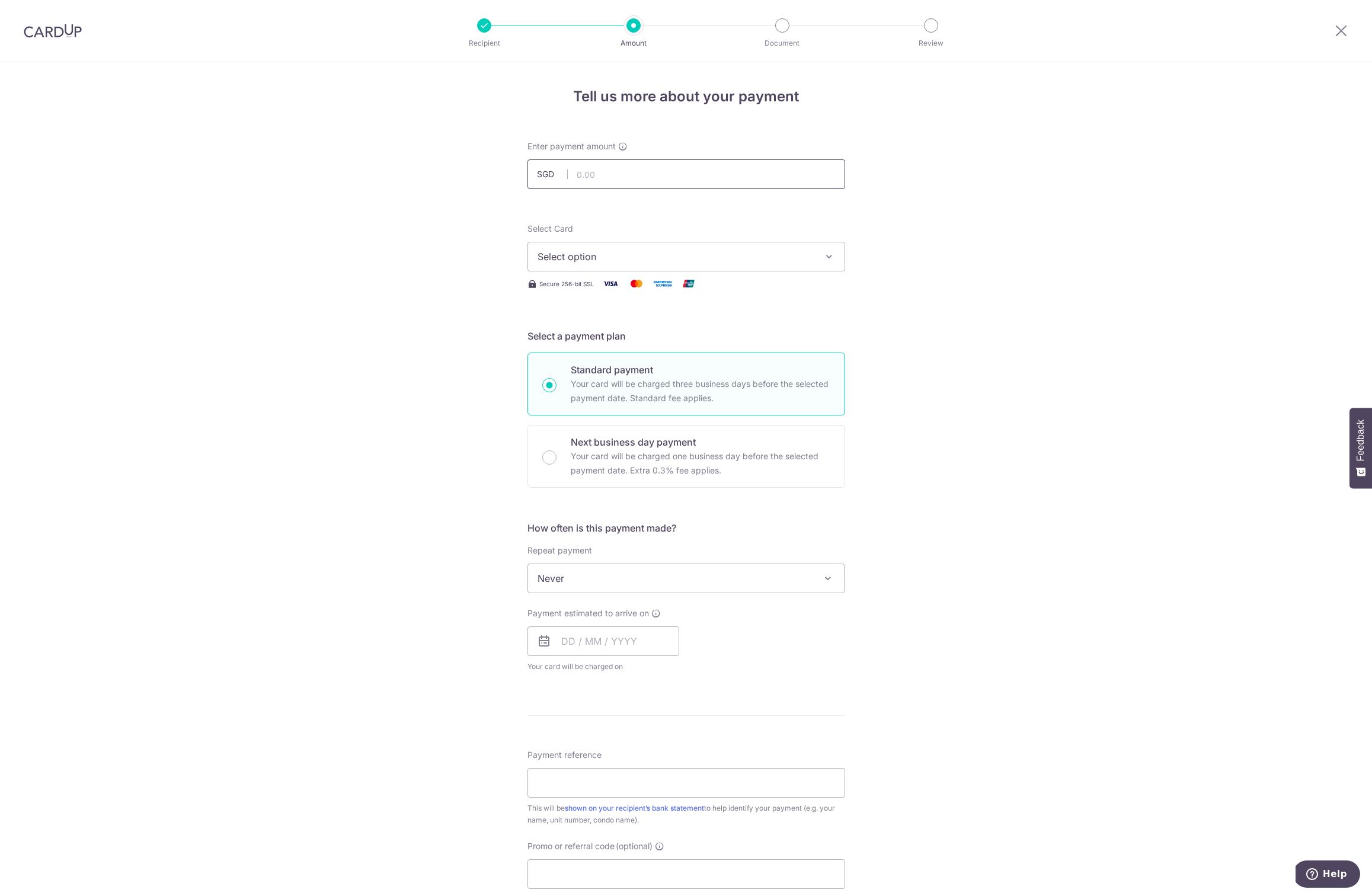
click at [594, 166] on input "text" at bounding box center [686, 173] width 318 height 29
type input "800.00"
click at [409, 269] on div "Tell us more about your payment Enter payment amount SGD 800.00 800.00 Select C…" at bounding box center [686, 598] width 1372 height 1072
click at [547, 258] on span "Select option" at bounding box center [675, 257] width 276 height 14
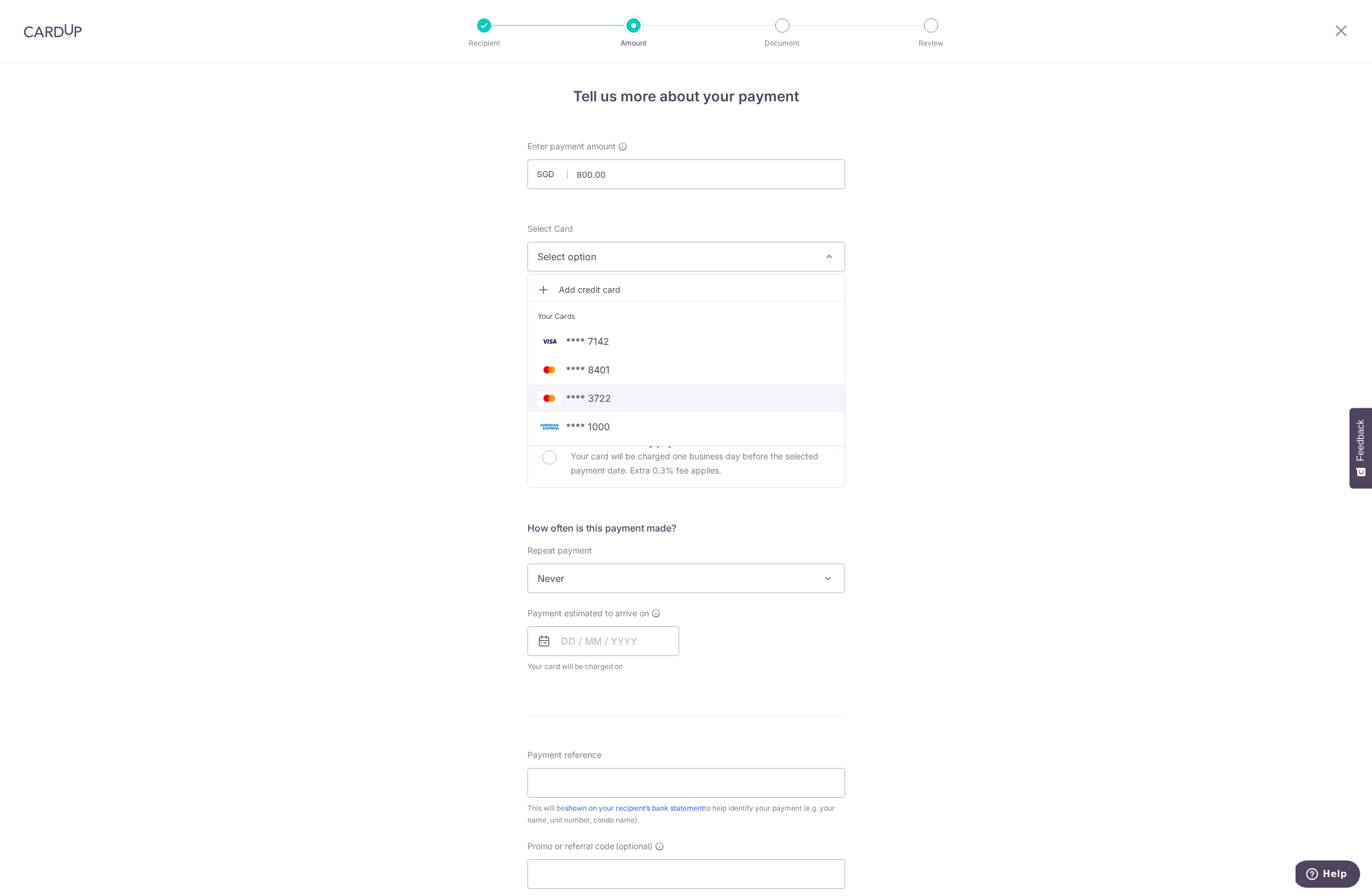
click at [603, 391] on span "**** 3722" at bounding box center [588, 399] width 45 height 14
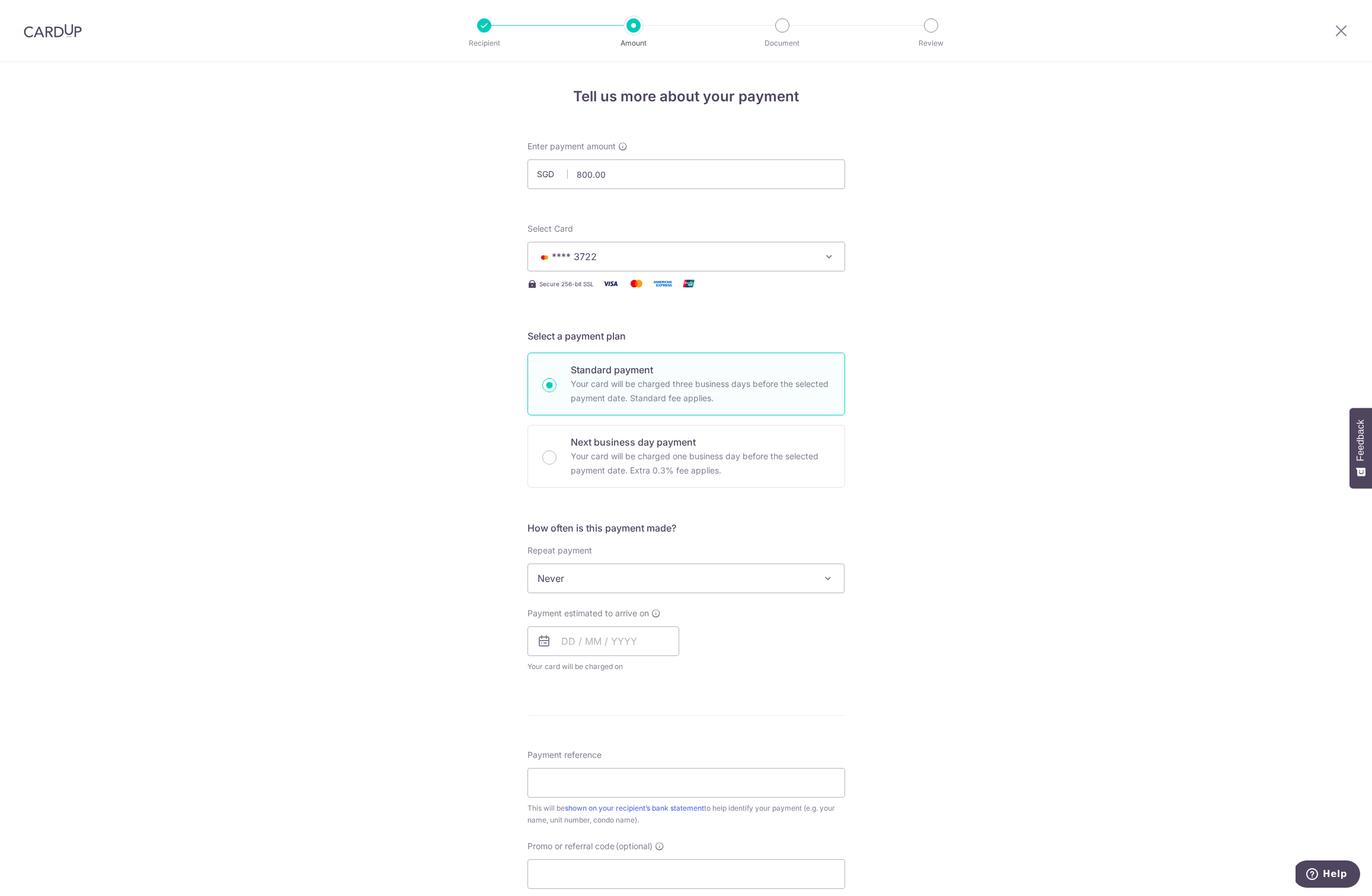
click at [484, 367] on div "Tell us more about your payment Enter payment amount SGD 800.00 800.00 Select C…" at bounding box center [686, 598] width 1372 height 1072
click at [589, 573] on span "Never" at bounding box center [686, 578] width 316 height 29
click at [411, 589] on div "Tell us more about your payment Enter payment amount SGD 800.00 800.00 Select C…" at bounding box center [686, 598] width 1372 height 1072
drag, startPoint x: 543, startPoint y: 454, endPoint x: 546, endPoint y: 460, distance: 6.7
click at [543, 454] on input "Next business day payment Your card will be charged one business day before the…" at bounding box center [549, 457] width 14 height 14
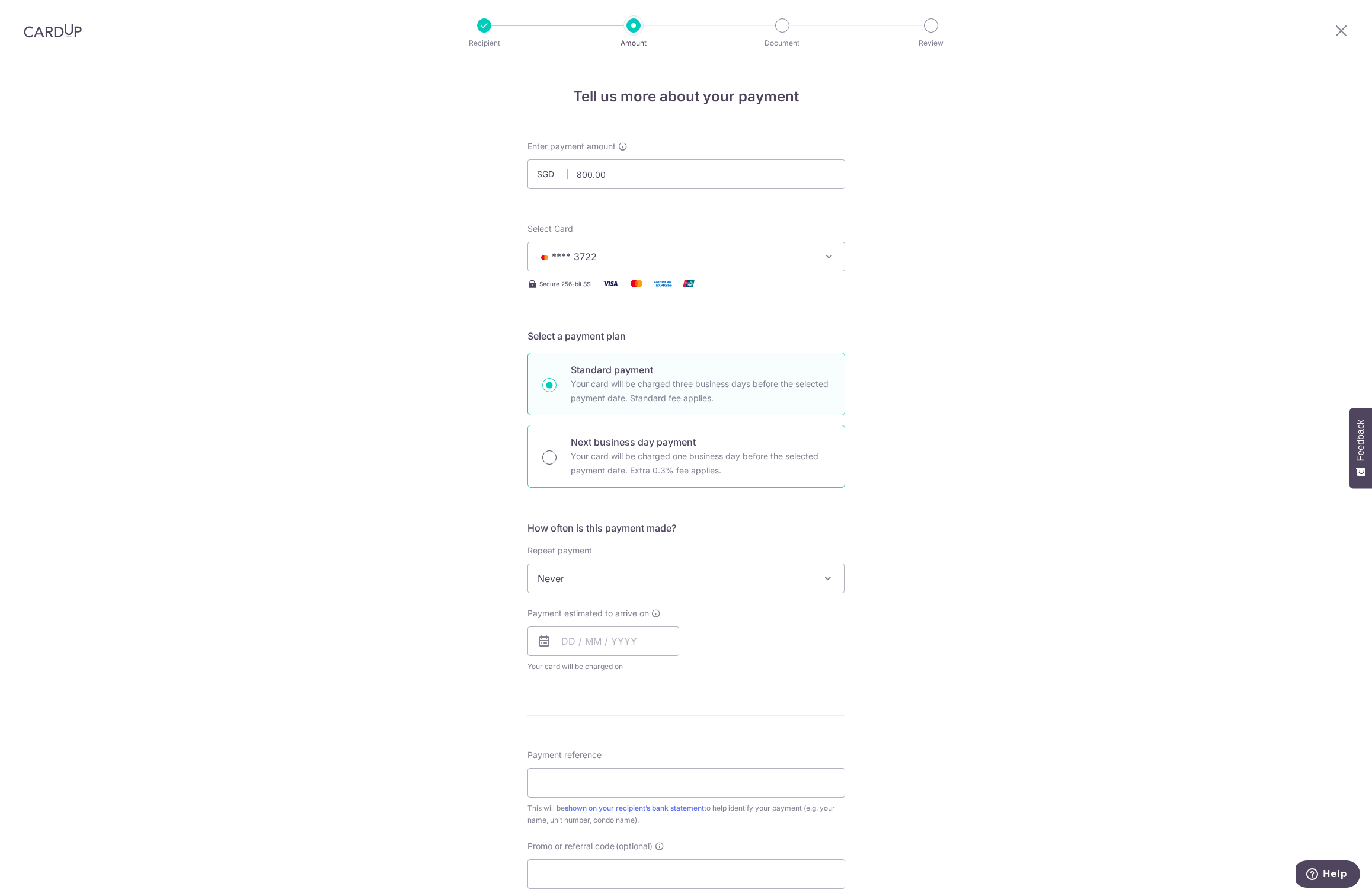
radio input "true"
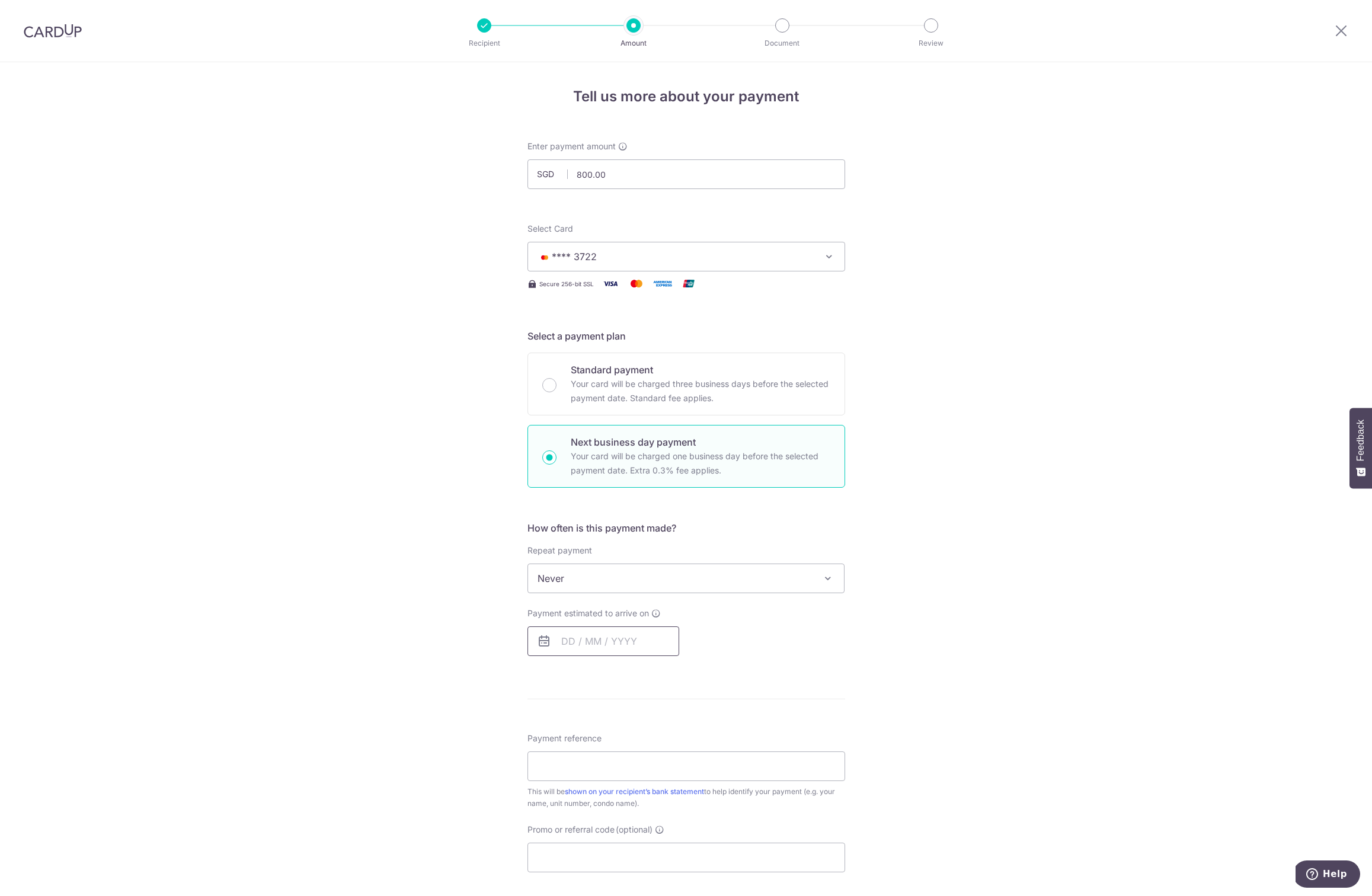
click at [548, 634] on input "text" at bounding box center [604, 641] width 152 height 29
drag, startPoint x: 541, startPoint y: 707, endPoint x: 571, endPoint y: 718, distance: 32.0
click at [542, 707] on span "Sun" at bounding box center [551, 701] width 19 height 19
click at [594, 721] on link "2" at bounding box center [599, 725] width 19 height 19
type input "02/09/2025"
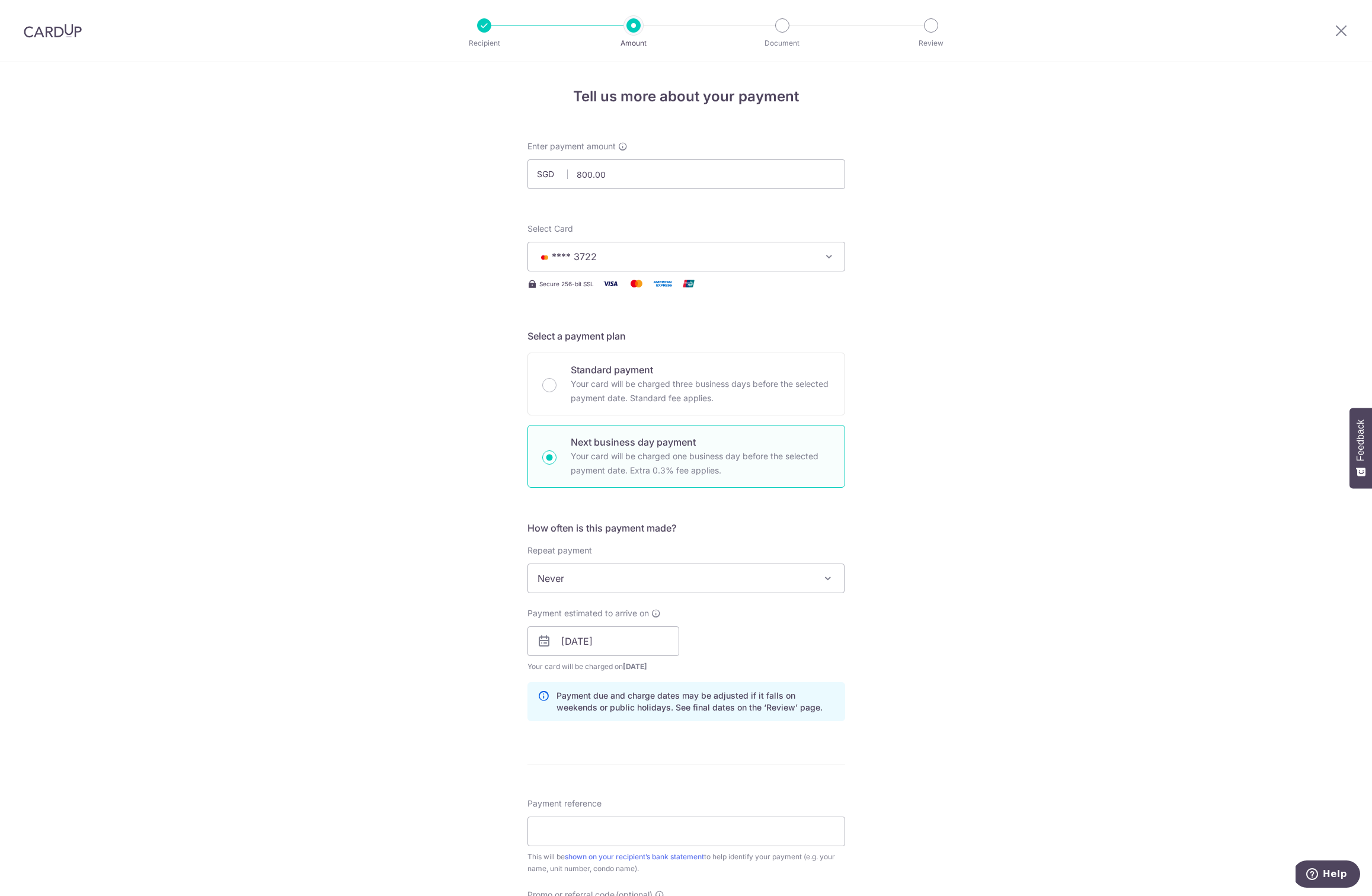
click at [809, 610] on div "Payment estimated to arrive on 02/09/2025 Prev Next Jan Feb Mar Apr May Jun Jul…" at bounding box center [686, 639] width 332 height 65
click at [586, 828] on input "Payment reference" at bounding box center [686, 831] width 318 height 29
type input "D"
type input "Chasing Aug"
click at [869, 738] on div "Tell us more about your payment Enter payment amount SGD 800.00 800.00 Select C…" at bounding box center [686, 651] width 1372 height 1178
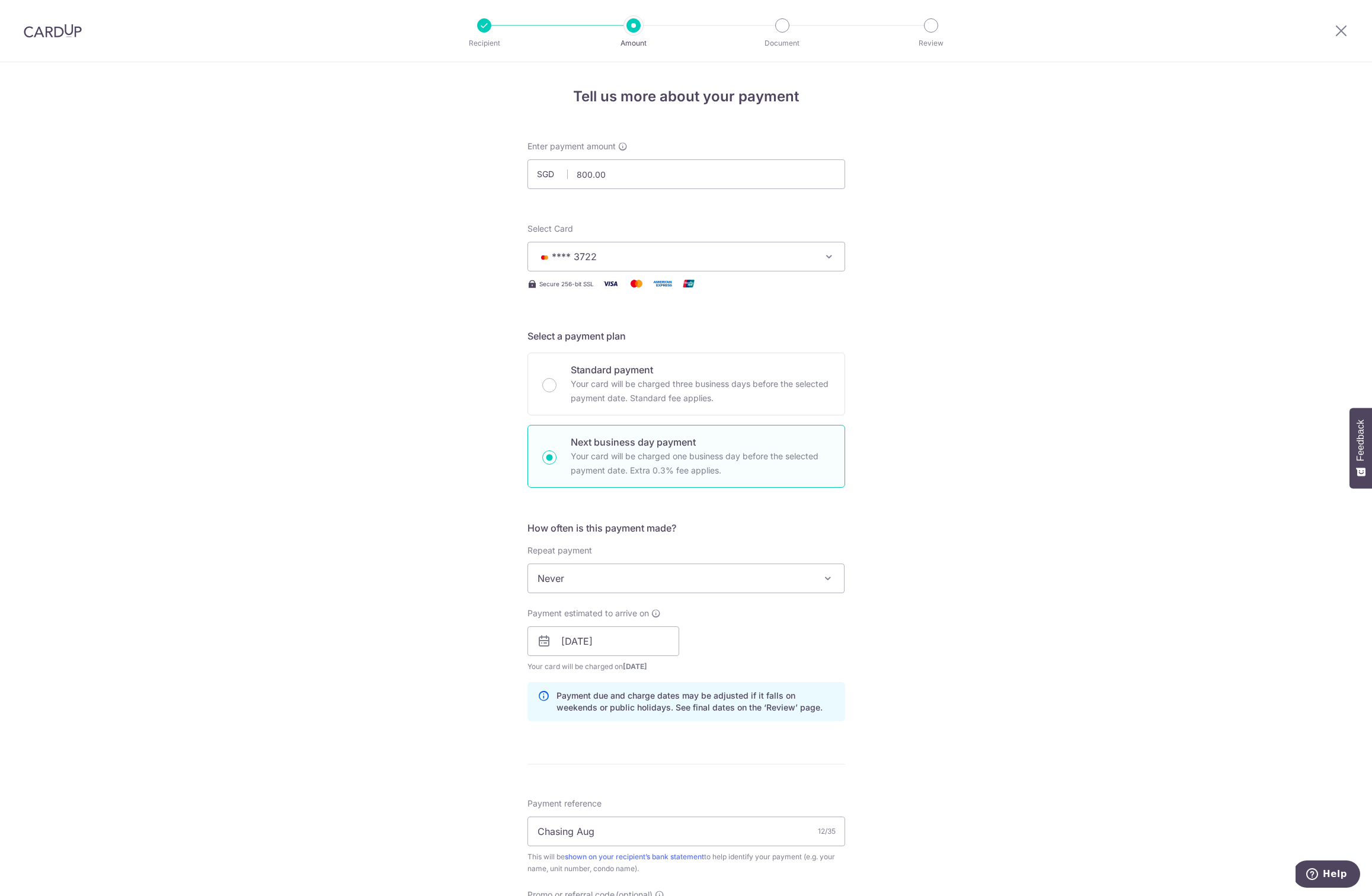
scroll to position [256, 0]
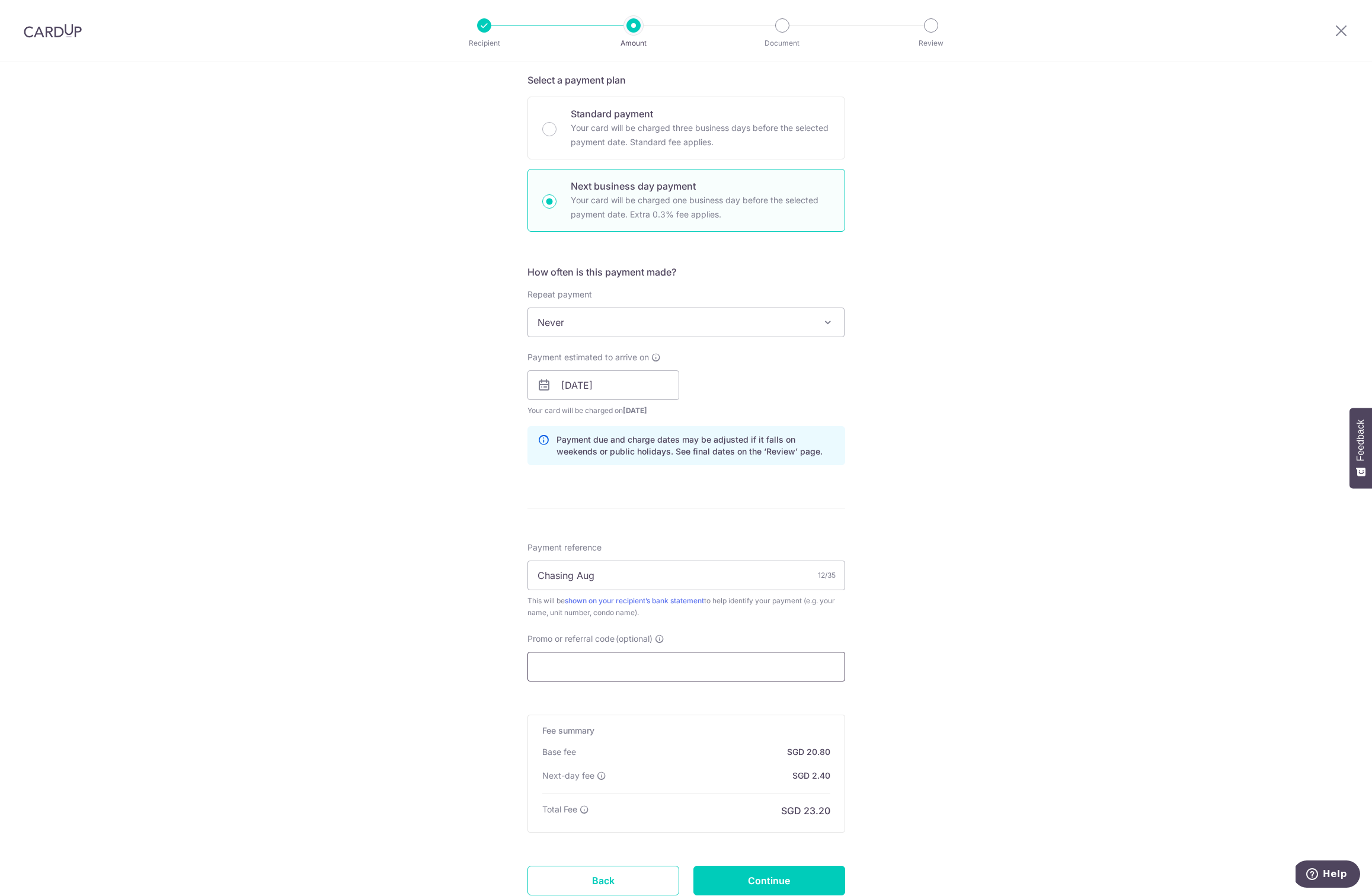
click at [569, 672] on input "Promo or referral code (optional)" at bounding box center [686, 666] width 318 height 29
paste input "SAVERENT179"
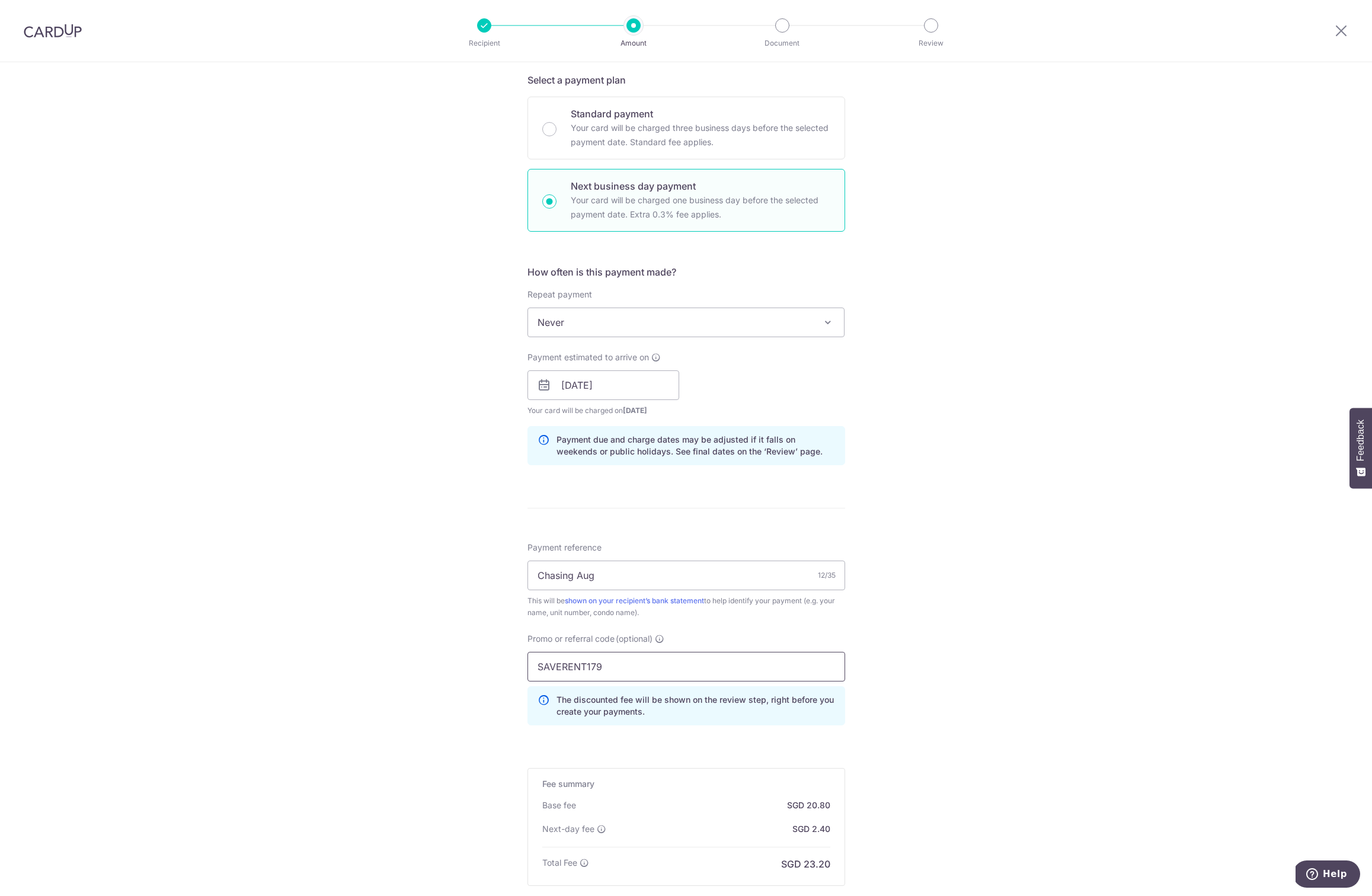
type input "SAVERENT179"
click at [961, 738] on div "Tell us more about your payment Enter payment amount SGD 800.00 800.00 Select C…" at bounding box center [686, 422] width 1372 height 1231
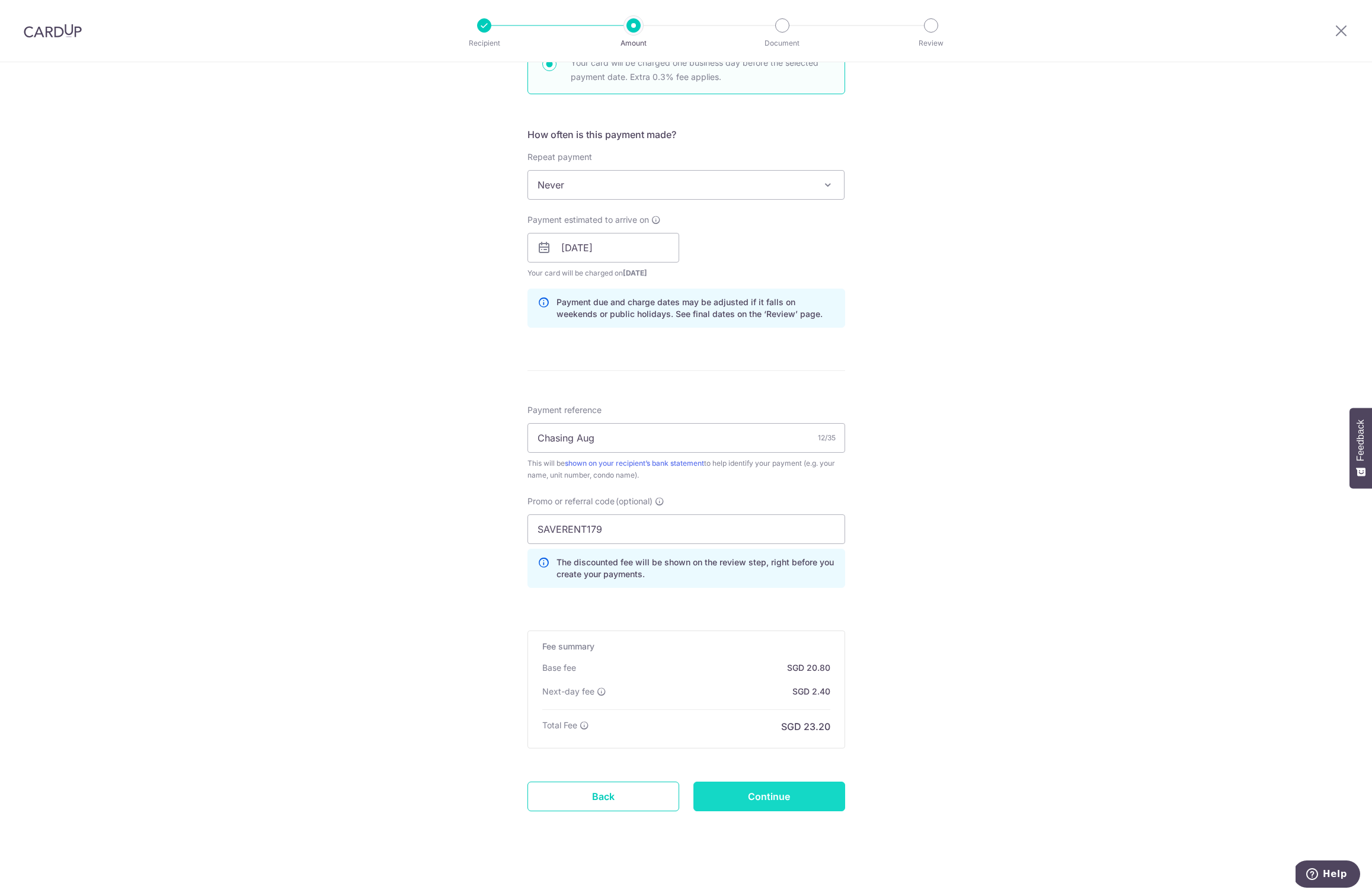
click at [798, 801] on input "Continue" at bounding box center [769, 796] width 152 height 29
type input "Create Schedule"
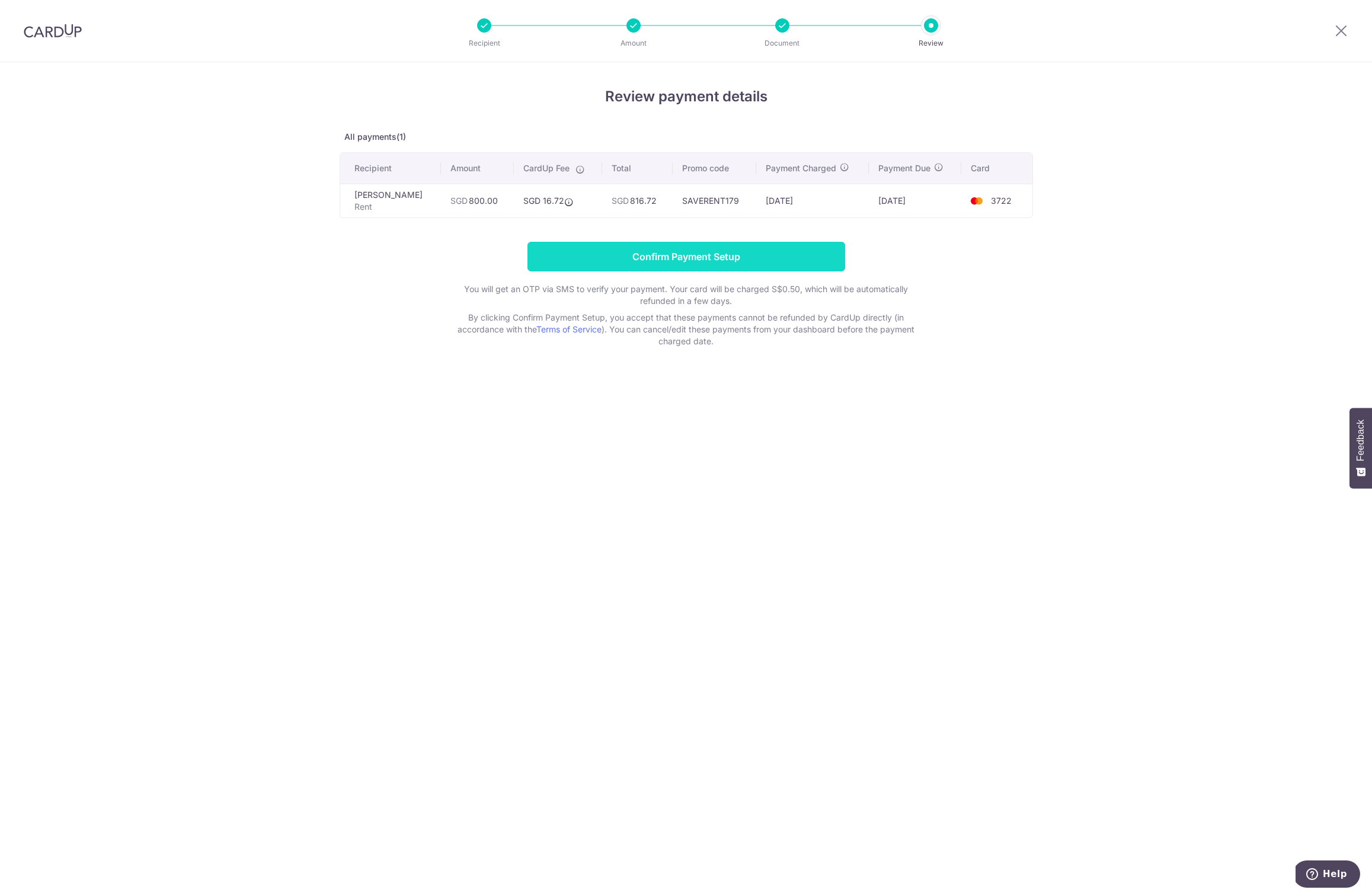
click at [708, 251] on input "Confirm Payment Setup" at bounding box center [686, 256] width 318 height 29
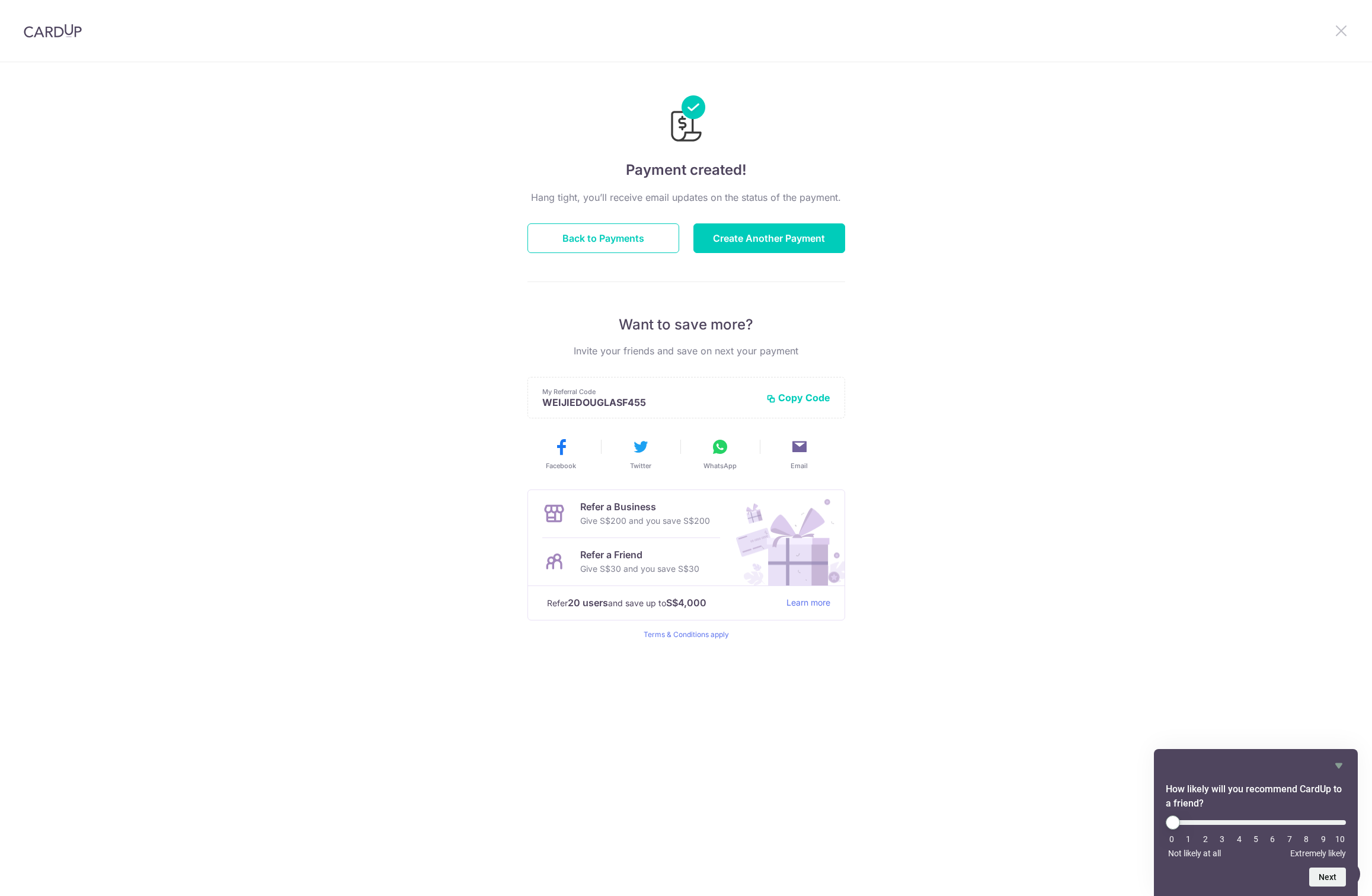
click at [1336, 27] on icon at bounding box center [1341, 30] width 14 height 15
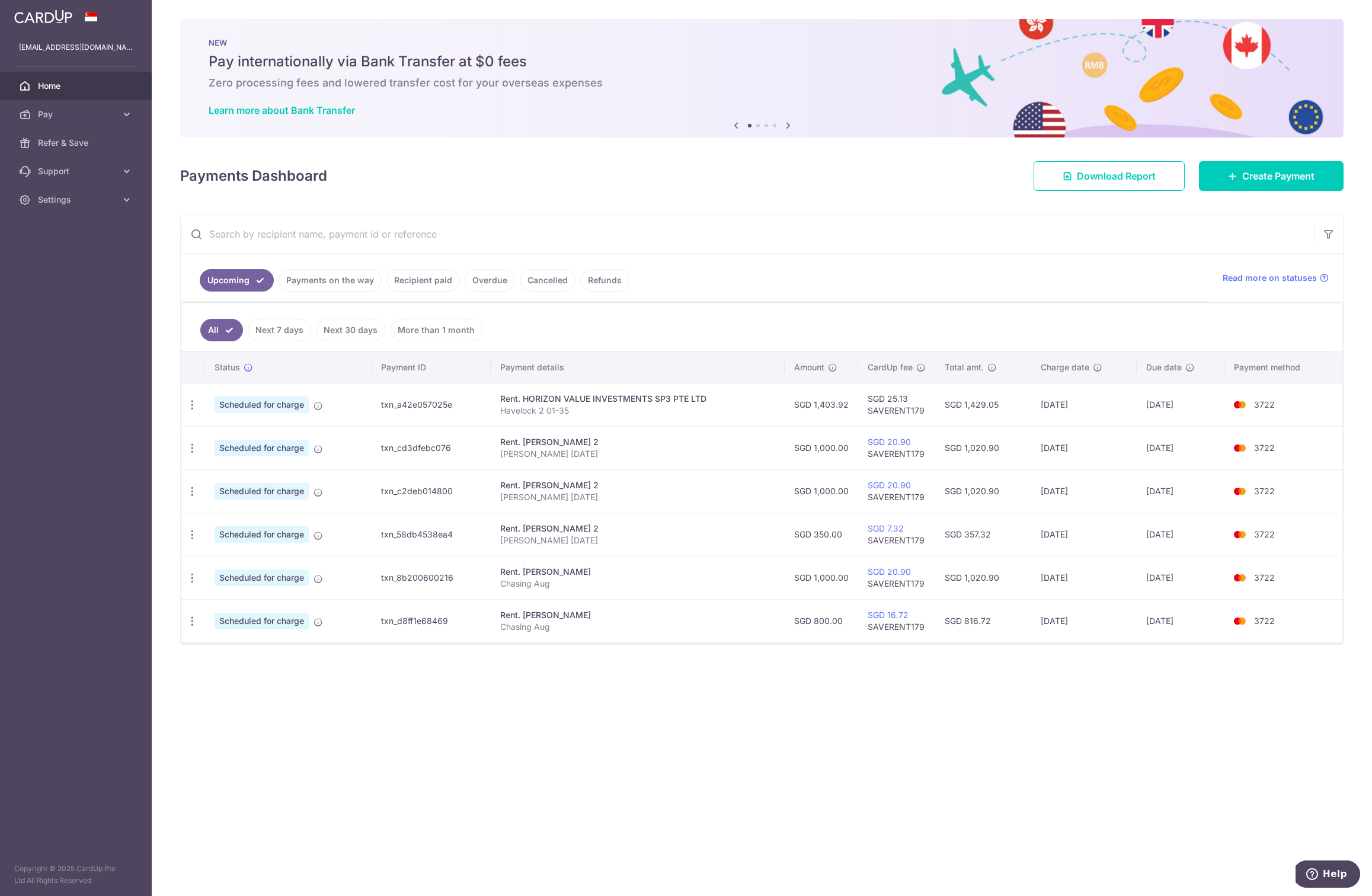
click at [904, 392] on td "SGD 25.13 SAVERENT179" at bounding box center [896, 404] width 77 height 43
click at [1260, 182] on span "Create Payment" at bounding box center [1278, 176] width 72 height 14
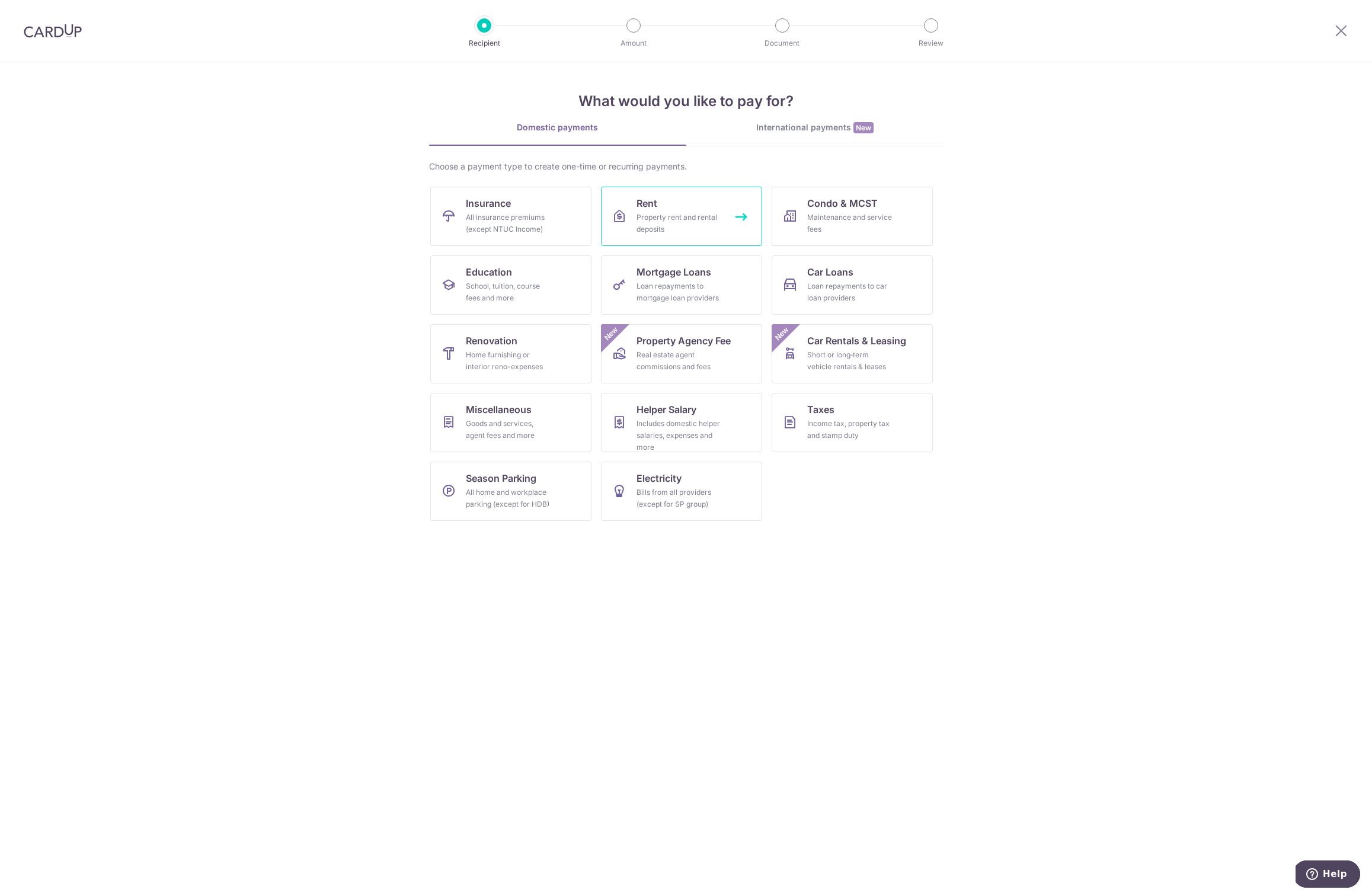
click at [656, 211] on div "Property rent and rental deposits" at bounding box center [679, 223] width 85 height 24
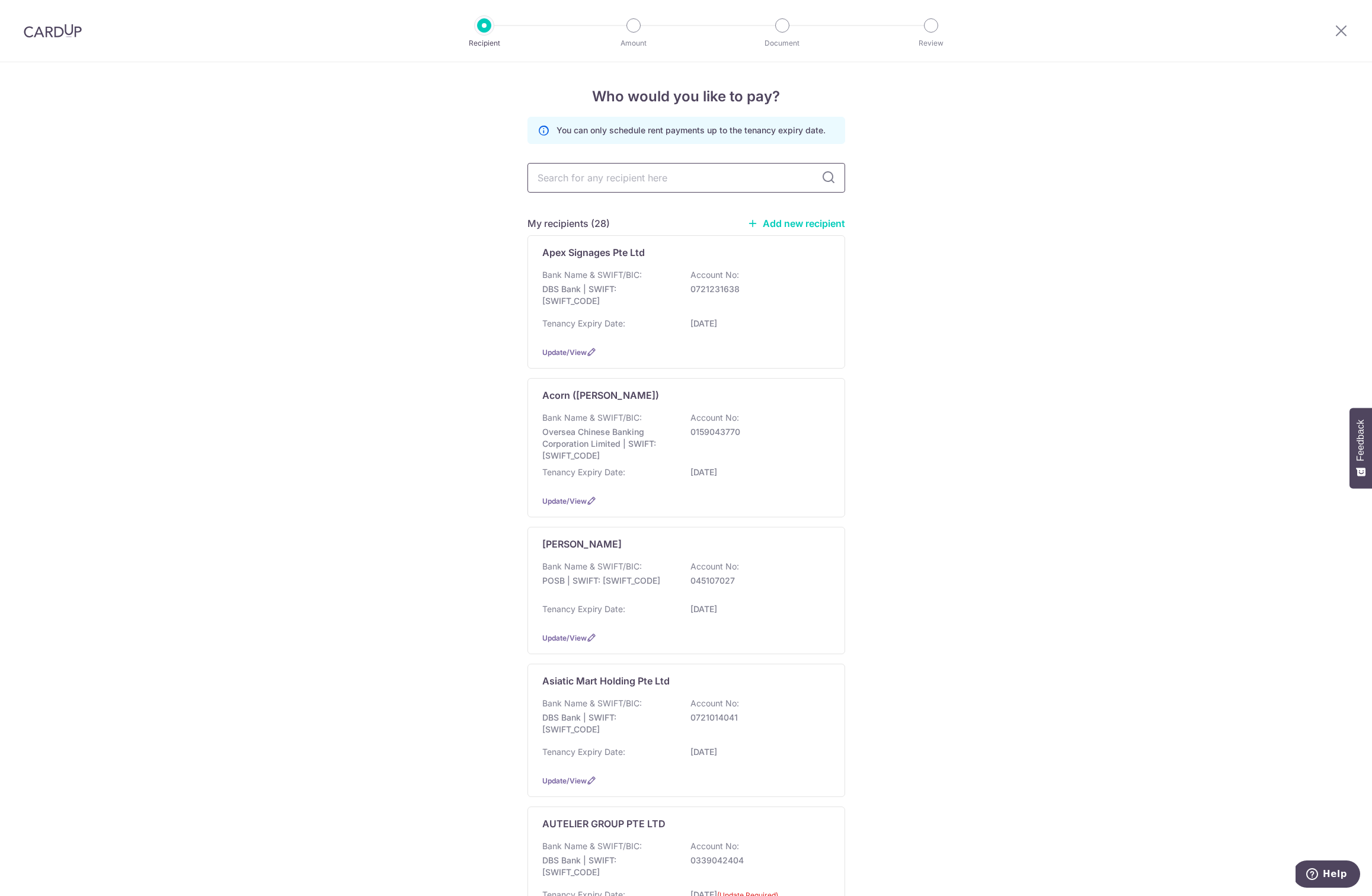
click at [576, 174] on input "text" at bounding box center [686, 177] width 318 height 29
type input "H"
type input "az"
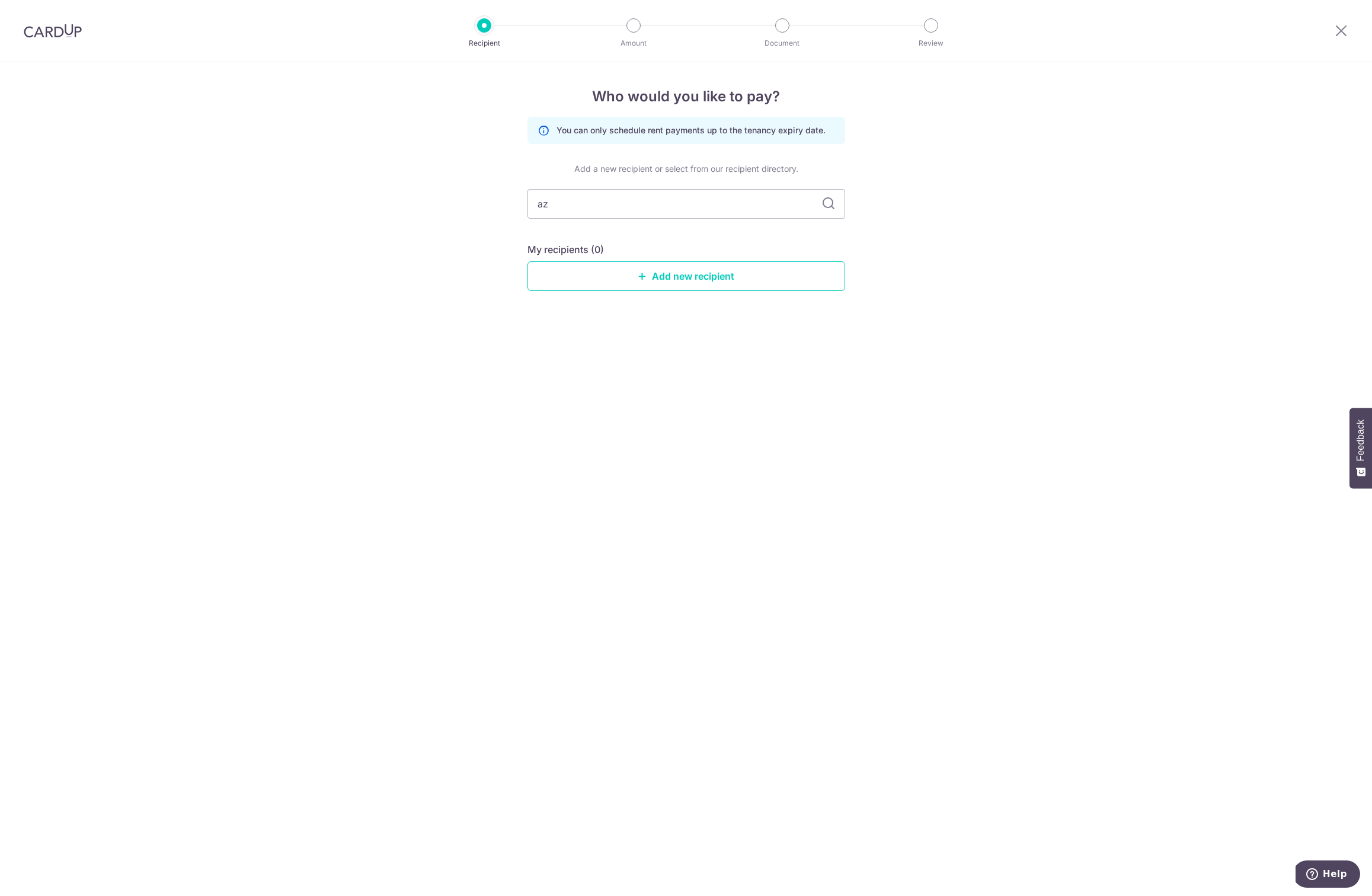
type input "a"
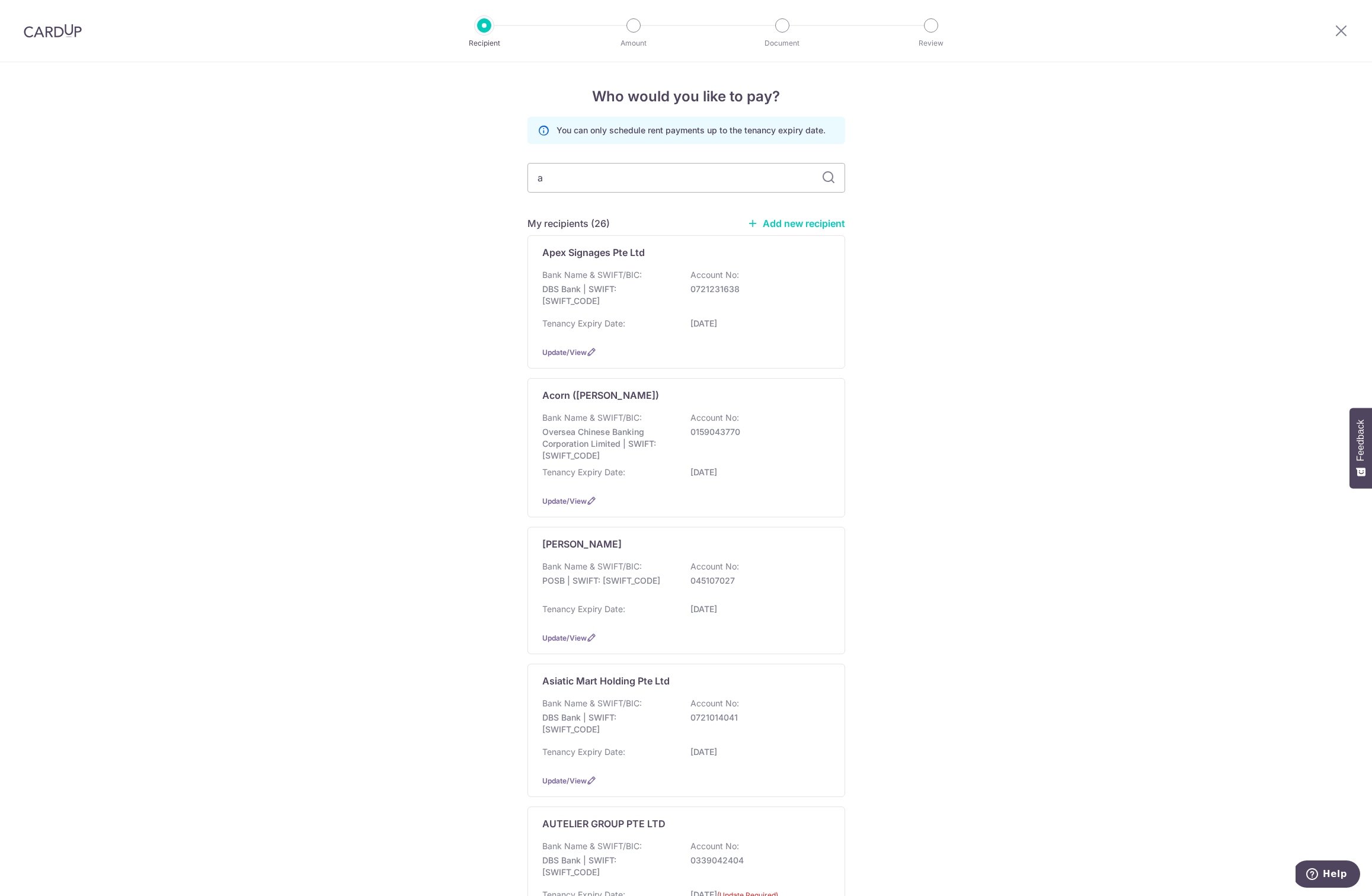
drag, startPoint x: 513, startPoint y: 176, endPoint x: 487, endPoint y: 173, distance: 26.2
type input "Hor"
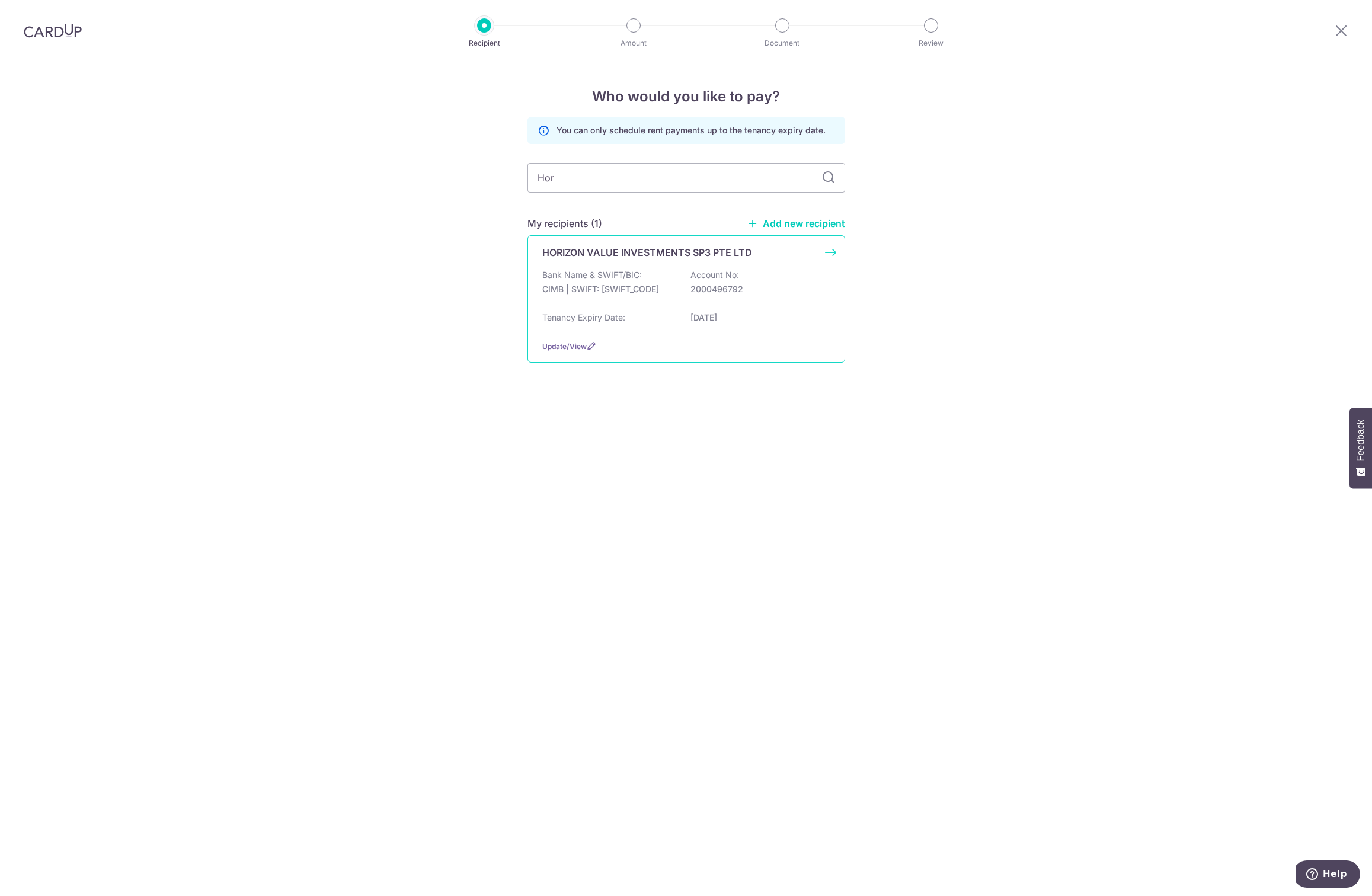
click at [586, 267] on div "HORIZON VALUE INVESTMENTS SP3 PTE LTD Bank Name & SWIFT/BIC: CIMB | SWIFT: [SWI…" at bounding box center [686, 299] width 318 height 128
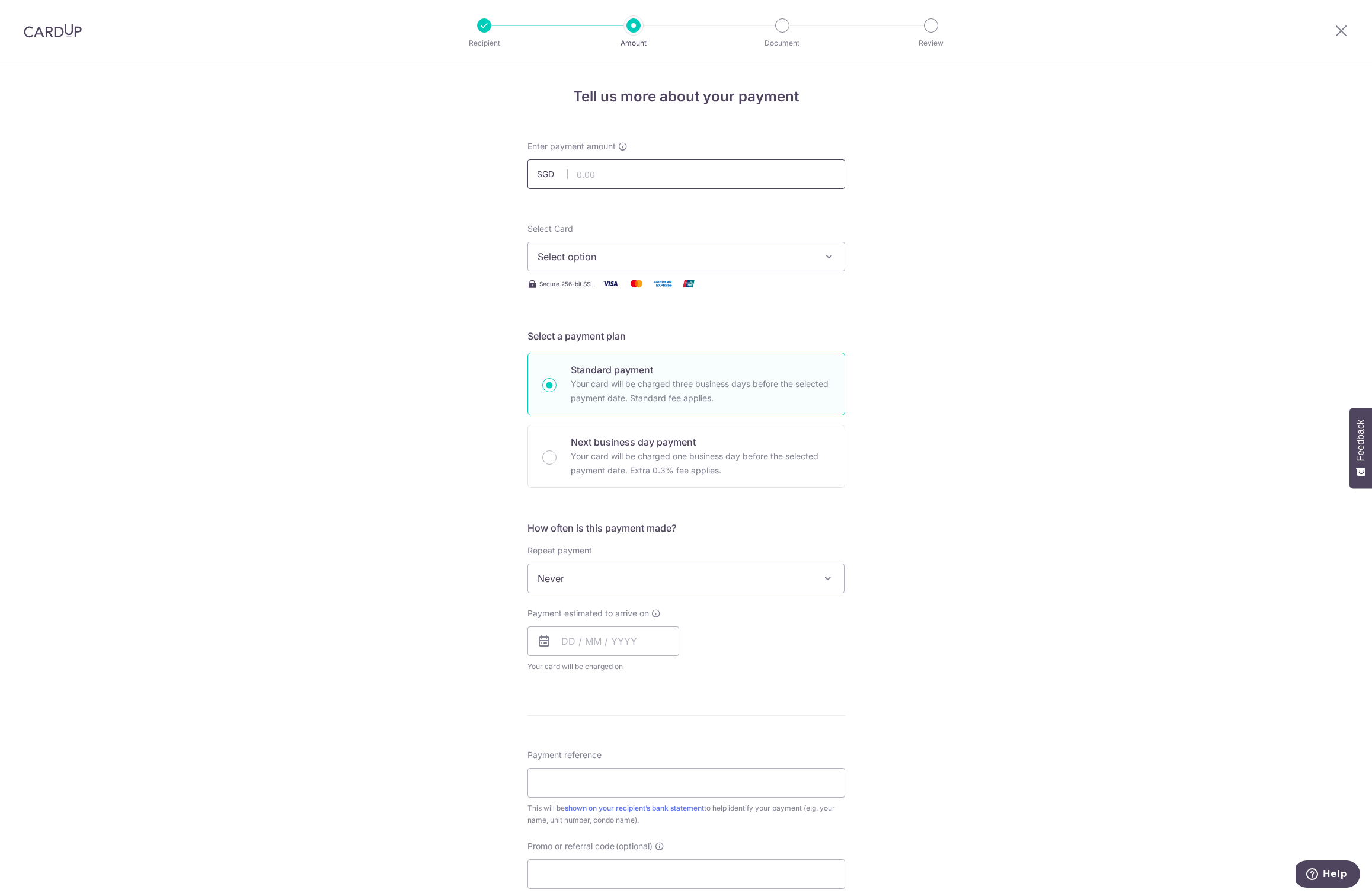
click at [585, 178] on input "text" at bounding box center [686, 173] width 318 height 29
click at [587, 176] on input "1409.92" at bounding box center [686, 173] width 318 height 29
type input "1,403.92"
click at [588, 262] on span "Select option" at bounding box center [675, 257] width 276 height 14
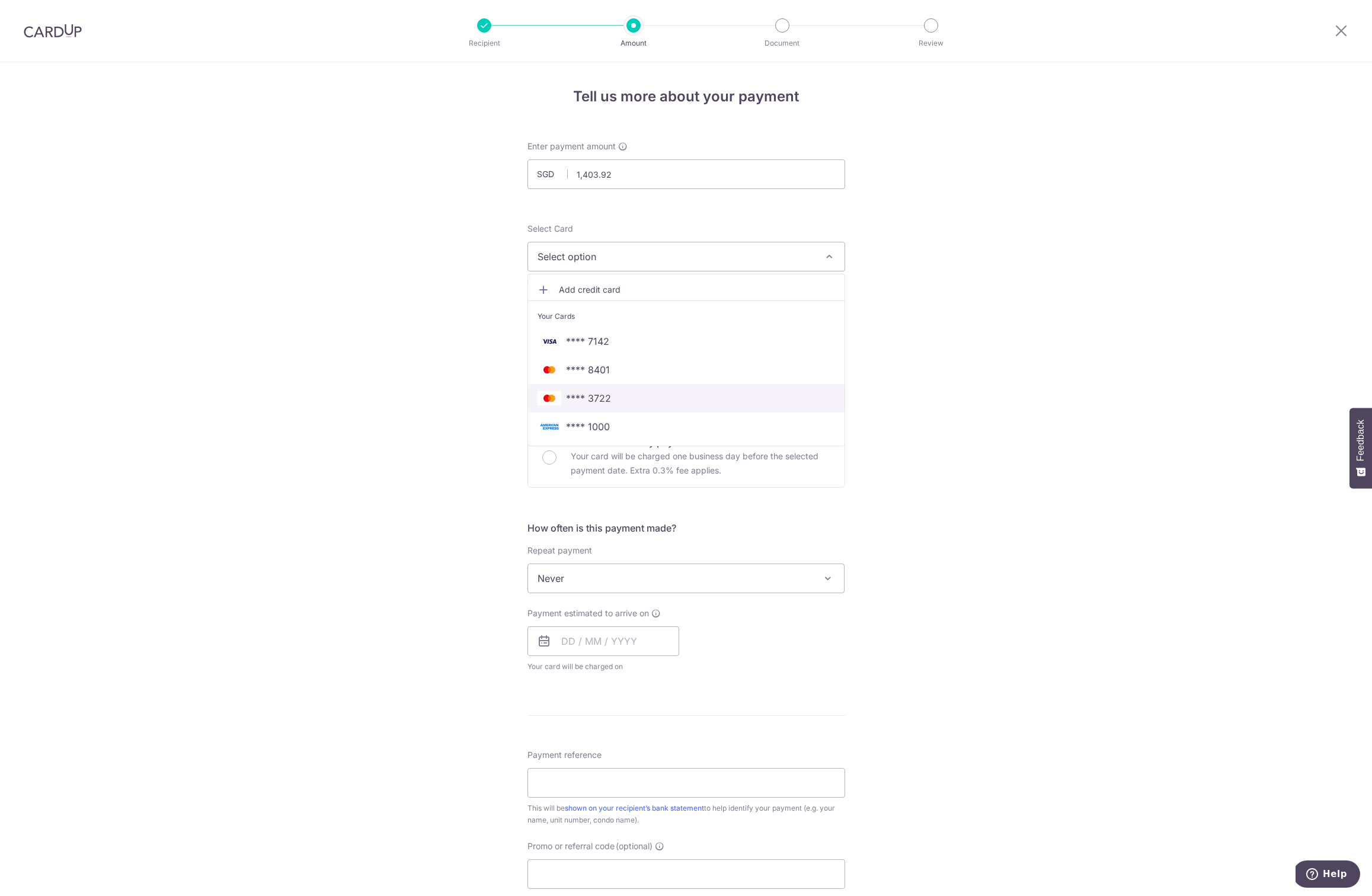
click at [596, 395] on span "**** 3722" at bounding box center [588, 399] width 45 height 14
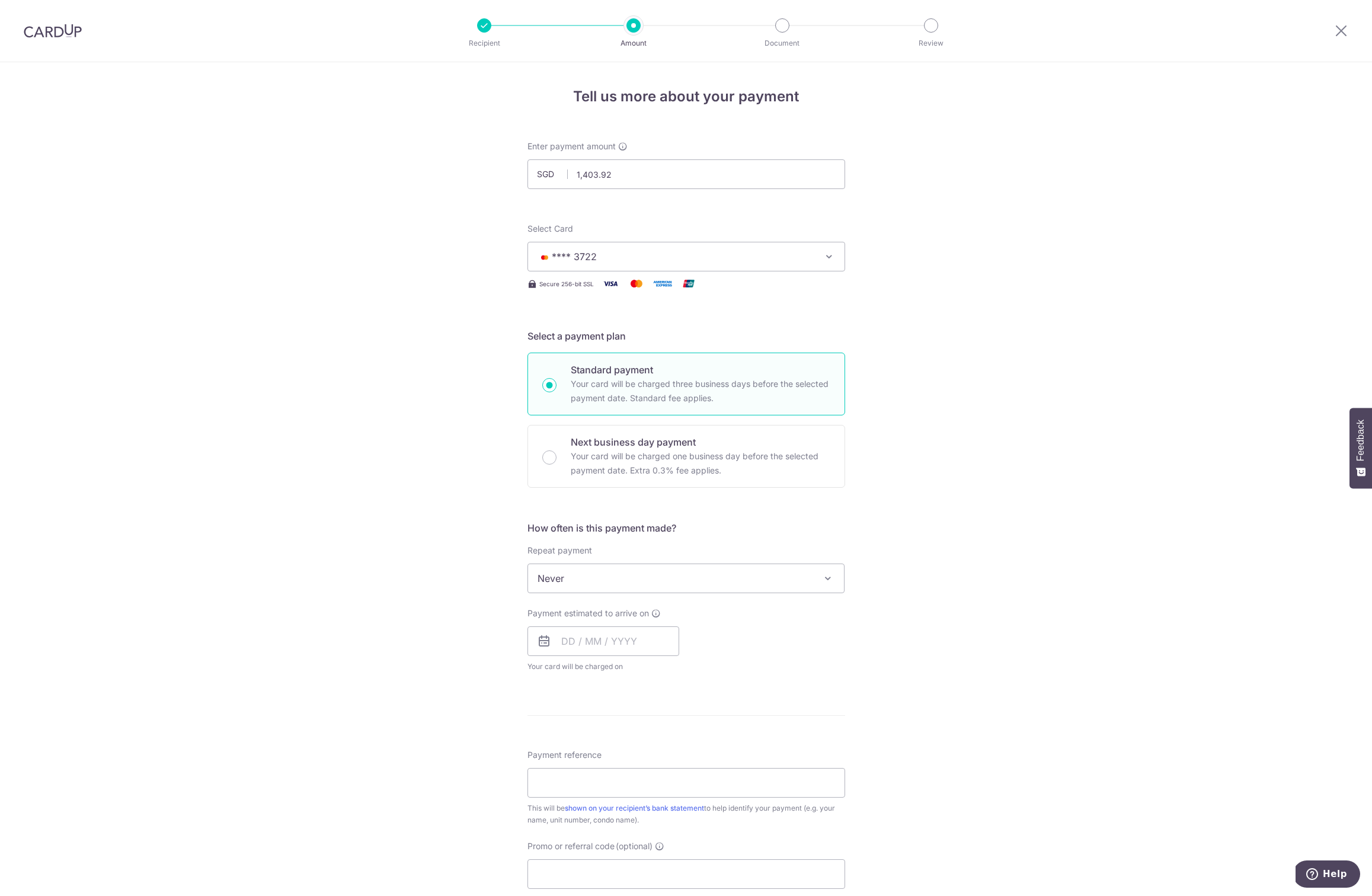
drag, startPoint x: 543, startPoint y: 455, endPoint x: 430, endPoint y: 467, distance: 113.6
click at [430, 467] on div "Tell us more about your payment Enter payment amount SGD 1,403.92 1403.92 Selec…" at bounding box center [686, 598] width 1372 height 1072
click at [607, 577] on span "Never" at bounding box center [686, 578] width 316 height 29
click at [410, 559] on div "Tell us more about your payment Enter payment amount SGD 1,403.92 1403.92 Selec…" at bounding box center [686, 598] width 1372 height 1072
click at [559, 639] on input "text" at bounding box center [604, 641] width 152 height 29
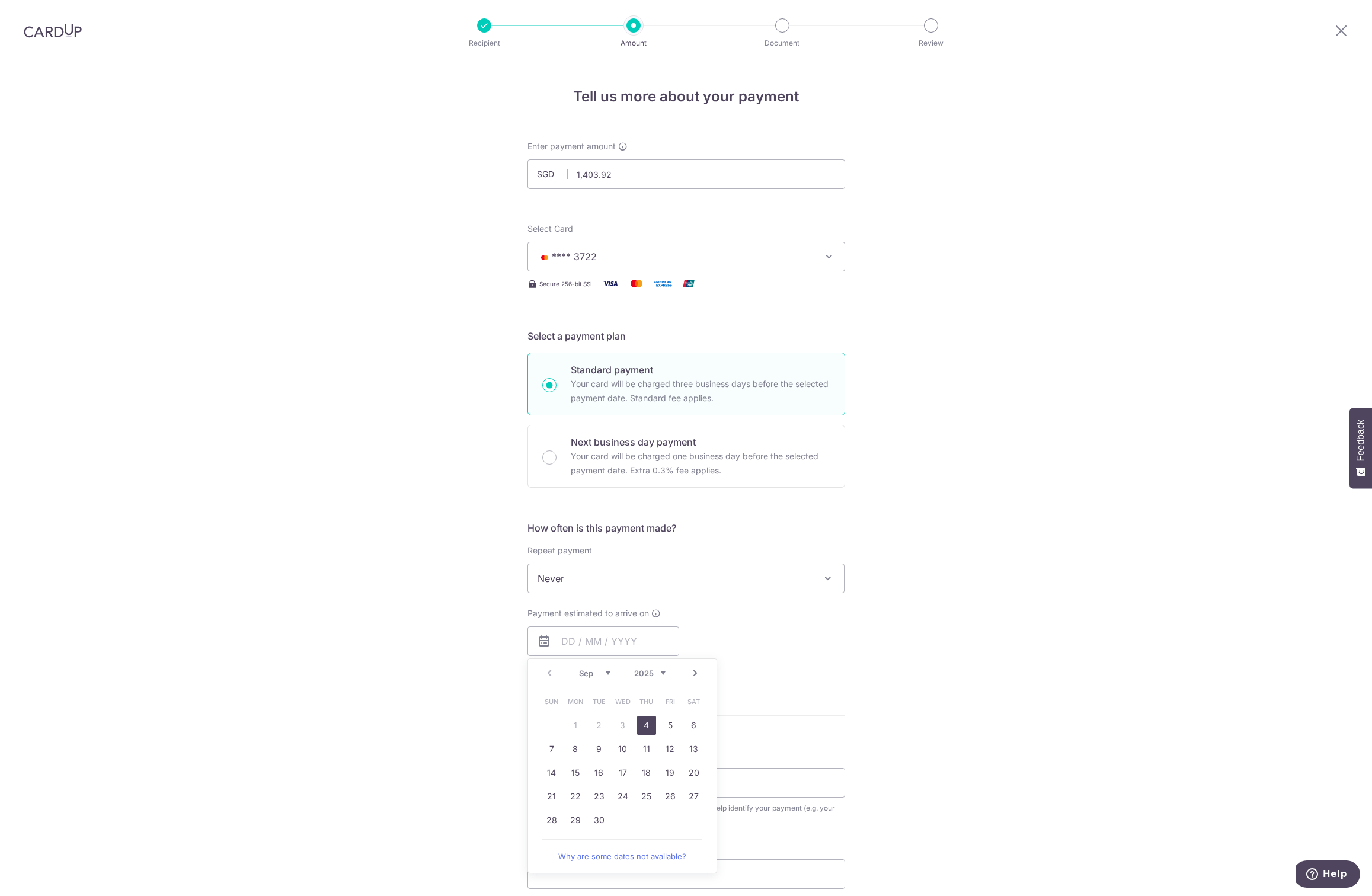
click at [545, 710] on th "Sun" at bounding box center [551, 701] width 24 height 24
click at [645, 723] on link "4" at bounding box center [647, 725] width 19 height 19
type input "[DATE]"
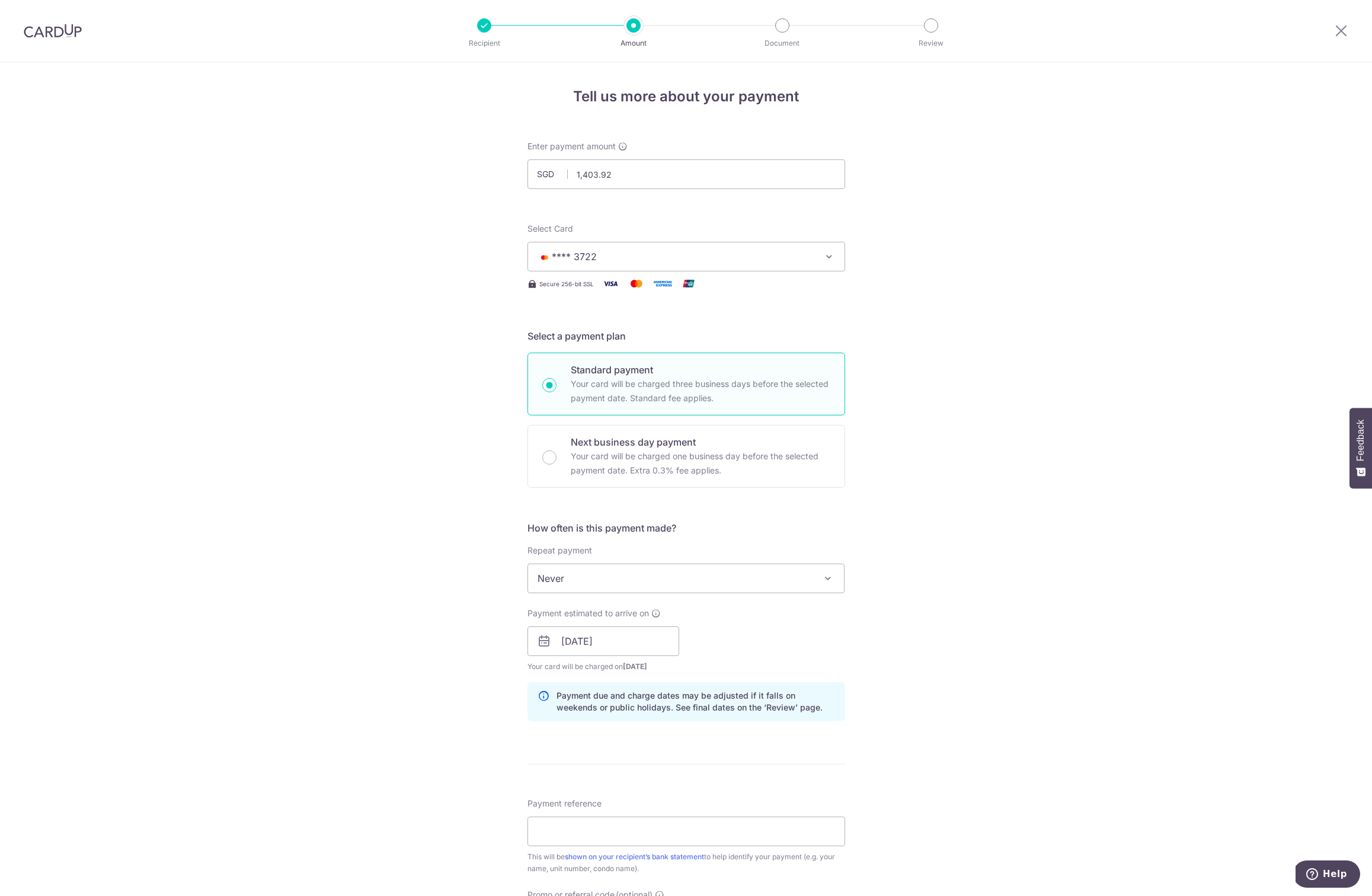
click at [796, 644] on div "Payment estimated to arrive on 04/09/2025 Prev Next Jan Feb Mar Apr May Jun Jul…" at bounding box center [686, 639] width 332 height 65
click at [581, 829] on input "Payment reference" at bounding box center [686, 831] width 318 height 29
type input "Havelock 2 01-35"
click at [861, 642] on div "Tell us more about your payment Enter payment amount SGD 1,403.92 1403.92 Selec…" at bounding box center [686, 622] width 1372 height 1120
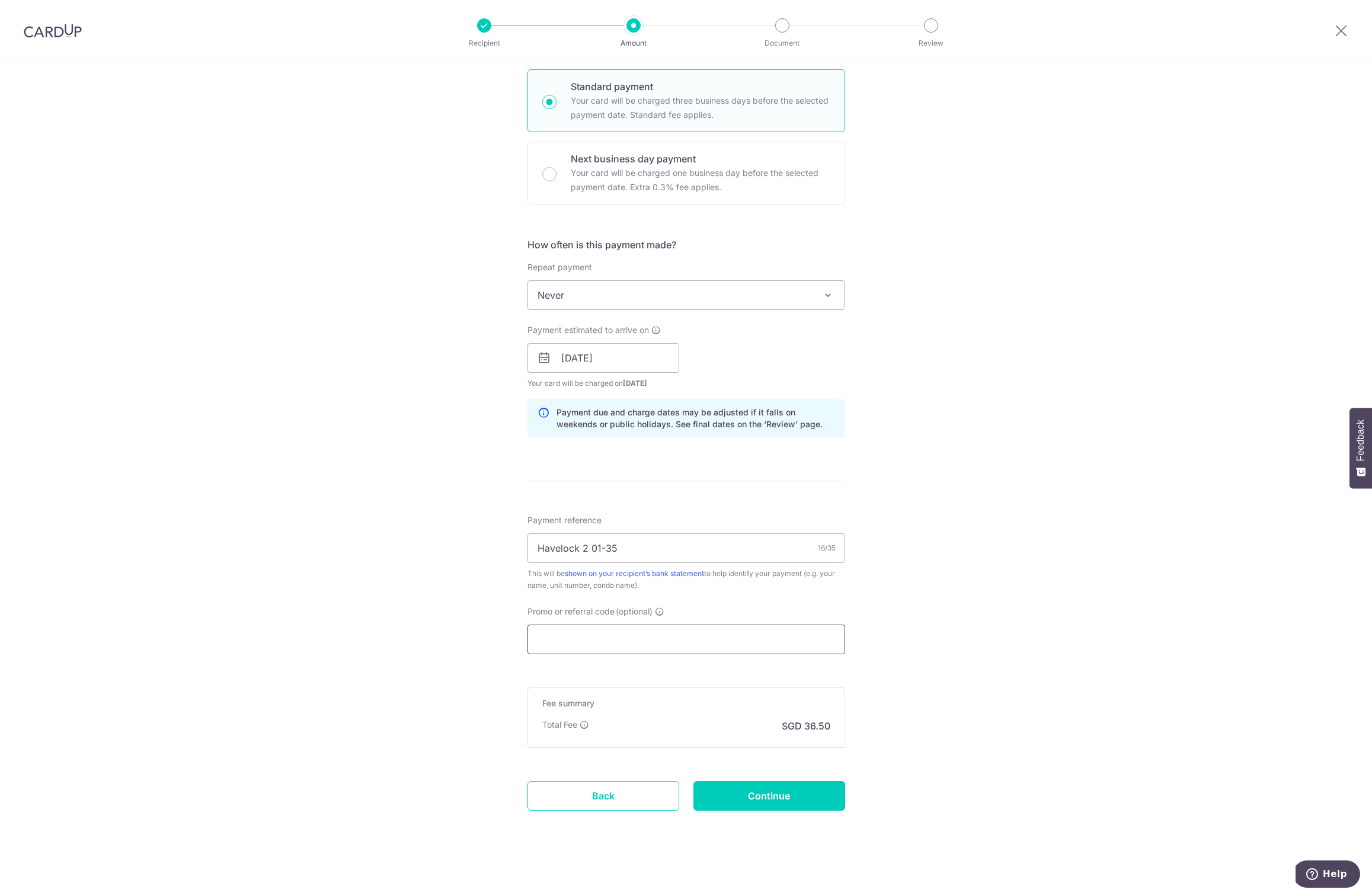
click at [602, 636] on input "Promo or referral code (optional)" at bounding box center [686, 639] width 318 height 29
paste input "SAVERENT179"
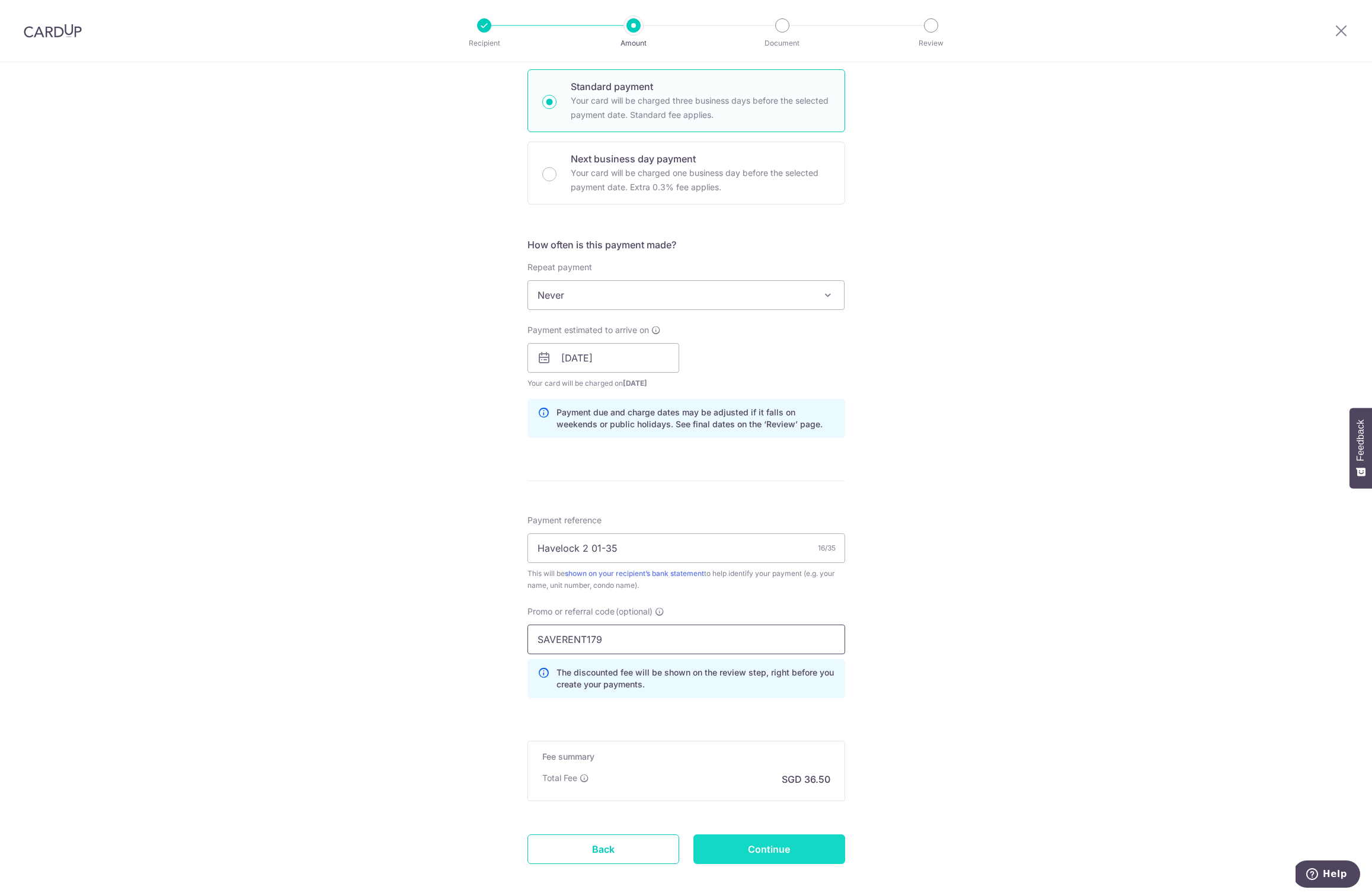
type input "SAVERENT179"
click at [760, 846] on input "Continue" at bounding box center [769, 849] width 152 height 29
type input "Create Schedule"
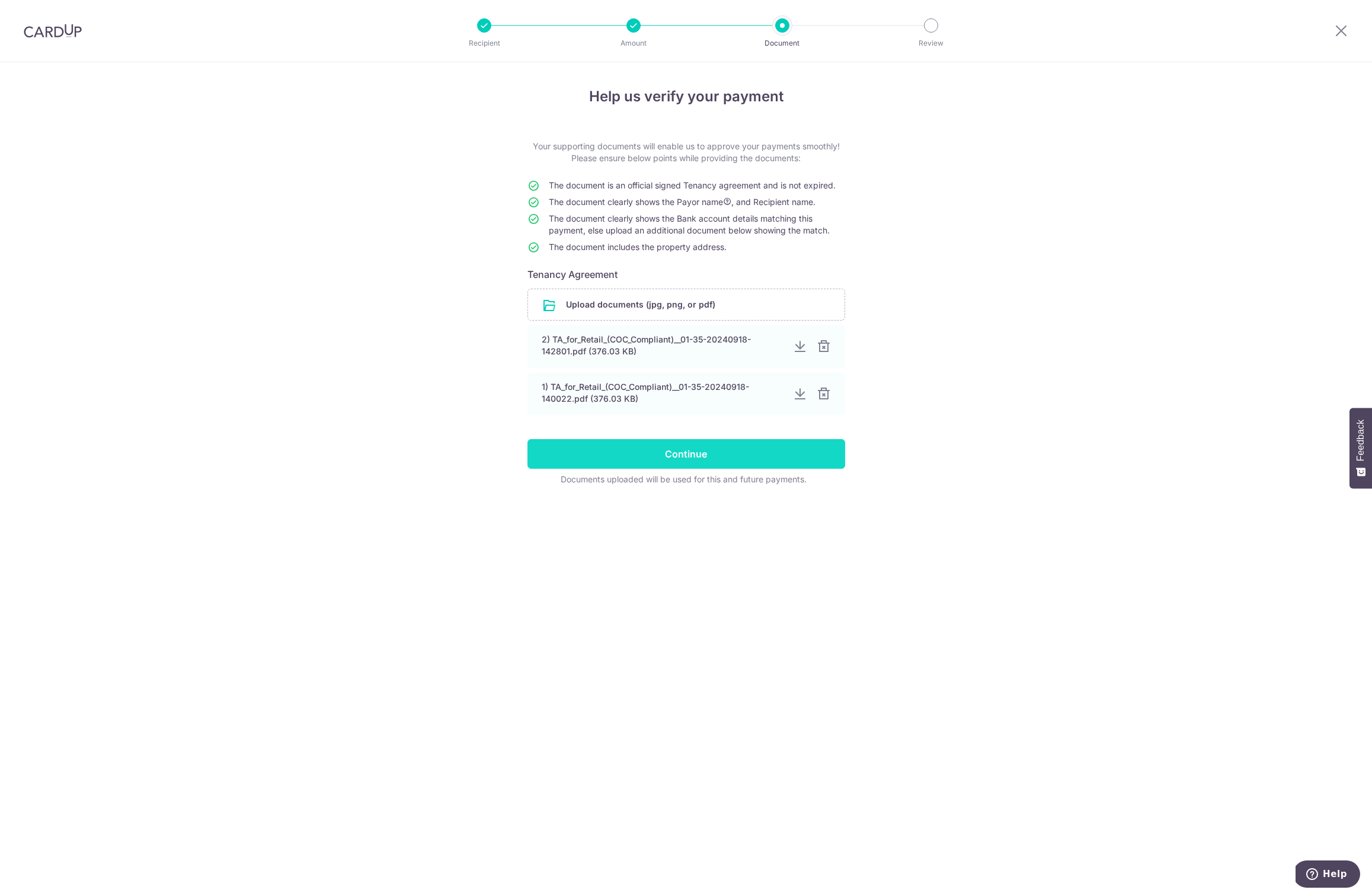
click at [730, 449] on input "Continue" at bounding box center [686, 454] width 318 height 29
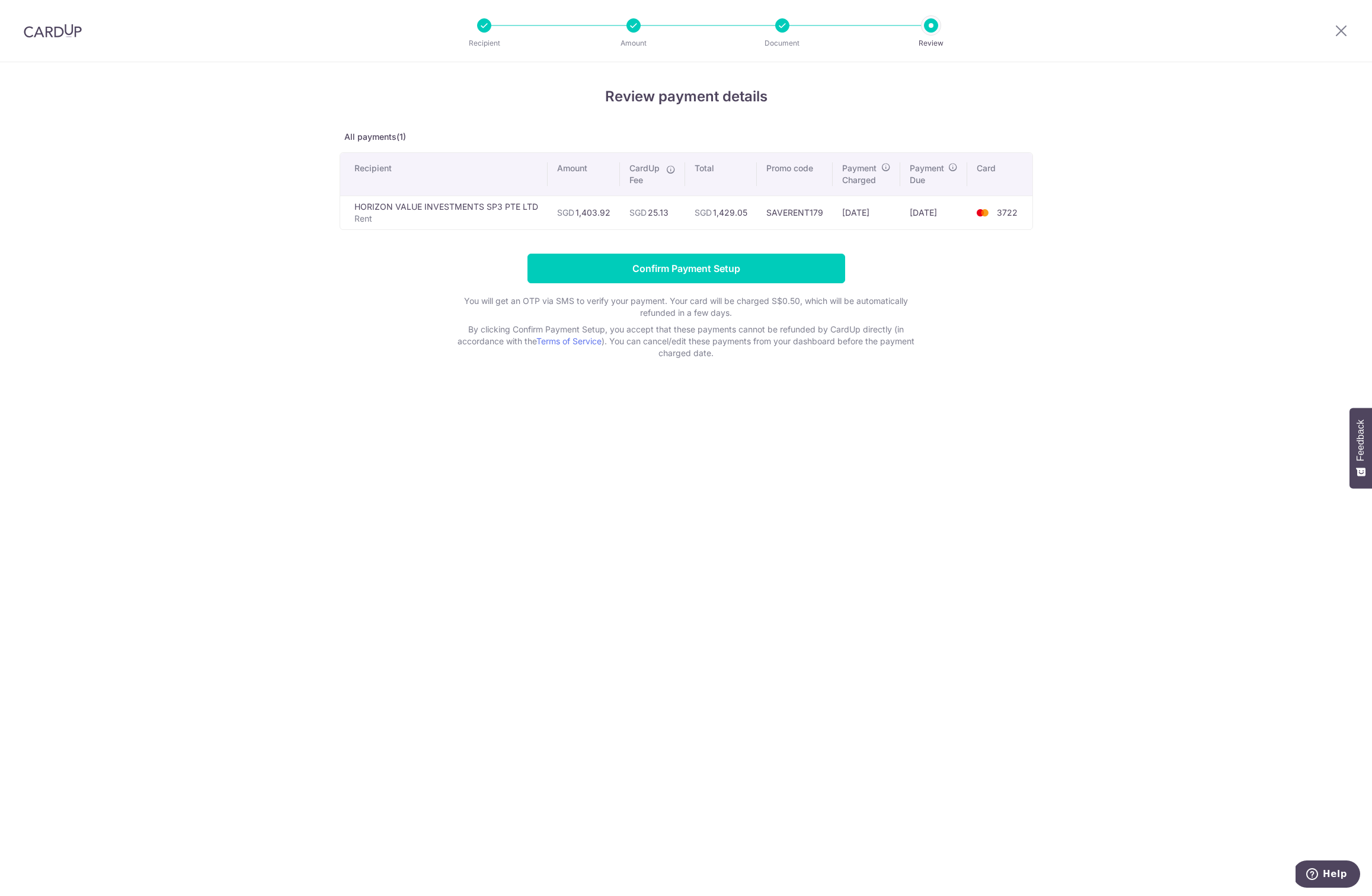
click at [19, 27] on div at bounding box center [52, 31] width 105 height 62
click at [1341, 32] on icon at bounding box center [1341, 30] width 14 height 15
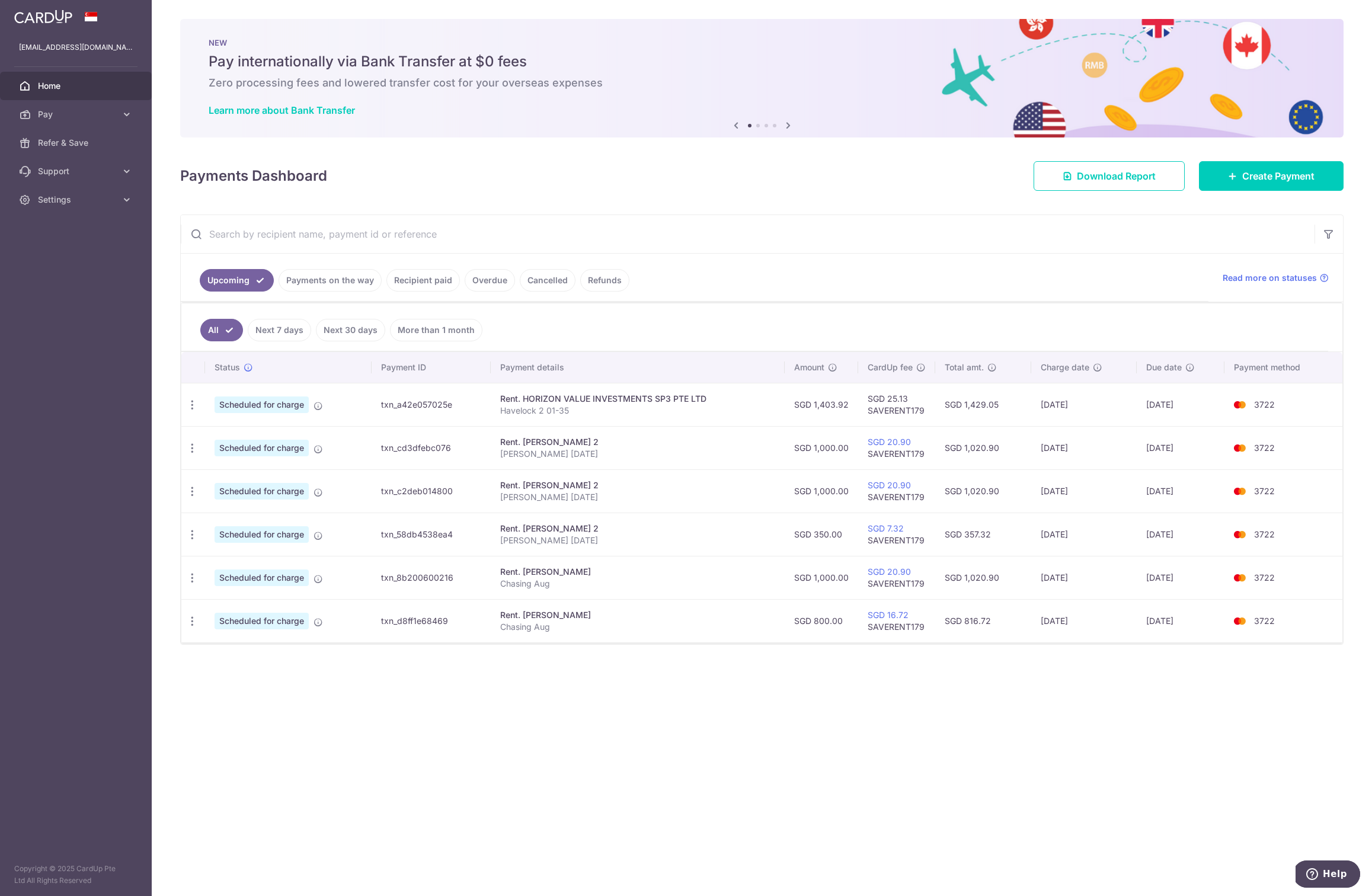
click at [979, 773] on div "× Pause Schedule Pause all future payments in this series Pause just this one p…" at bounding box center [762, 448] width 1220 height 896
